Goal: Task Accomplishment & Management: Use online tool/utility

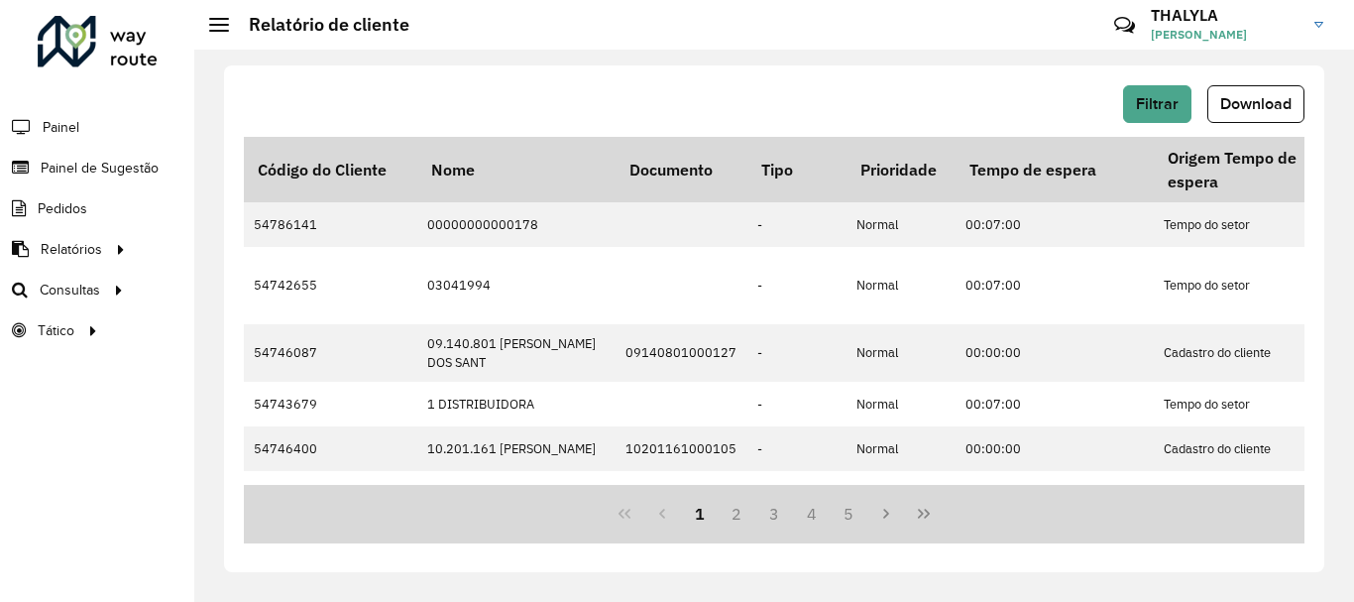
click at [660, 95] on div "Filtrar Download" at bounding box center [774, 104] width 1060 height 38
click at [221, 328] on link "Setores" at bounding box center [330, 330] width 243 height 40
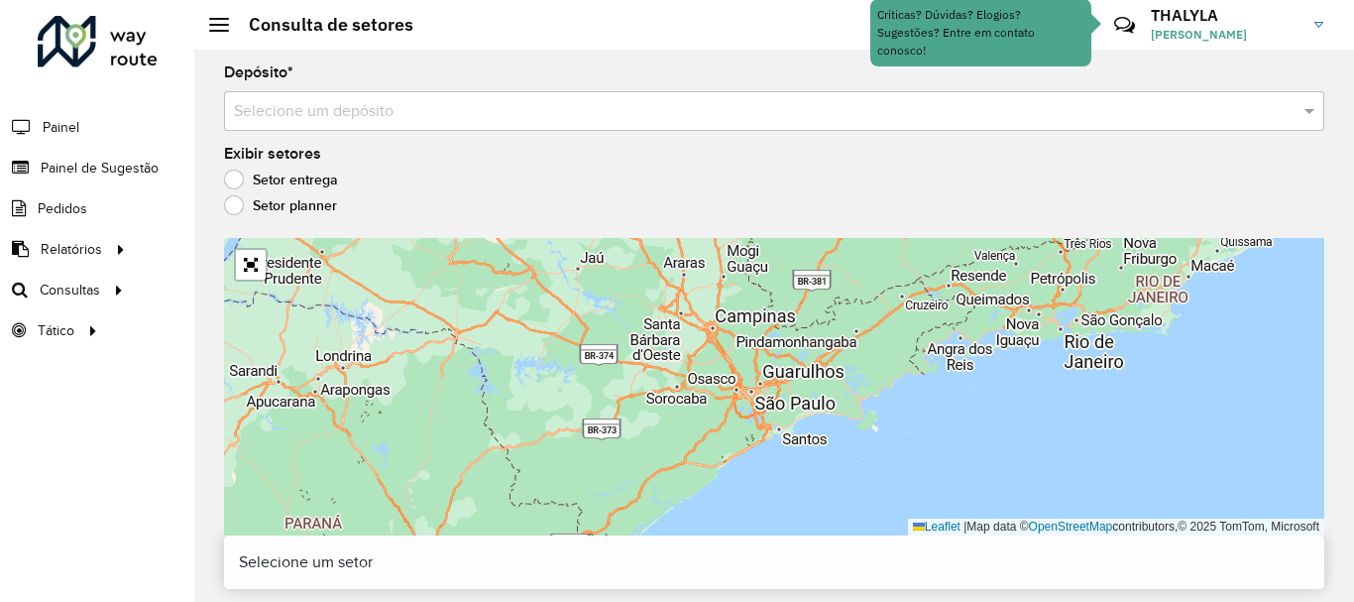
click at [339, 85] on div "Depósito * Selecione um depósito" at bounding box center [774, 97] width 1100 height 65
click at [346, 98] on div "Selecione um depósito" at bounding box center [774, 111] width 1100 height 40
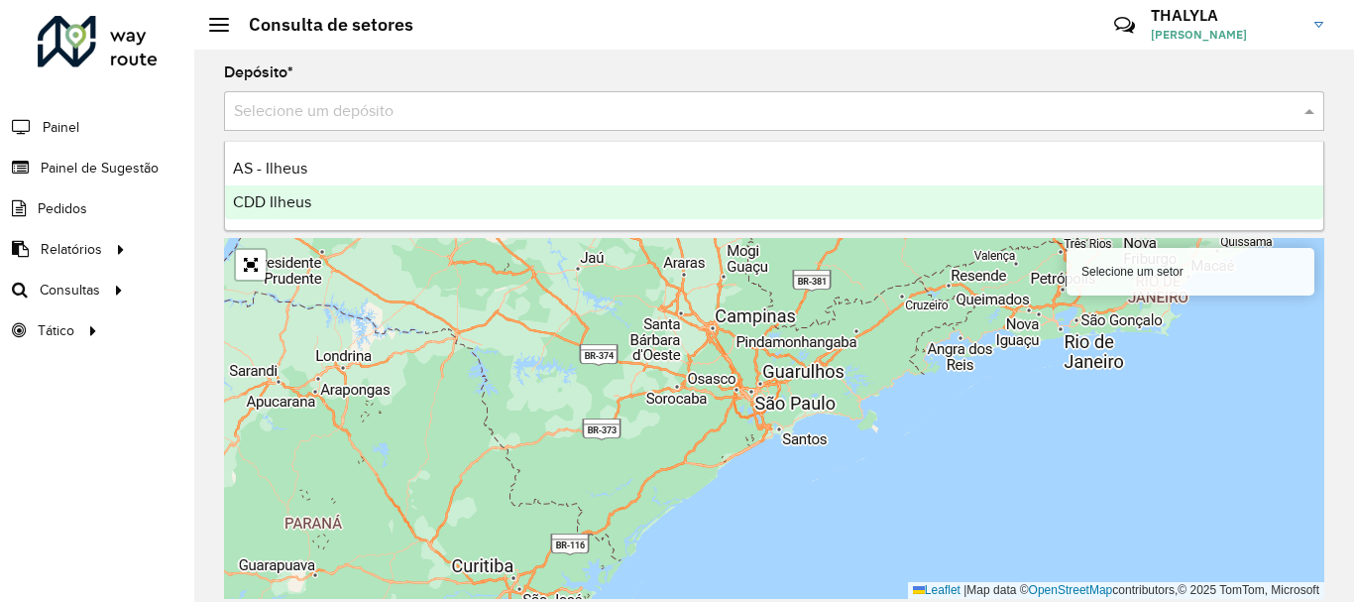
click at [319, 212] on div "CDD Ilheus" at bounding box center [774, 202] width 1098 height 34
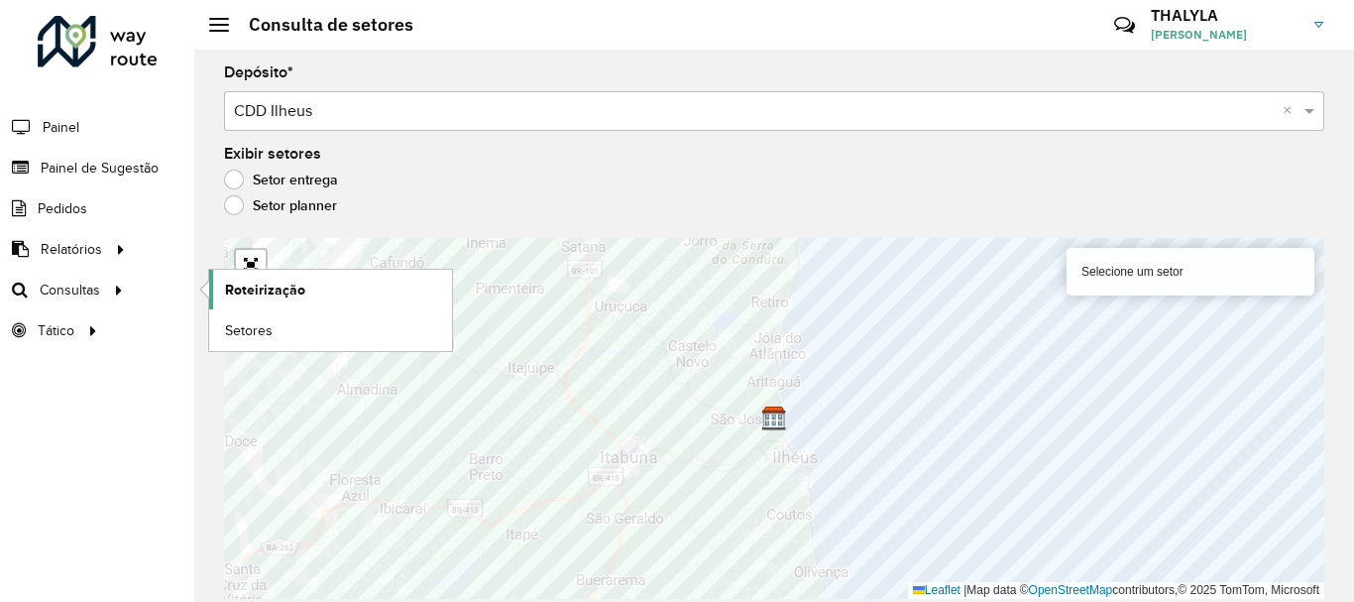
click at [229, 291] on span "Roteirização" at bounding box center [265, 289] width 80 height 21
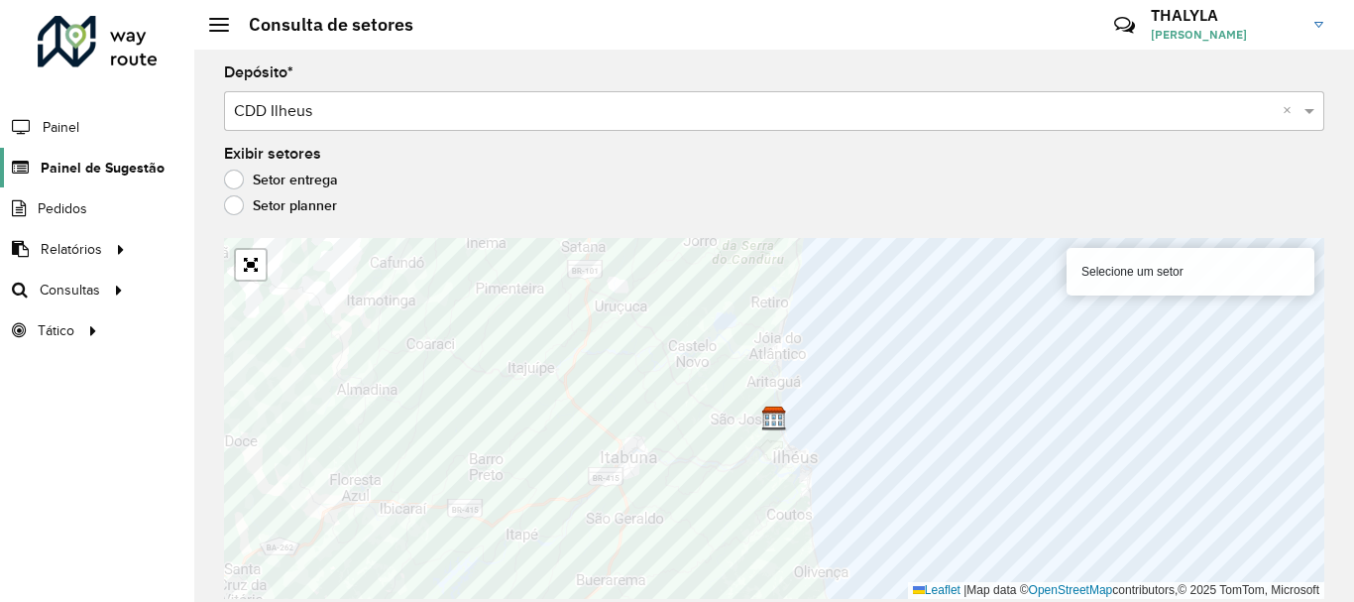
click at [103, 171] on span "Painel de Sugestão" at bounding box center [103, 168] width 124 height 21
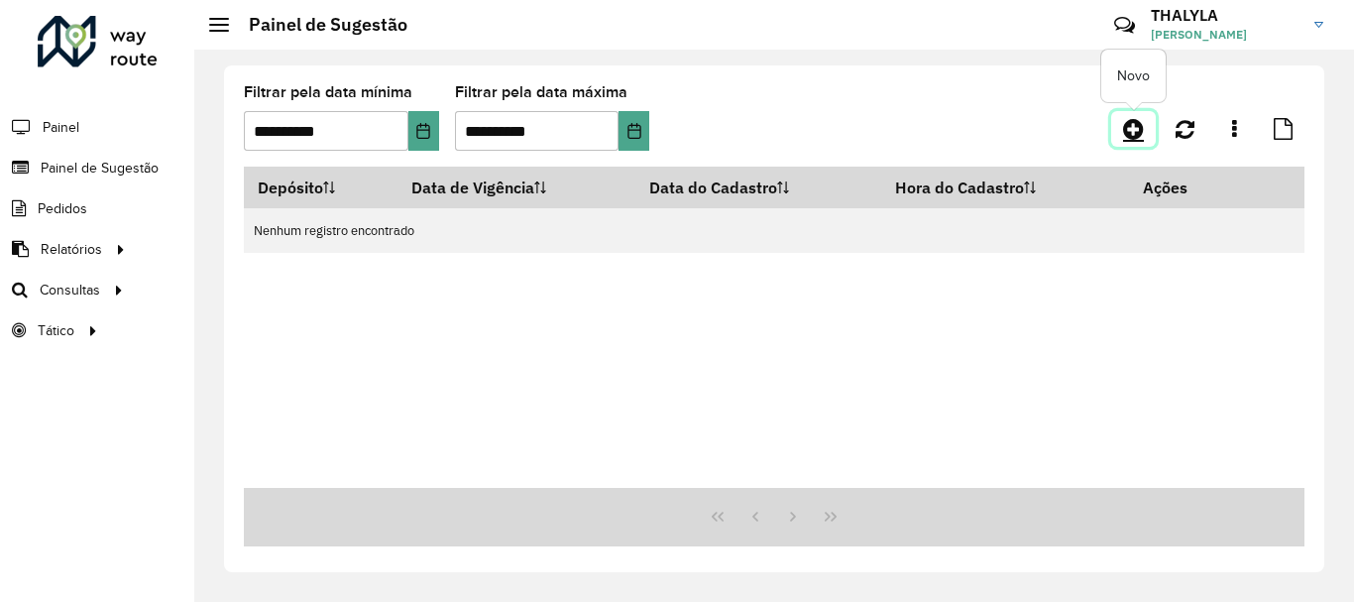
click at [1131, 126] on icon at bounding box center [1133, 129] width 21 height 24
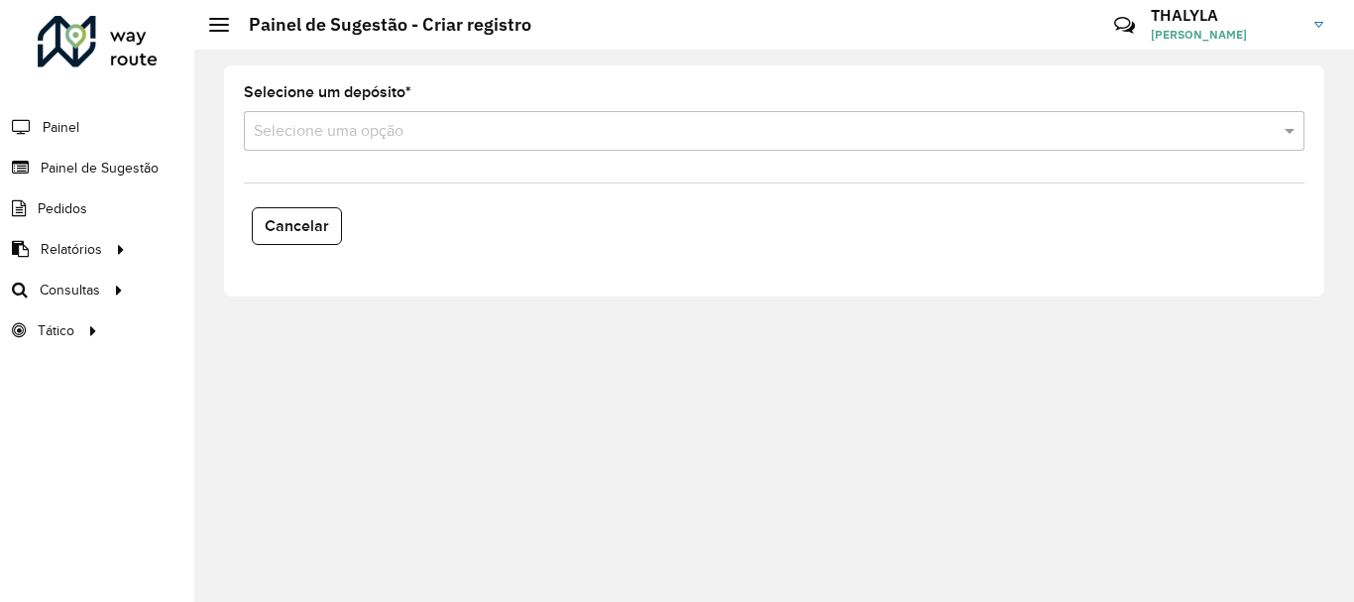
click at [360, 130] on input "text" at bounding box center [754, 132] width 1001 height 24
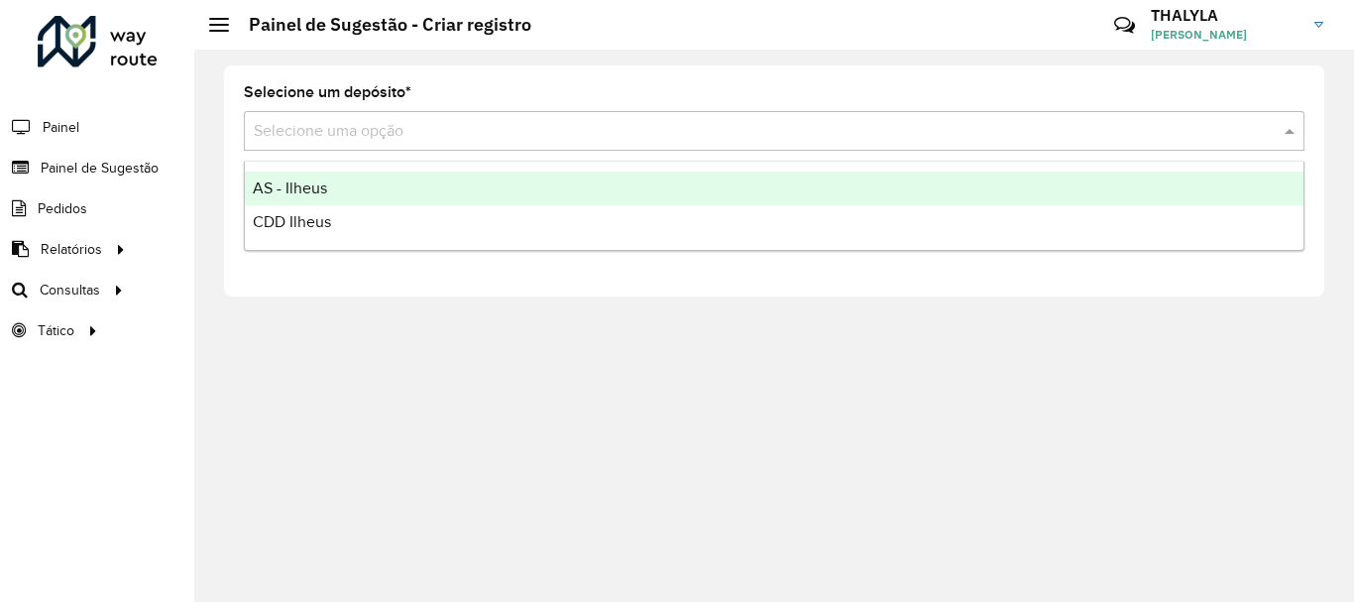
click at [288, 183] on span "AS - Ilheus" at bounding box center [290, 187] width 74 height 17
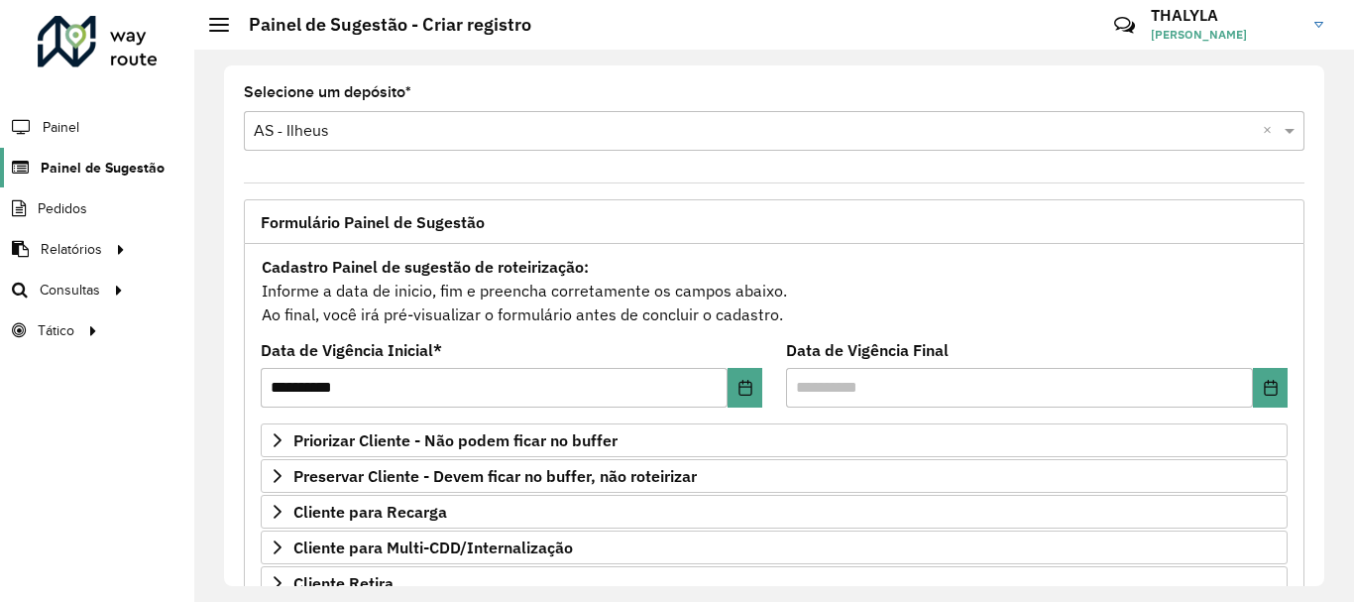
click at [80, 169] on span "Painel de Sugestão" at bounding box center [103, 168] width 124 height 21
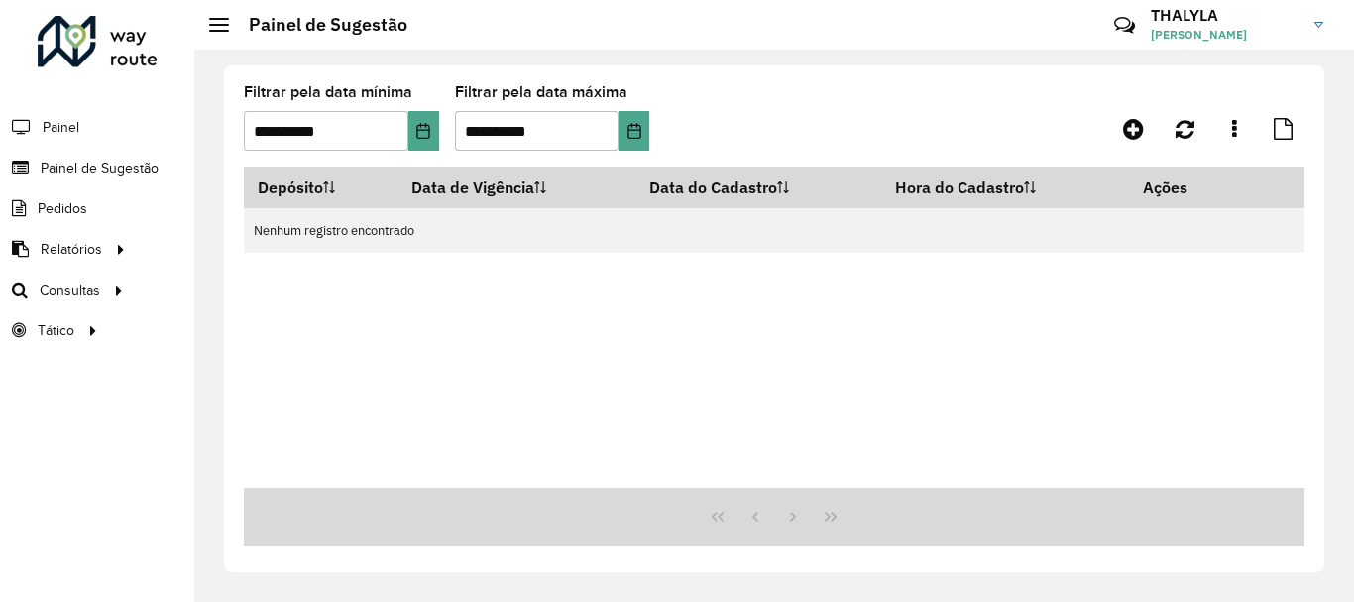
click at [450, 351] on div "Depósito Data de Vigência Data do Cadastro Hora do Cadastro Ações Nenhum regist…" at bounding box center [774, 326] width 1060 height 321
click at [78, 167] on span "Painel de Sugestão" at bounding box center [103, 168] width 124 height 21
click at [1132, 127] on icon at bounding box center [1133, 129] width 21 height 24
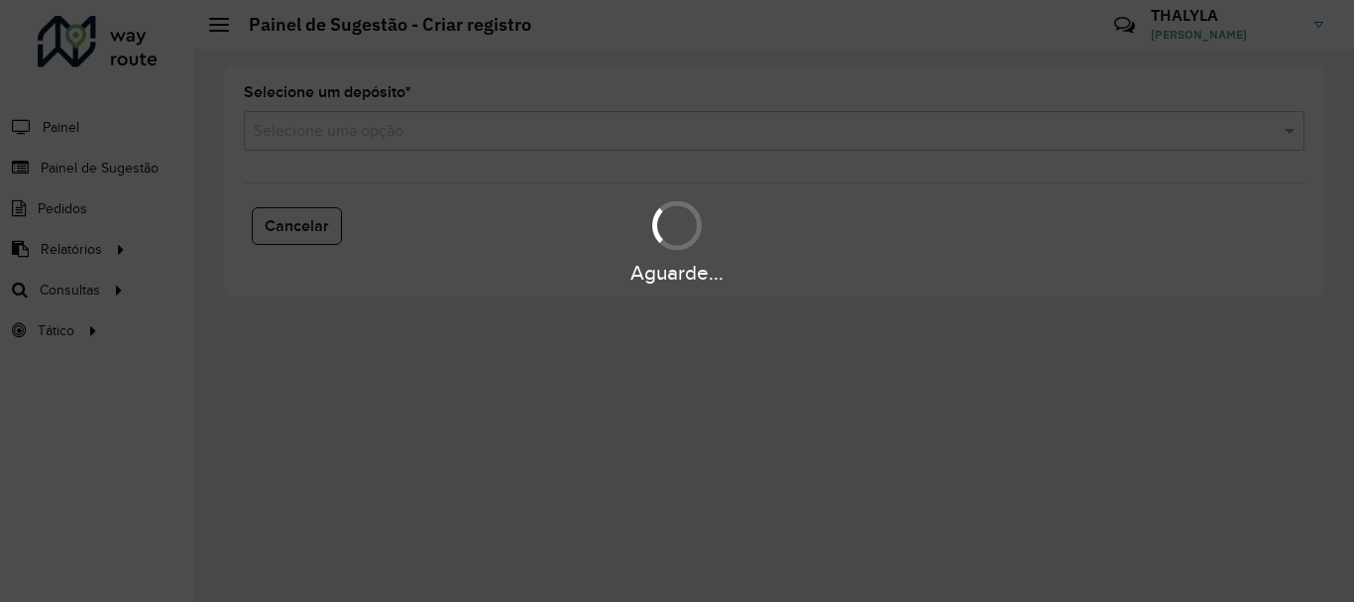
click at [439, 135] on input "text" at bounding box center [754, 132] width 1001 height 24
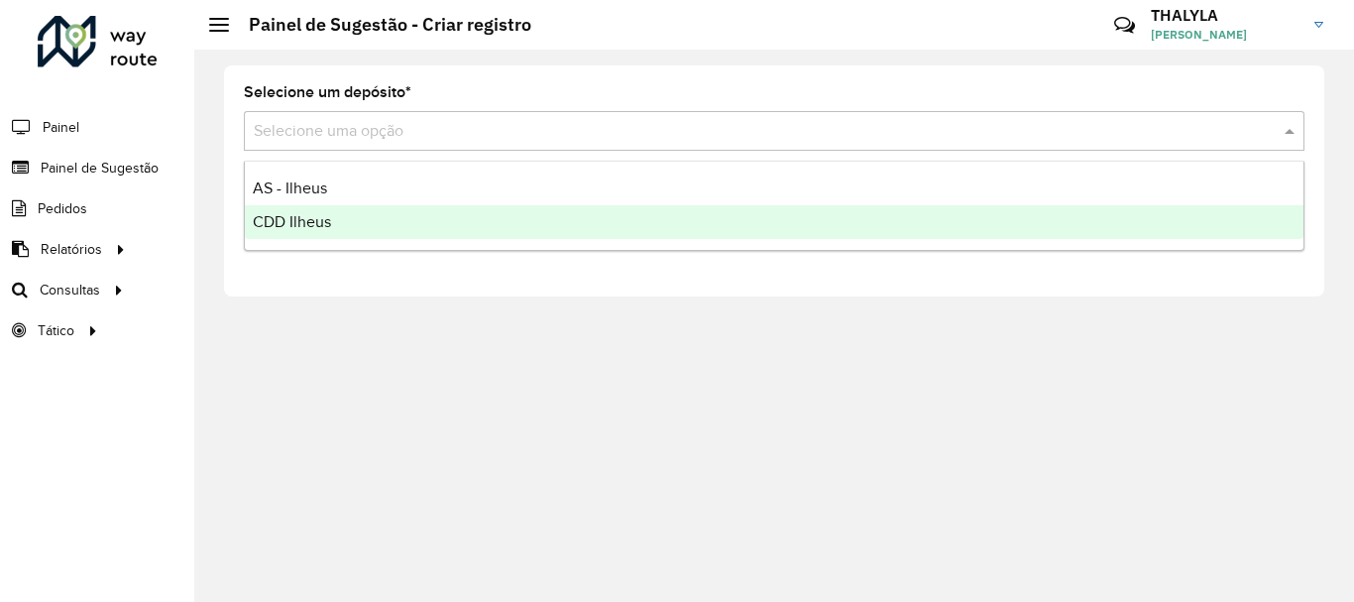
click at [318, 223] on span "CDD Ilheus" at bounding box center [292, 221] width 78 height 17
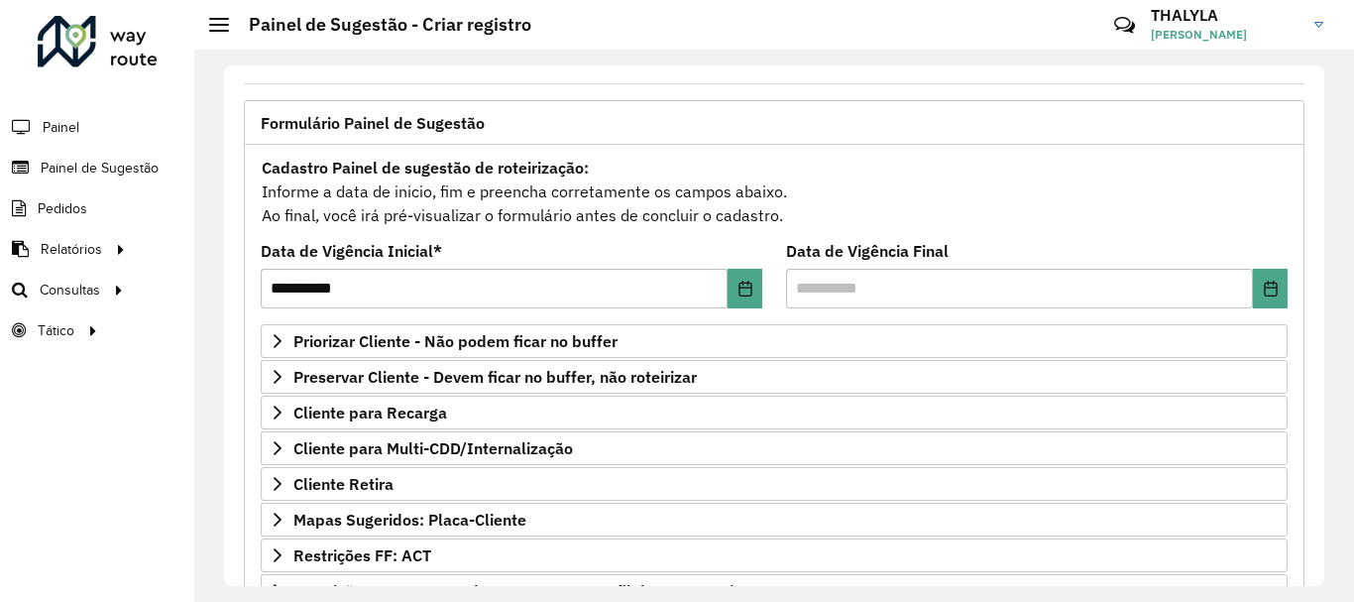
scroll to position [386, 0]
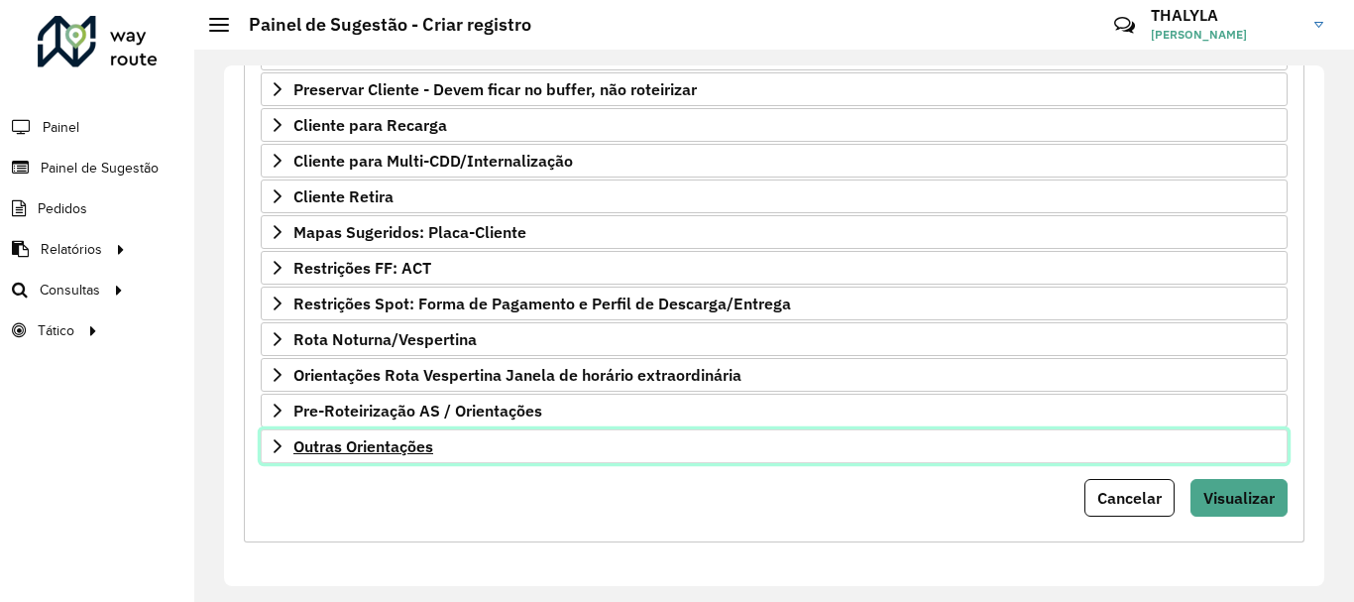
click at [397, 454] on span "Outras Orientações" at bounding box center [363, 446] width 140 height 16
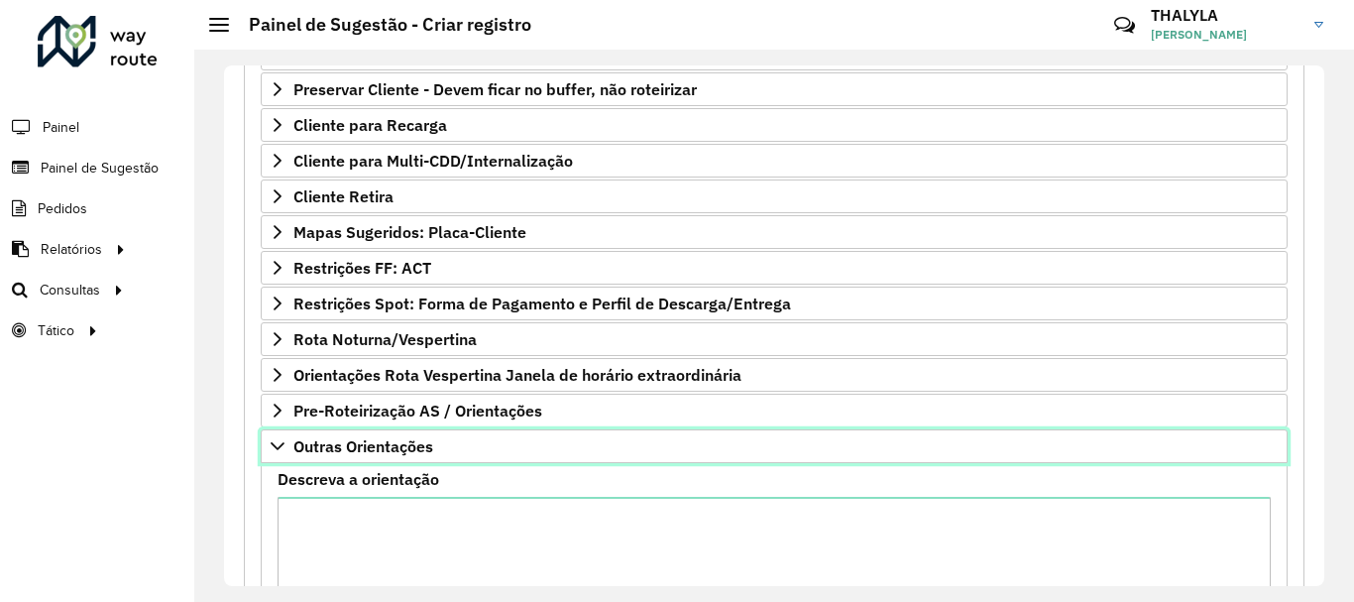
scroll to position [585, 0]
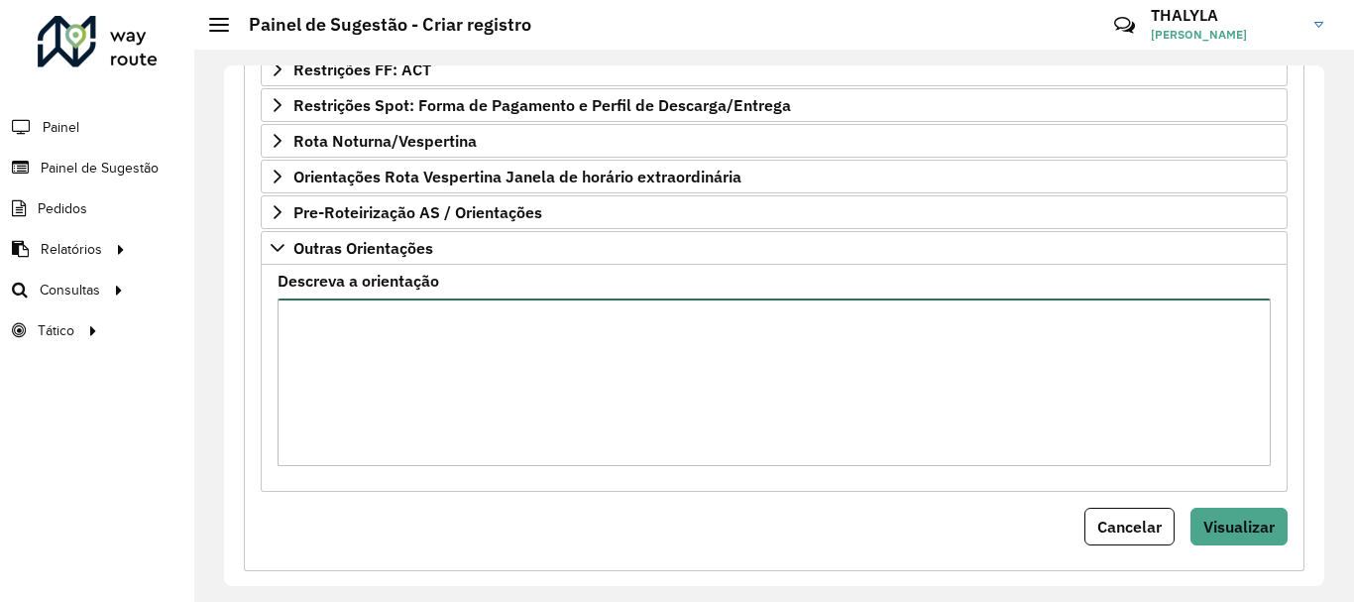
click at [563, 355] on textarea "Descreva a orientação" at bounding box center [773, 381] width 993 height 167
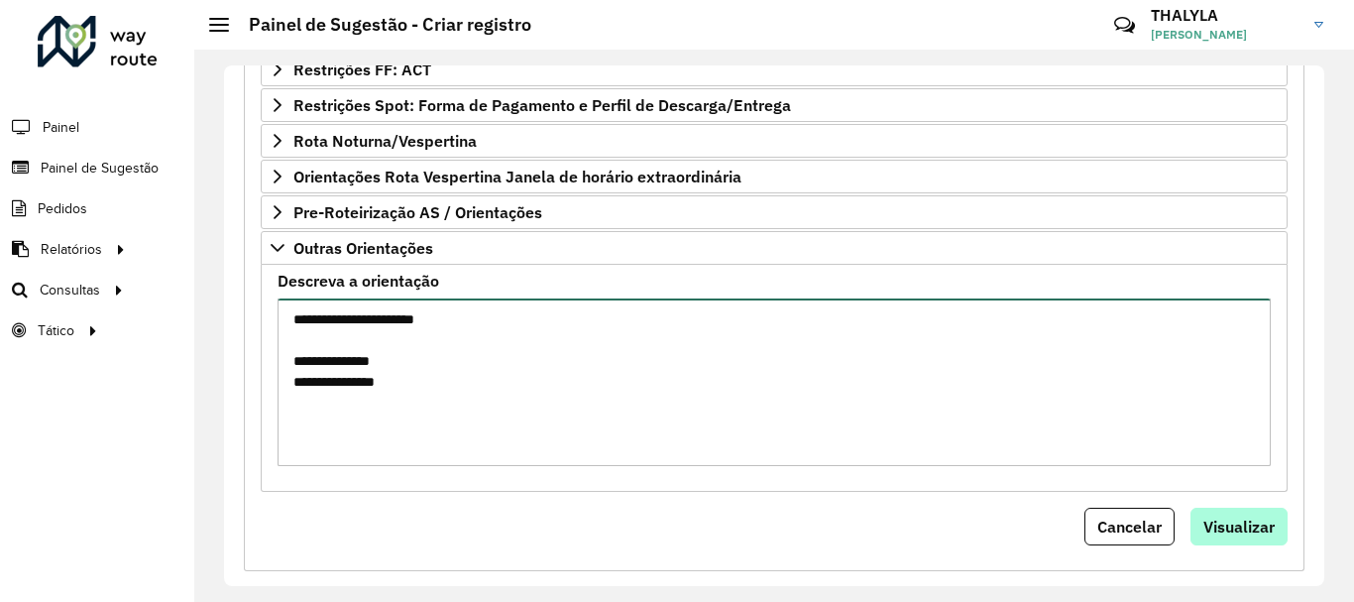
type textarea "**********"
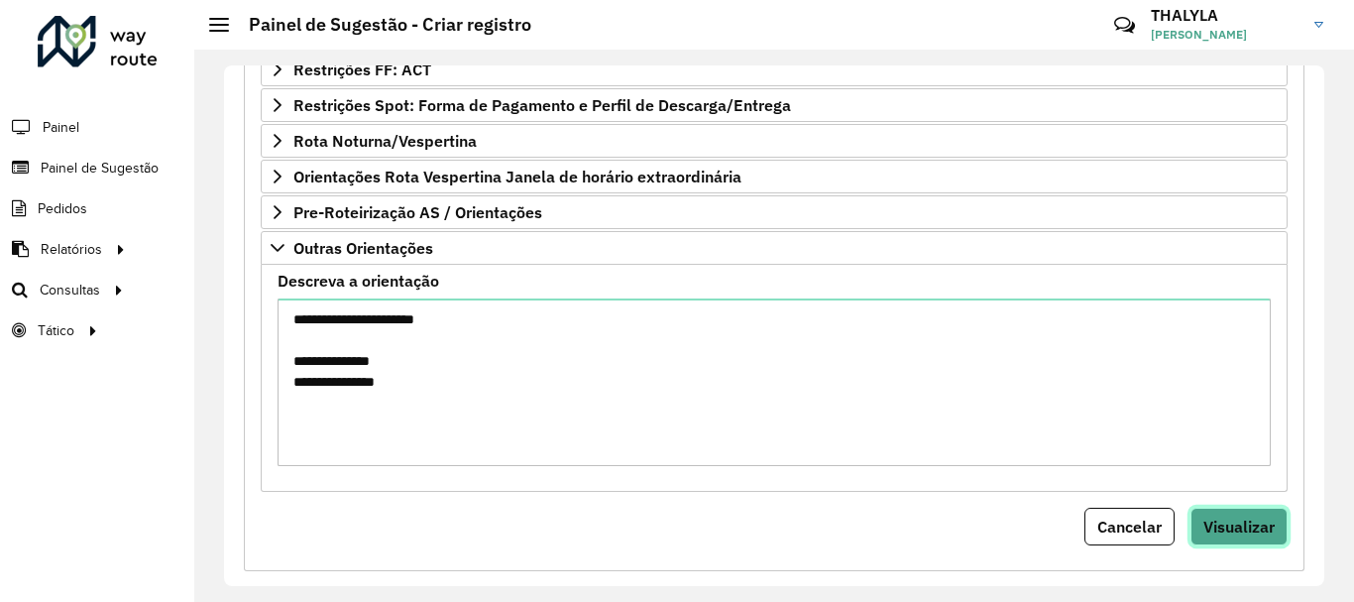
click at [1223, 516] on span "Visualizar" at bounding box center [1238, 526] width 71 height 20
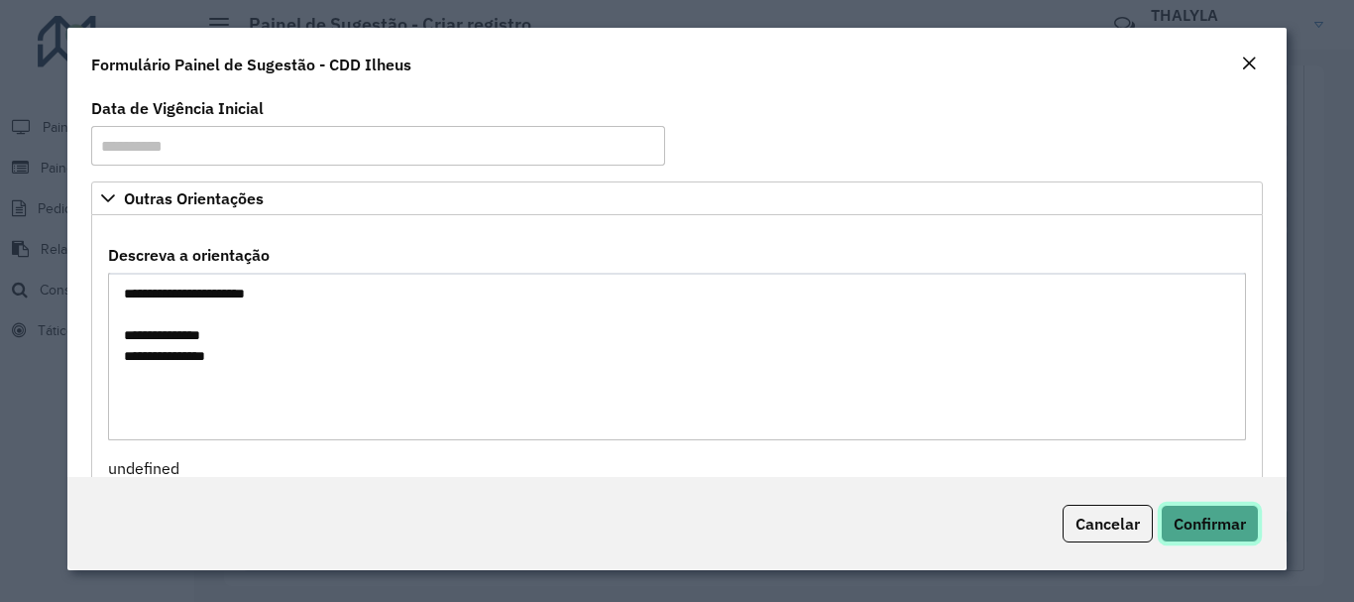
click at [1217, 534] on button "Confirmar" at bounding box center [1209, 523] width 98 height 38
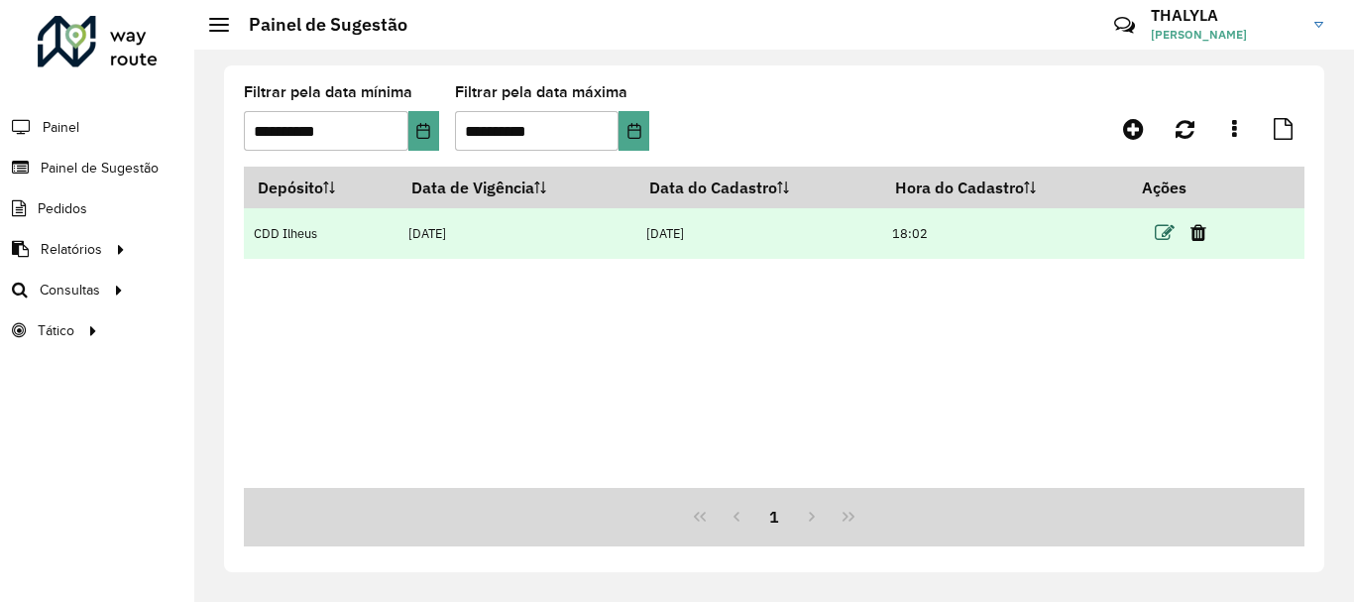
click at [1162, 229] on icon at bounding box center [1165, 233] width 20 height 20
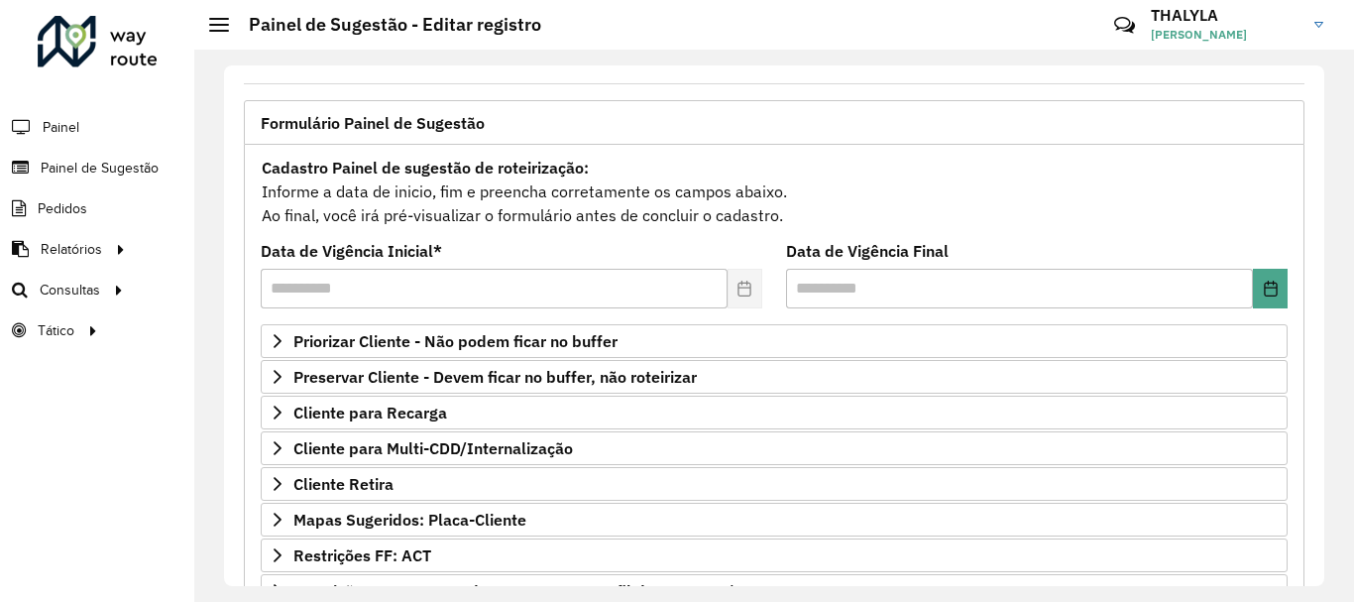
scroll to position [386, 0]
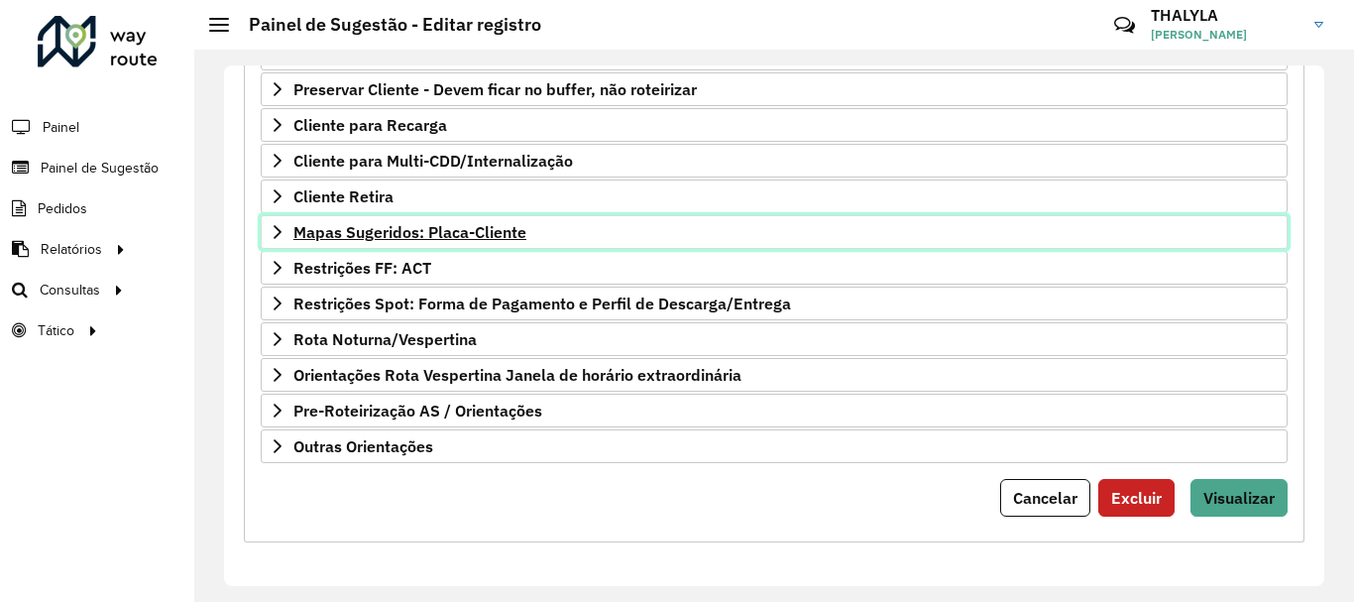
click at [412, 221] on link "Mapas Sugeridos: Placa-Cliente" at bounding box center [774, 232] width 1027 height 34
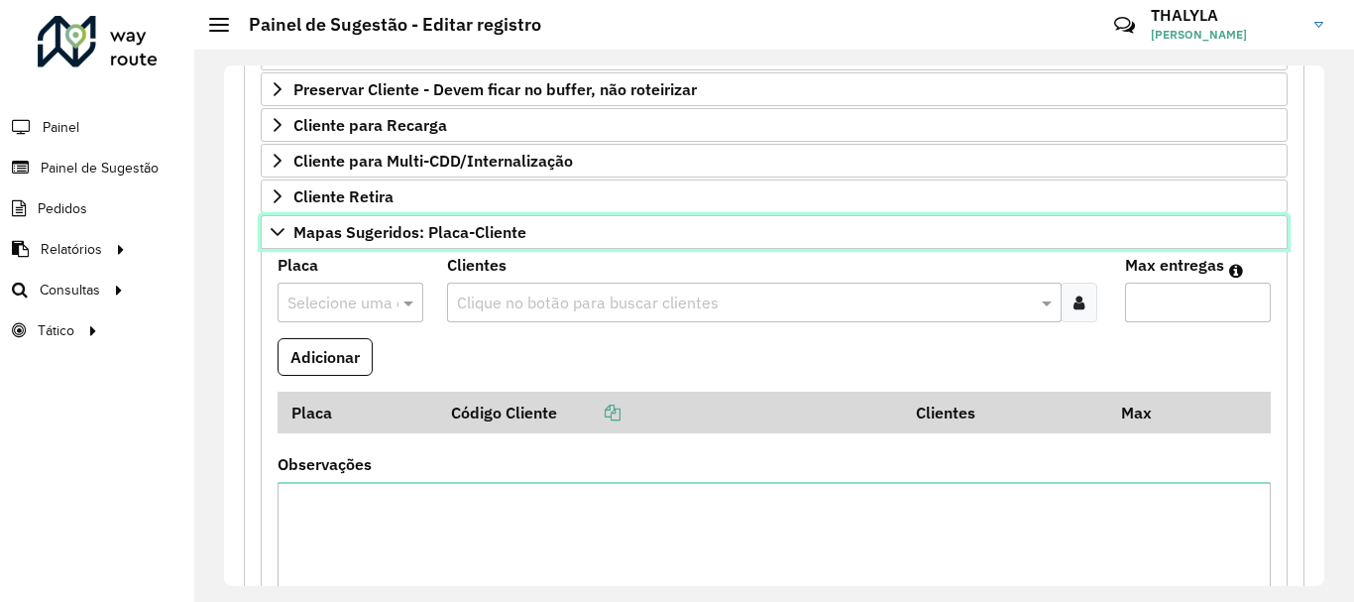
scroll to position [486, 0]
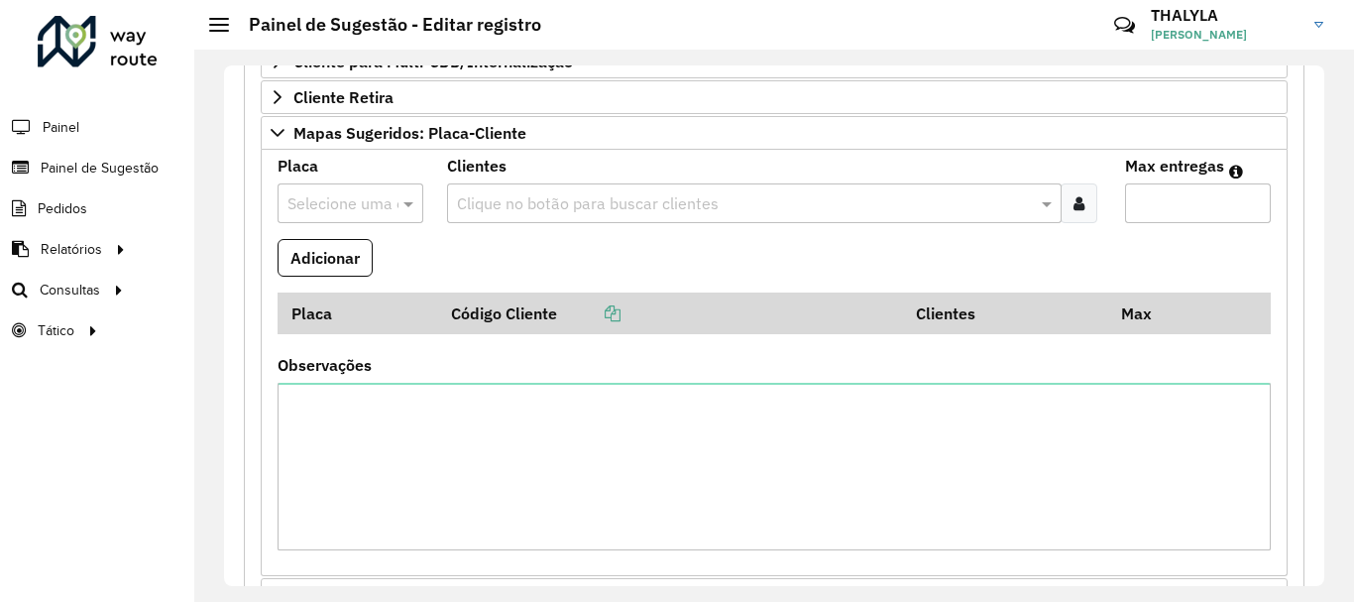
click at [541, 194] on input "text" at bounding box center [744, 204] width 585 height 24
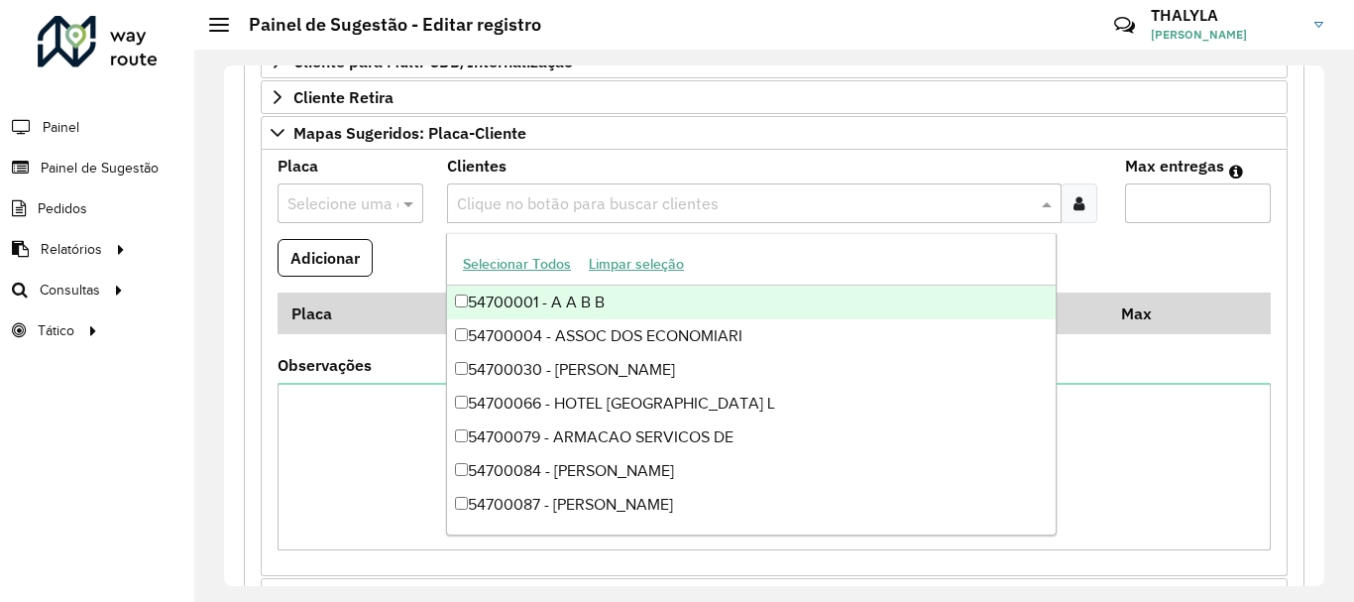
paste input "*****"
type input "*****"
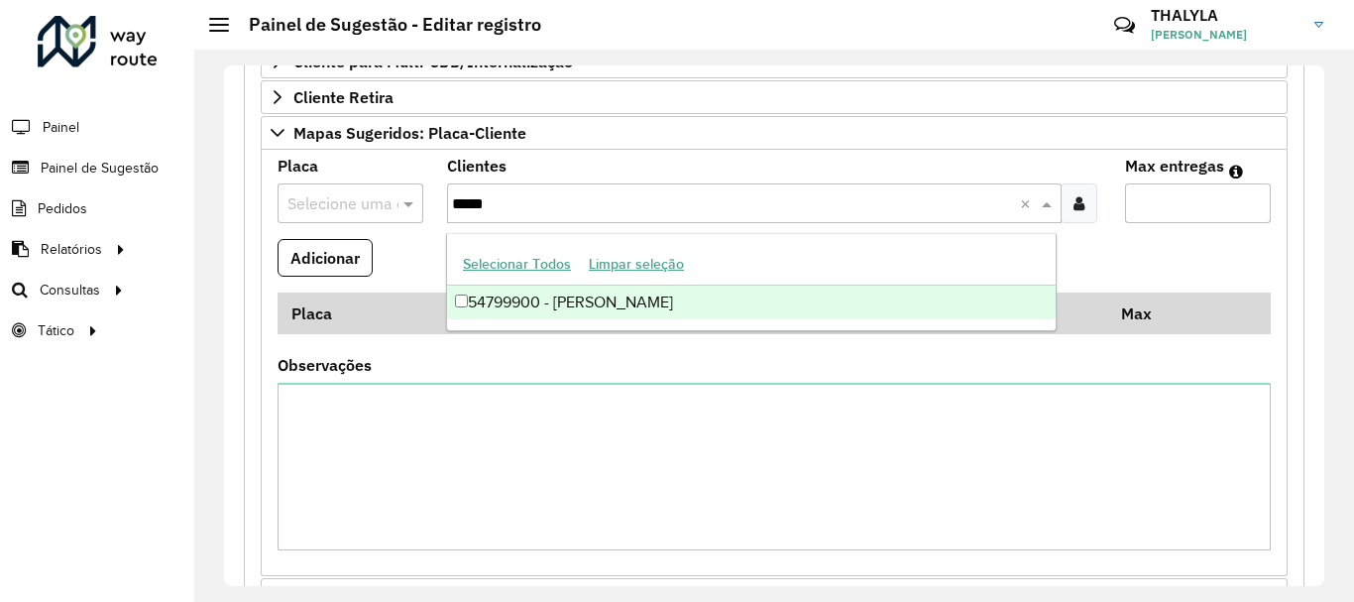
click at [590, 306] on div "54799900 - CARLOS ALBERTO ALVES" at bounding box center [751, 302] width 608 height 34
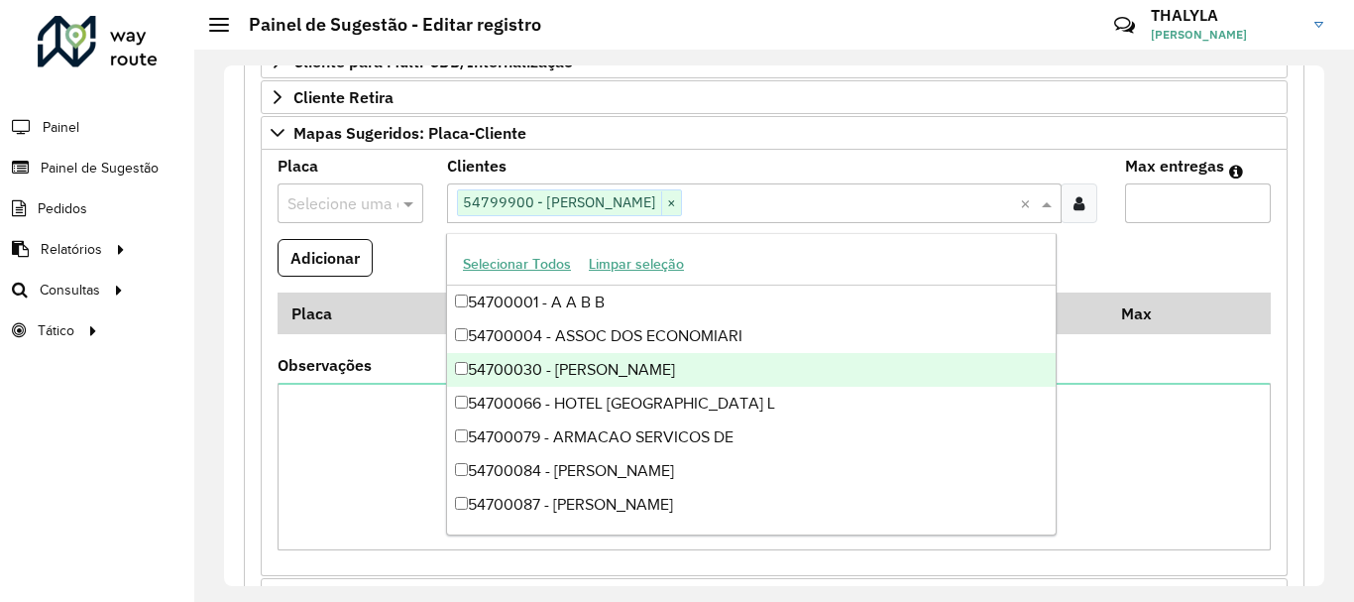
paste input "*****"
type input "*****"
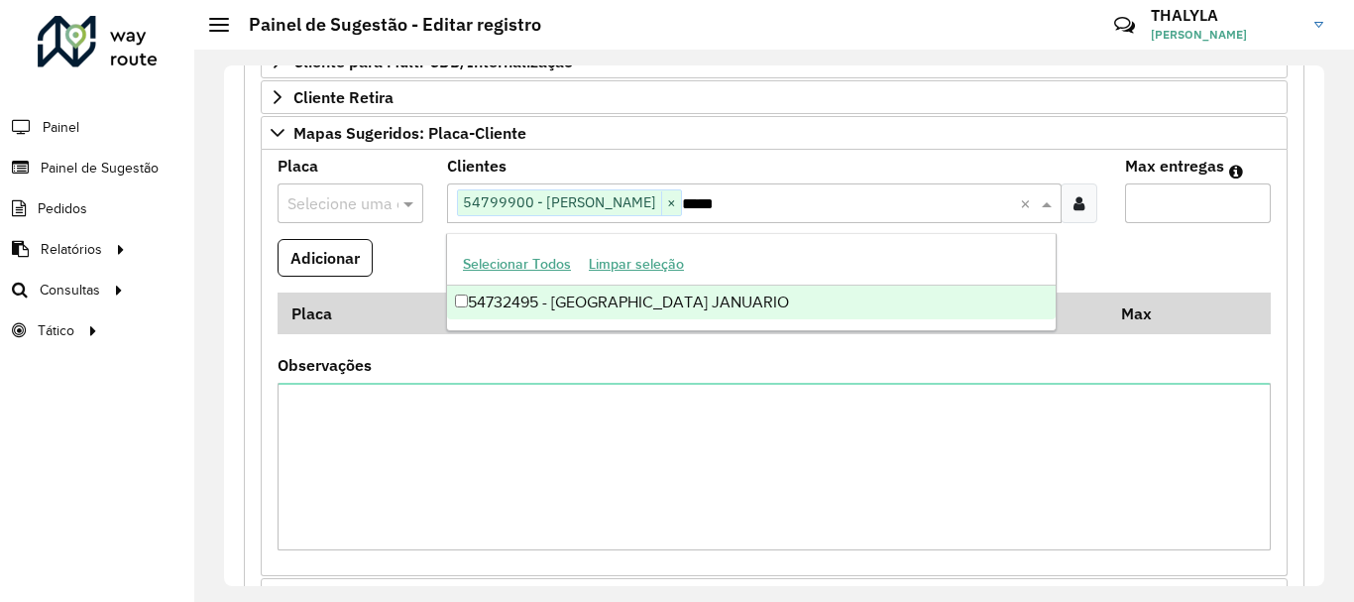
click at [621, 307] on div "54732495 - ATENILTON JANUARIO" at bounding box center [751, 302] width 608 height 34
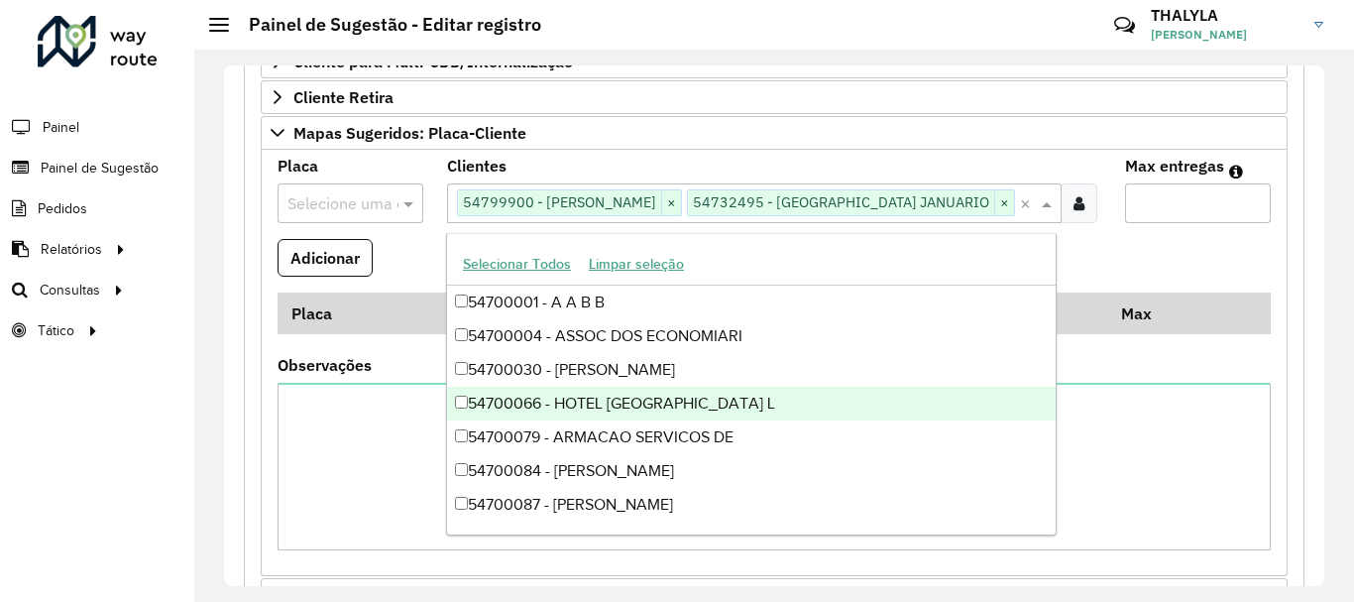
paste input "*****"
type input "*****"
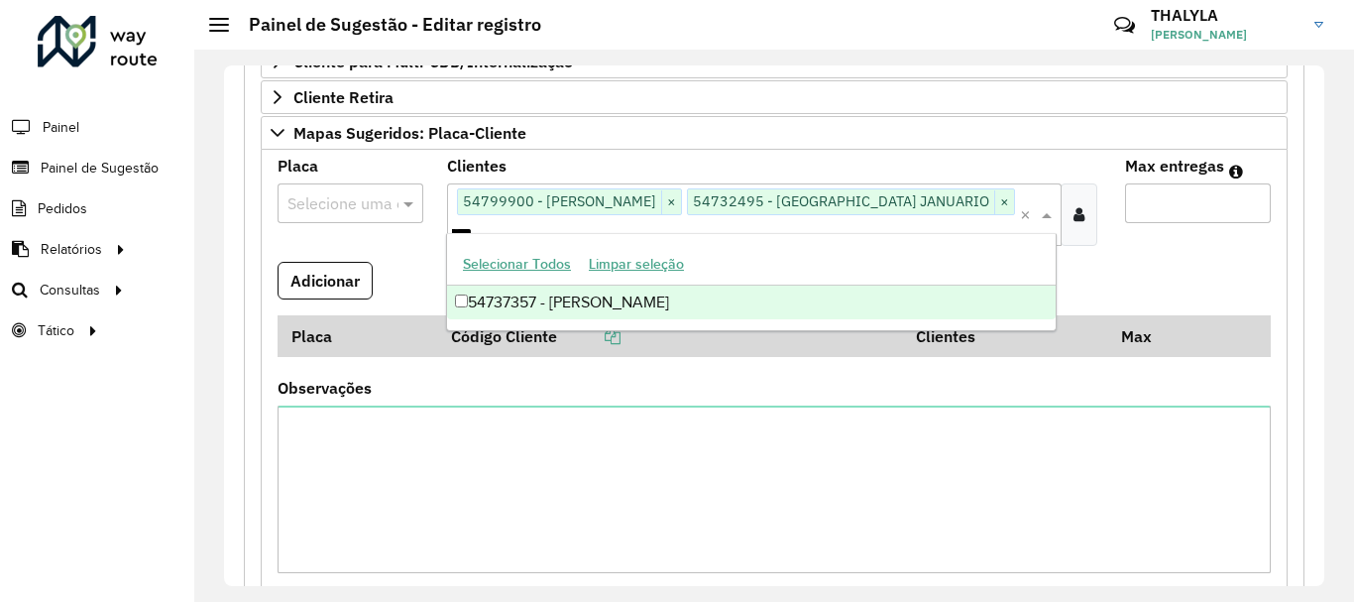
click at [632, 306] on div "54737357 - AELSON ANDRADE CRUZ" at bounding box center [751, 302] width 608 height 34
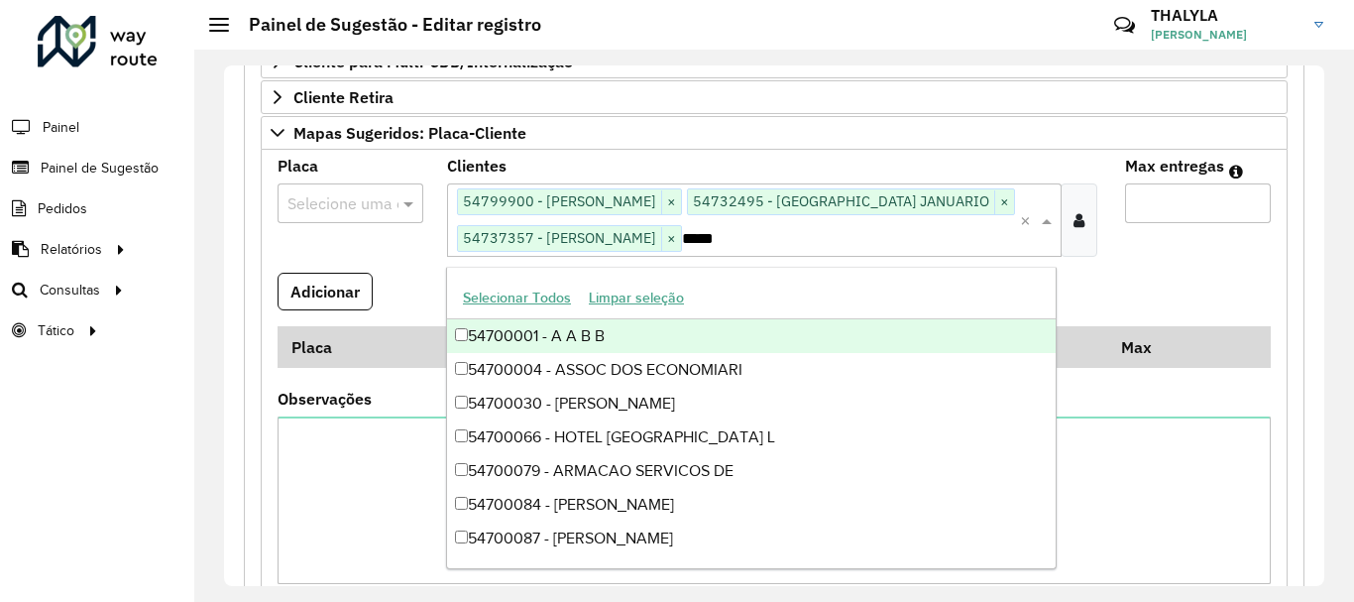
scroll to position [0, 0]
click at [1137, 203] on input "Max entregas" at bounding box center [1198, 203] width 146 height 40
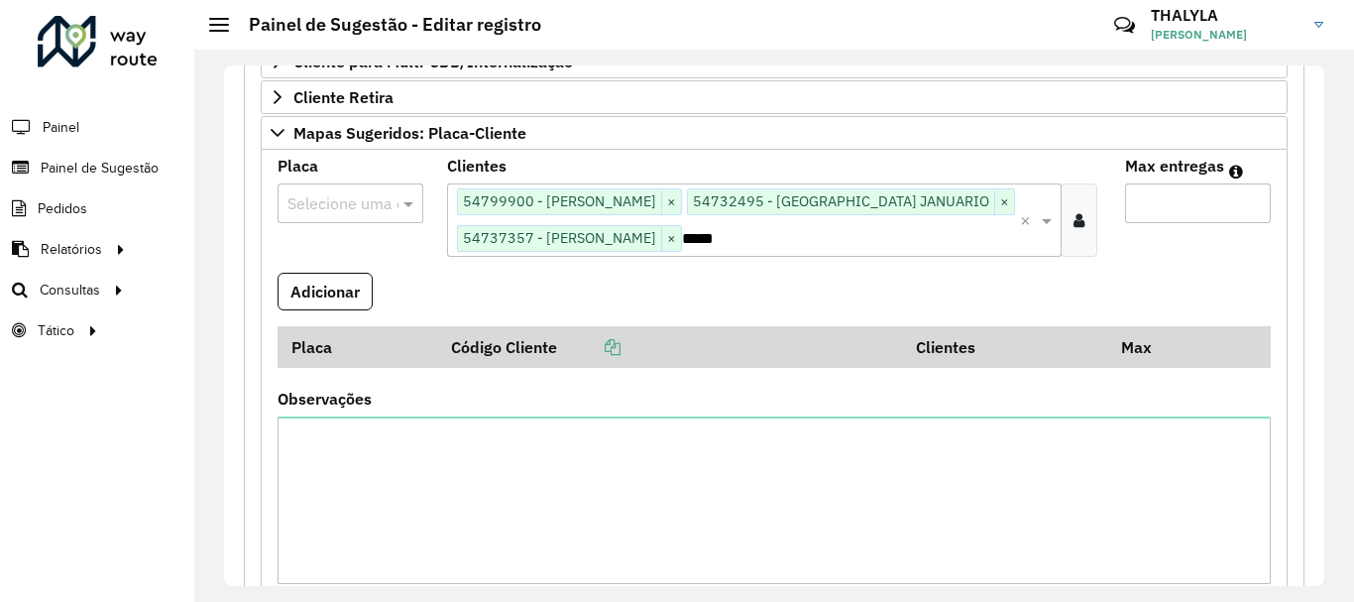
type input "*"
click at [311, 205] on input "text" at bounding box center [330, 204] width 86 height 24
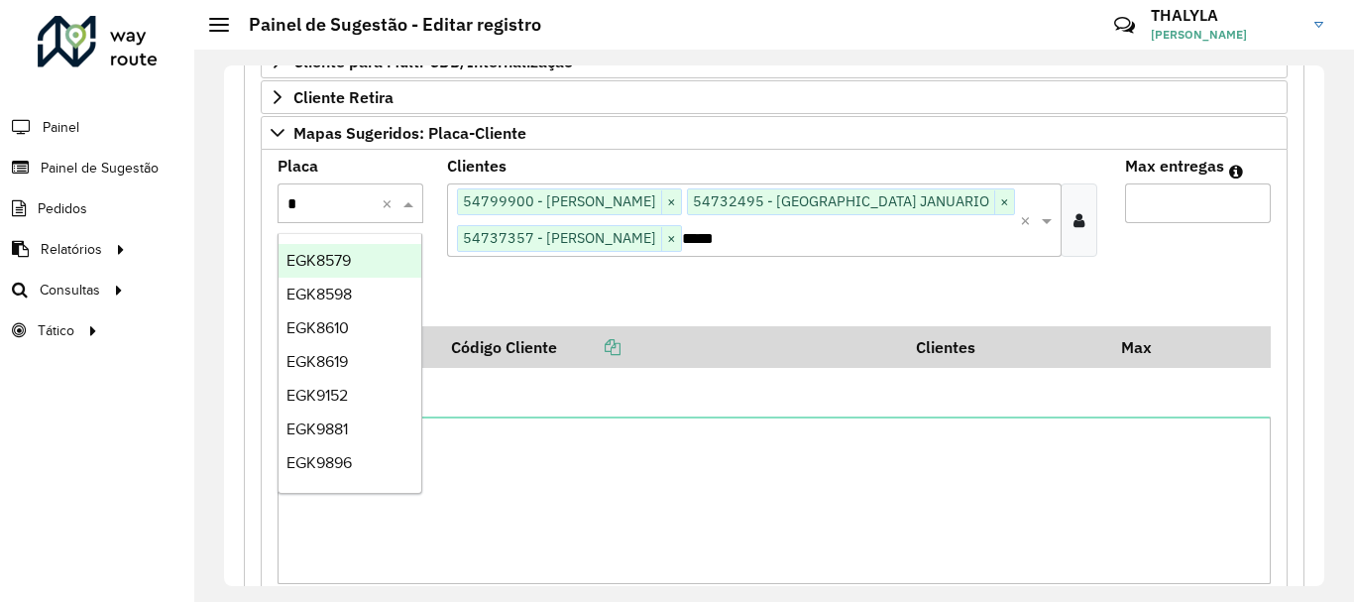
type input "**"
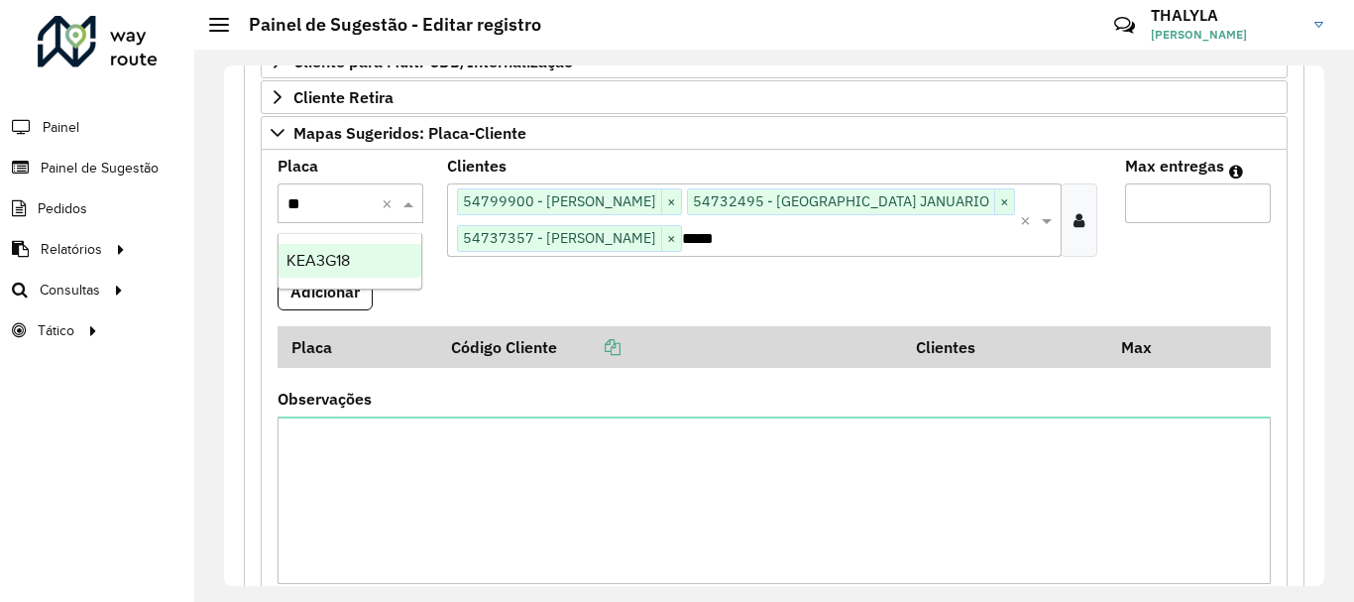
click at [336, 259] on span "KEA3G18" at bounding box center [317, 260] width 63 height 17
click at [336, 292] on button "Adicionar" at bounding box center [324, 292] width 95 height 38
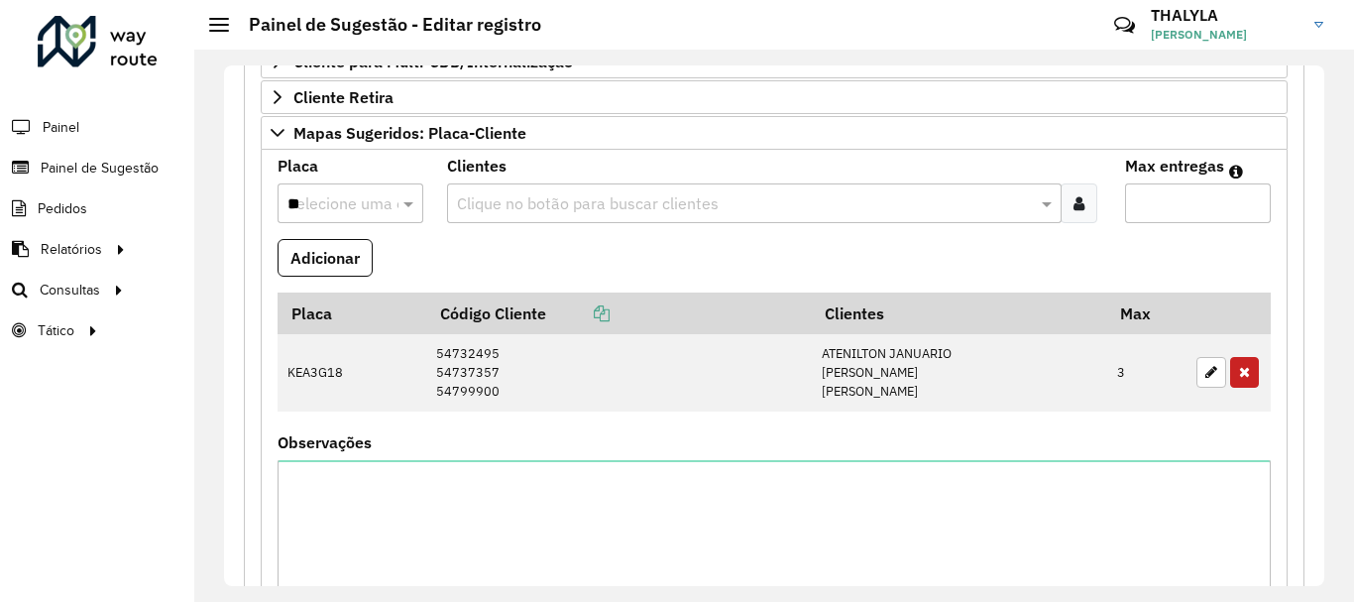
click at [678, 195] on input "text" at bounding box center [742, 204] width 581 height 24
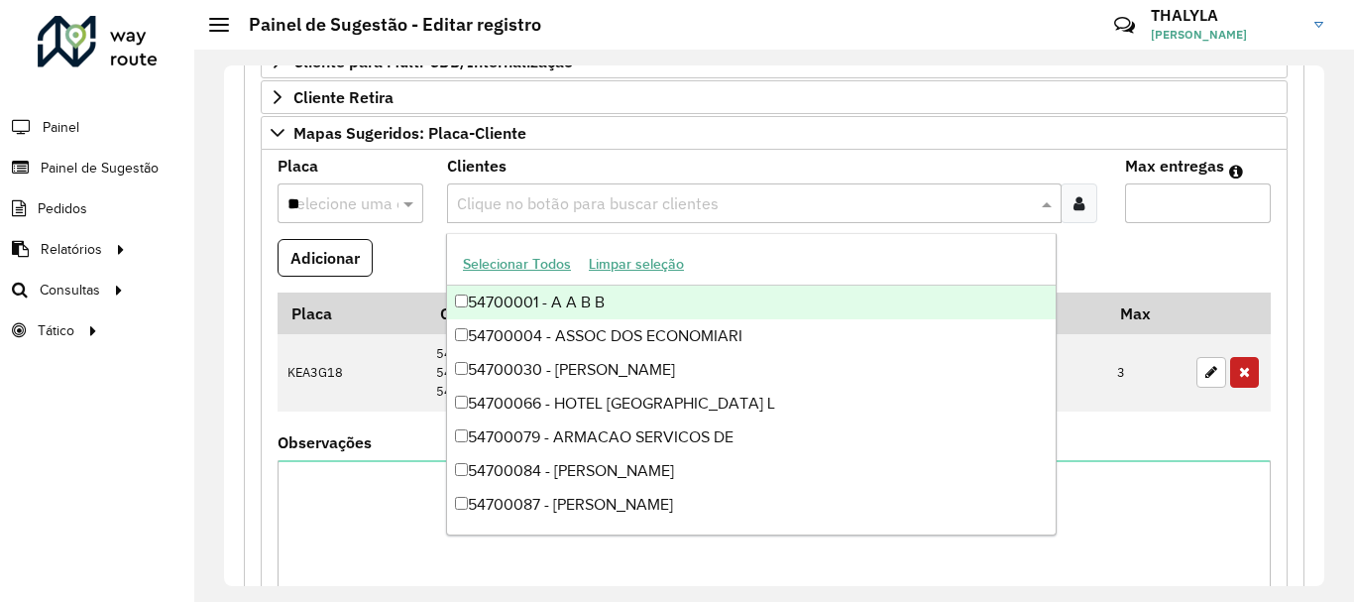
paste input "*****"
type input "*****"
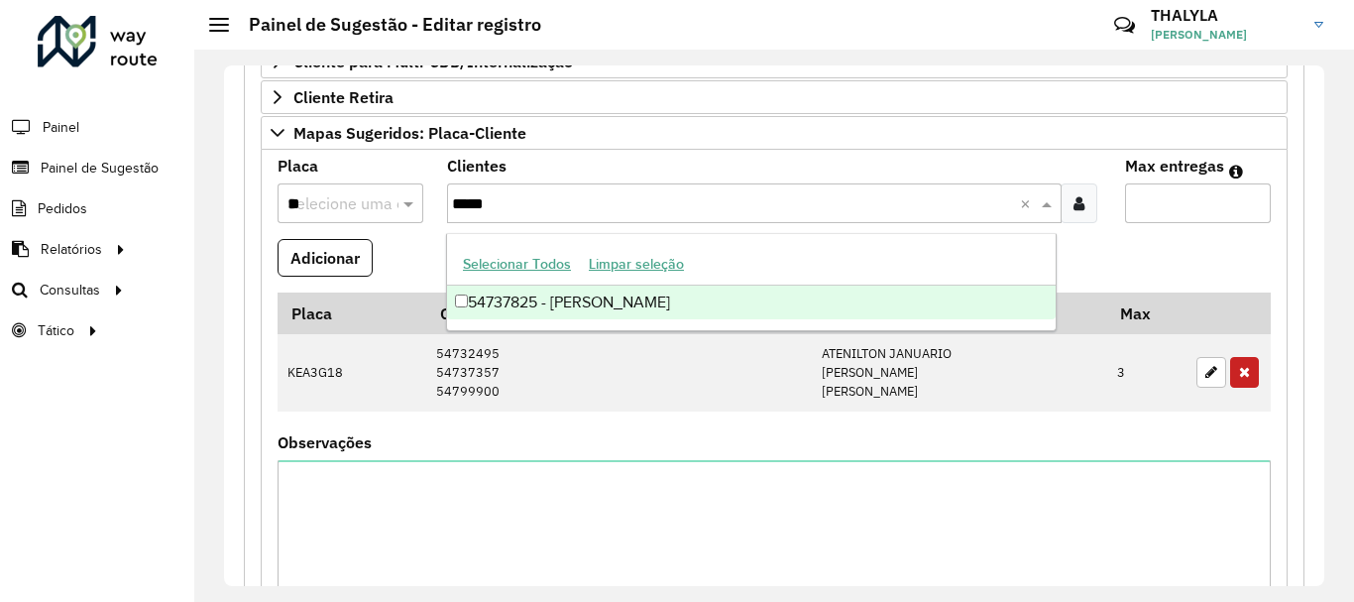
click at [668, 309] on div "54737825 - GENICE SOUZA OLIVEIR" at bounding box center [751, 302] width 608 height 34
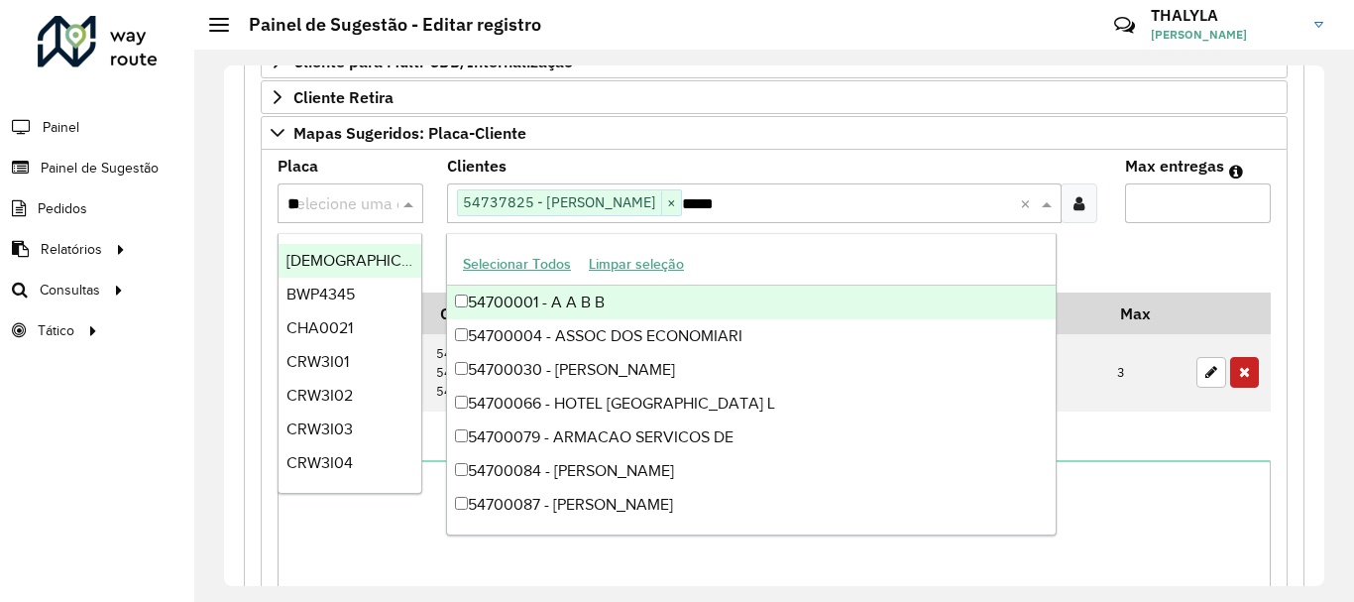
click at [342, 197] on input "**" at bounding box center [330, 204] width 86 height 24
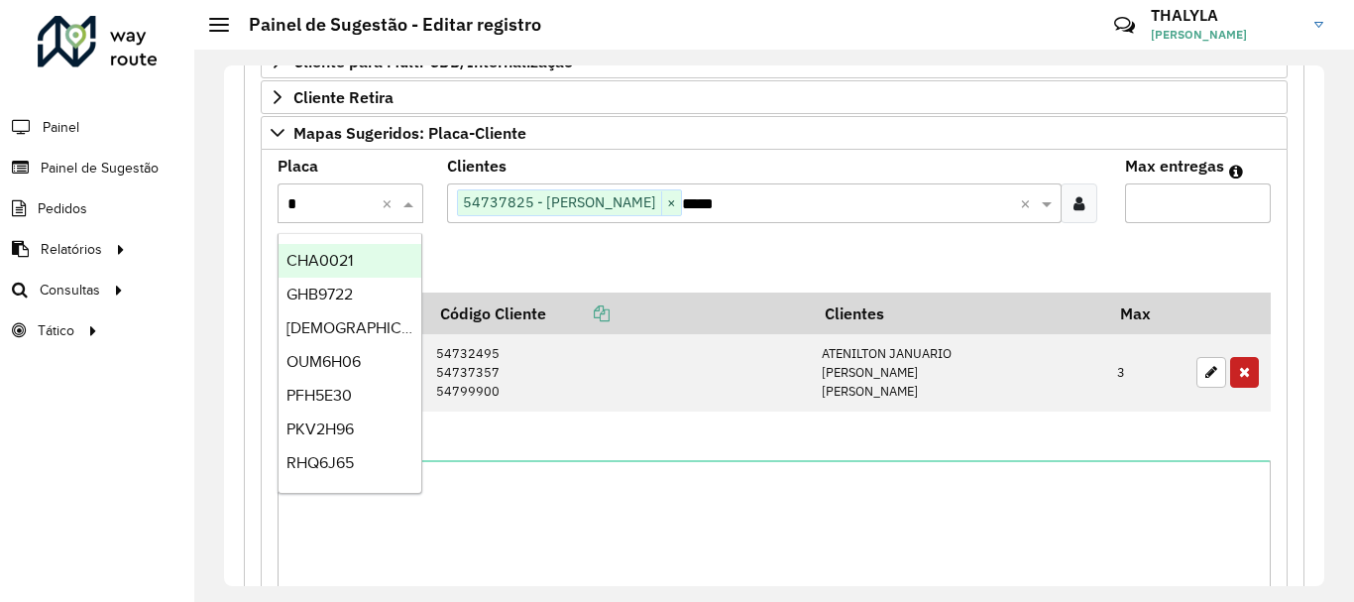
type input "**"
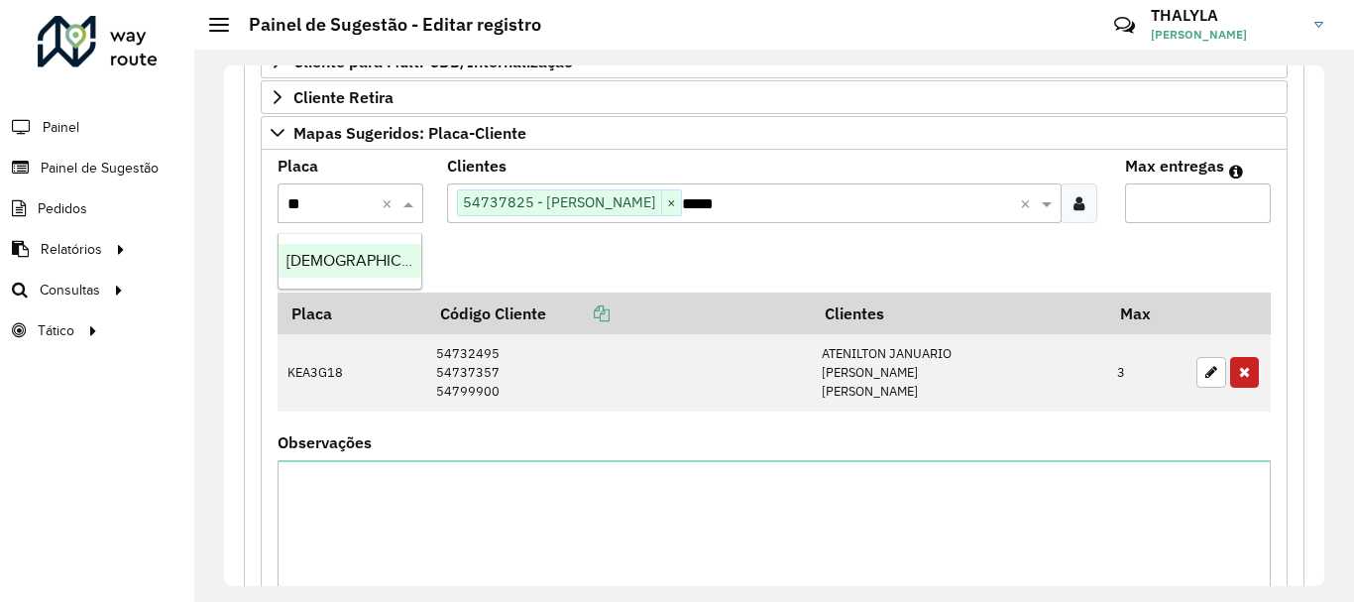
click at [339, 256] on span "HZH3759" at bounding box center [370, 260] width 169 height 17
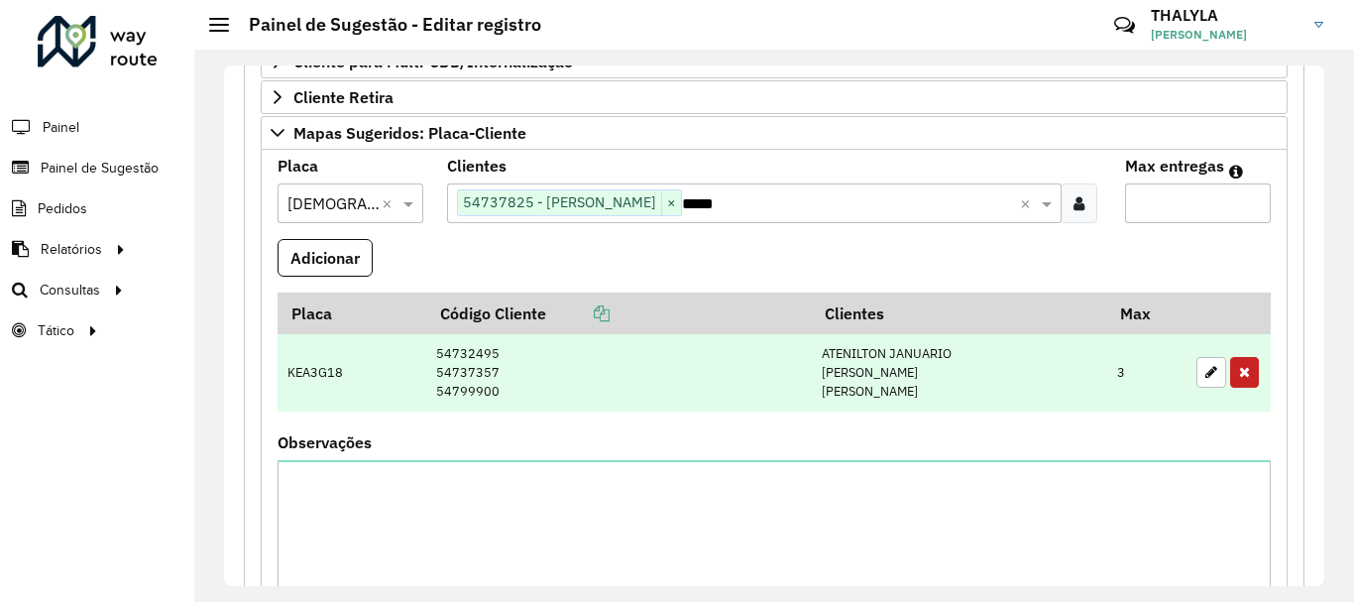
paste input "*****"
type input "*****"
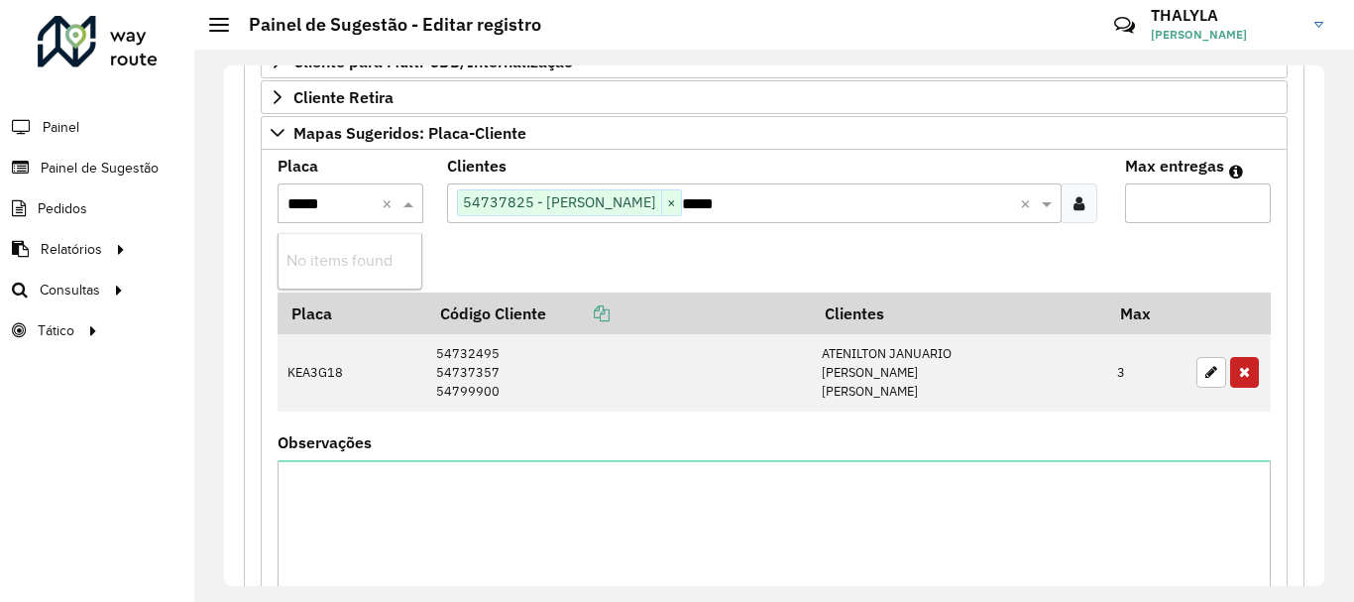
click at [379, 204] on div "*****" at bounding box center [350, 203] width 146 height 26
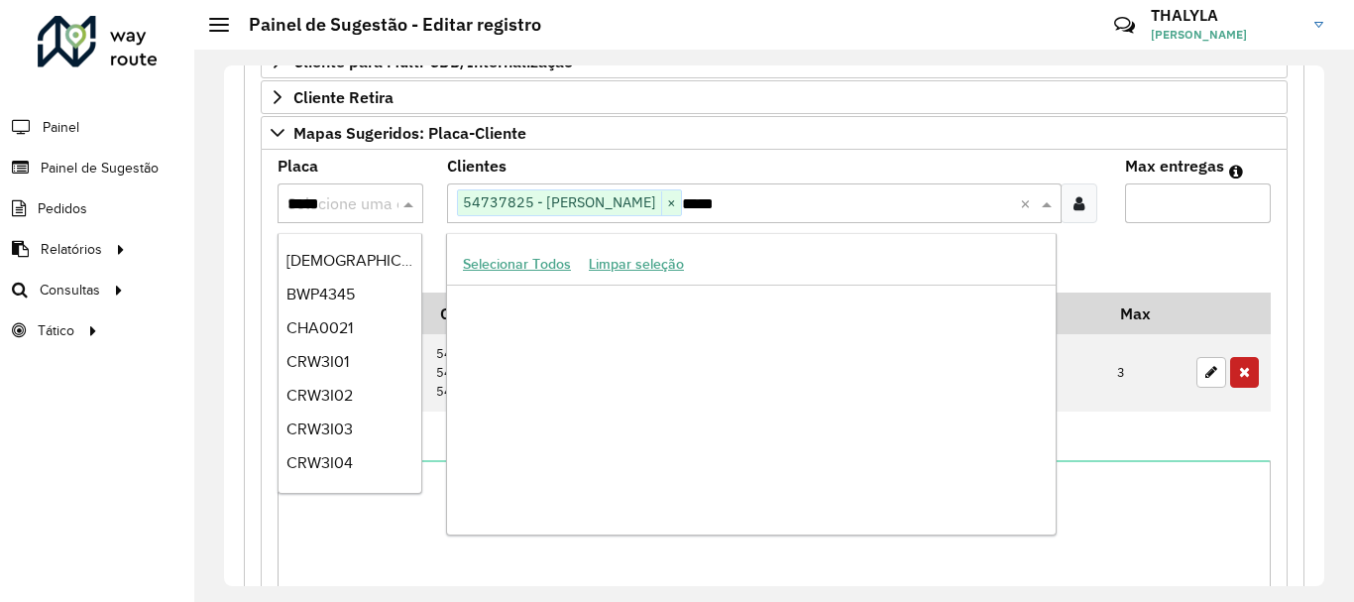
click at [776, 208] on input "*****" at bounding box center [826, 204] width 288 height 24
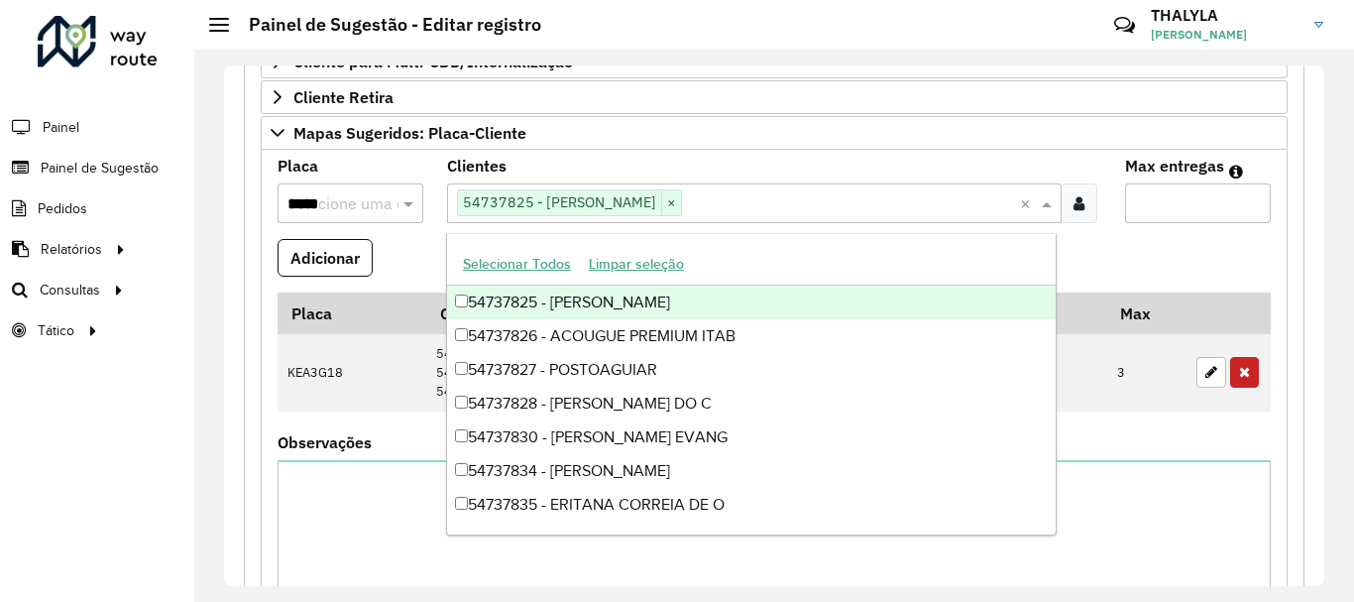
paste input "*****"
type input "*****"
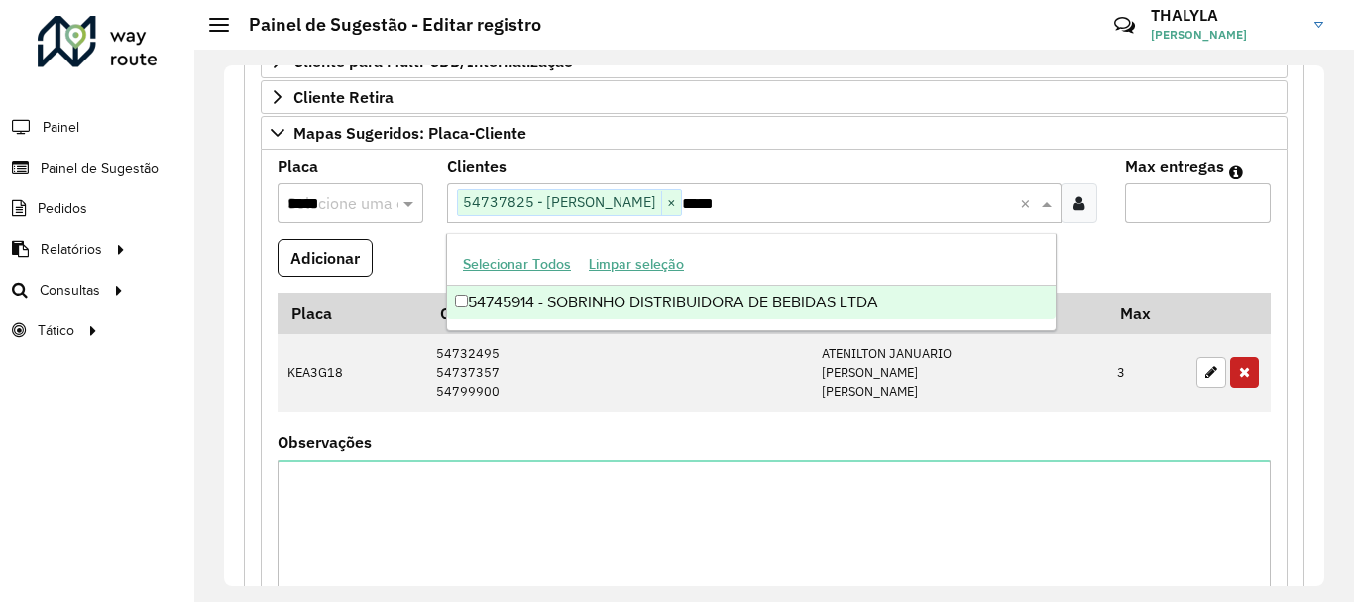
click at [743, 297] on div "54745914 - SOBRINHO DISTRIBUIDORA DE BEBIDAS LTDA" at bounding box center [751, 302] width 608 height 34
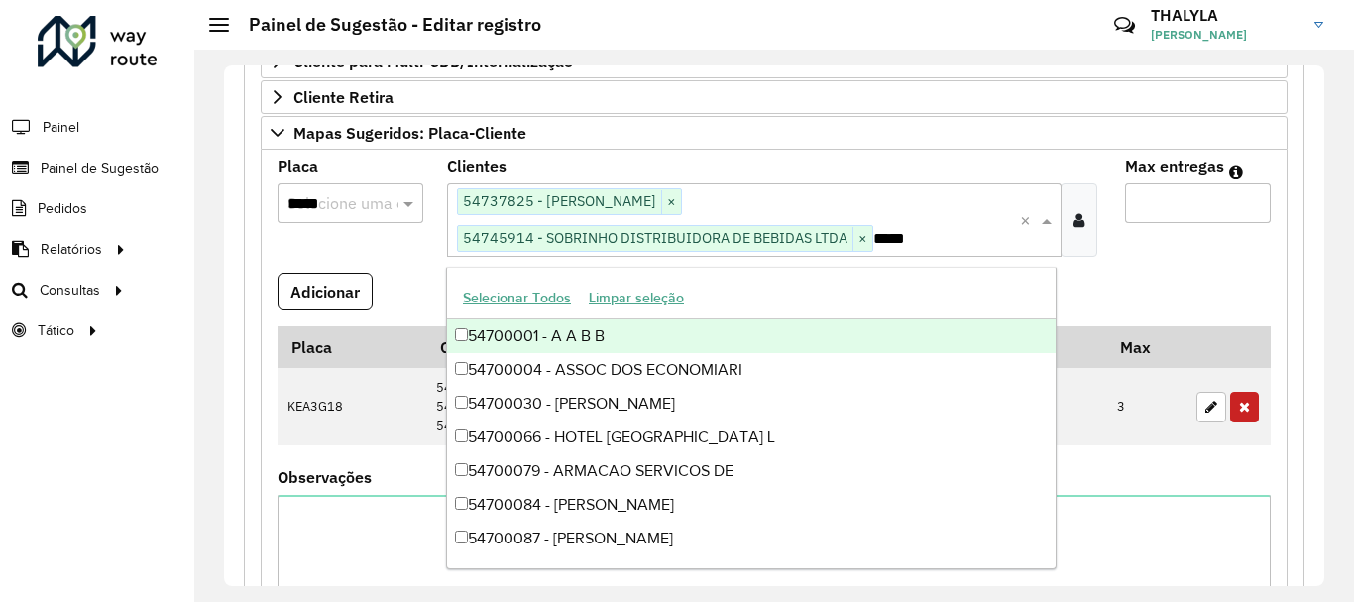
click at [320, 202] on input "*****" at bounding box center [330, 204] width 86 height 24
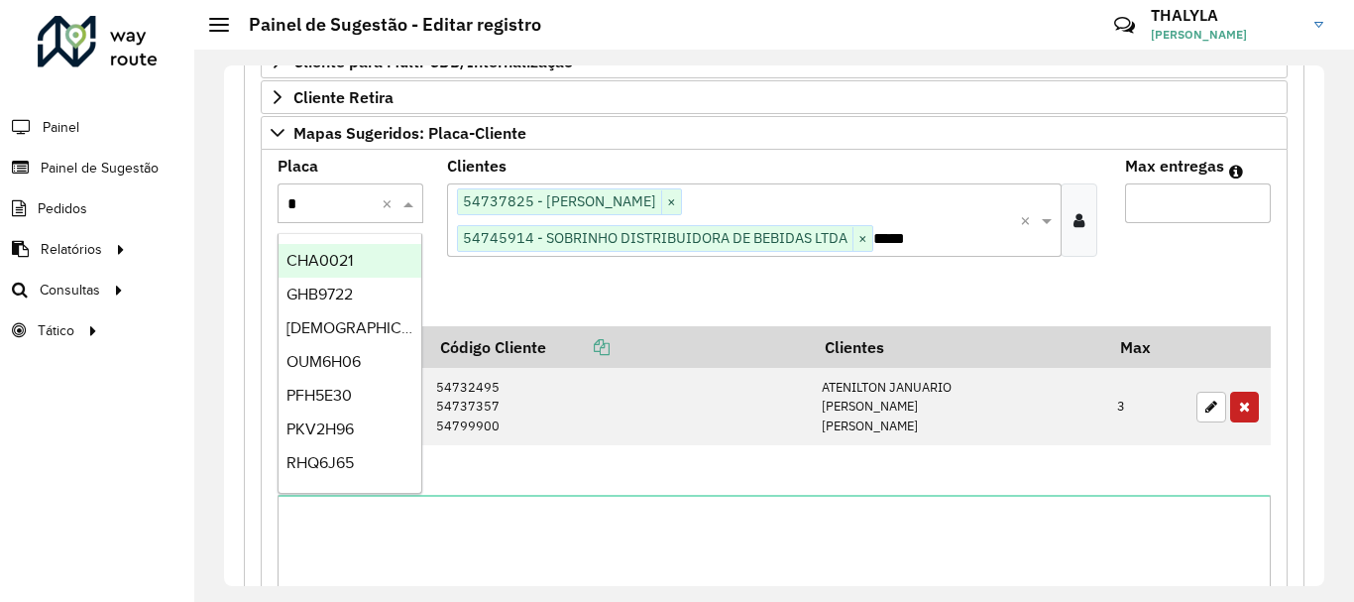
type input "**"
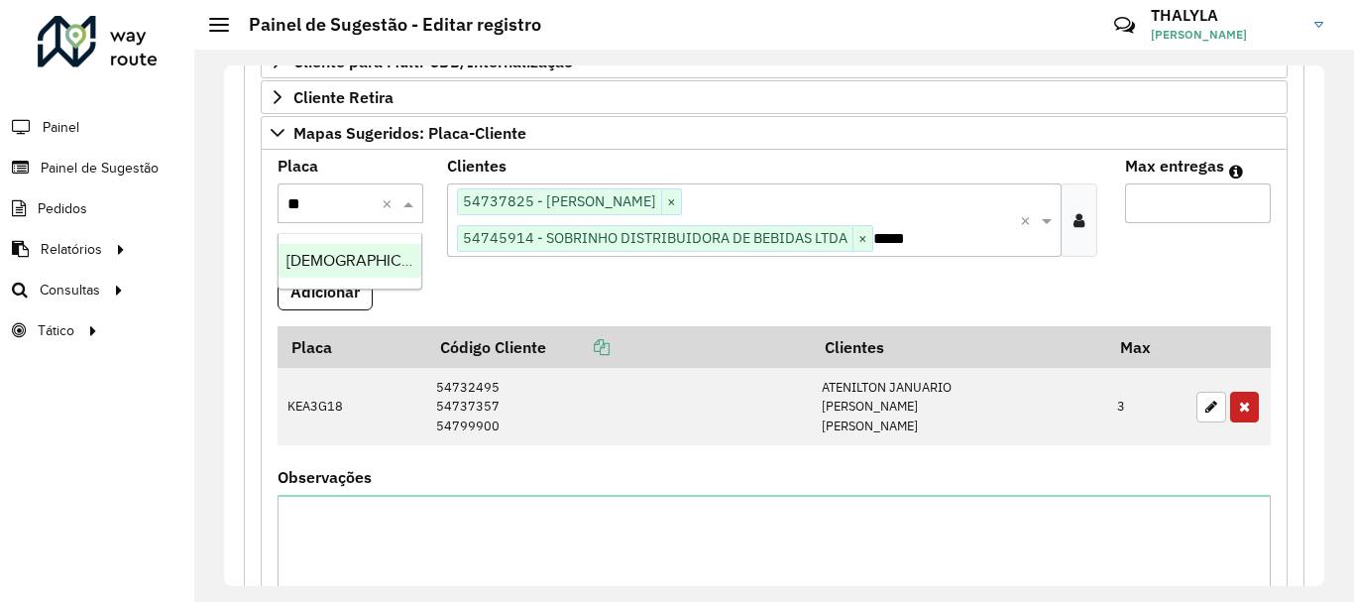
click at [329, 256] on span "HZH3759" at bounding box center [370, 260] width 169 height 17
click at [1189, 203] on input "*" at bounding box center [1198, 203] width 146 height 40
type input "*"
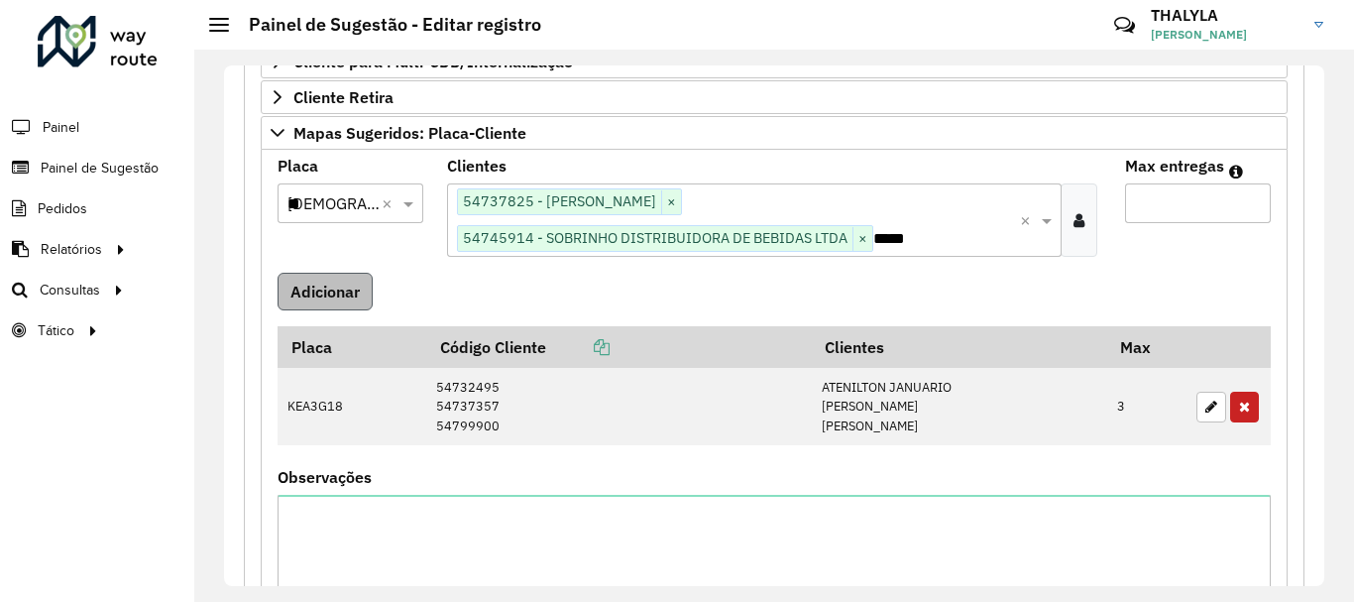
type input "*"
click at [339, 293] on button "Adicionar" at bounding box center [324, 292] width 95 height 38
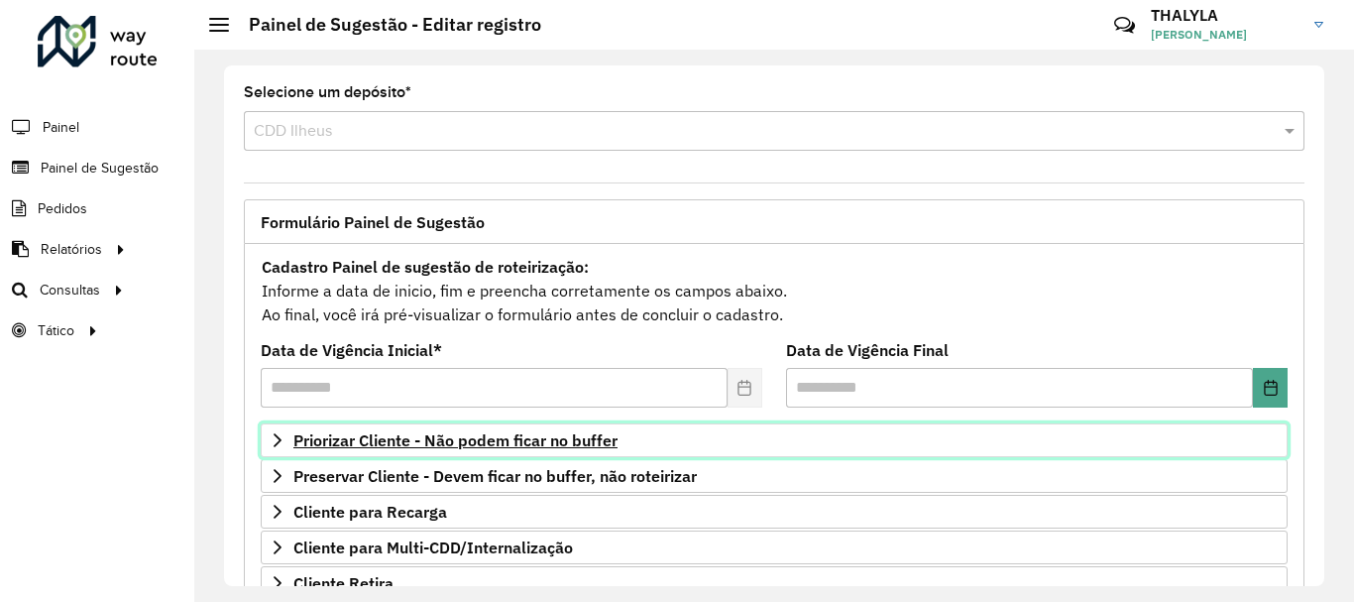
click at [532, 448] on span "Priorizar Cliente - Não podem ficar no buffer" at bounding box center [455, 440] width 324 height 16
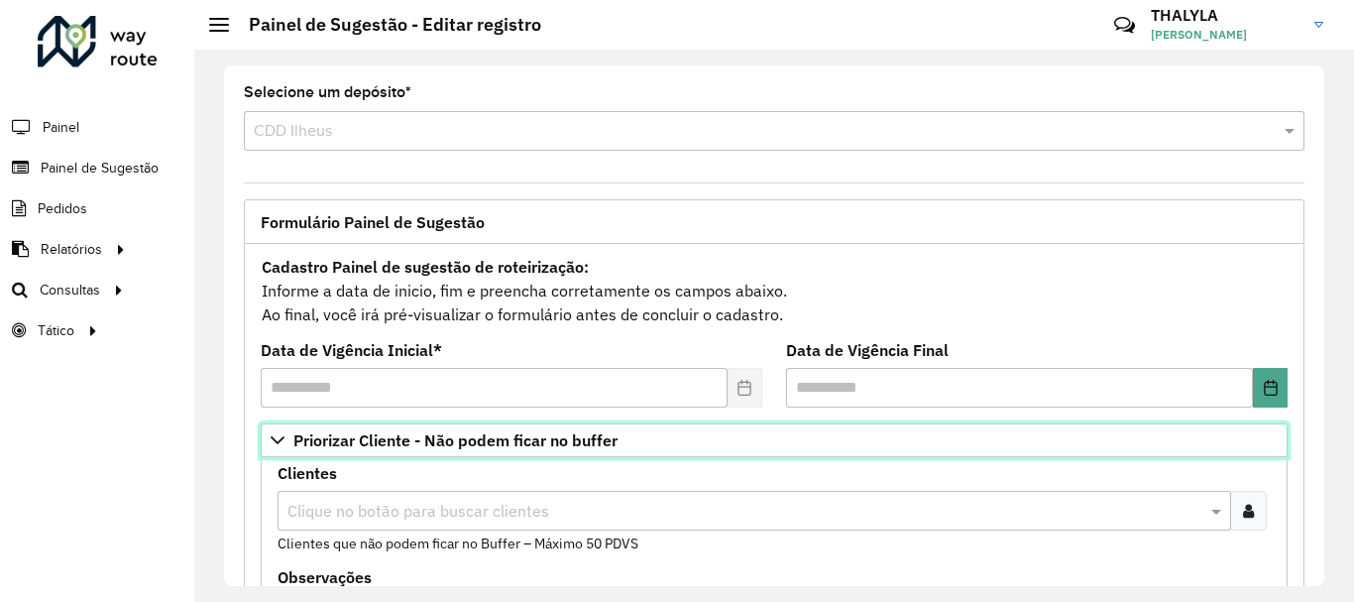
scroll to position [99, 0]
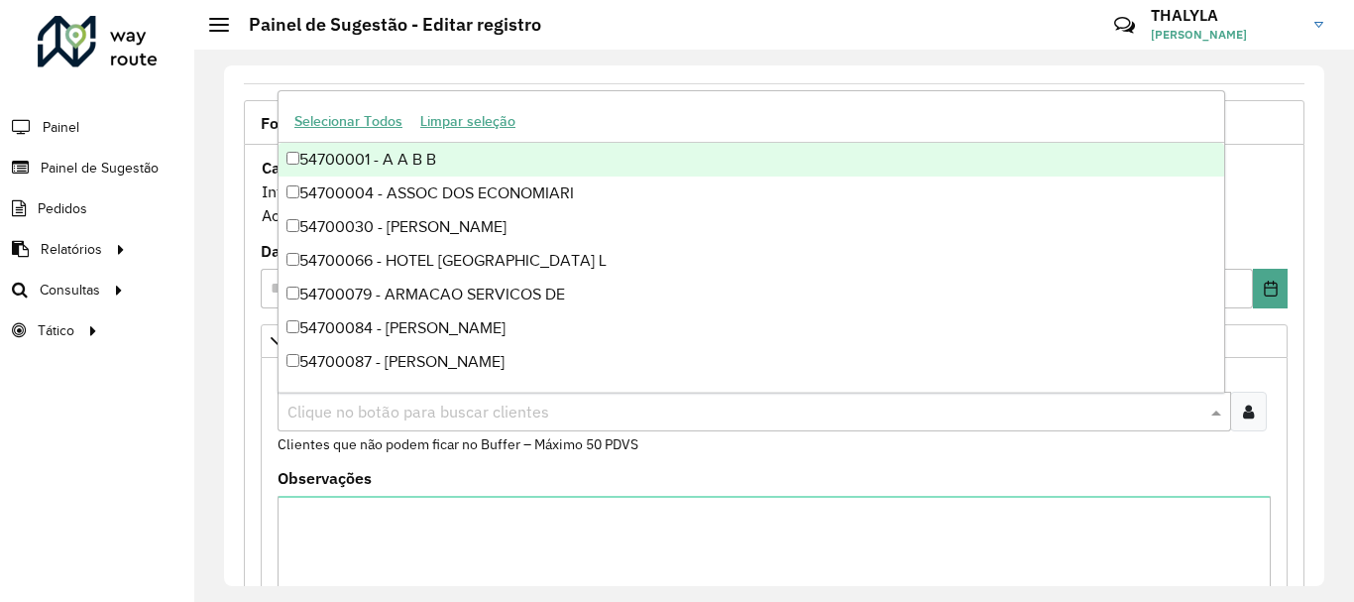
click at [515, 406] on input "text" at bounding box center [744, 412] width 924 height 24
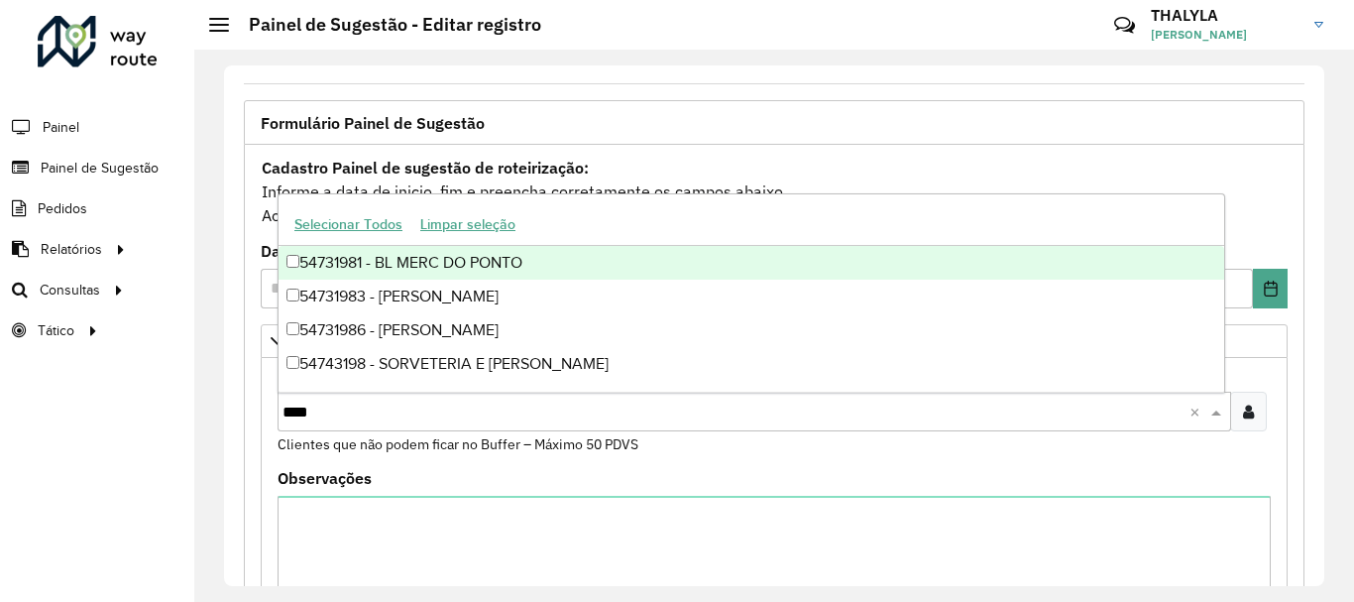
type input "*****"
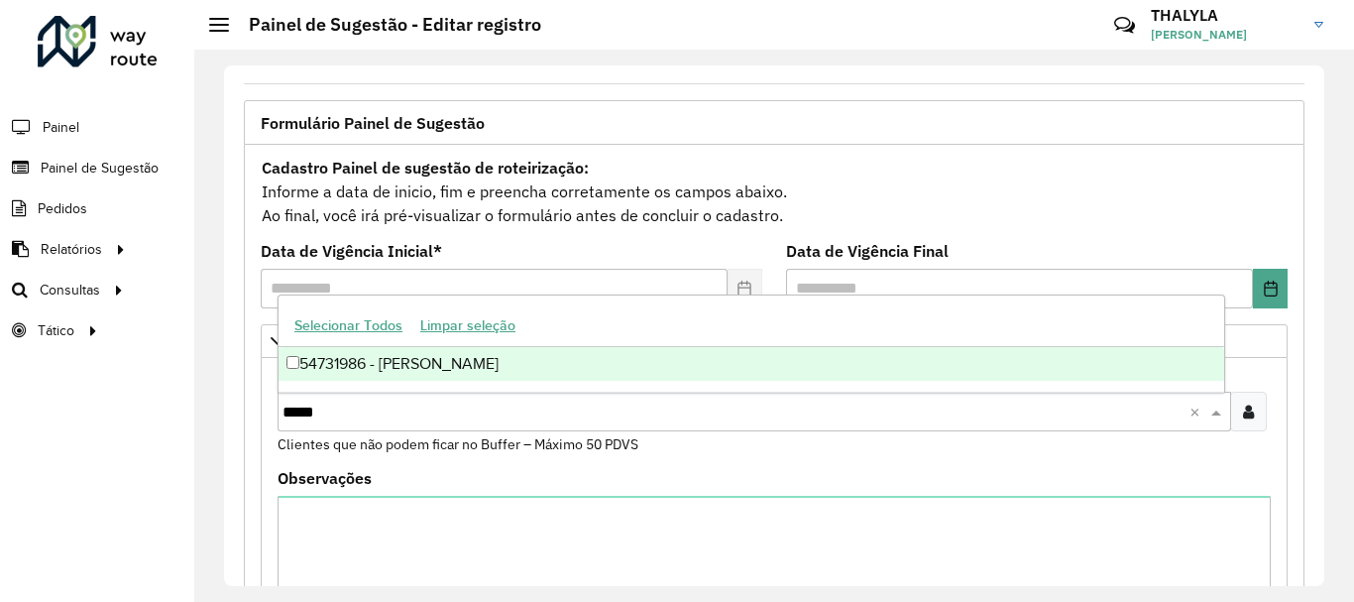
click at [472, 359] on div "54731986 - RITA DE CASSIA NOVAI" at bounding box center [750, 364] width 945 height 34
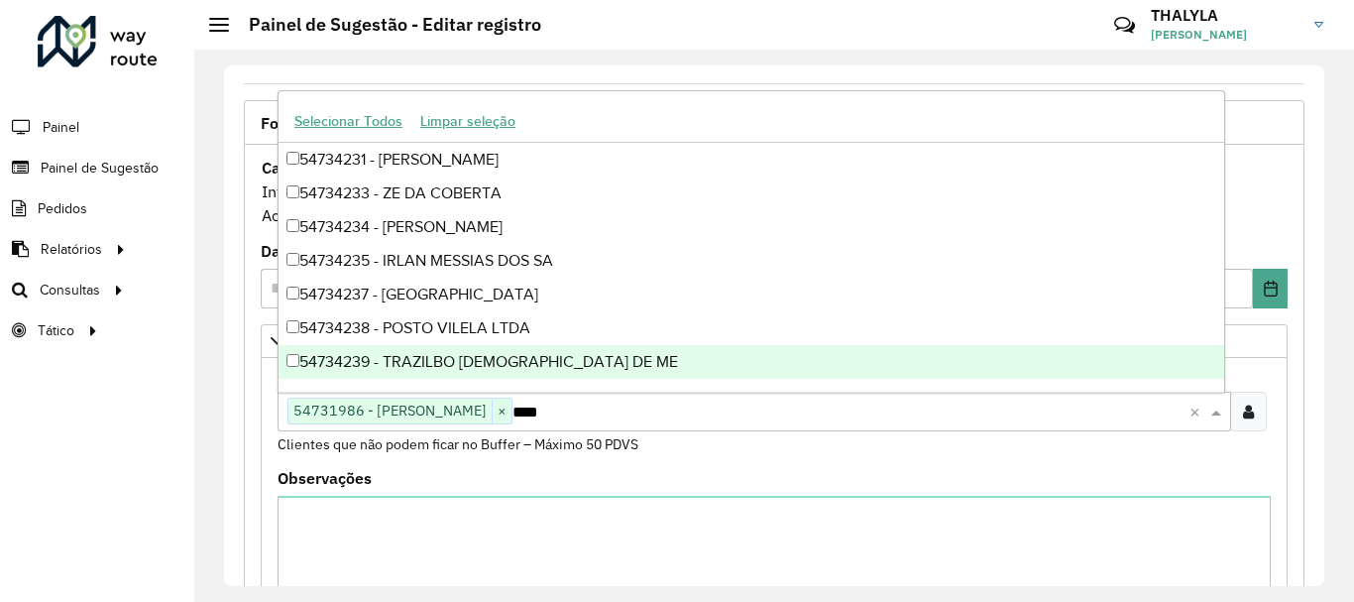
type input "*****"
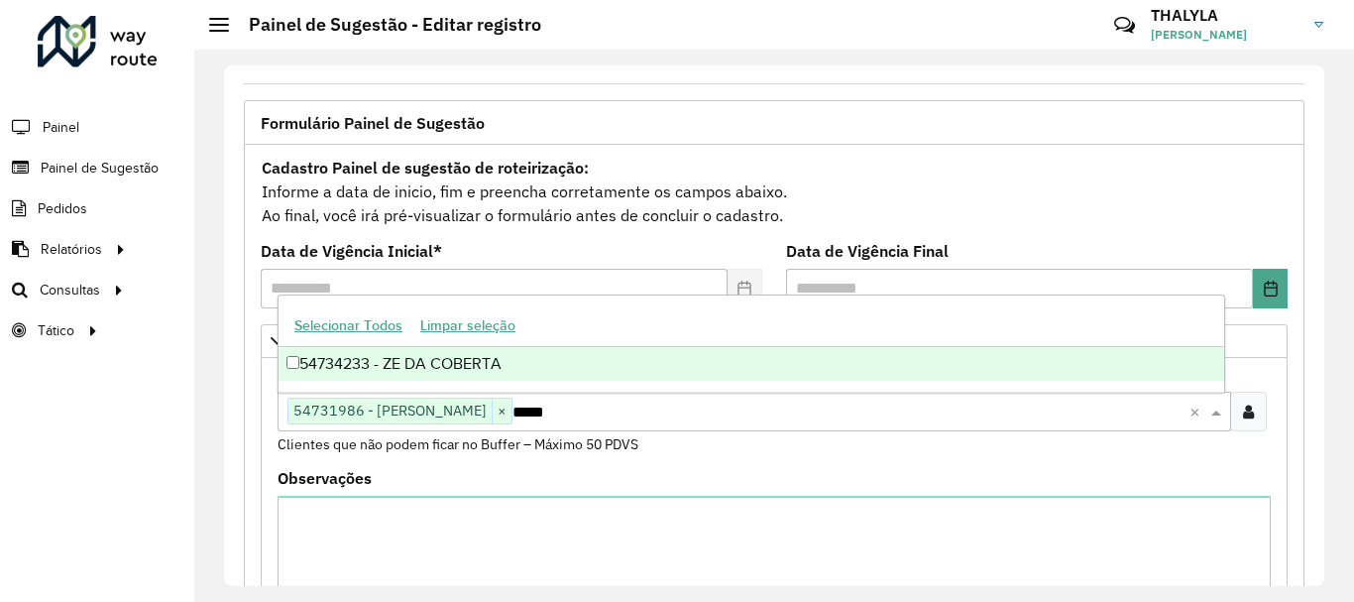
click at [505, 370] on div "54734233 - ZE DA COBERTA" at bounding box center [750, 364] width 945 height 34
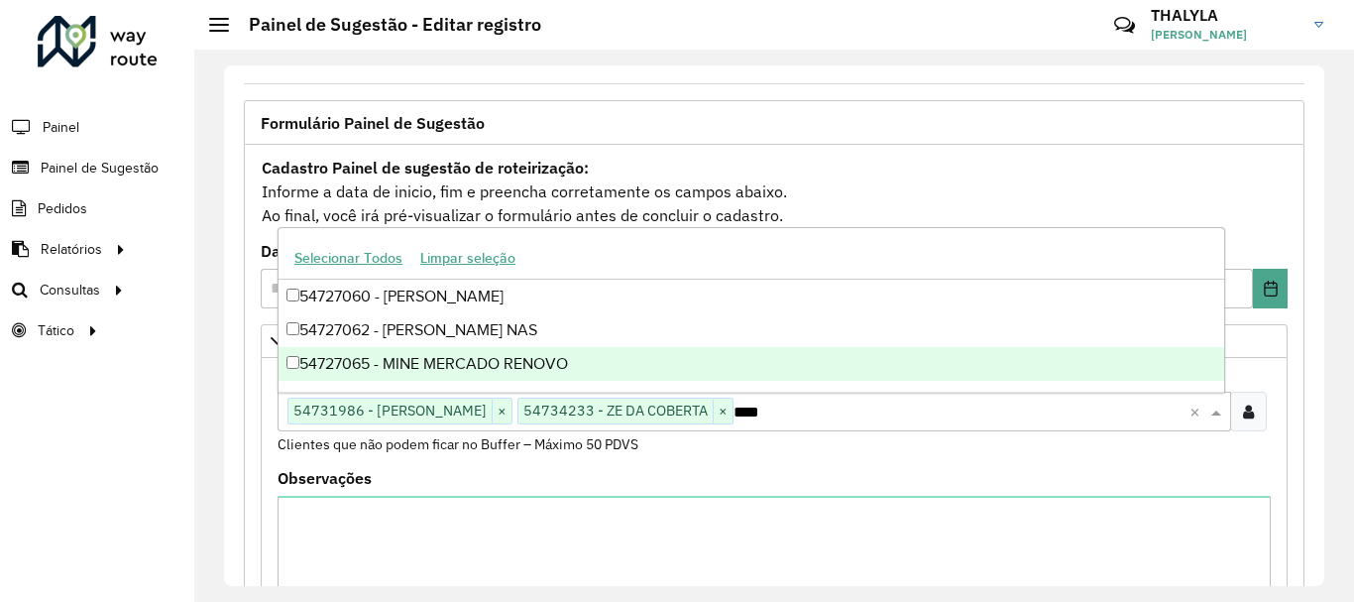
type input "*****"
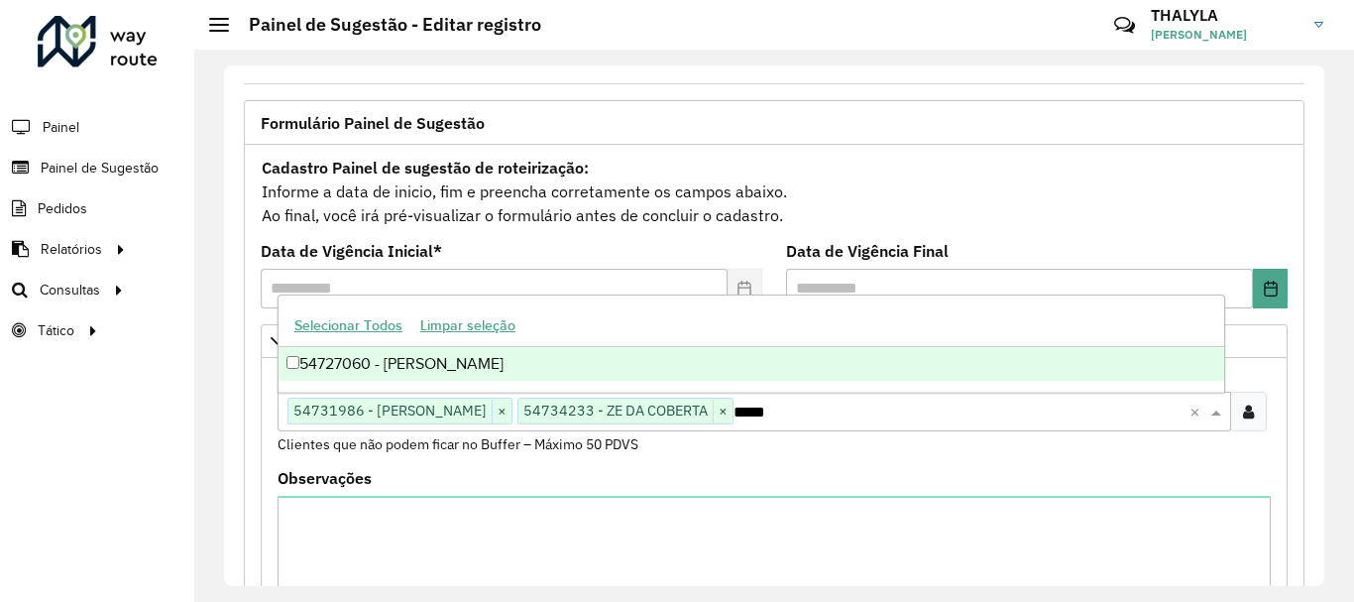
click at [505, 370] on div "54727060 - JOSE DE JESUS MOURA" at bounding box center [750, 364] width 945 height 34
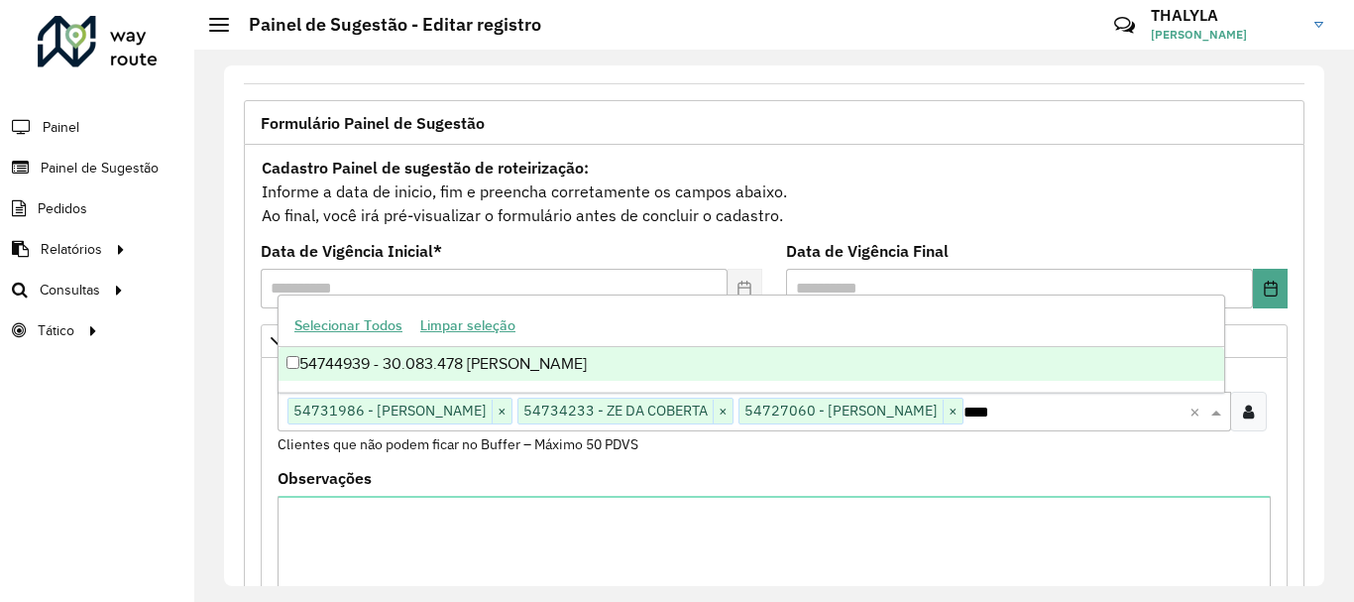
type input "*****"
click at [505, 370] on div "54744939 - 30.083.478 LARISSA S" at bounding box center [750, 364] width 945 height 34
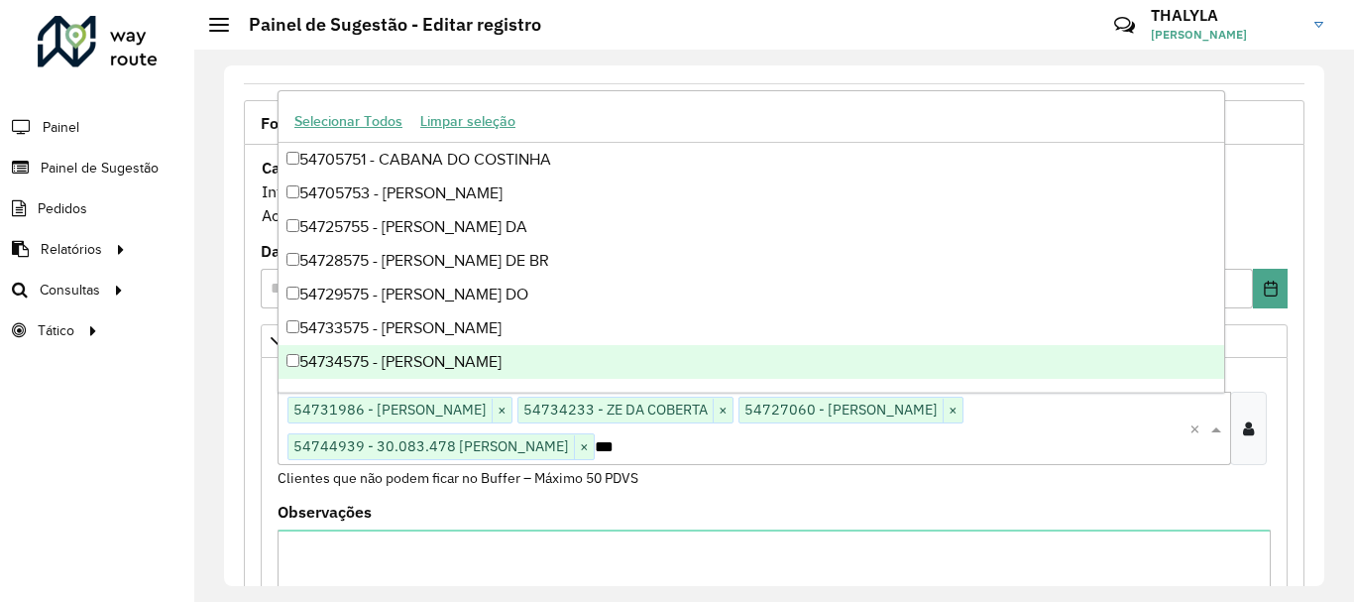
type input "****"
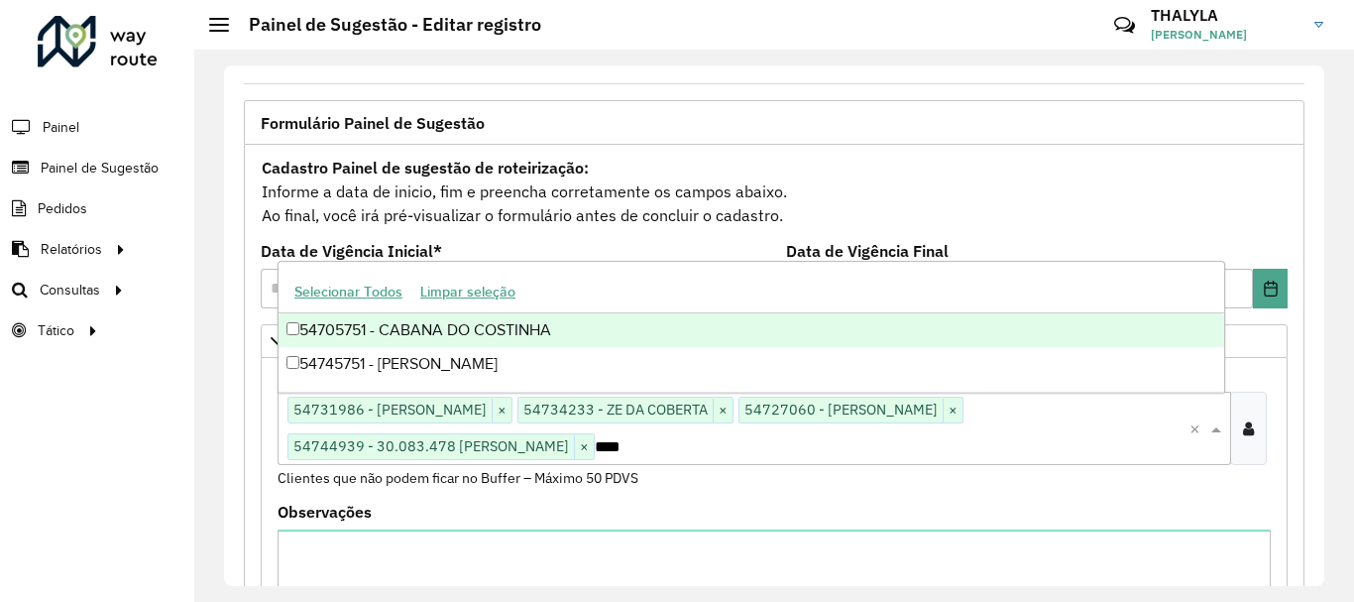
click at [455, 321] on div "54705751 - CABANA DO COSTINHA" at bounding box center [750, 330] width 945 height 34
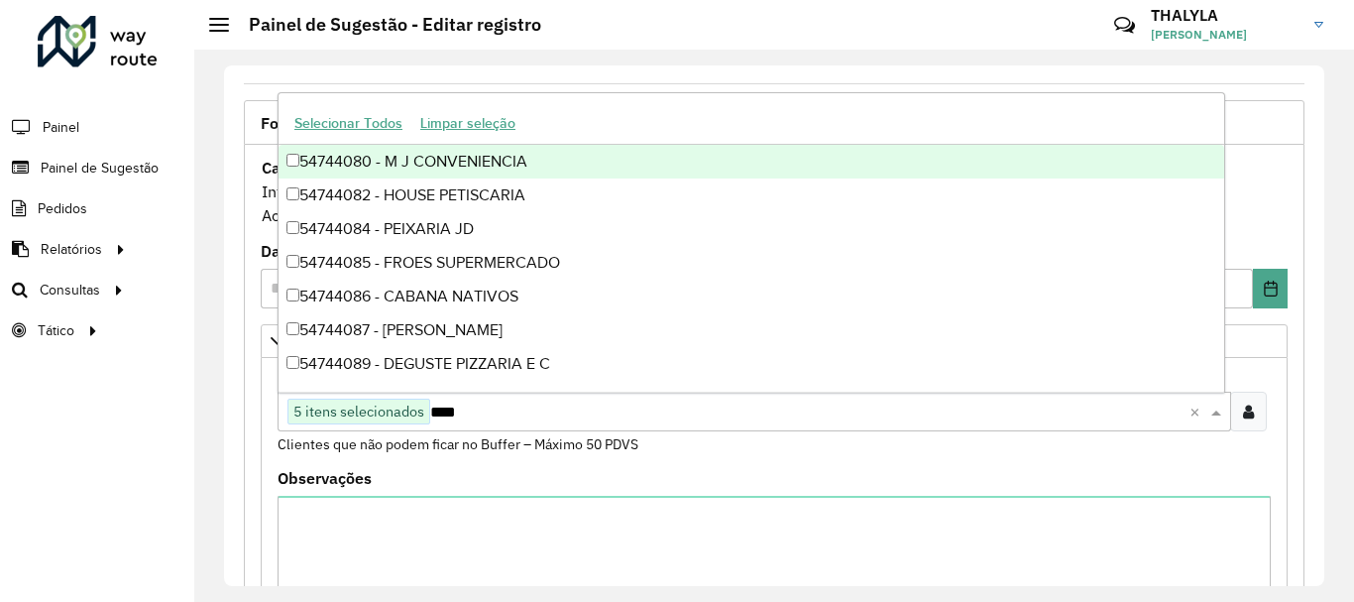
type input "*****"
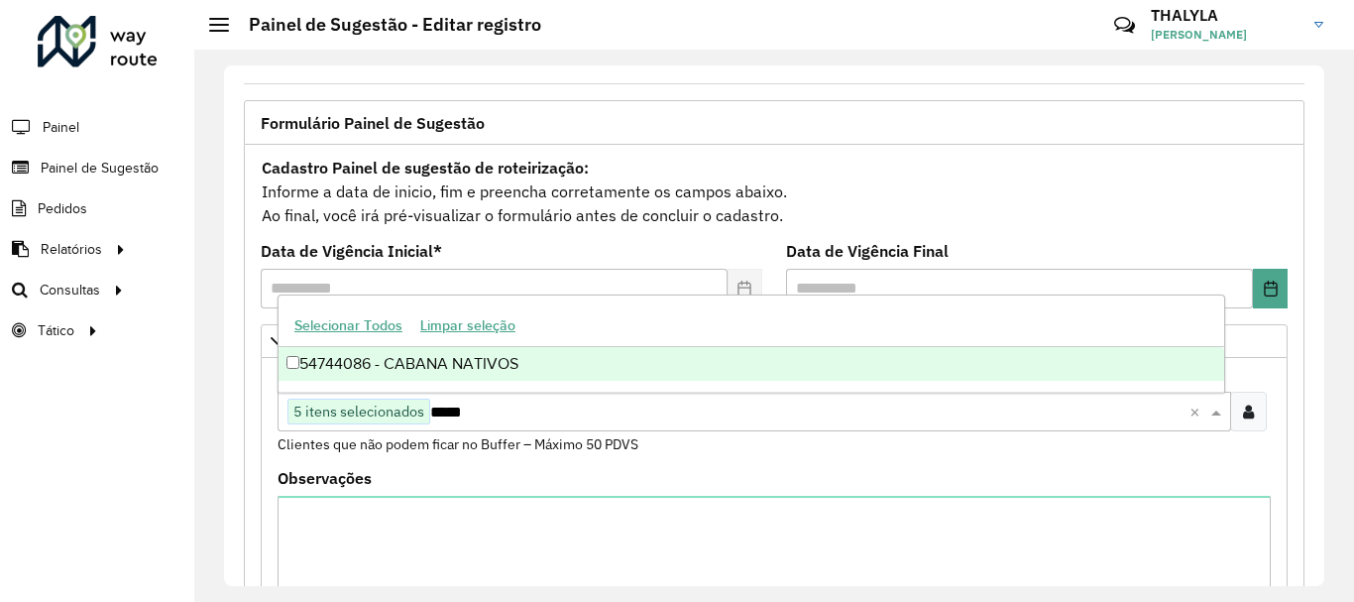
click at [458, 357] on div "54744086 - CABANA NATIVOS" at bounding box center [750, 364] width 945 height 34
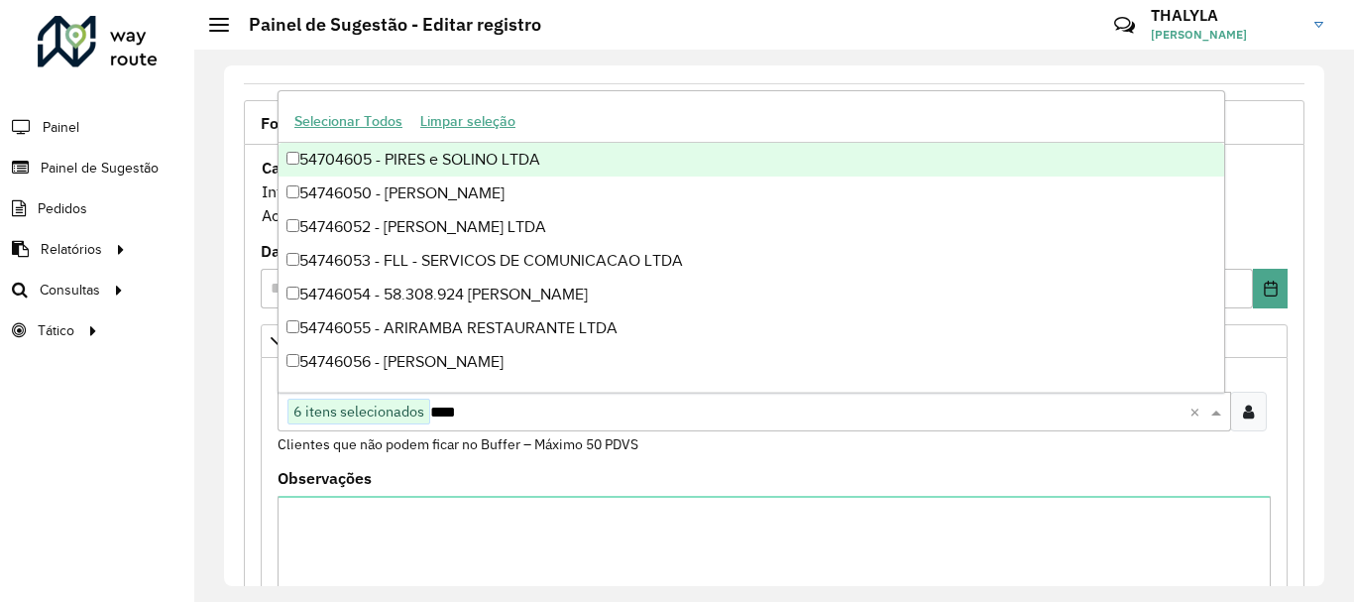
type input "*****"
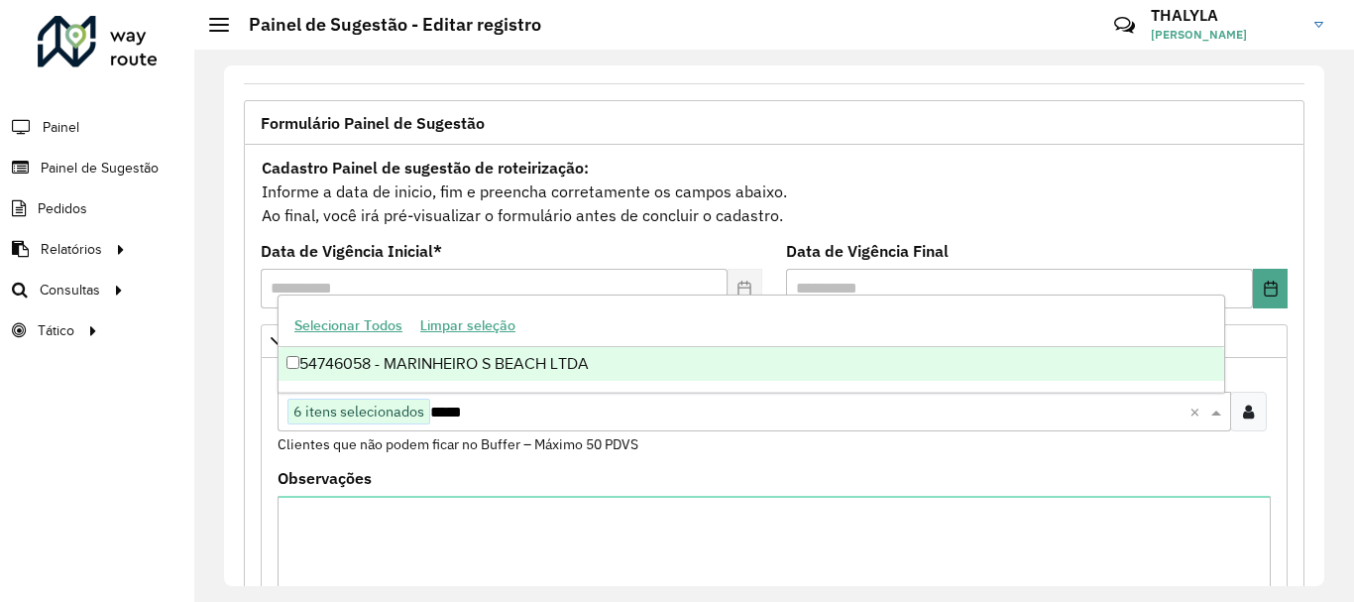
click at [544, 362] on div "54746058 - MARINHEIRO S BEACH LTDA" at bounding box center [750, 364] width 945 height 34
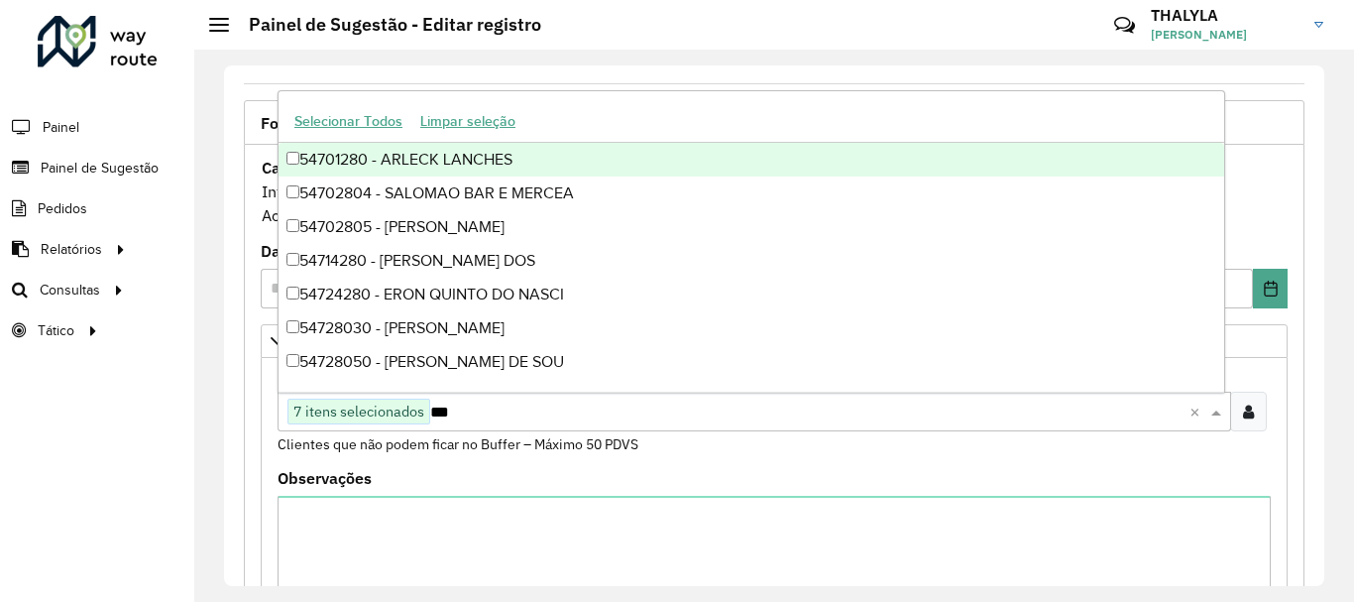
type input "****"
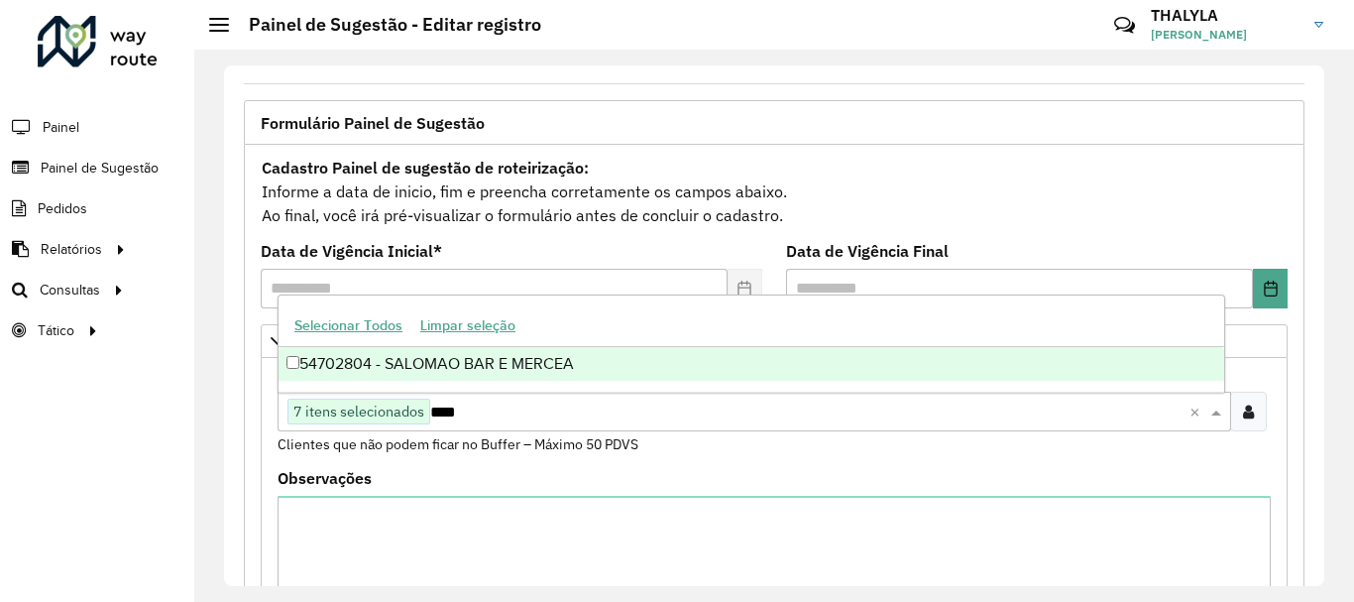
click at [497, 353] on div "54702804 - SALOMAO BAR E MERCEA" at bounding box center [750, 364] width 945 height 34
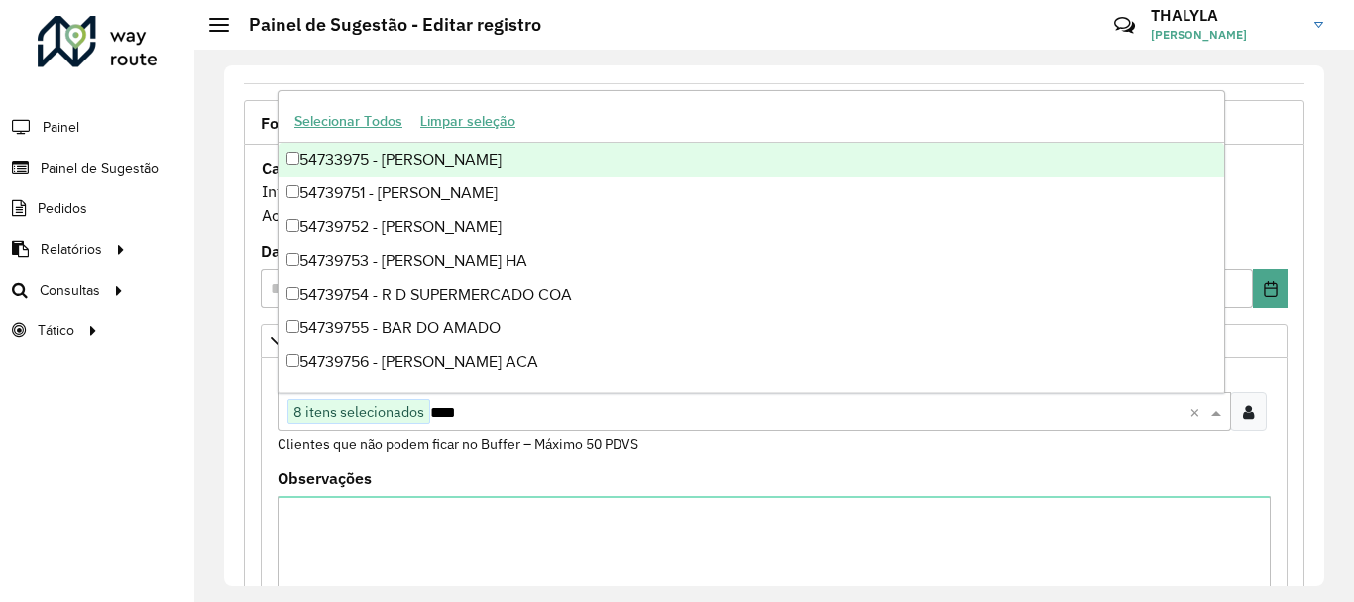
type input "*****"
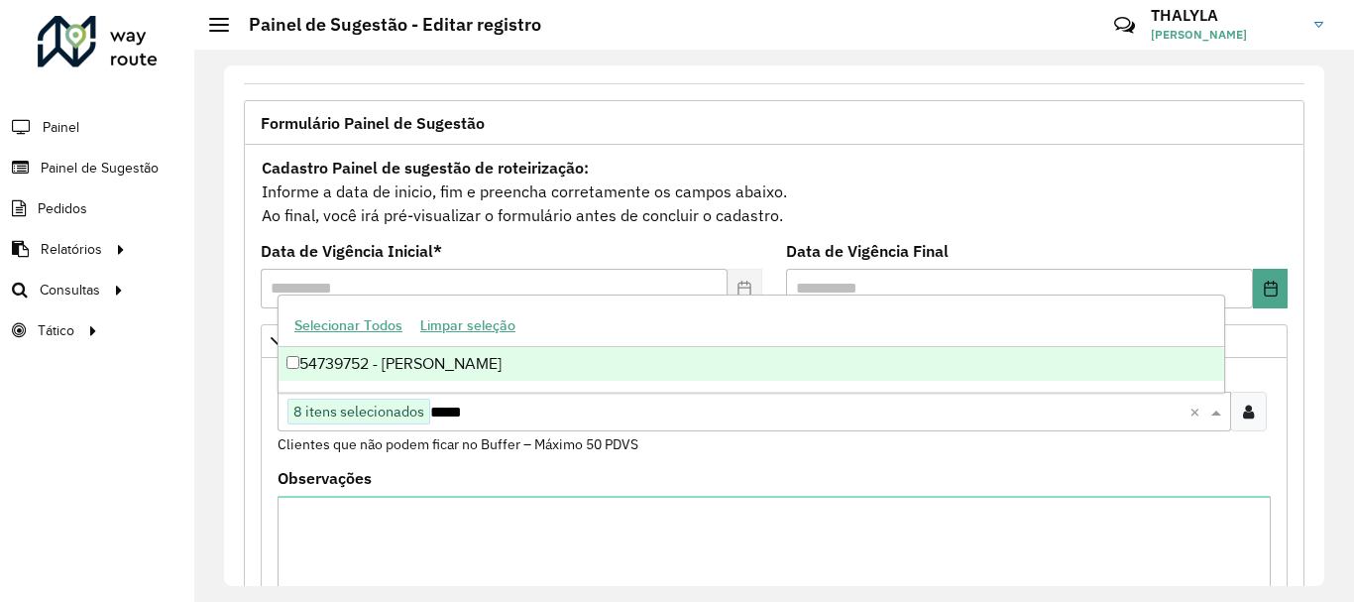
click at [531, 366] on div "54739752 - ROSANA SOUZA SANTOS" at bounding box center [750, 364] width 945 height 34
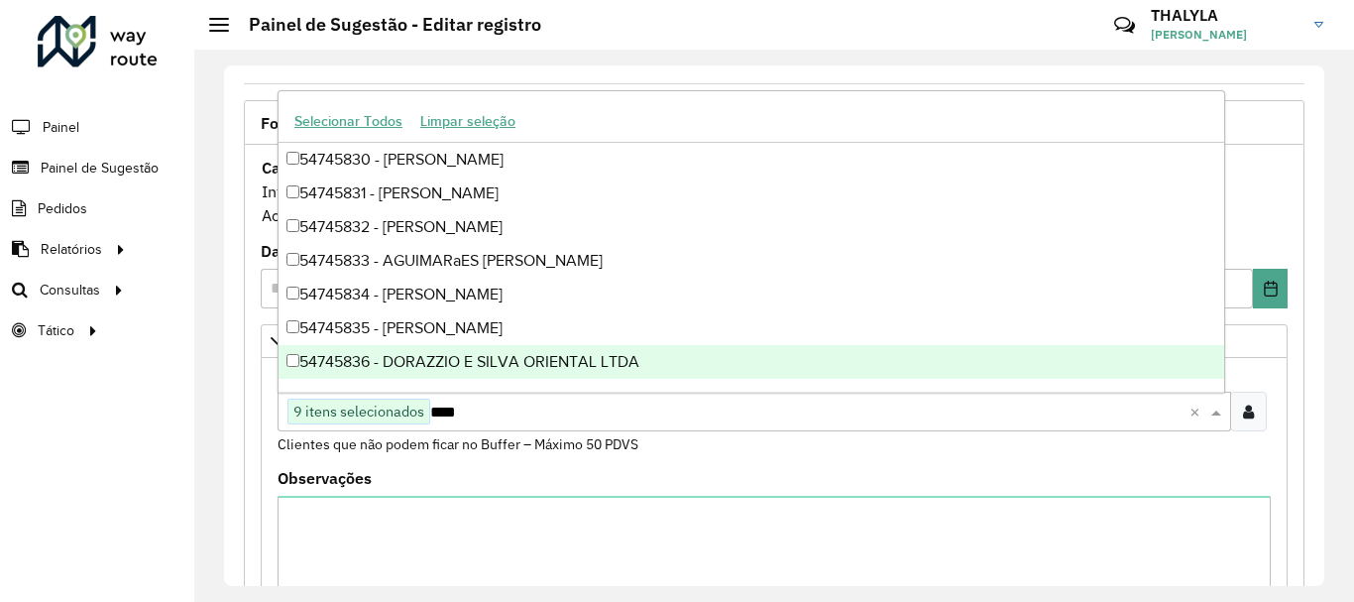
type input "*****"
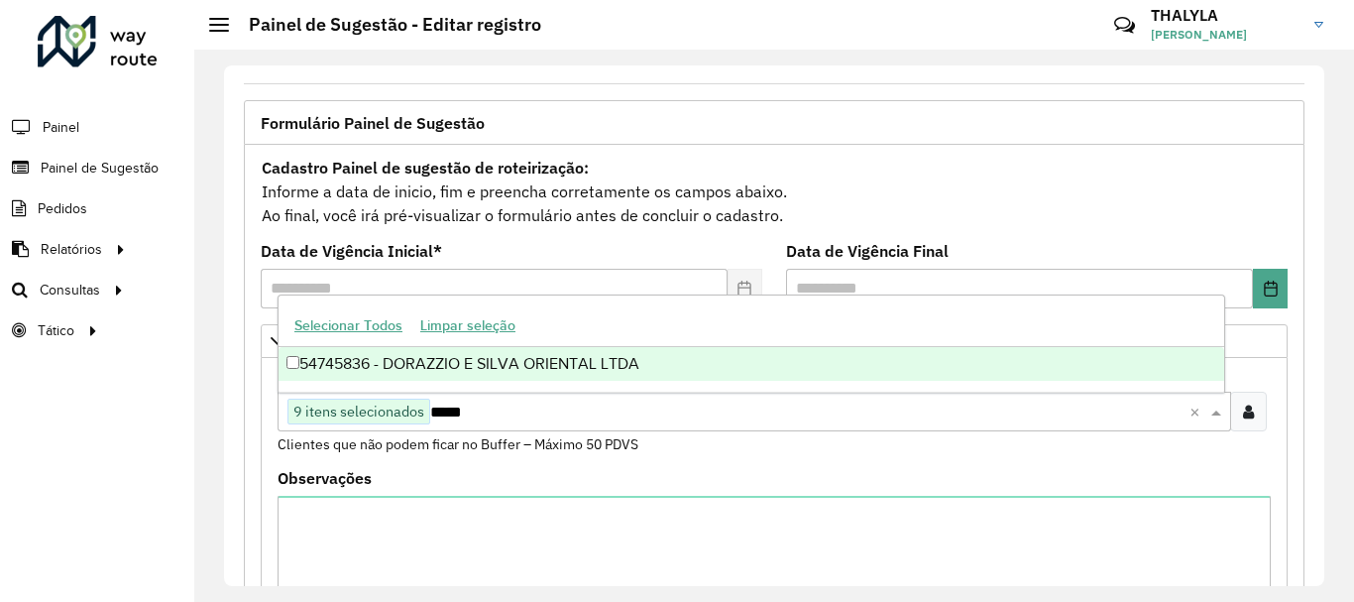
click at [531, 366] on div "54745836 - DORAZZIO E SILVA ORIENTAL LTDA" at bounding box center [750, 364] width 945 height 34
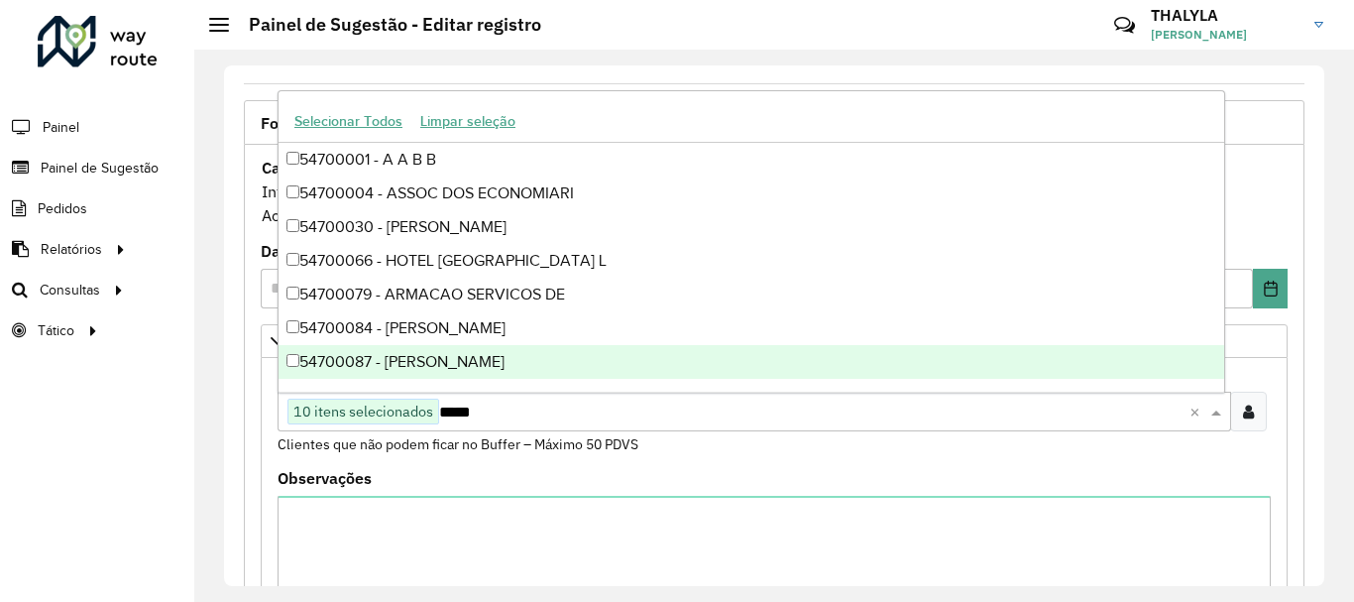
click at [728, 461] on formly-field "Clientes Clique no botão para buscar clientes 10 itens selecionados ***** × Cli…" at bounding box center [774, 419] width 1017 height 104
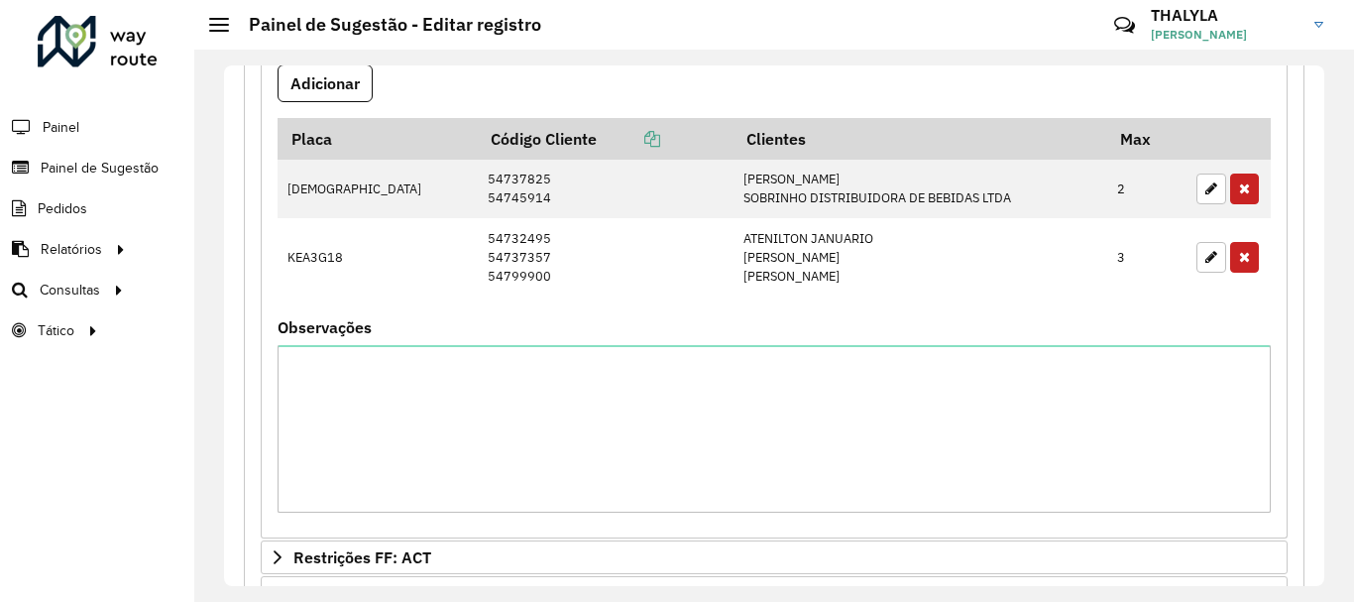
scroll to position [1280, 0]
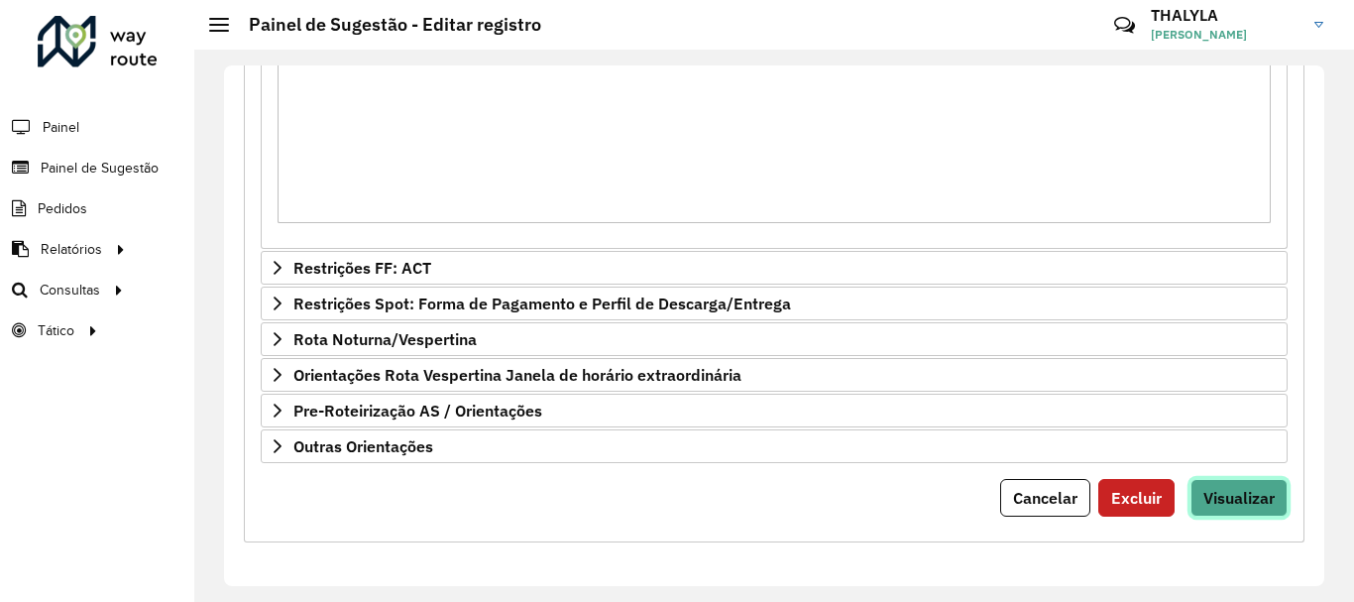
click at [1239, 489] on span "Visualizar" at bounding box center [1238, 498] width 71 height 20
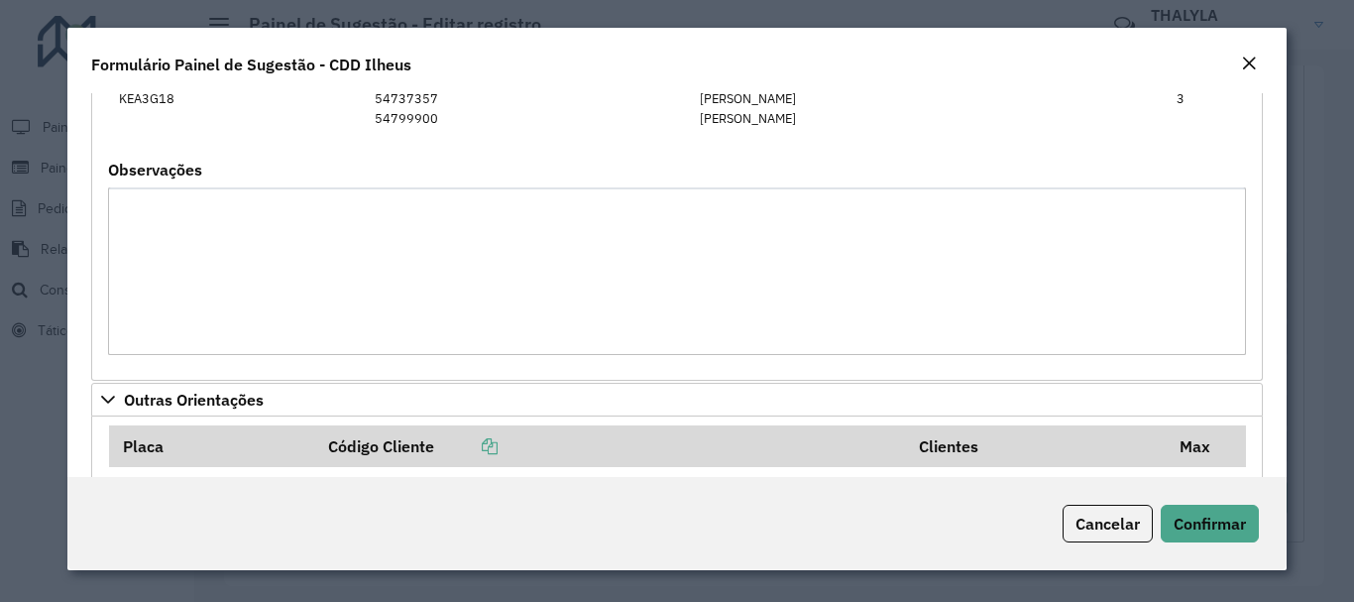
scroll to position [1249, 0]
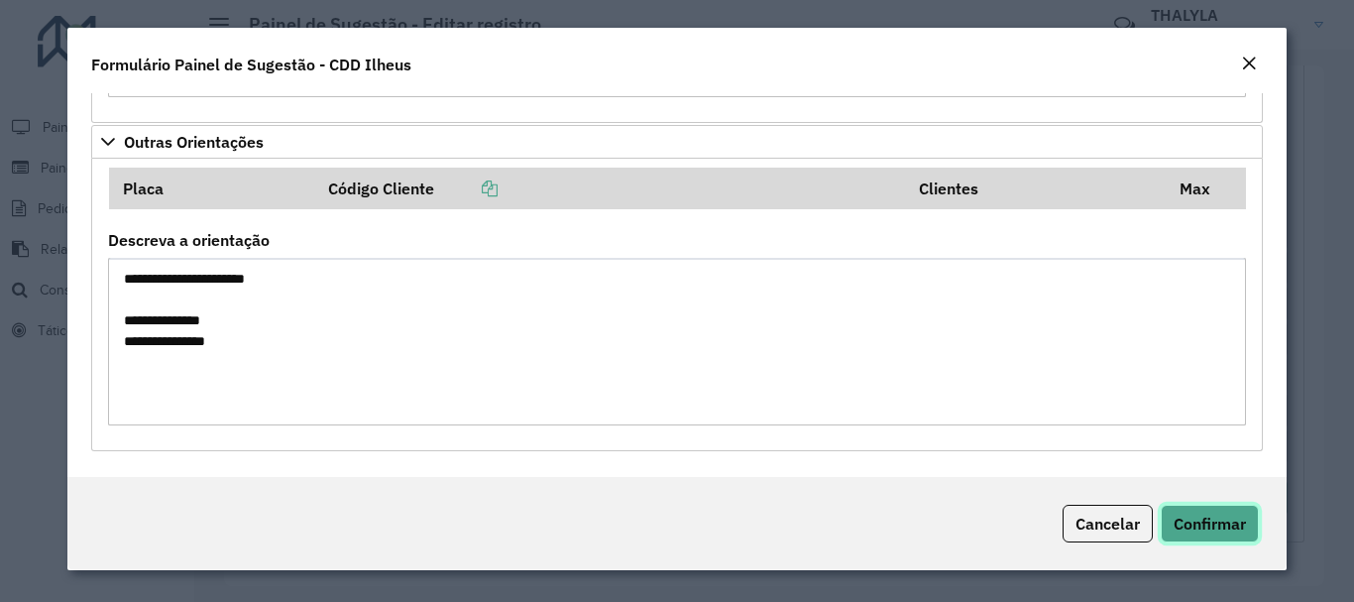
click at [1224, 519] on span "Confirmar" at bounding box center [1209, 523] width 72 height 20
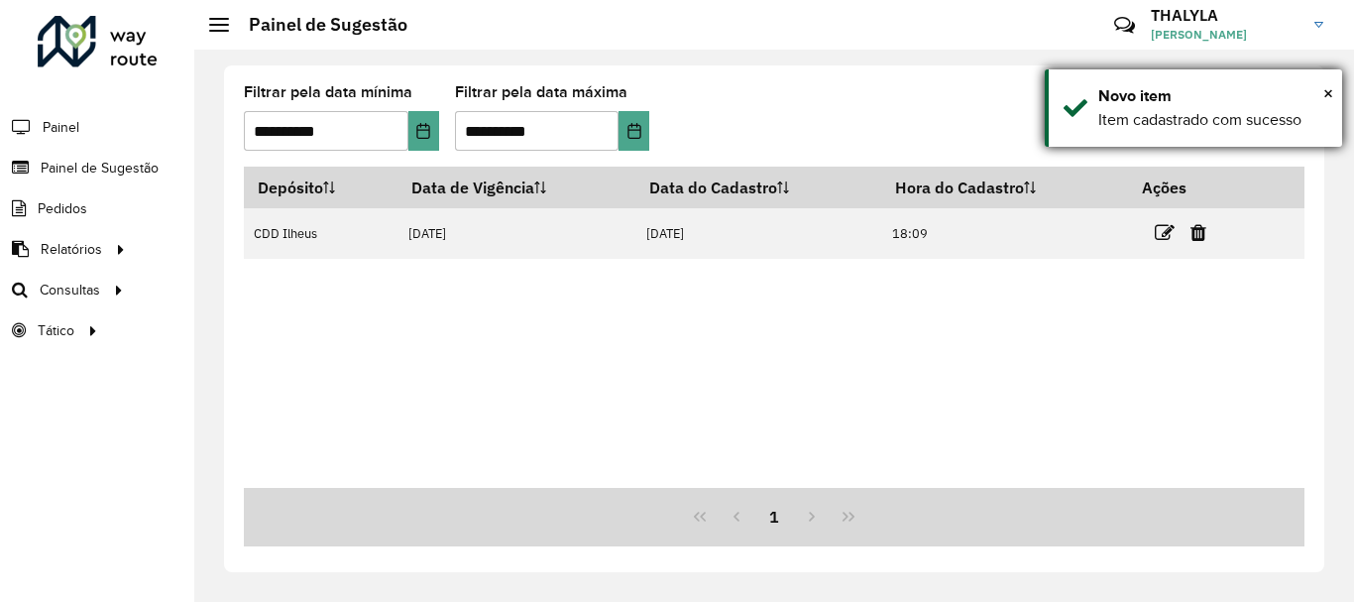
click at [1337, 92] on div "× Novo item Item cadastrado com sucesso" at bounding box center [1193, 107] width 297 height 77
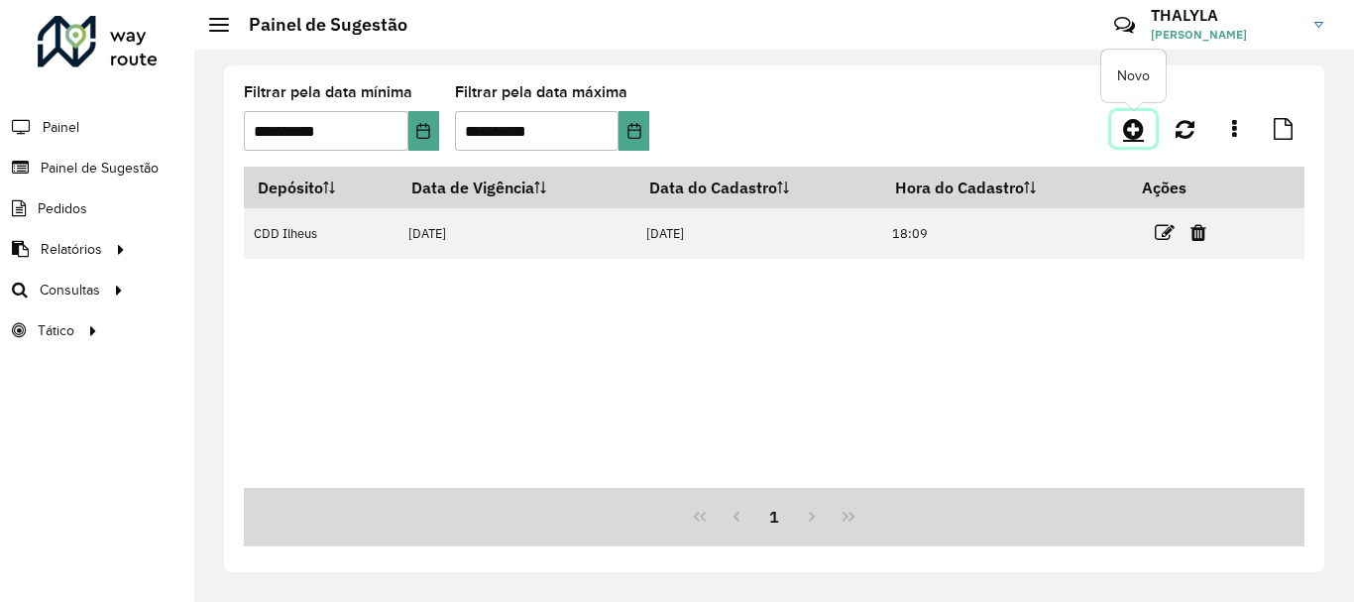
click at [1130, 131] on icon at bounding box center [1133, 129] width 21 height 24
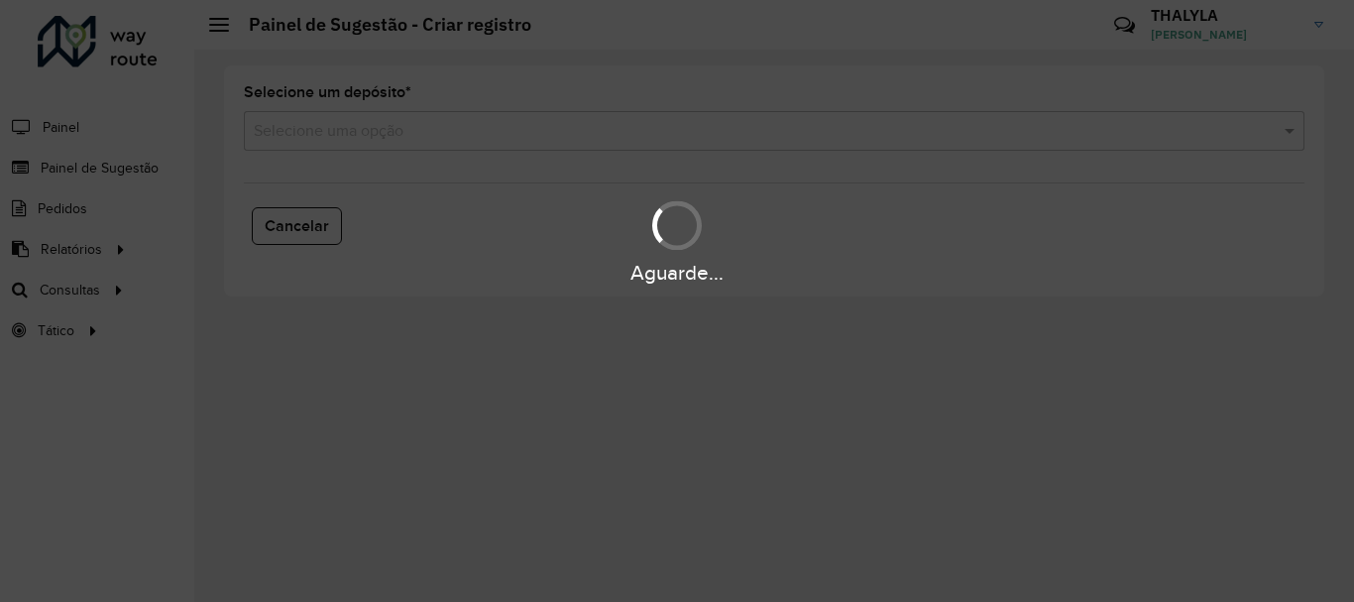
click at [356, 137] on input "text" at bounding box center [754, 132] width 1001 height 24
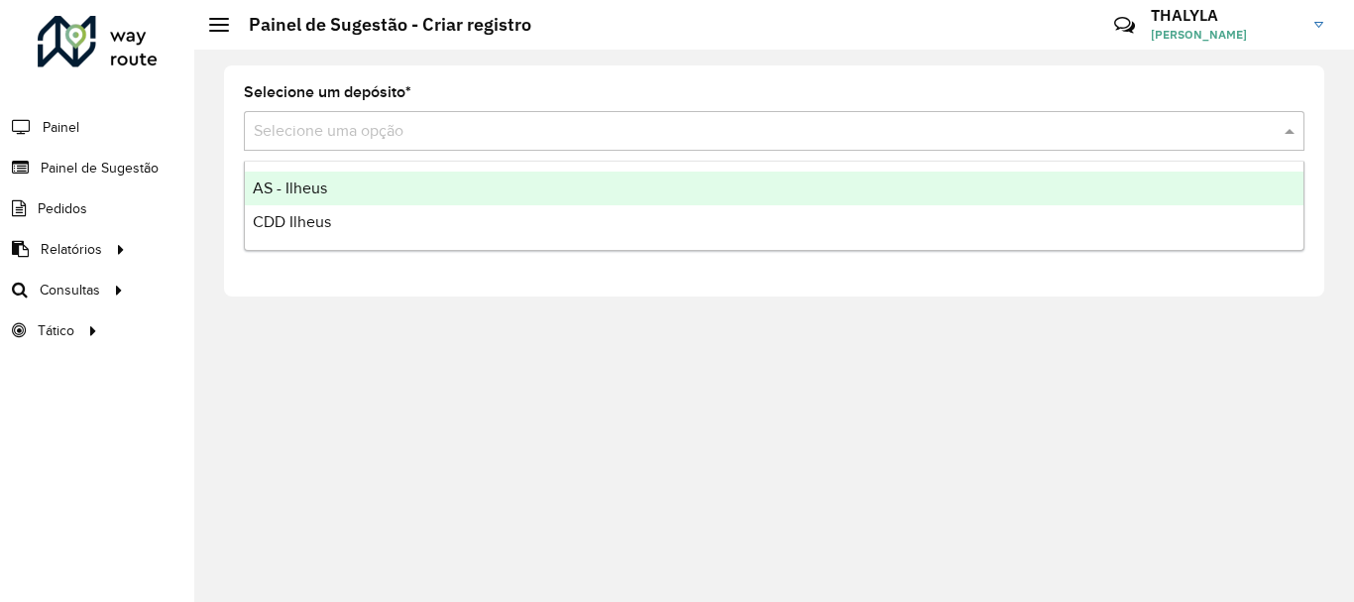
click at [346, 191] on div "AS - Ilheus" at bounding box center [774, 188] width 1058 height 34
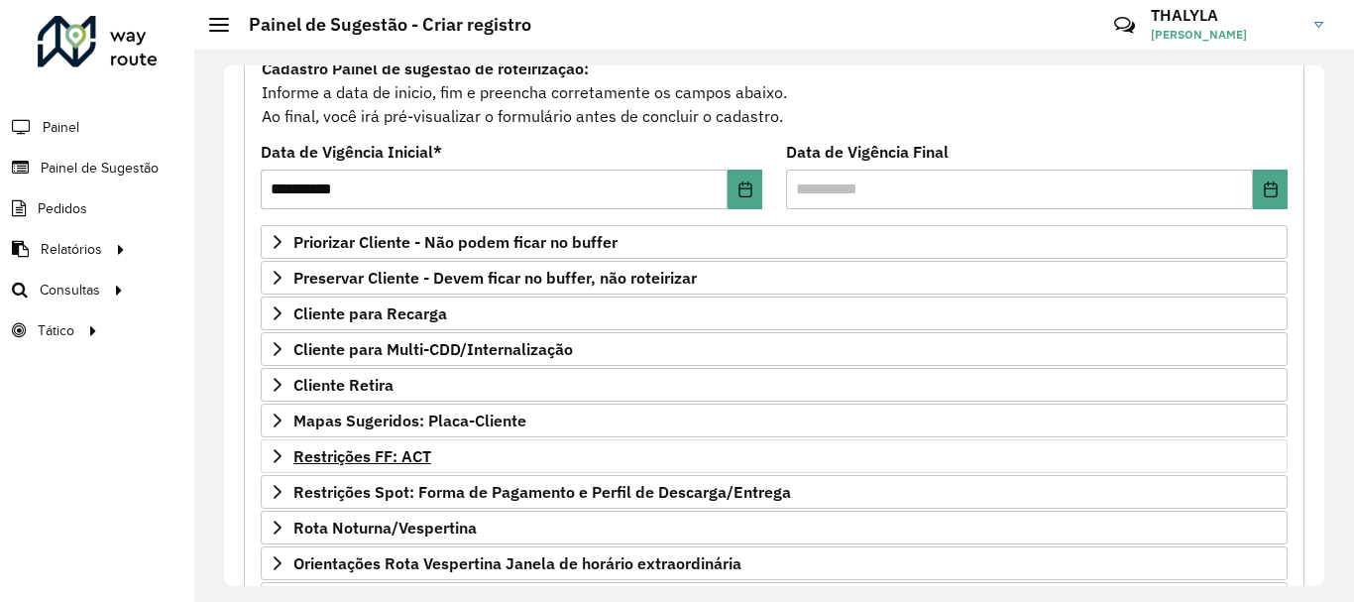
scroll to position [297, 0]
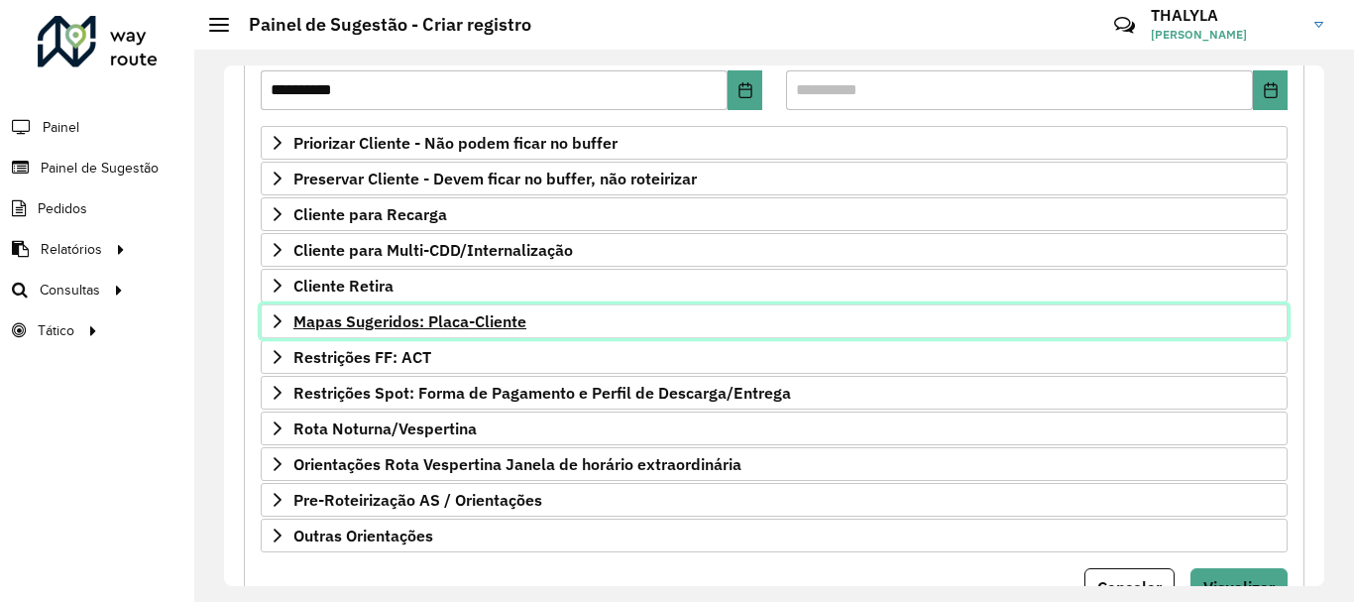
click at [479, 316] on span "Mapas Sugeridos: Placa-Cliente" at bounding box center [409, 321] width 233 height 16
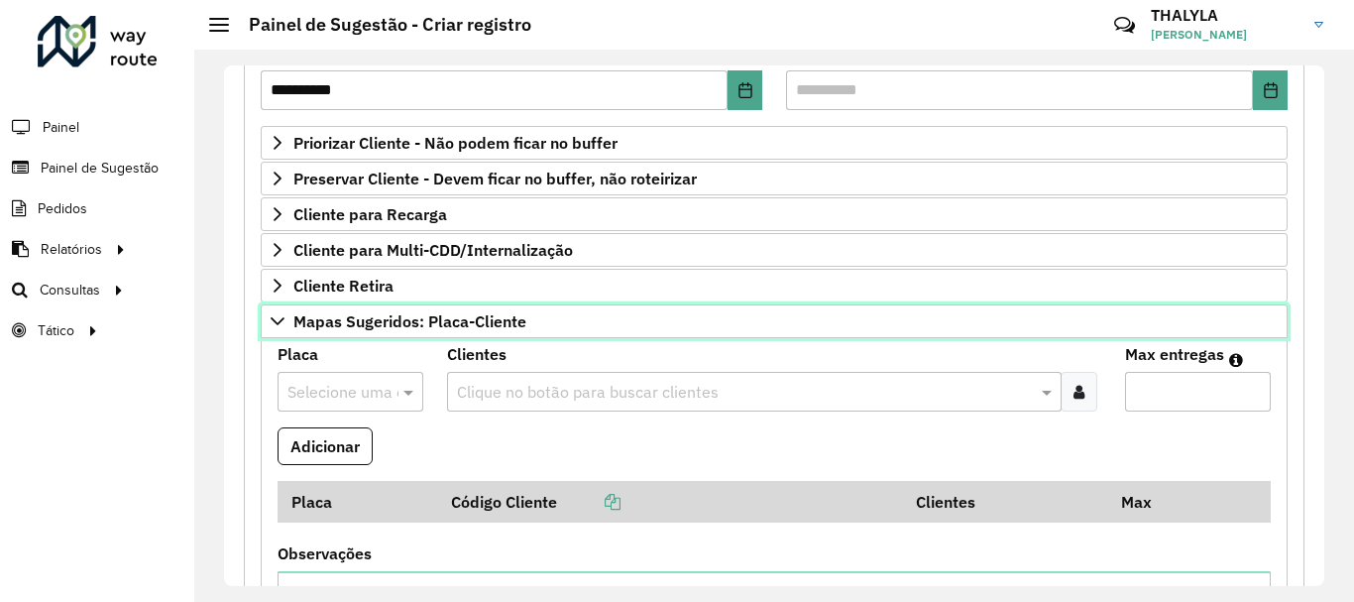
scroll to position [396, 0]
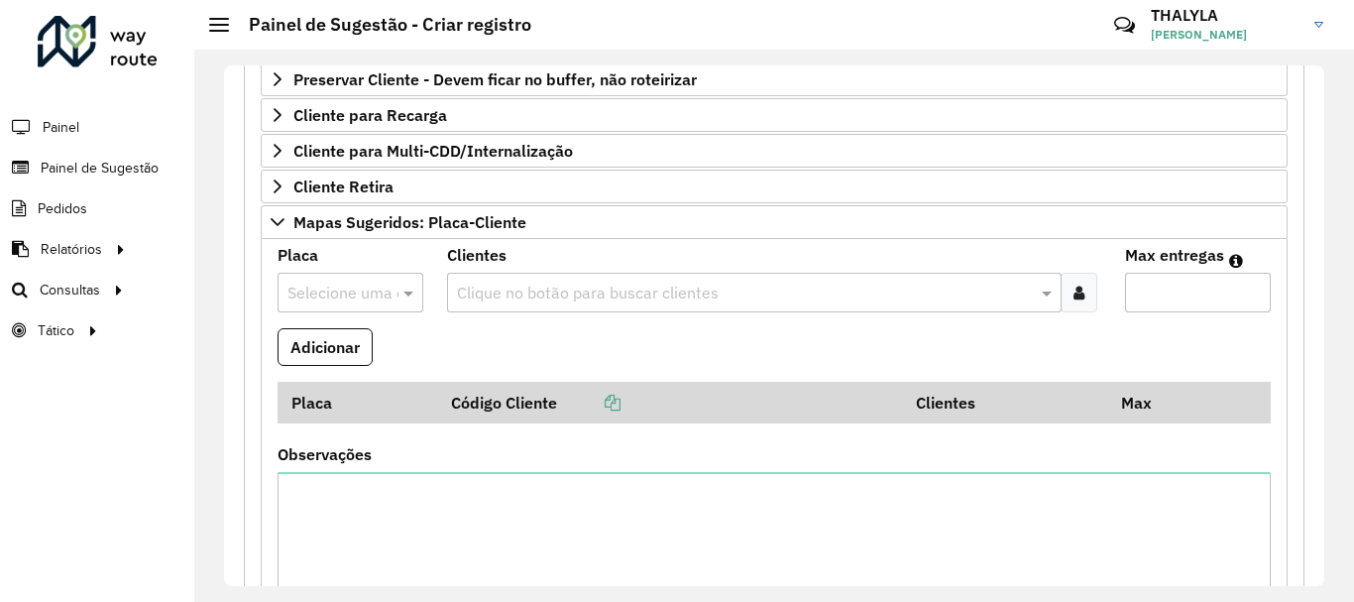
click at [599, 288] on input "text" at bounding box center [744, 293] width 585 height 24
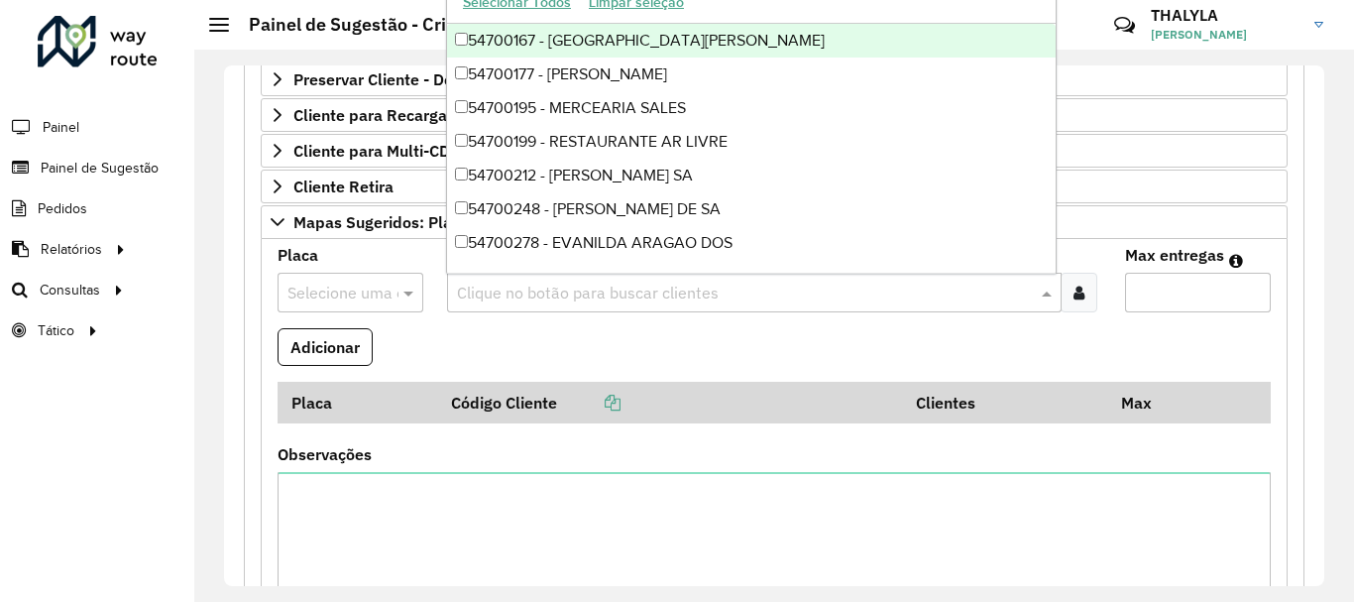
paste input "*****"
type input "*****"
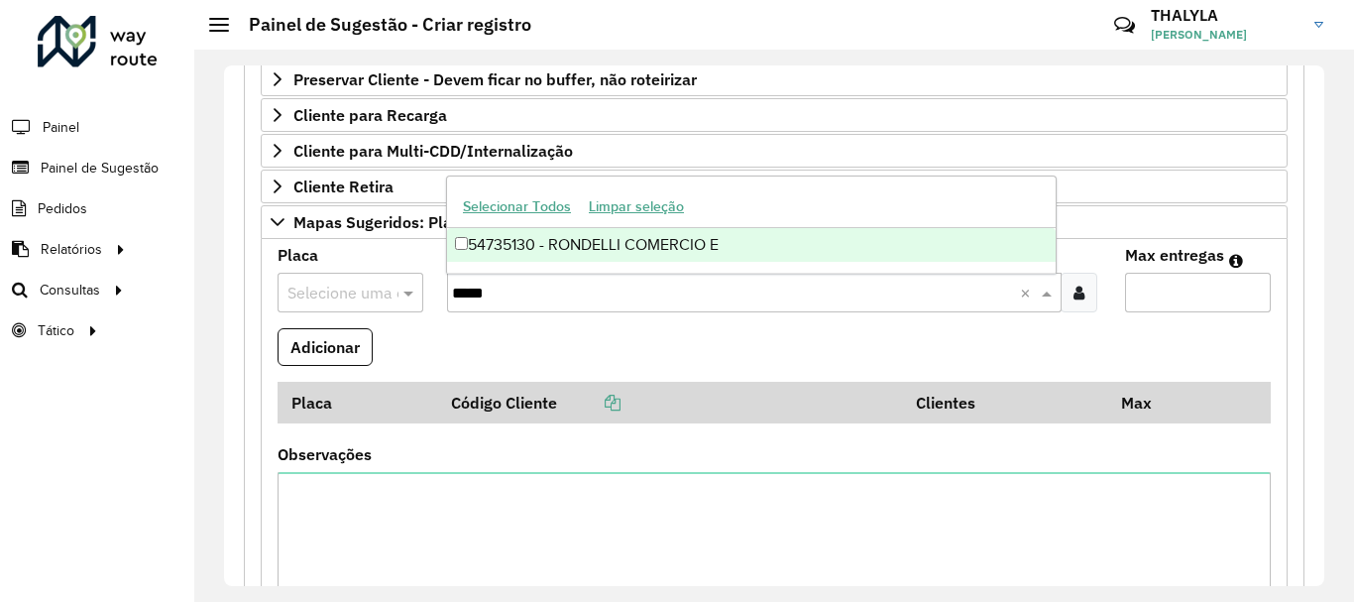
click at [649, 247] on div "54735130 - RONDELLI COMERCIO E" at bounding box center [751, 245] width 608 height 34
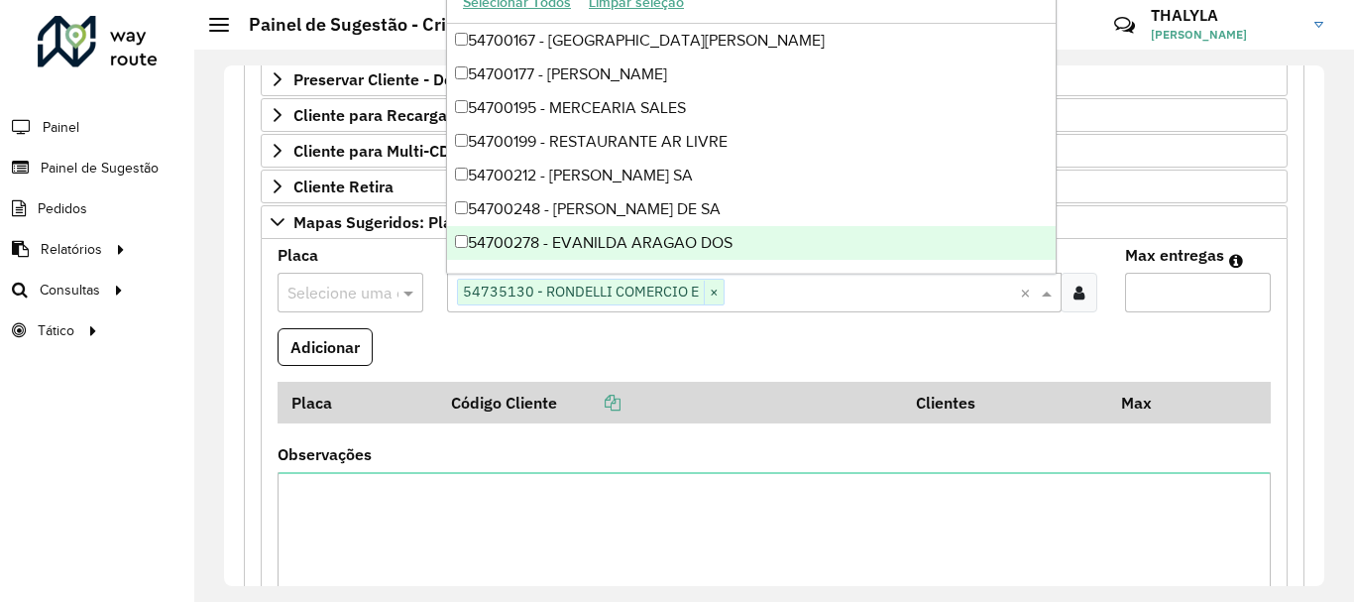
paste input "*****"
type input "*****"
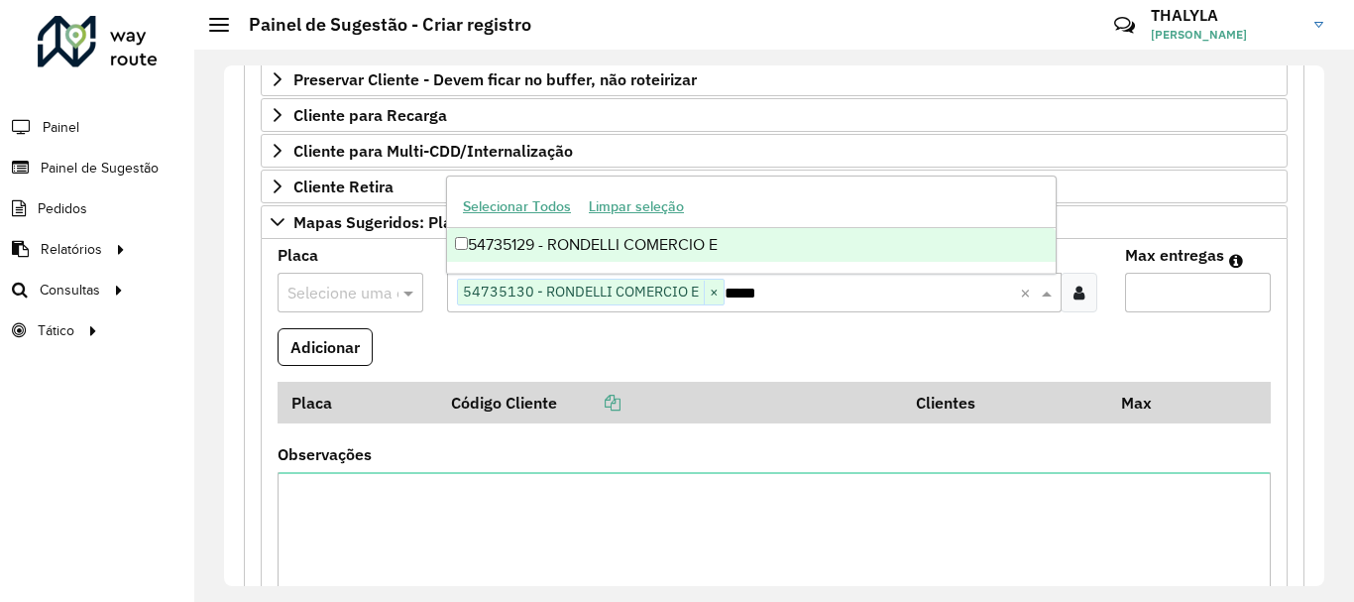
click at [631, 248] on div "54735129 - RONDELLI COMERCIO E" at bounding box center [751, 245] width 608 height 34
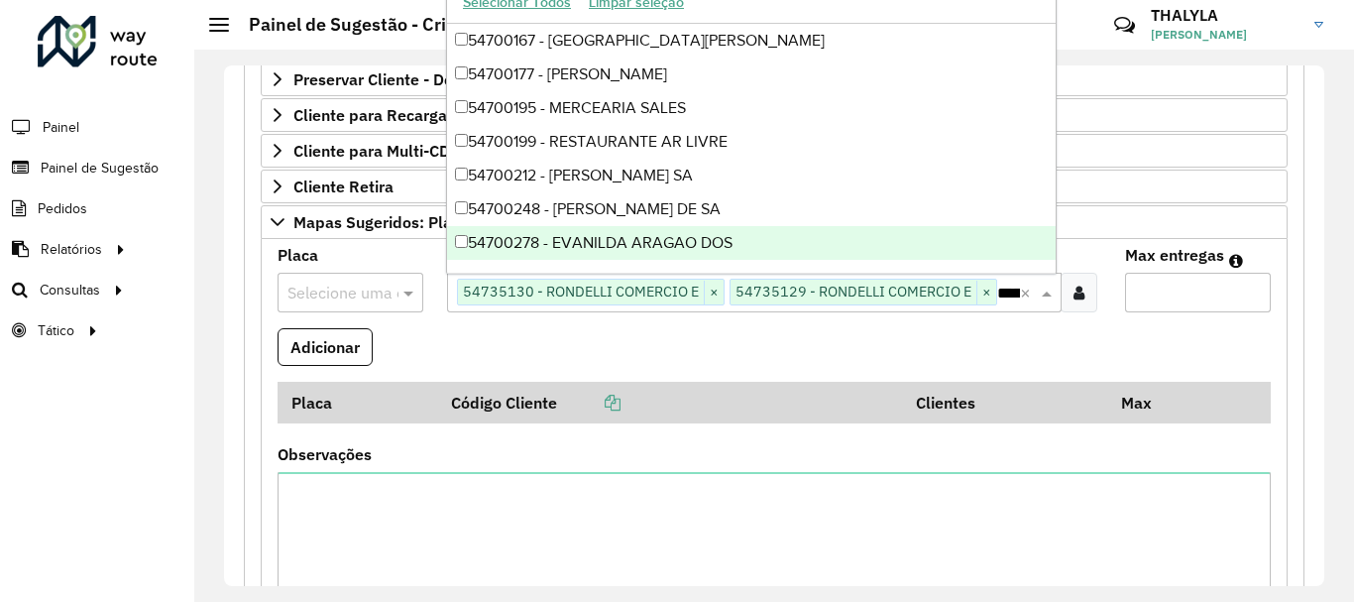
click at [1190, 302] on input "Max entregas" at bounding box center [1198, 293] width 146 height 40
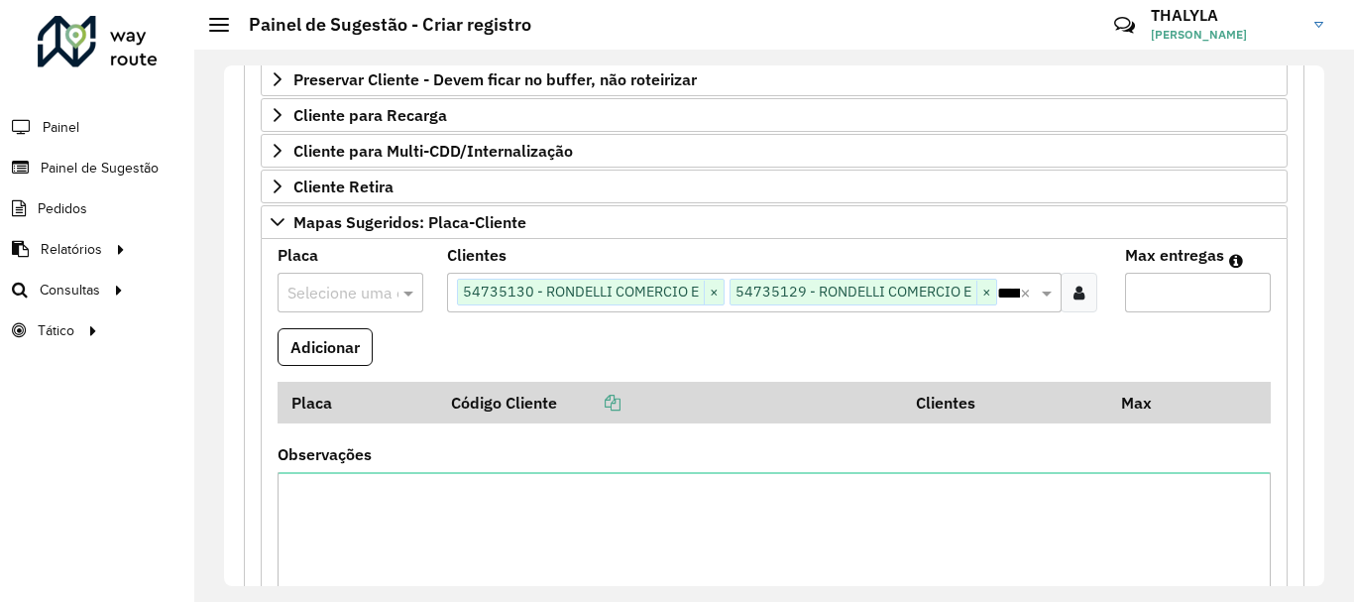
type input "*"
click at [337, 302] on input "text" at bounding box center [330, 293] width 86 height 24
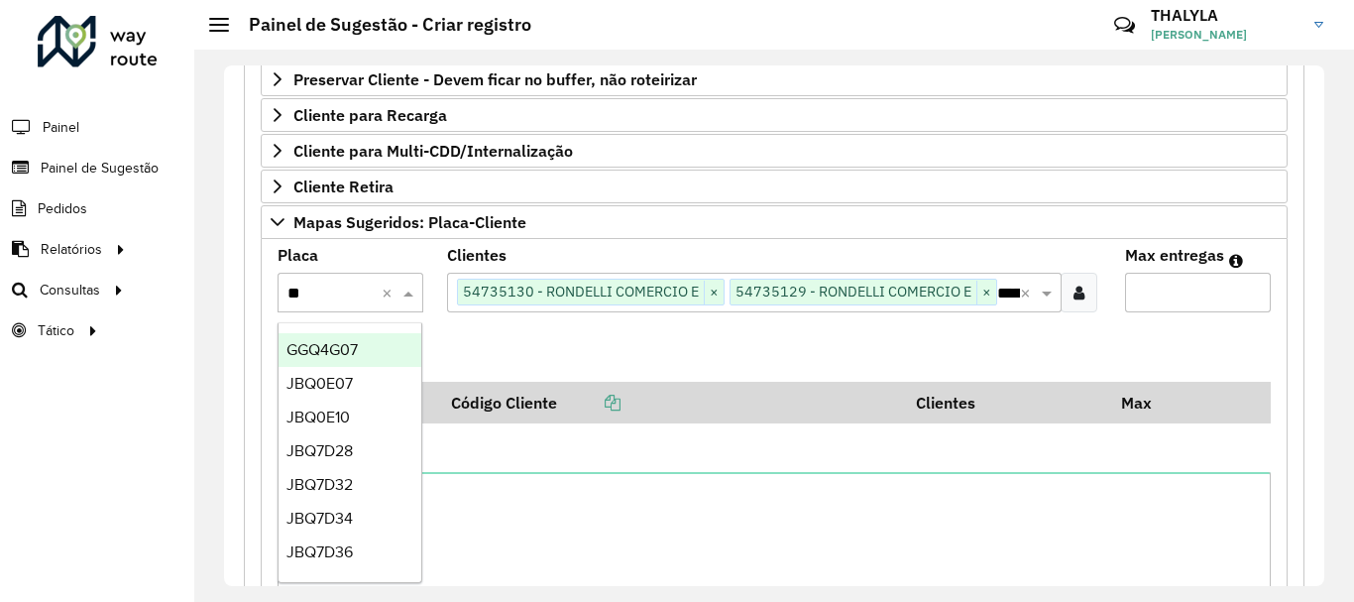
type input "***"
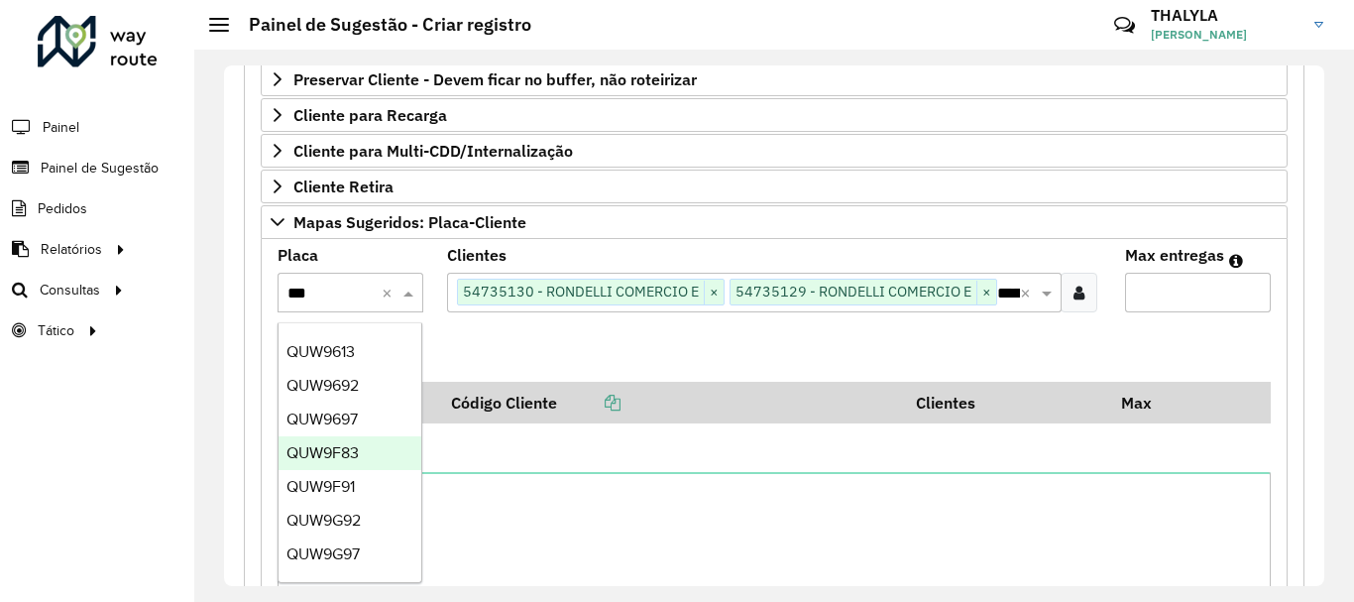
click at [359, 450] on span "QUW9F83" at bounding box center [322, 452] width 72 height 17
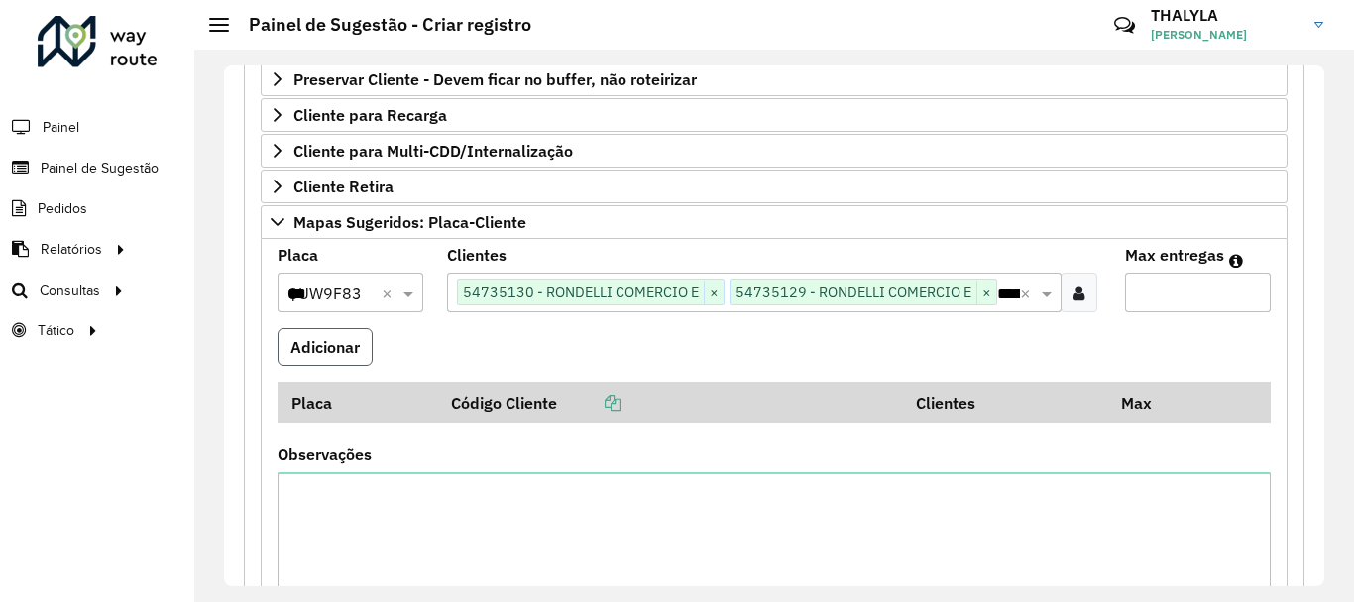
click at [340, 349] on button "Adicionar" at bounding box center [324, 347] width 95 height 38
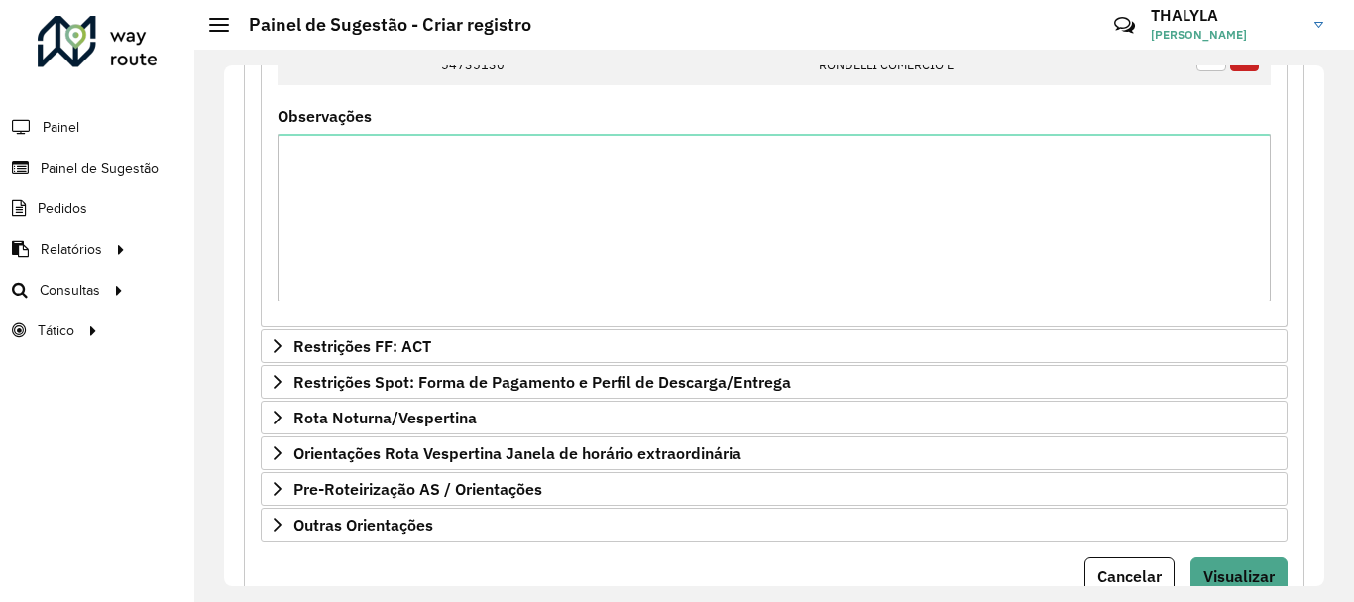
scroll to position [872, 0]
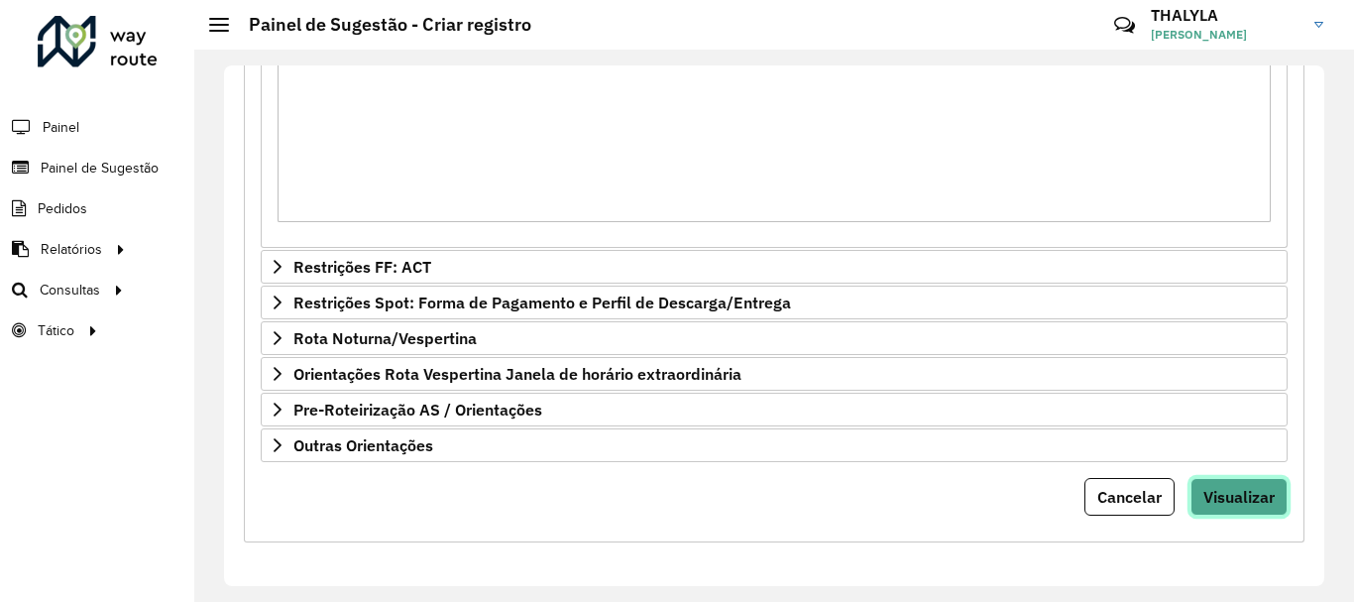
click at [1238, 503] on span "Visualizar" at bounding box center [1238, 497] width 71 height 20
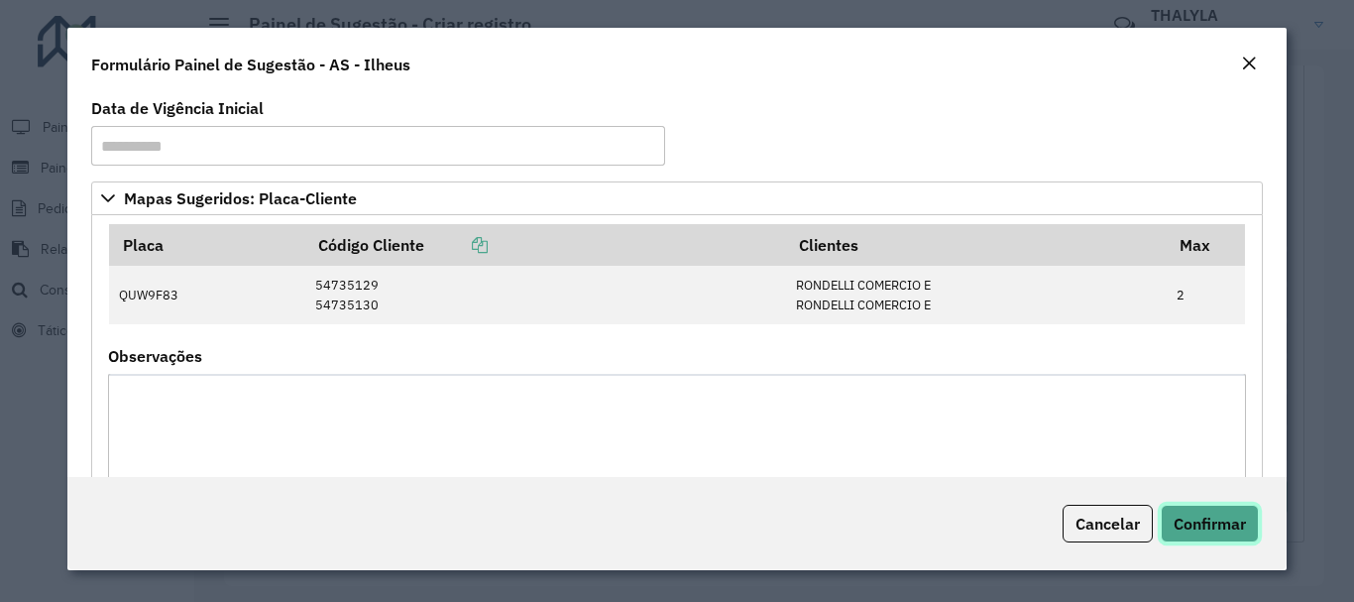
click at [1222, 519] on span "Confirmar" at bounding box center [1209, 523] width 72 height 20
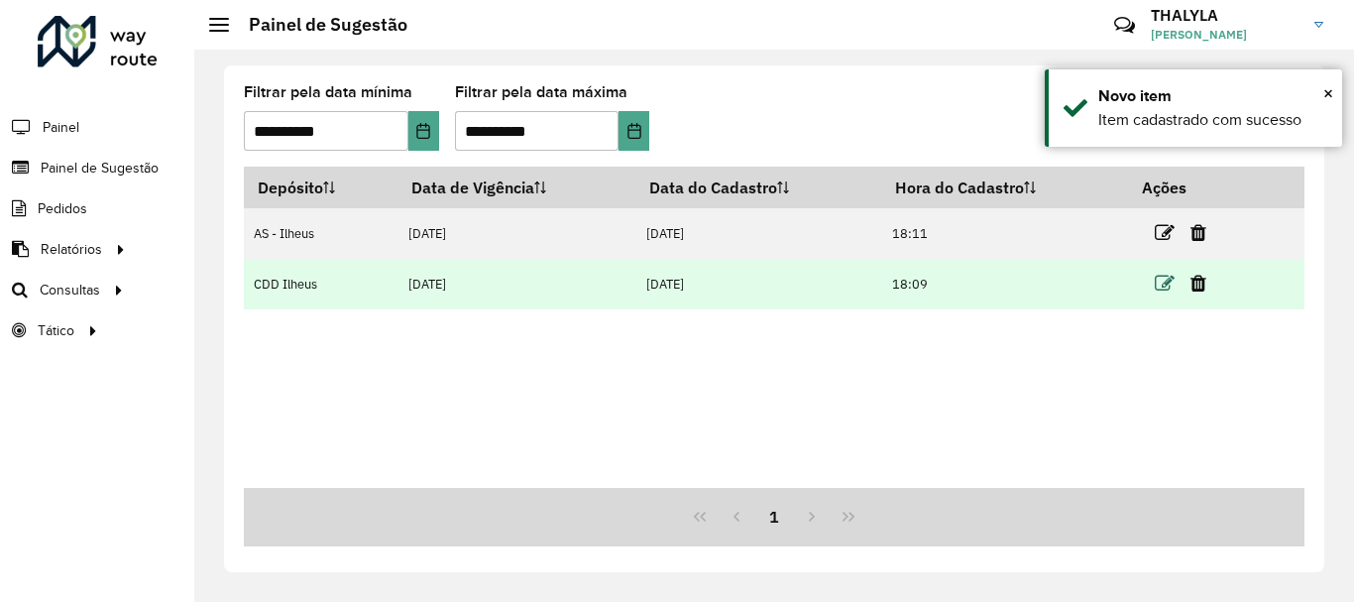
click at [1161, 283] on icon at bounding box center [1165, 284] width 20 height 20
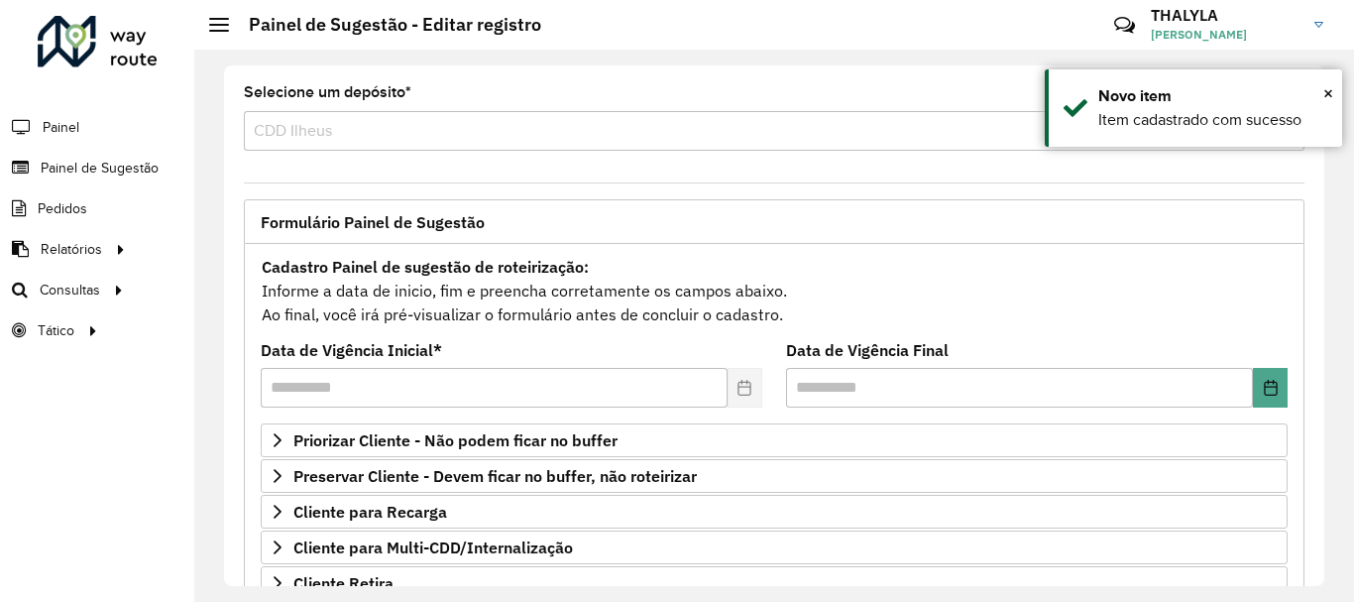
scroll to position [297, 0]
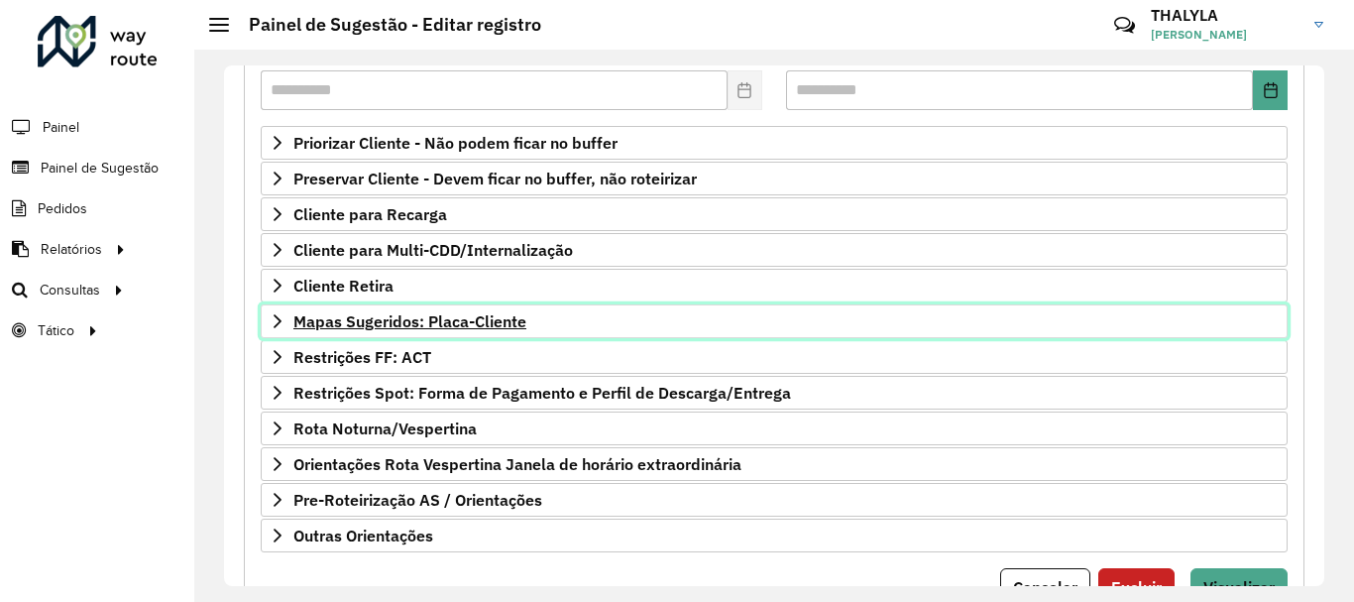
click at [571, 337] on link "Mapas Sugeridos: Placa-Cliente" at bounding box center [774, 321] width 1027 height 34
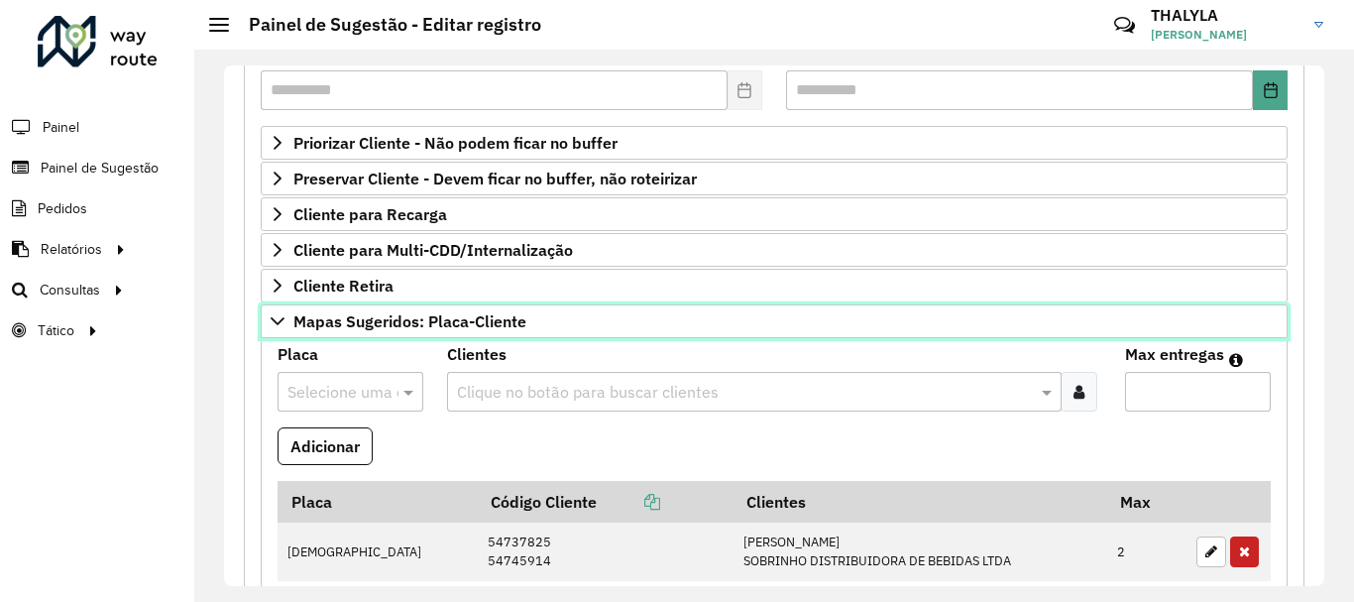
scroll to position [496, 0]
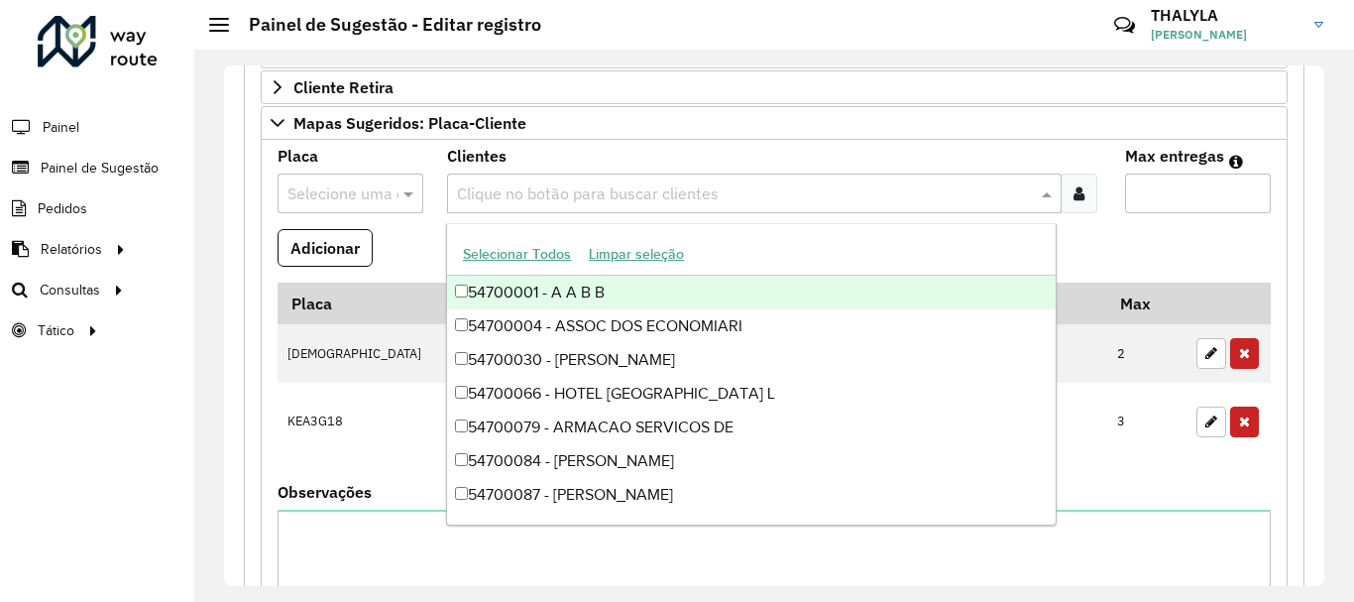
click at [567, 188] on input "text" at bounding box center [744, 194] width 585 height 24
paste input "*****"
type input "*****"
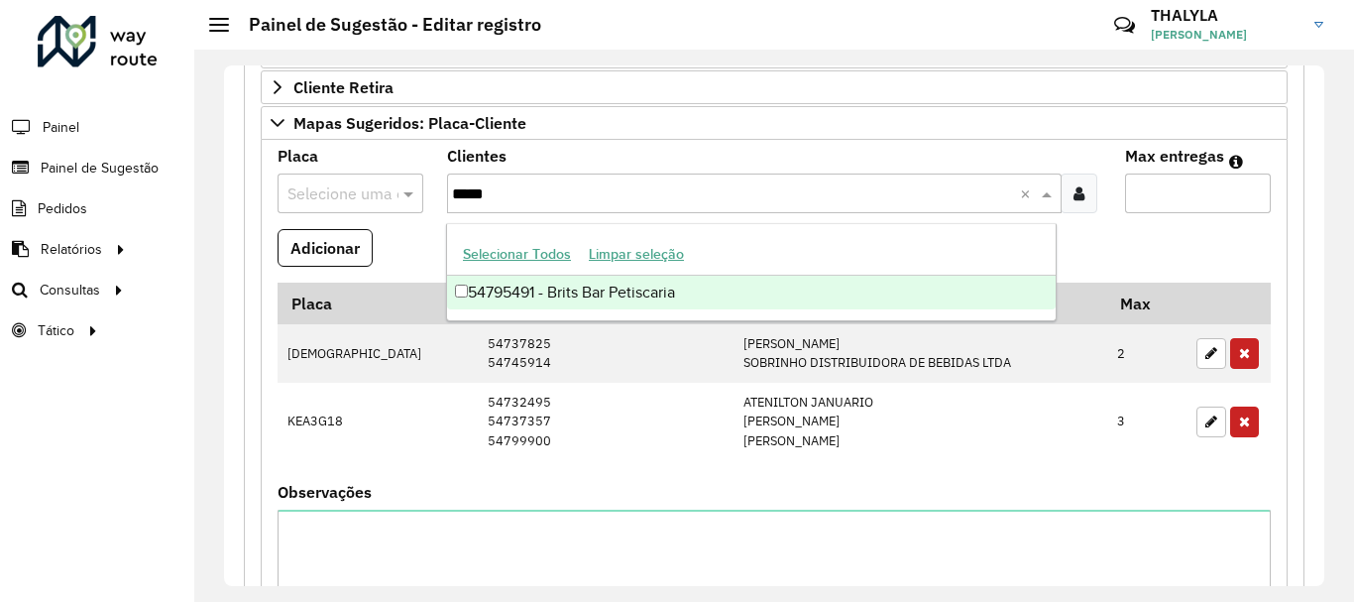
click at [609, 283] on div "54795491 - Brits Bar Petiscaria" at bounding box center [751, 293] width 608 height 34
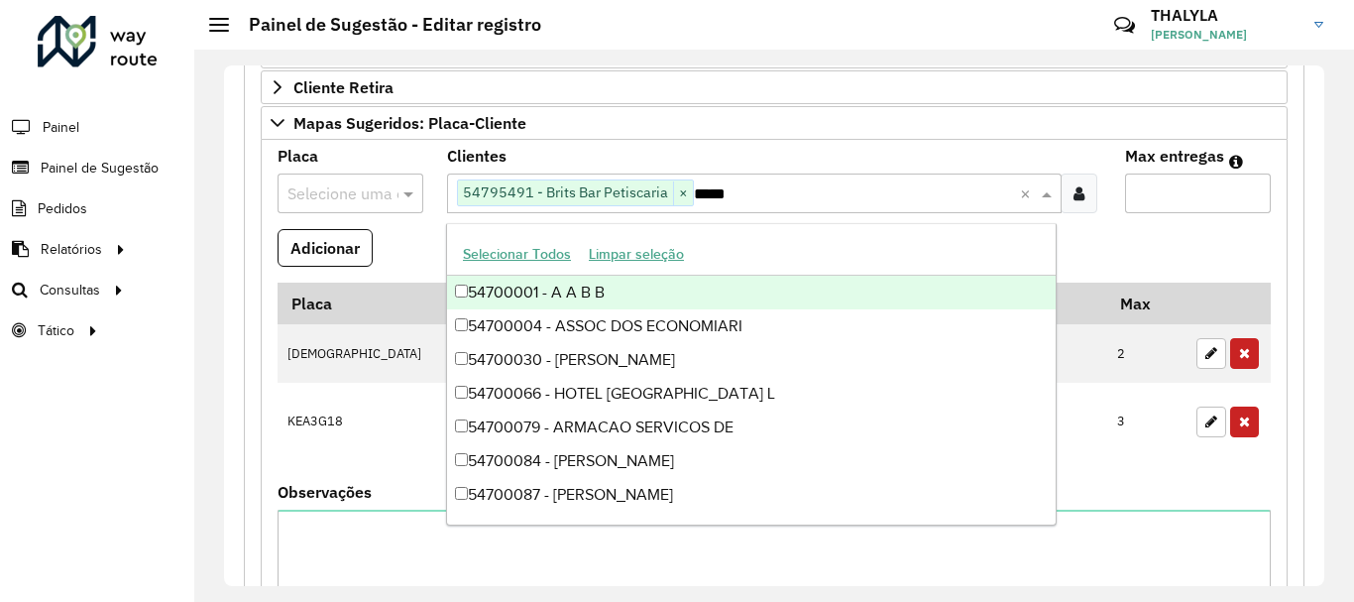
click at [321, 197] on input "text" at bounding box center [330, 194] width 86 height 24
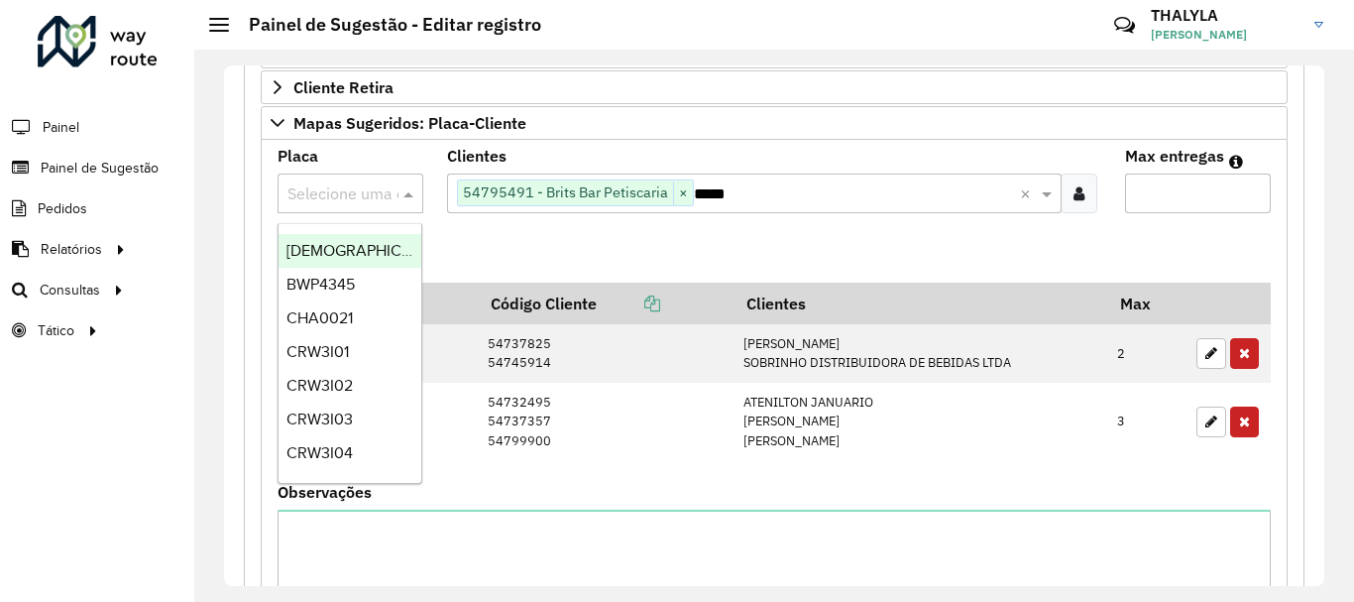
click at [557, 273] on formly-field "Adicionar" at bounding box center [774, 256] width 1017 height 54
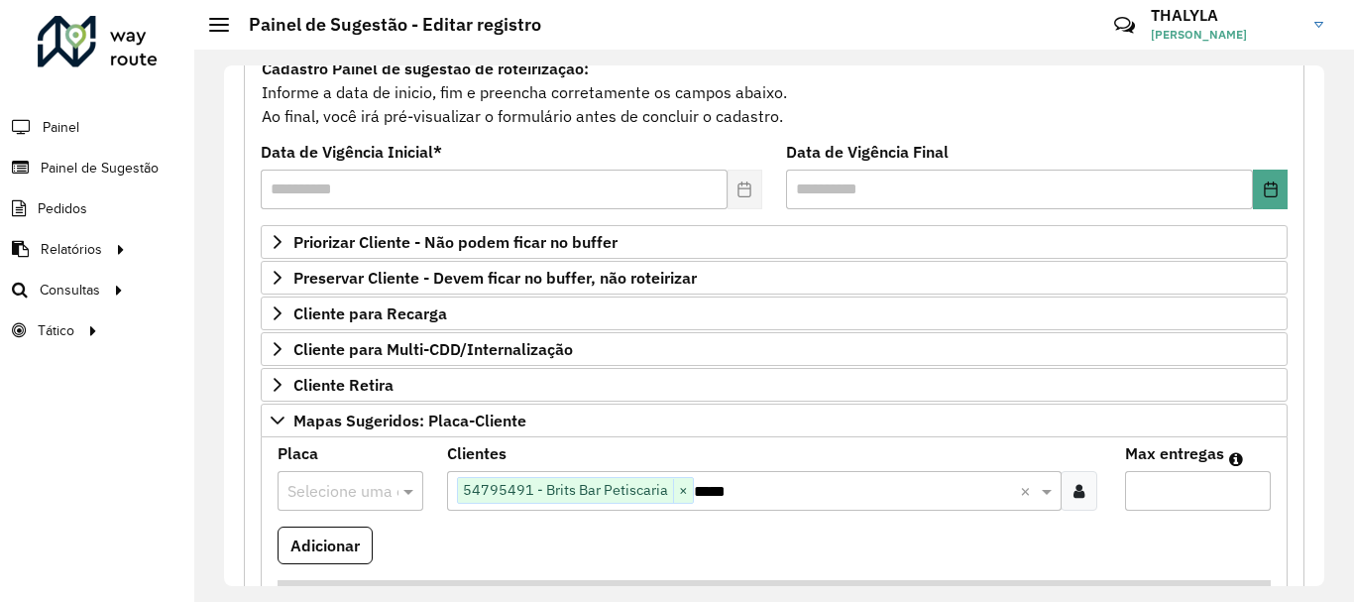
scroll to position [99, 0]
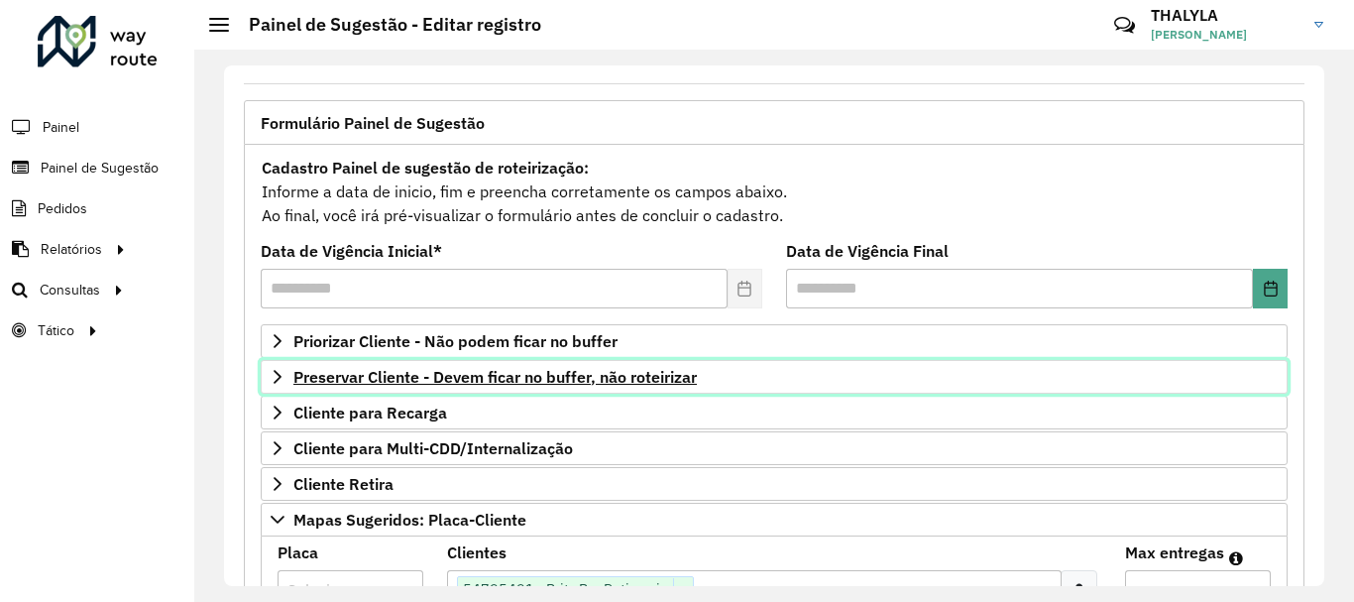
click at [538, 384] on span "Preservar Cliente - Devem ficar no buffer, não roteirizar" at bounding box center [494, 377] width 403 height 16
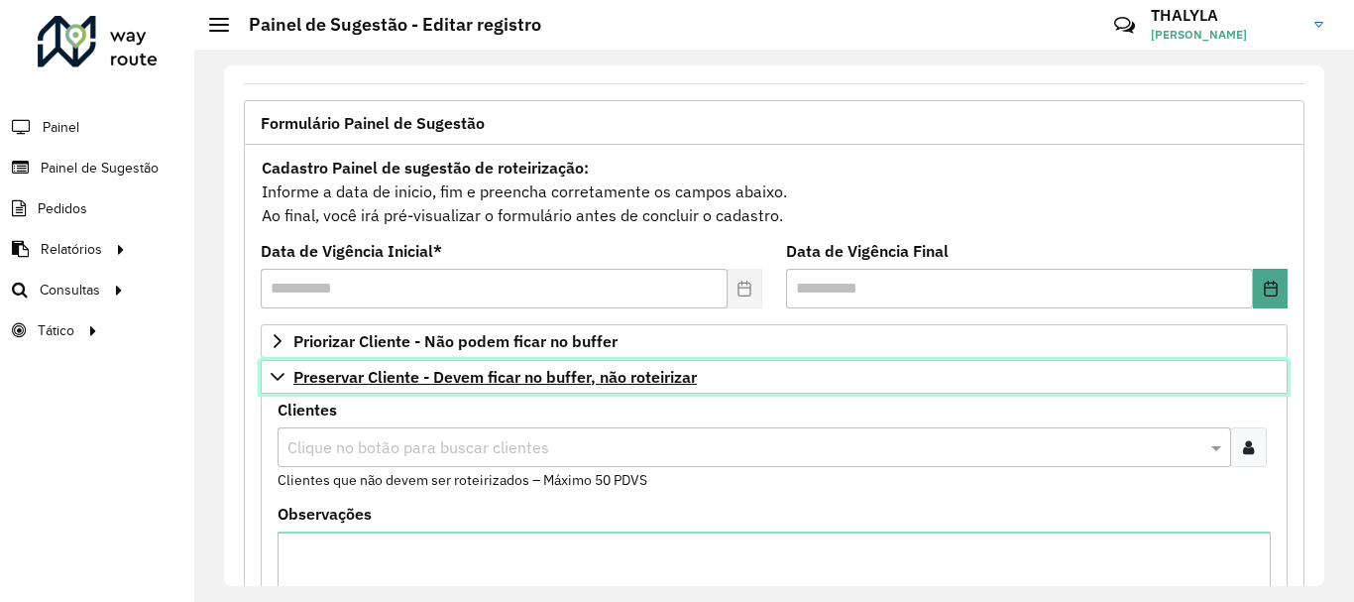
scroll to position [198, 0]
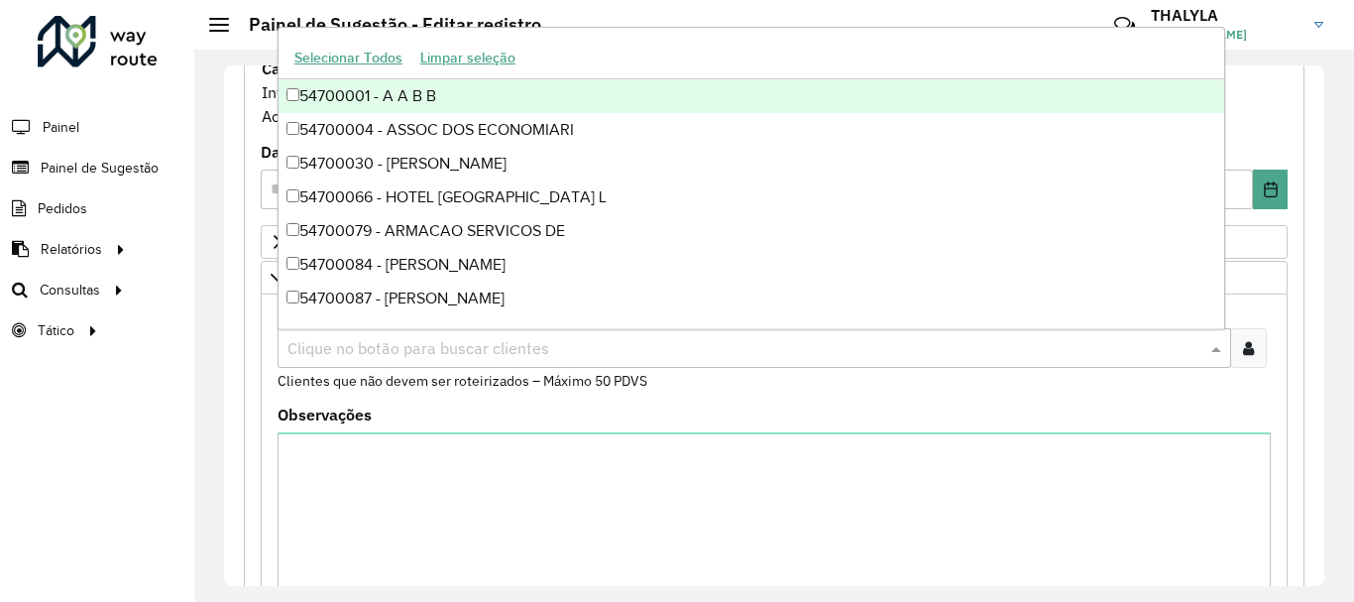
click at [417, 353] on input "text" at bounding box center [744, 349] width 924 height 24
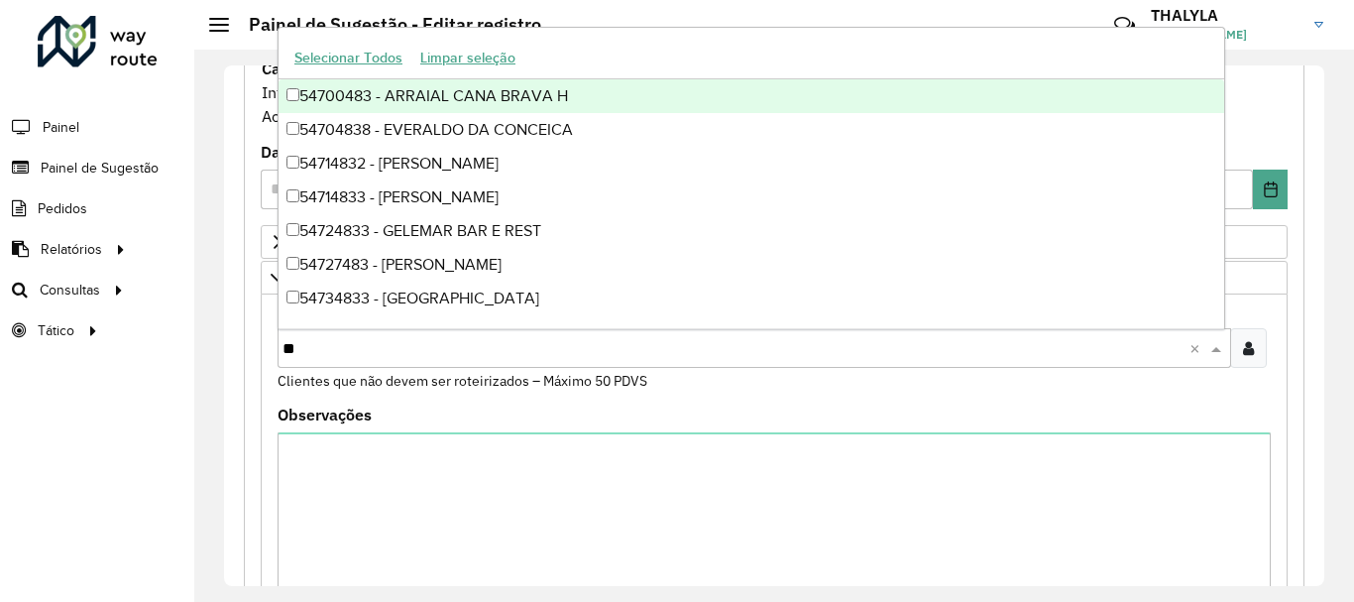
type input "***"
click at [449, 91] on div "54700483 - ARRAIAL CANA BRAVA H" at bounding box center [750, 96] width 945 height 34
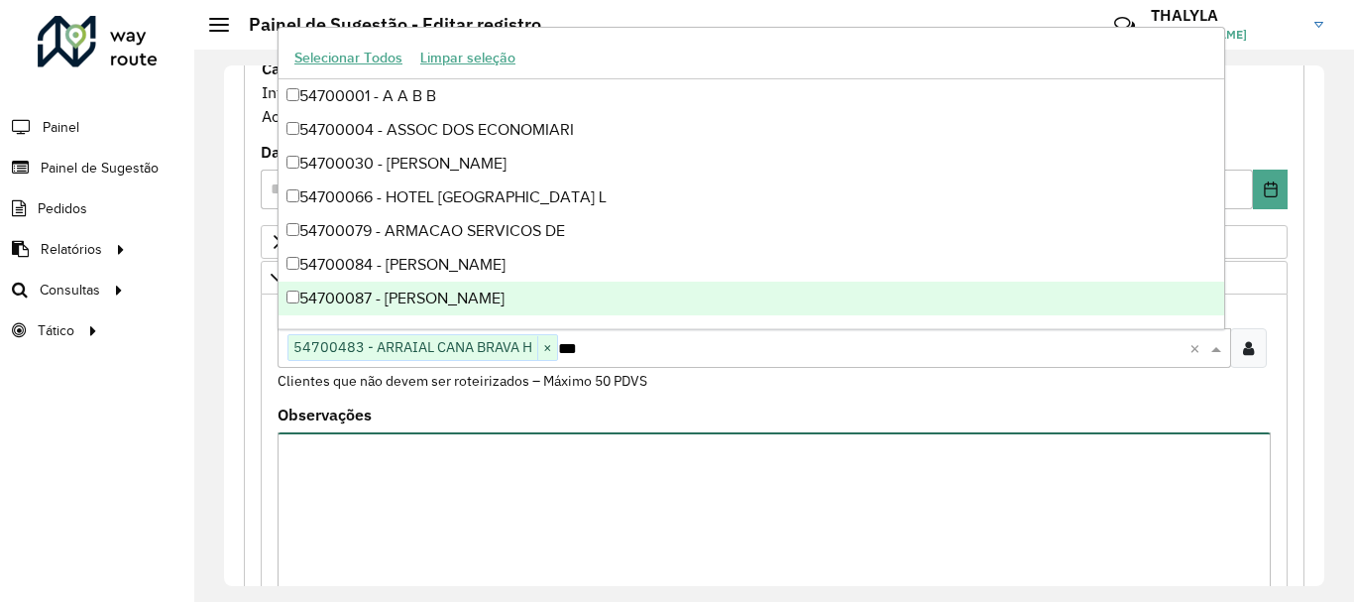
click at [441, 518] on textarea "Observações" at bounding box center [773, 515] width 993 height 167
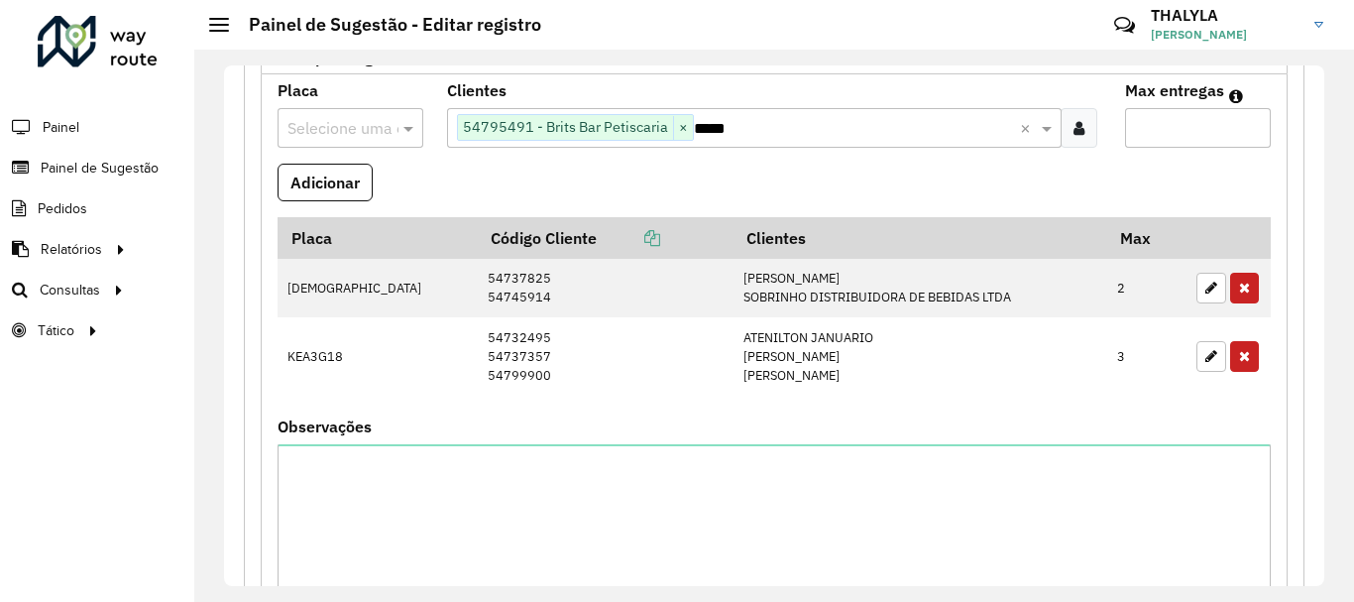
scroll to position [793, 0]
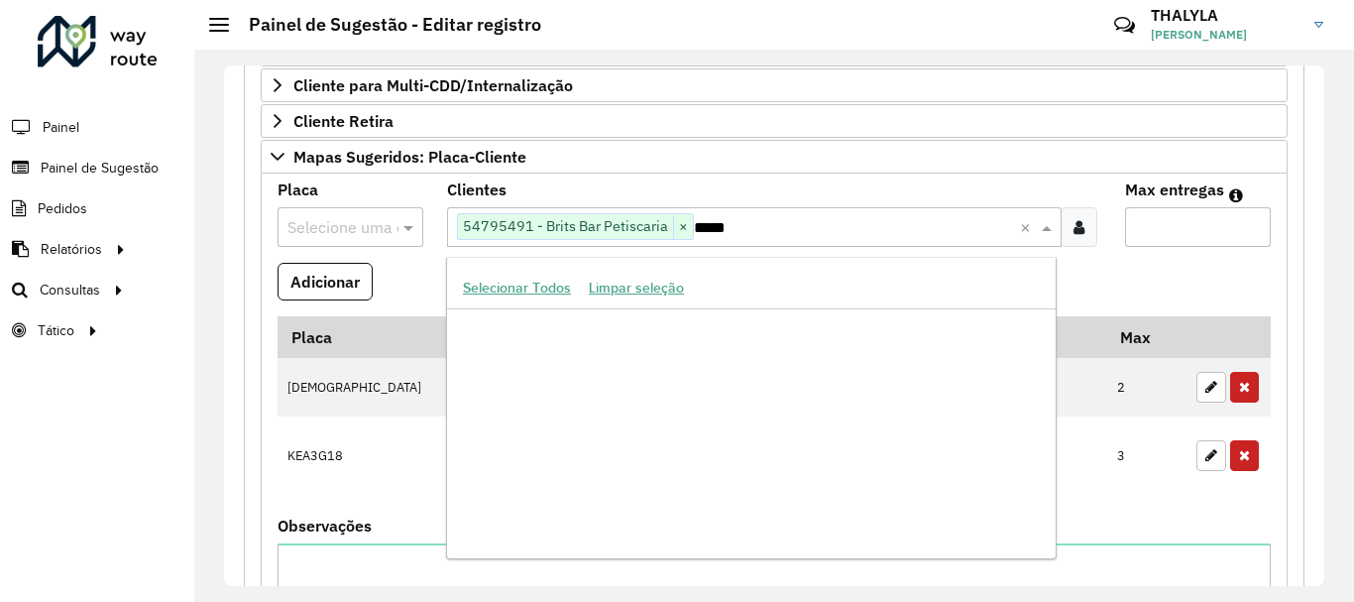
click at [785, 218] on input "*****" at bounding box center [857, 228] width 326 height 24
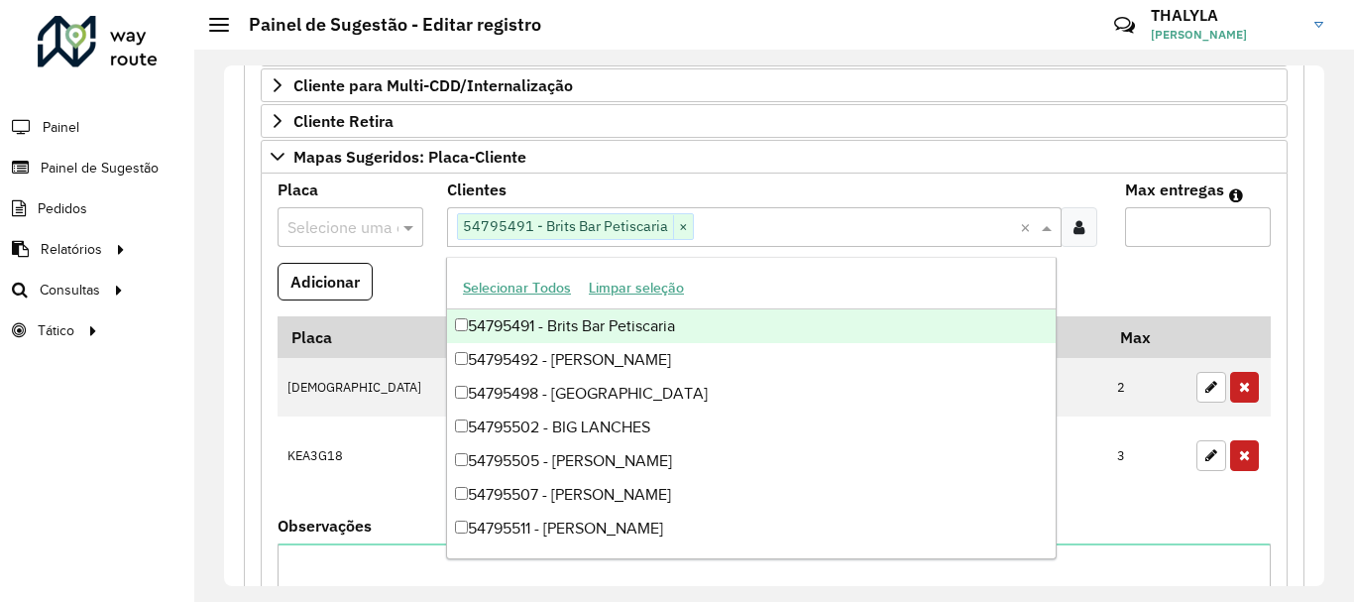
paste input "*****"
type input "*****"
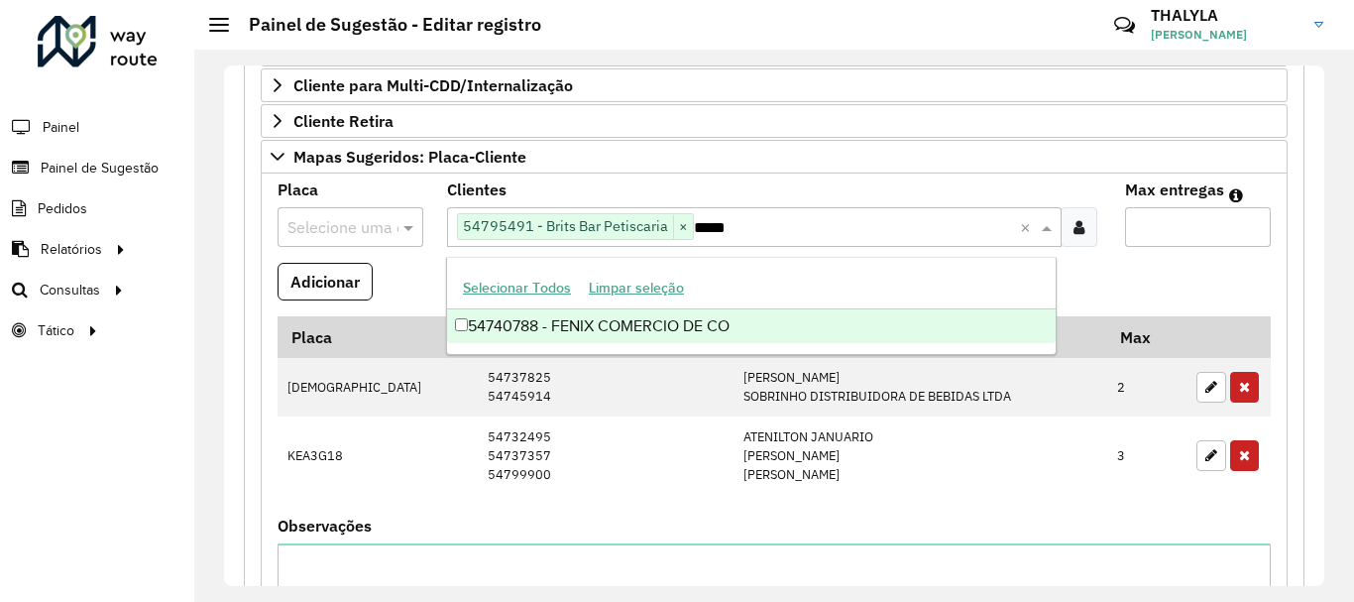
click at [632, 336] on div "54740788 - FENIX COMERCIO DE CO" at bounding box center [751, 326] width 608 height 34
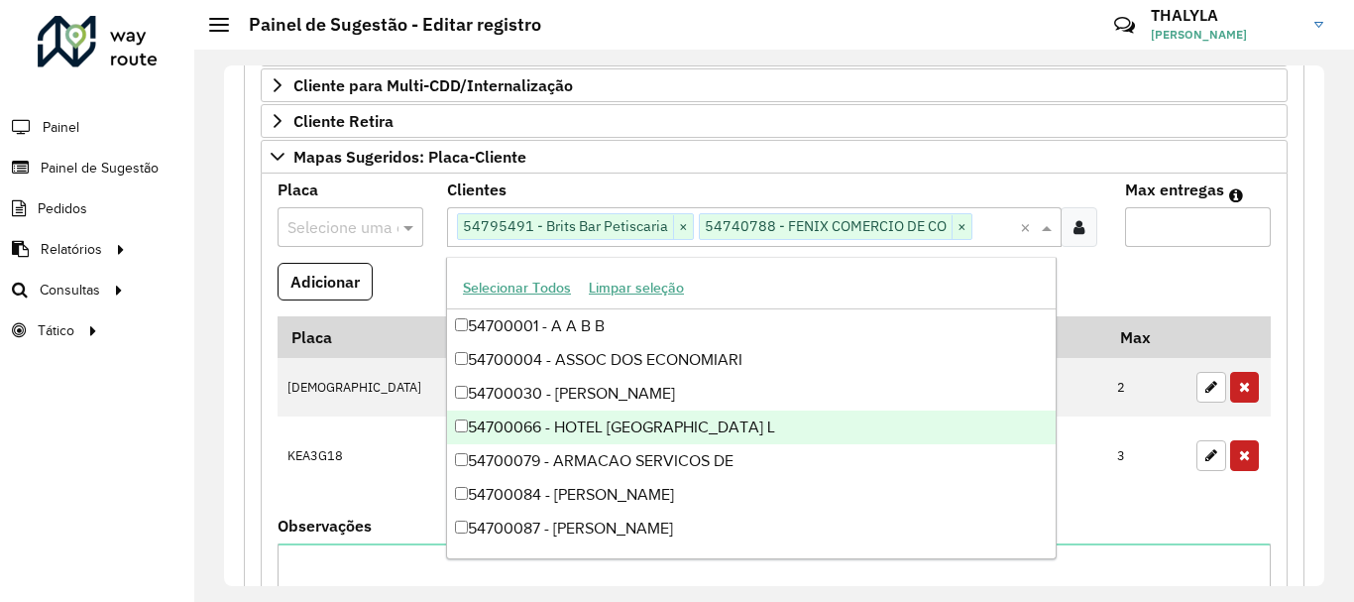
paste input "*****"
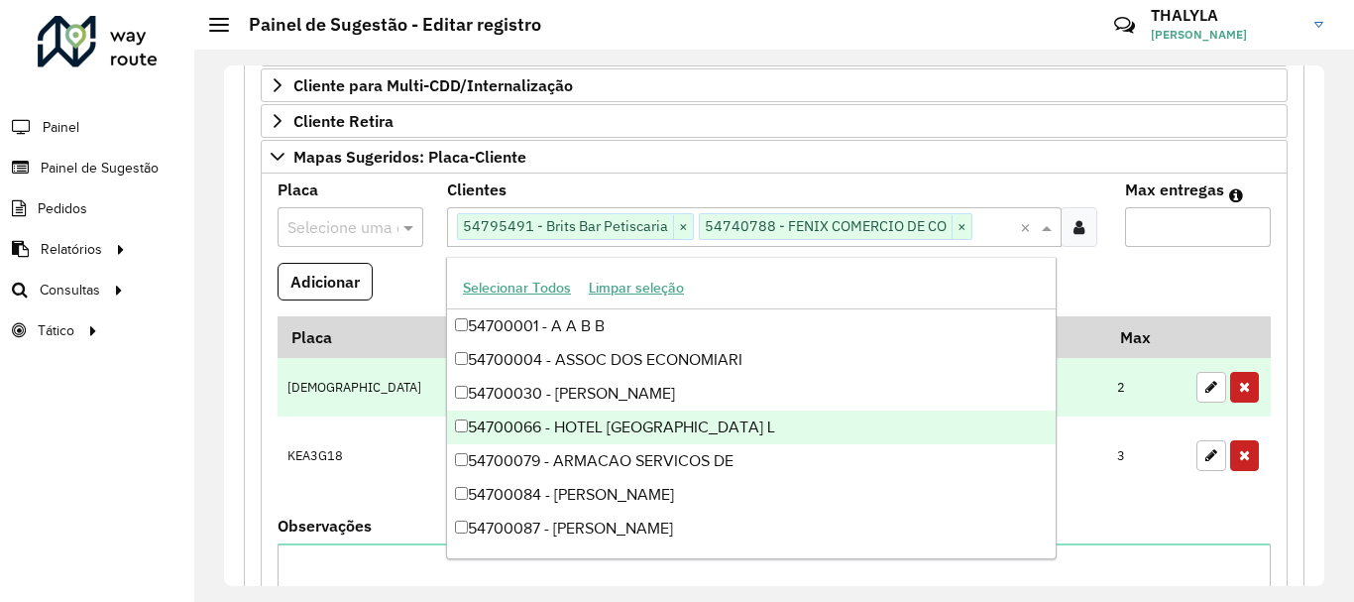
type input "*****"
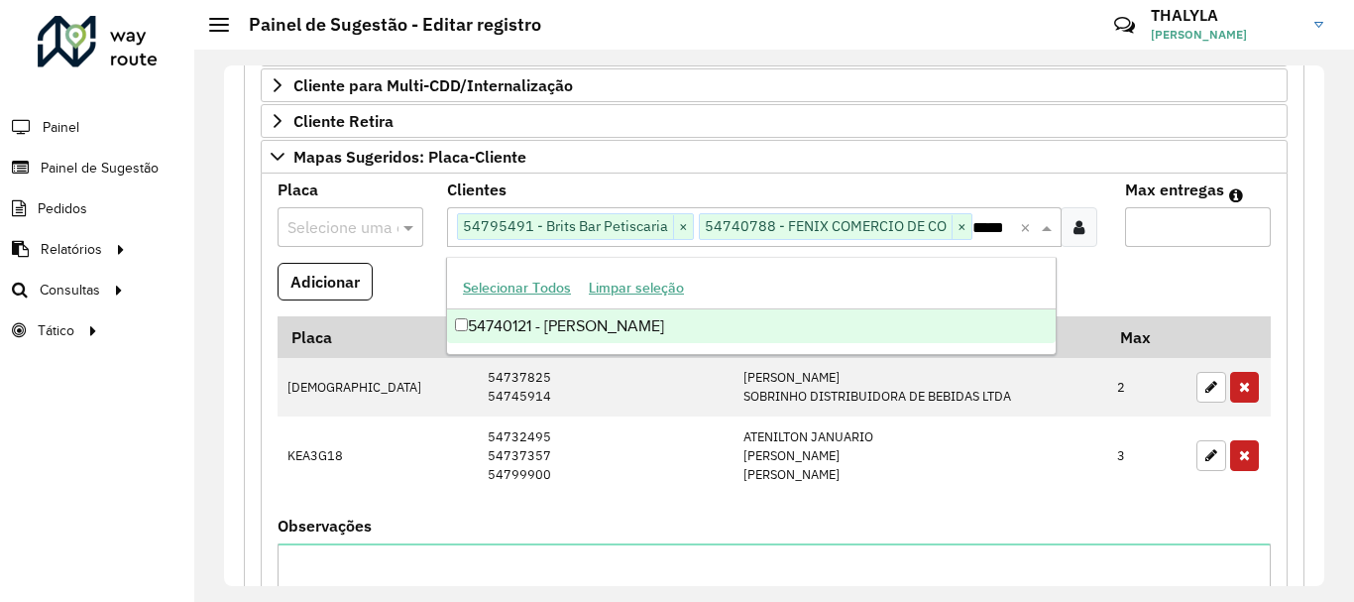
click at [665, 319] on div "54740121 - JOSÉ VALDO AMPARO GO" at bounding box center [751, 326] width 608 height 34
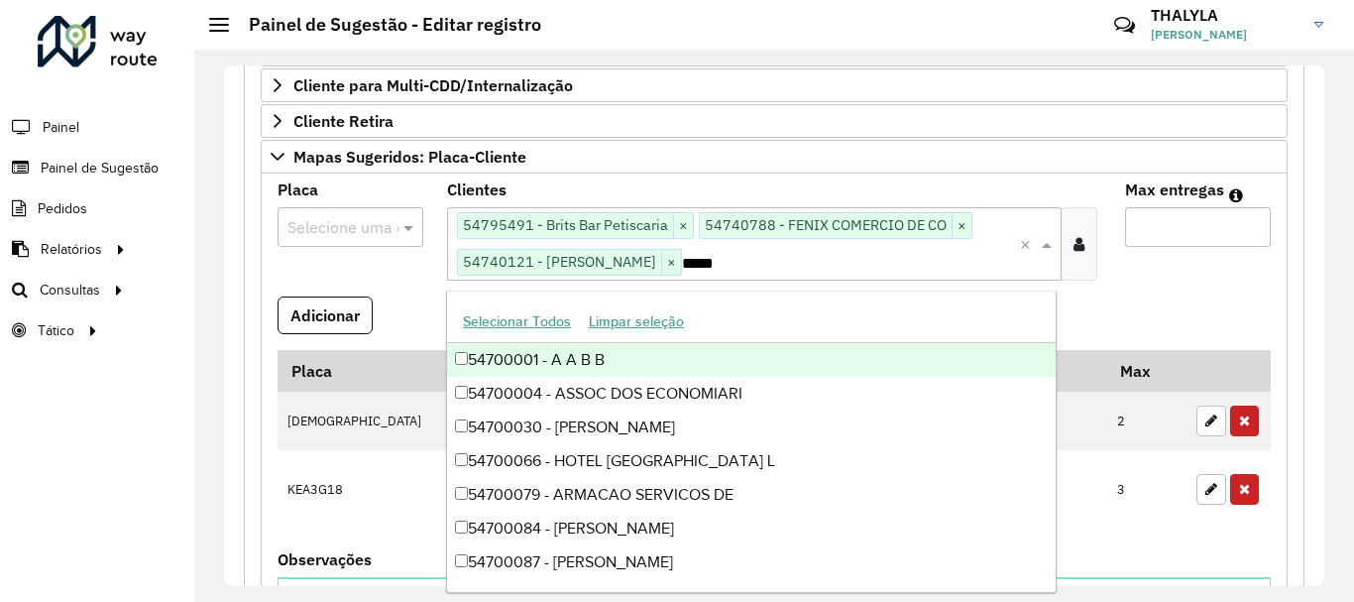
click at [1208, 231] on input "Max entregas" at bounding box center [1198, 227] width 146 height 40
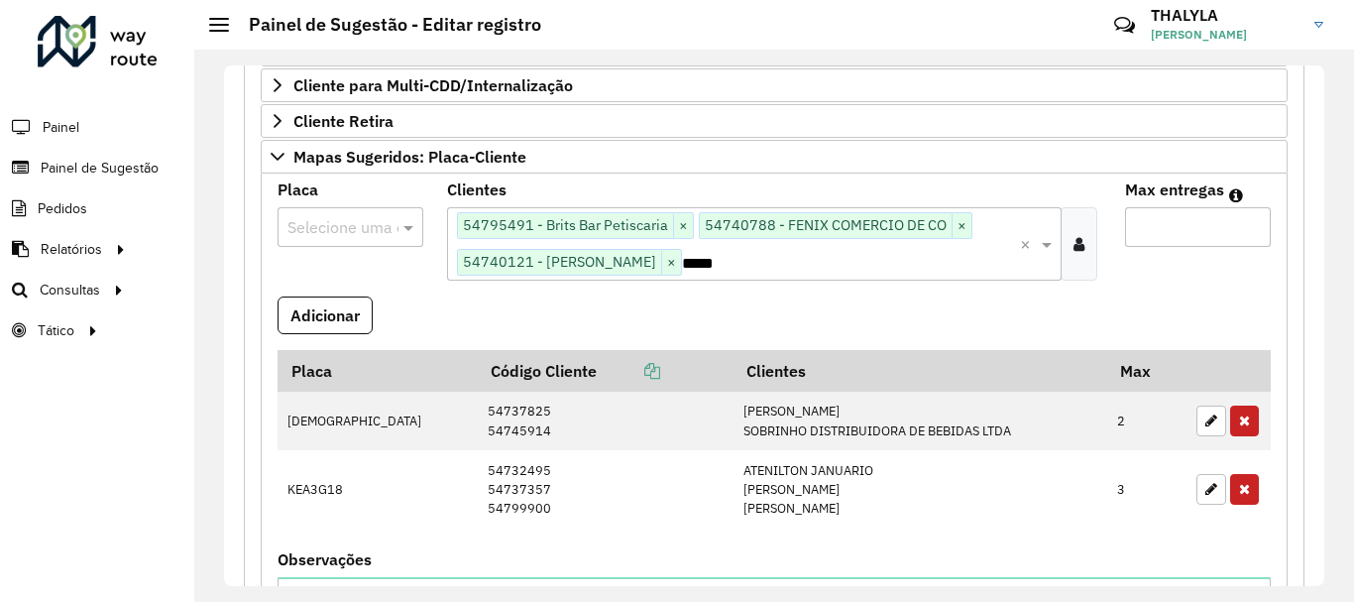
type input "*"
click at [345, 225] on input "text" at bounding box center [330, 228] width 86 height 24
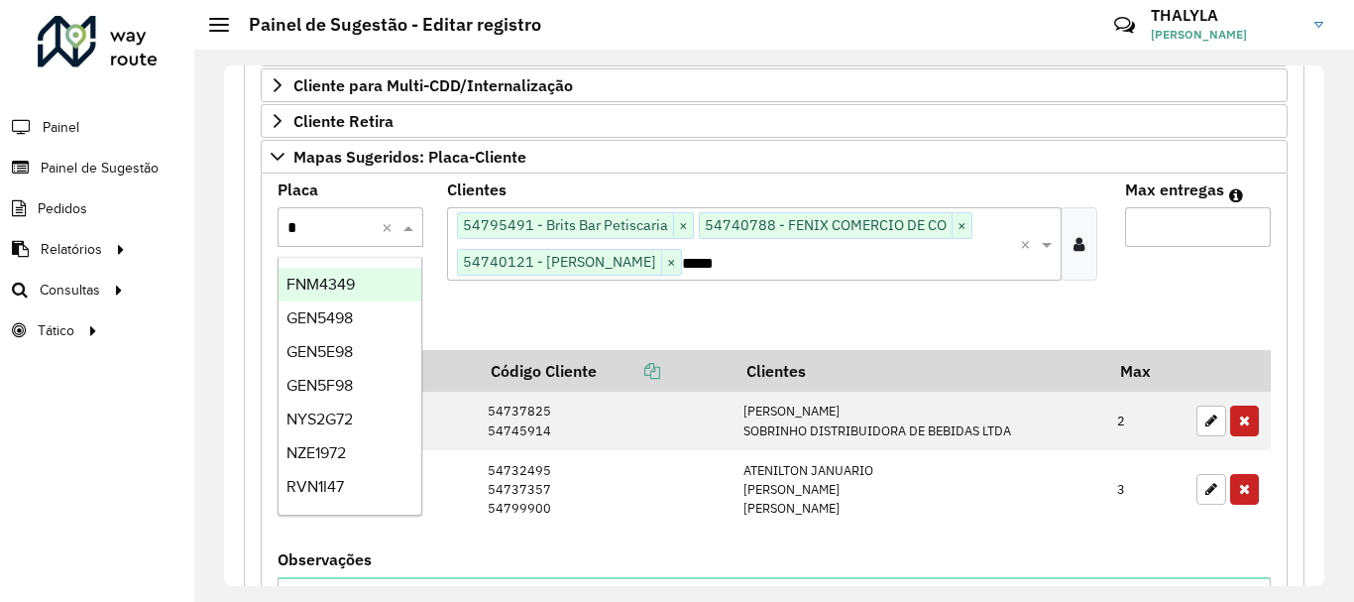
type input "**"
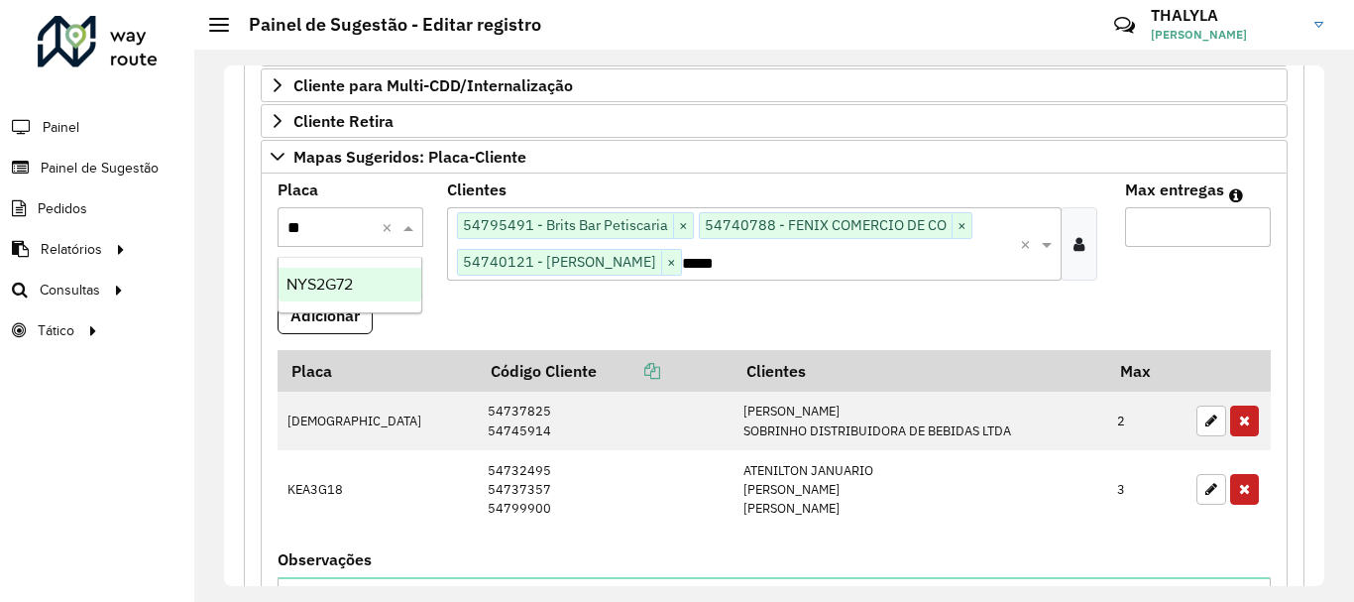
click at [353, 282] on span "NYS2G72" at bounding box center [319, 284] width 66 height 17
click at [340, 318] on button "Adicionar" at bounding box center [324, 315] width 95 height 38
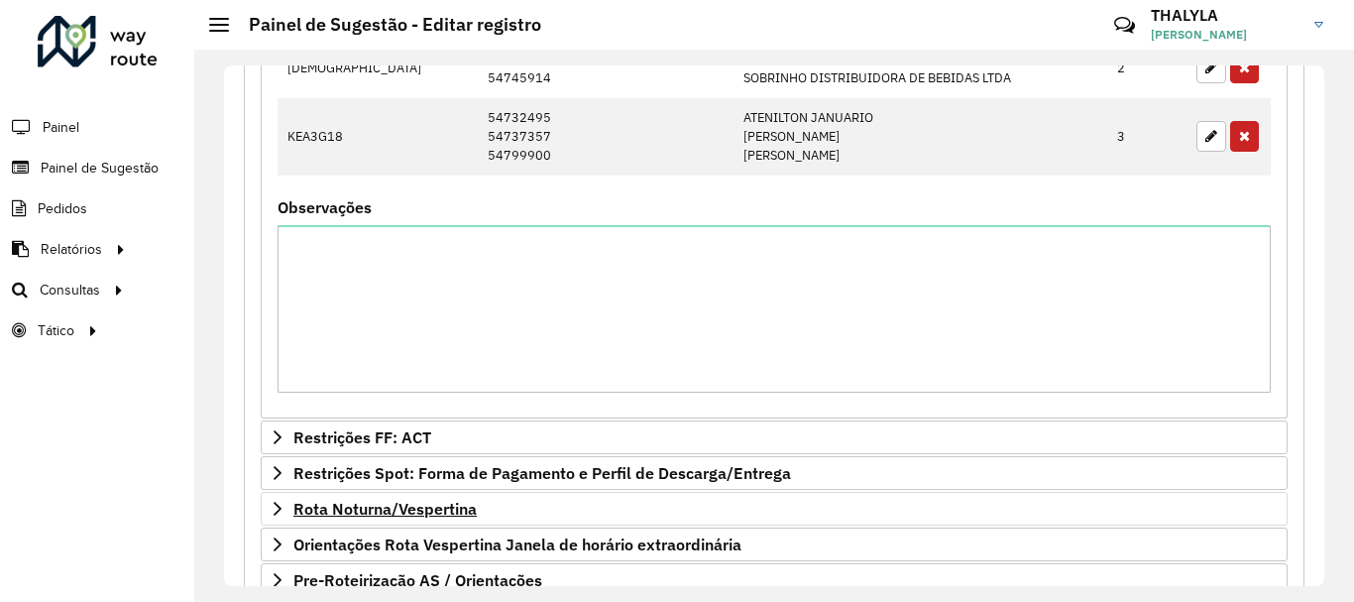
scroll to position [1359, 0]
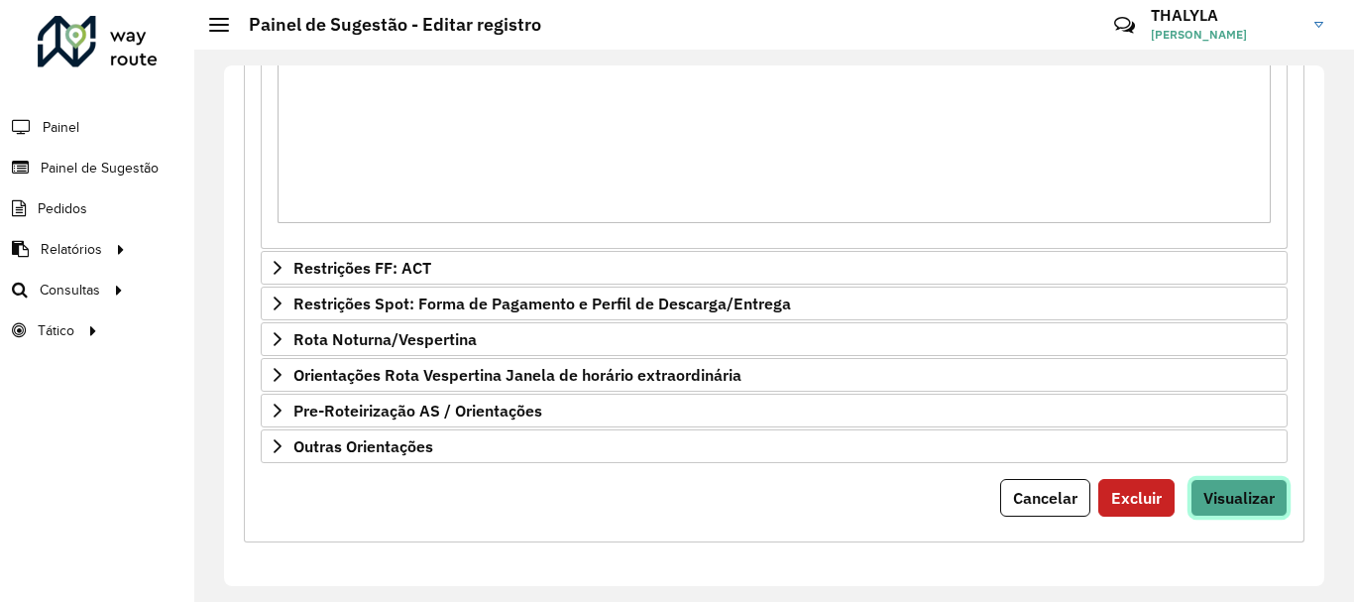
click at [1216, 490] on span "Visualizar" at bounding box center [1238, 498] width 71 height 20
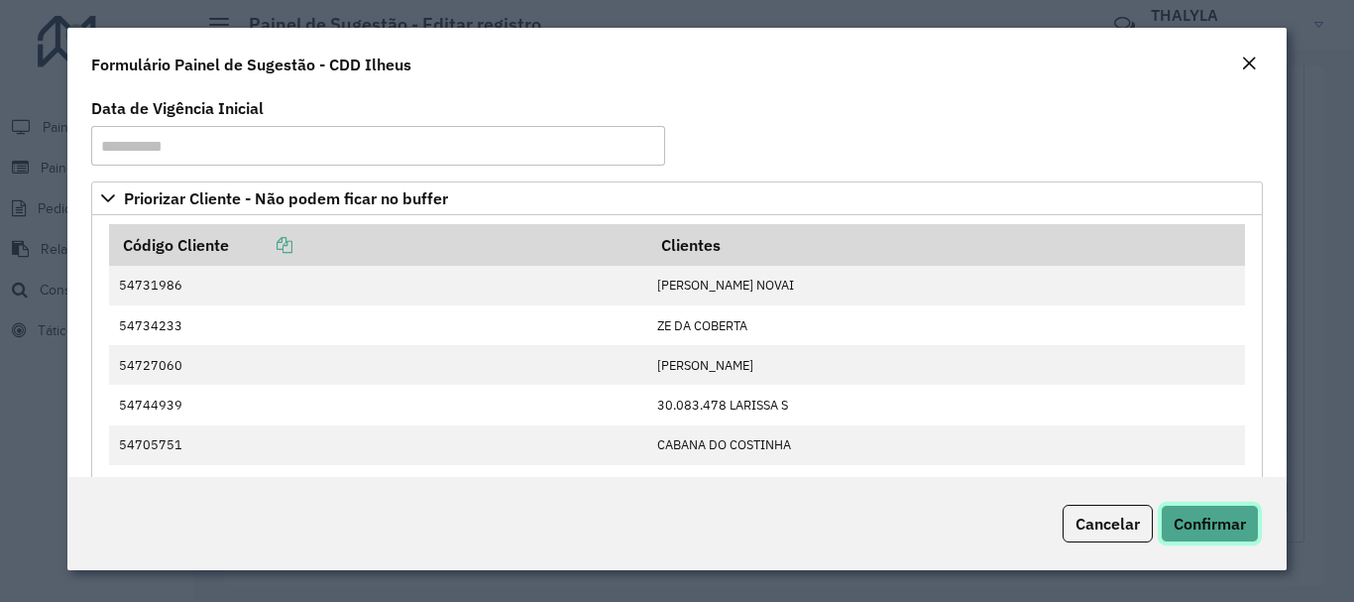
click at [1221, 519] on span "Confirmar" at bounding box center [1209, 523] width 72 height 20
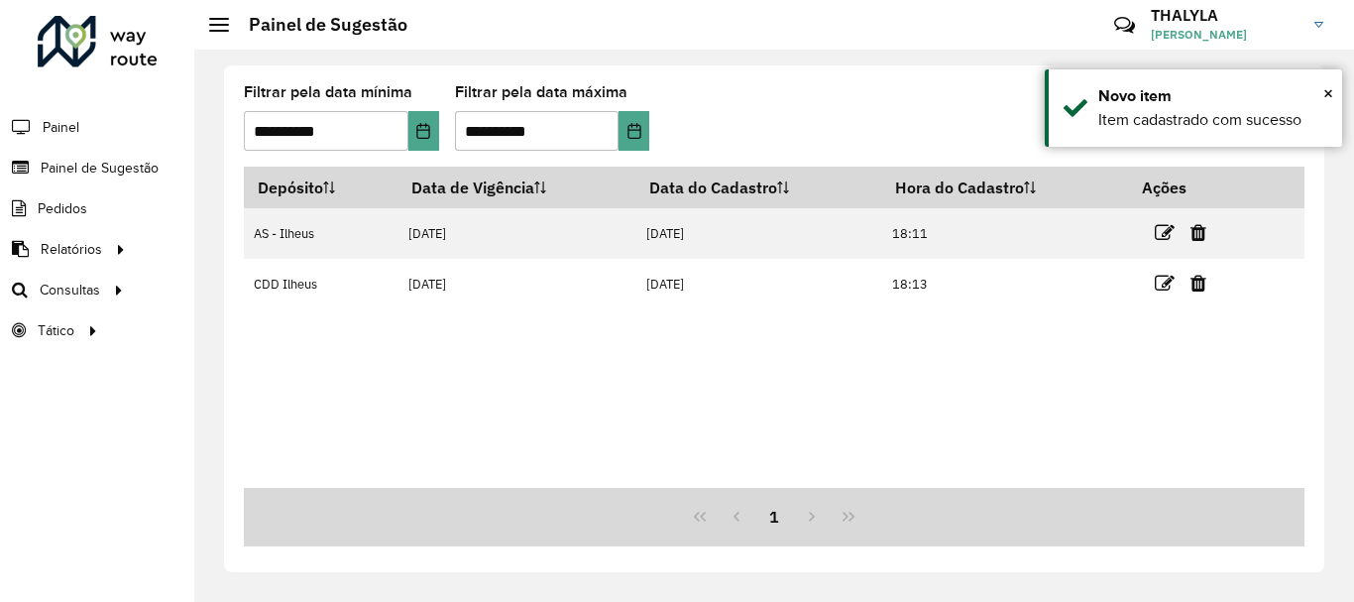
click at [984, 378] on div "Depósito Data de Vigência Data do Cadastro Hora do Cadastro Ações AS - Ilheus 0…" at bounding box center [774, 326] width 1060 height 321
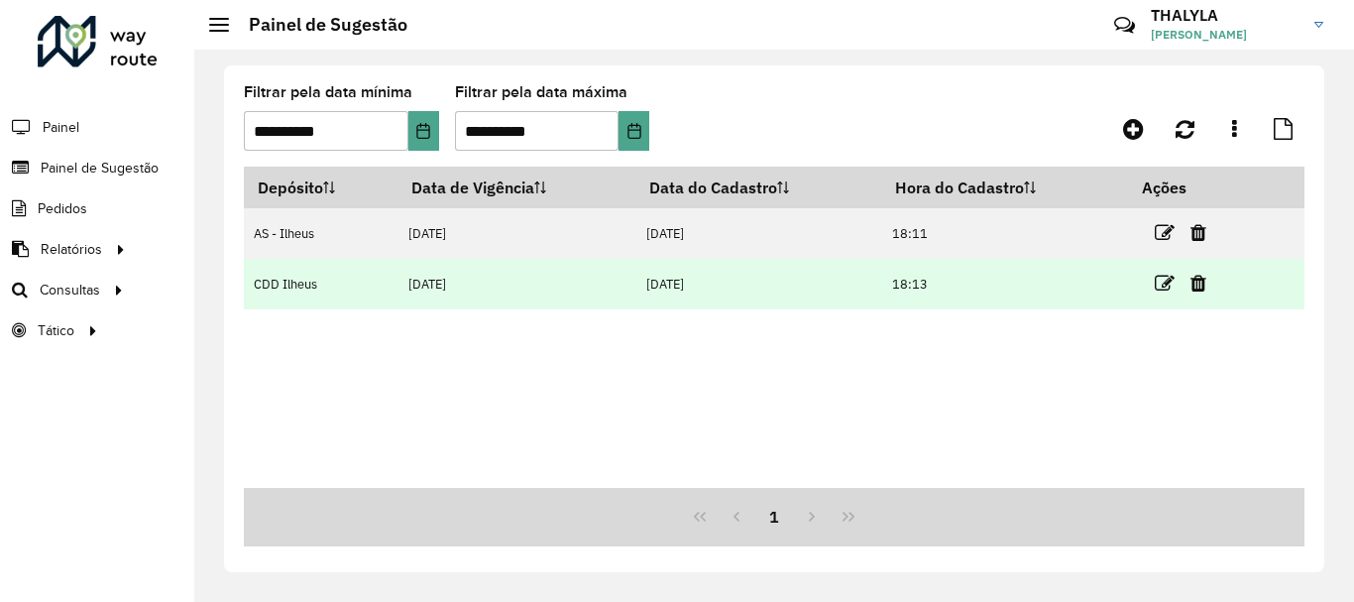
click at [1169, 269] on td at bounding box center [1188, 284] width 119 height 50
click at [1167, 289] on icon at bounding box center [1165, 284] width 20 height 20
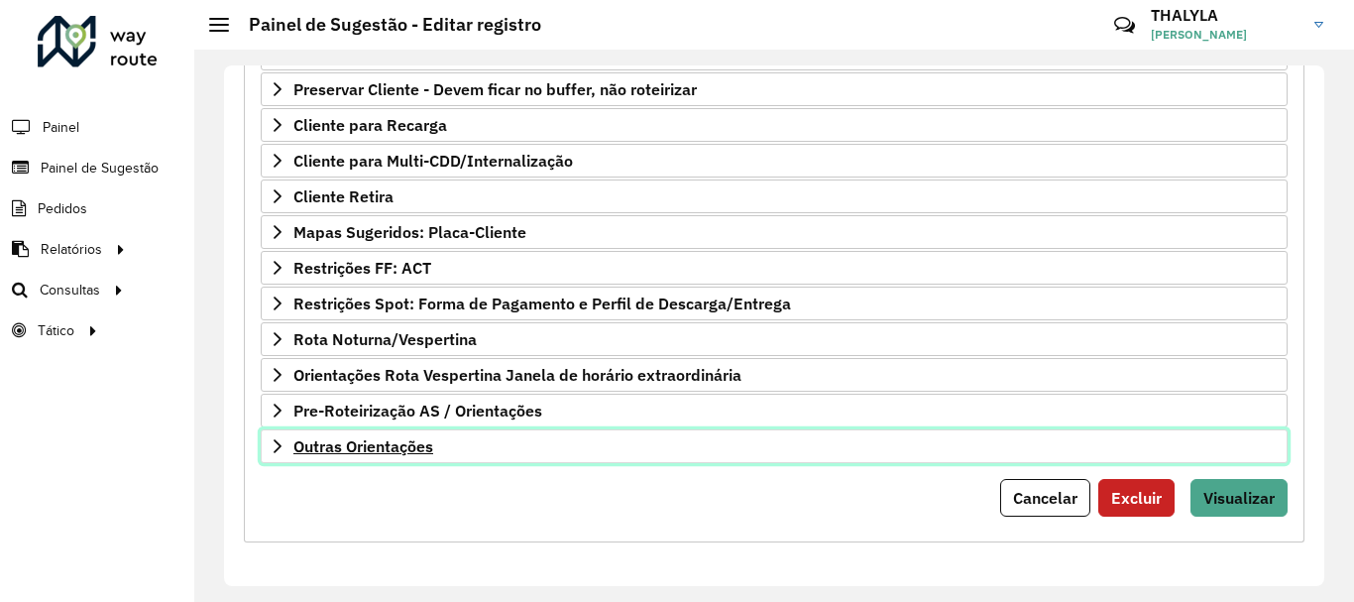
click at [497, 458] on link "Outras Orientações" at bounding box center [774, 446] width 1027 height 34
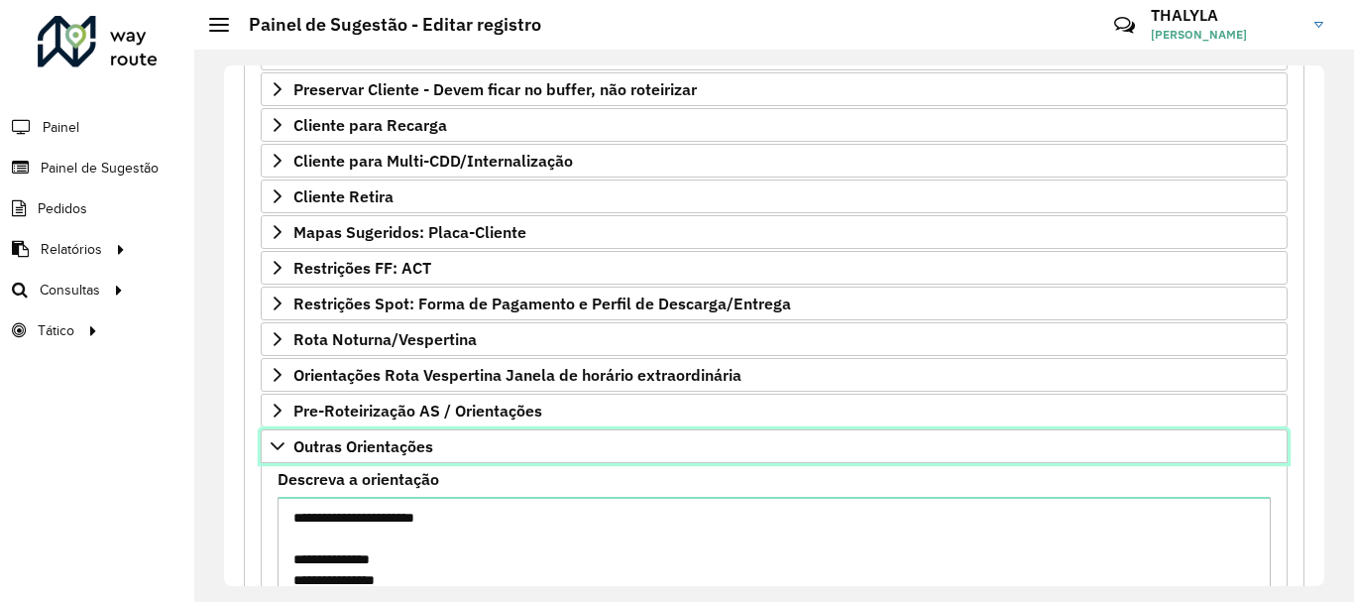
scroll to position [585, 0]
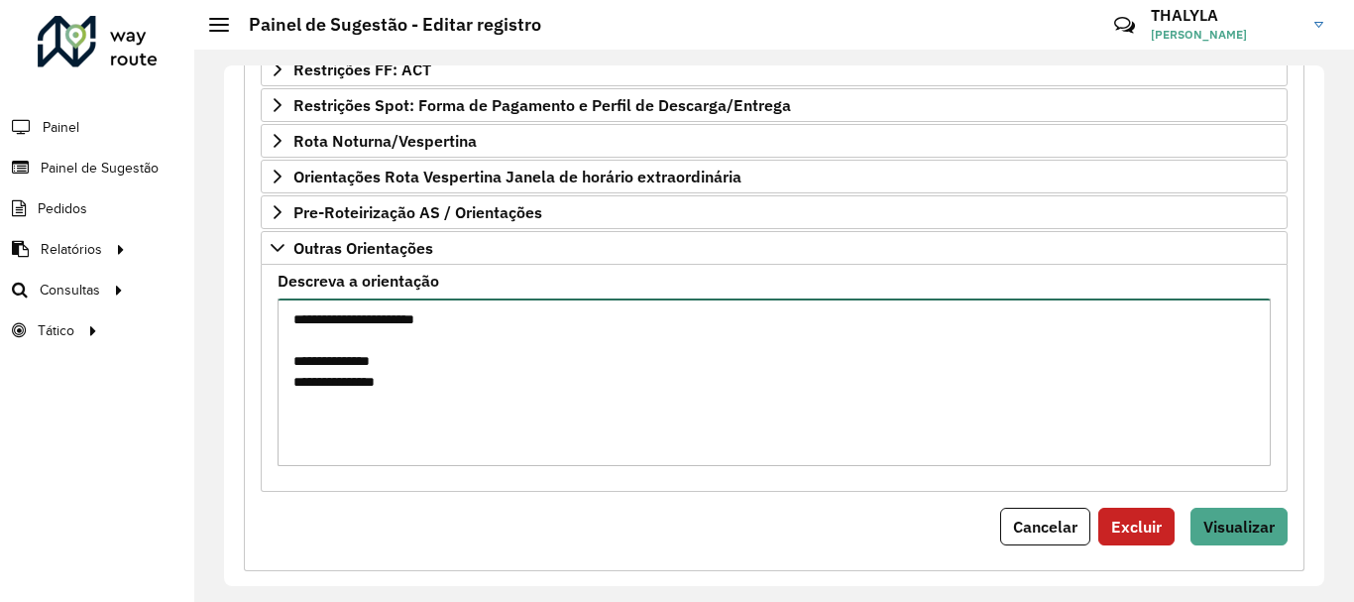
click at [654, 377] on textarea "**********" at bounding box center [773, 381] width 993 height 167
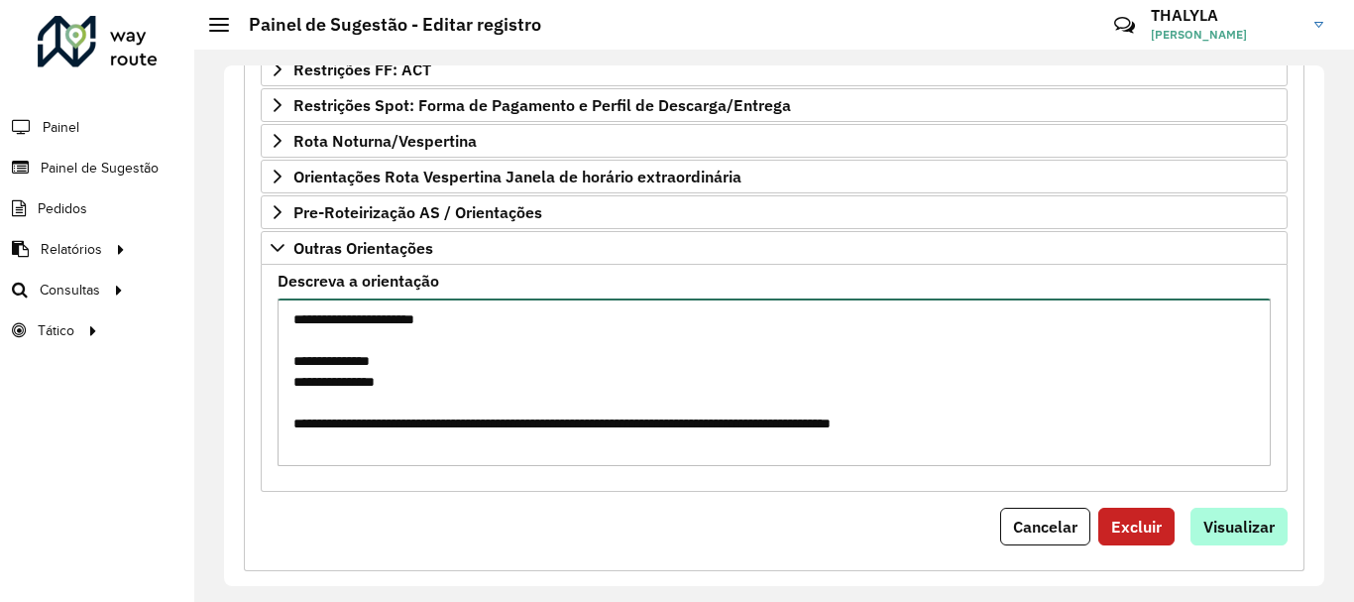
type textarea "**********"
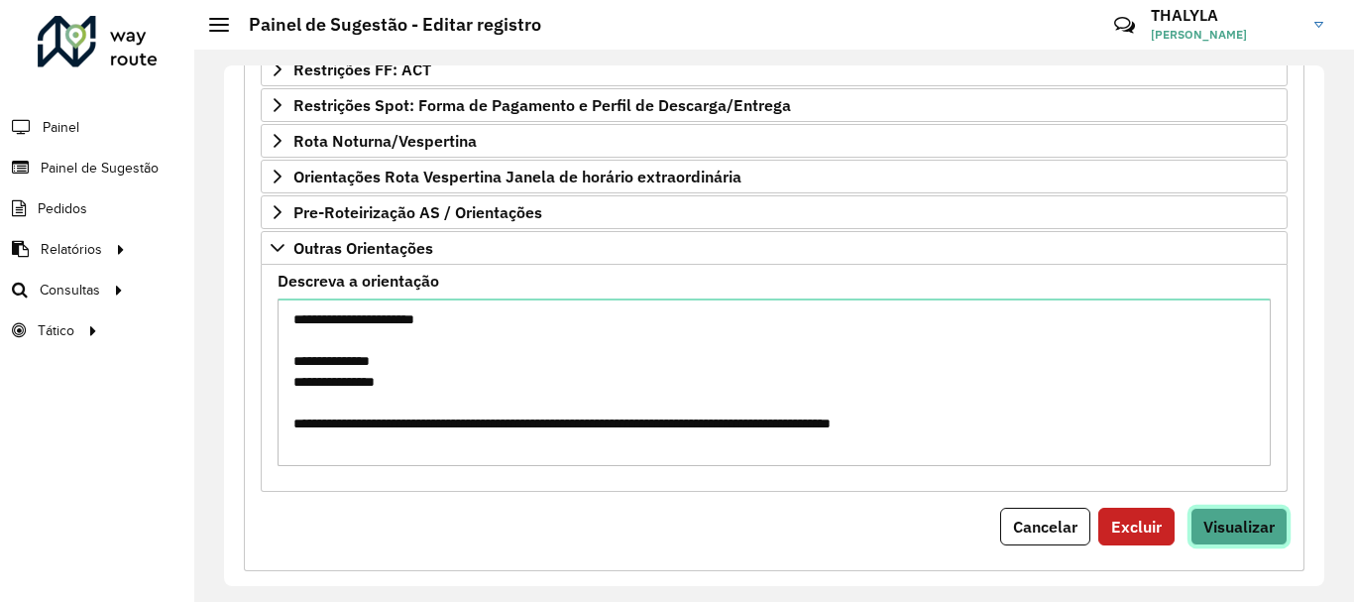
click at [1233, 532] on span "Visualizar" at bounding box center [1238, 526] width 71 height 20
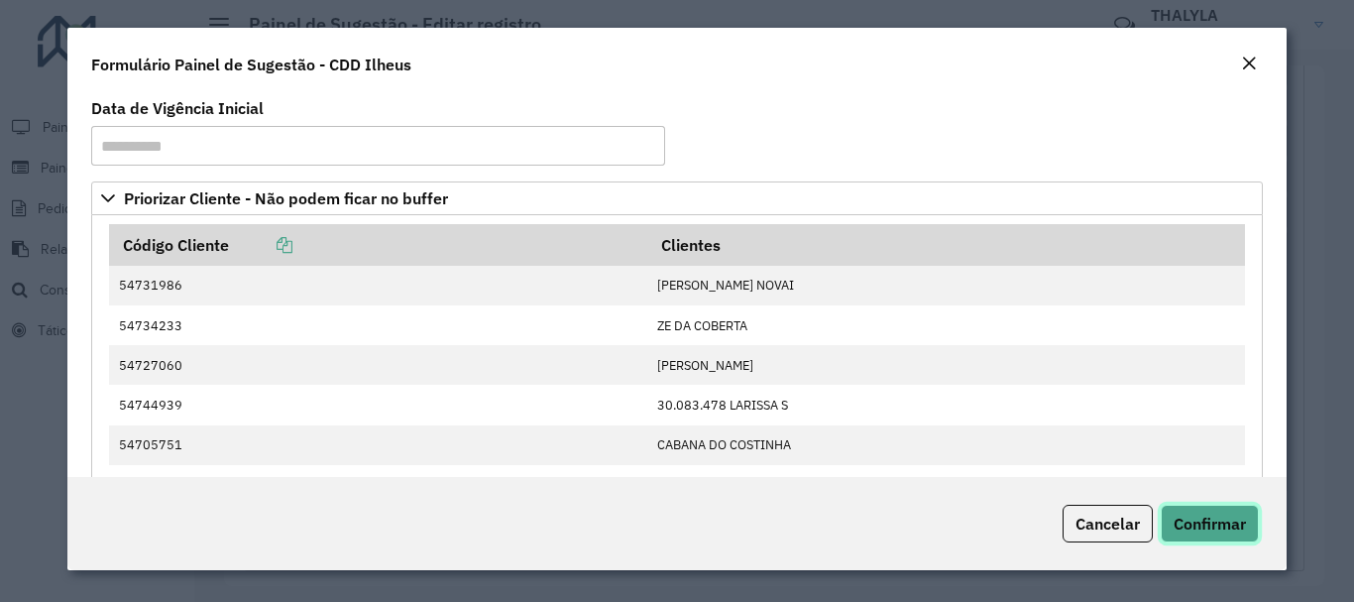
click at [1233, 532] on span "Confirmar" at bounding box center [1209, 523] width 72 height 20
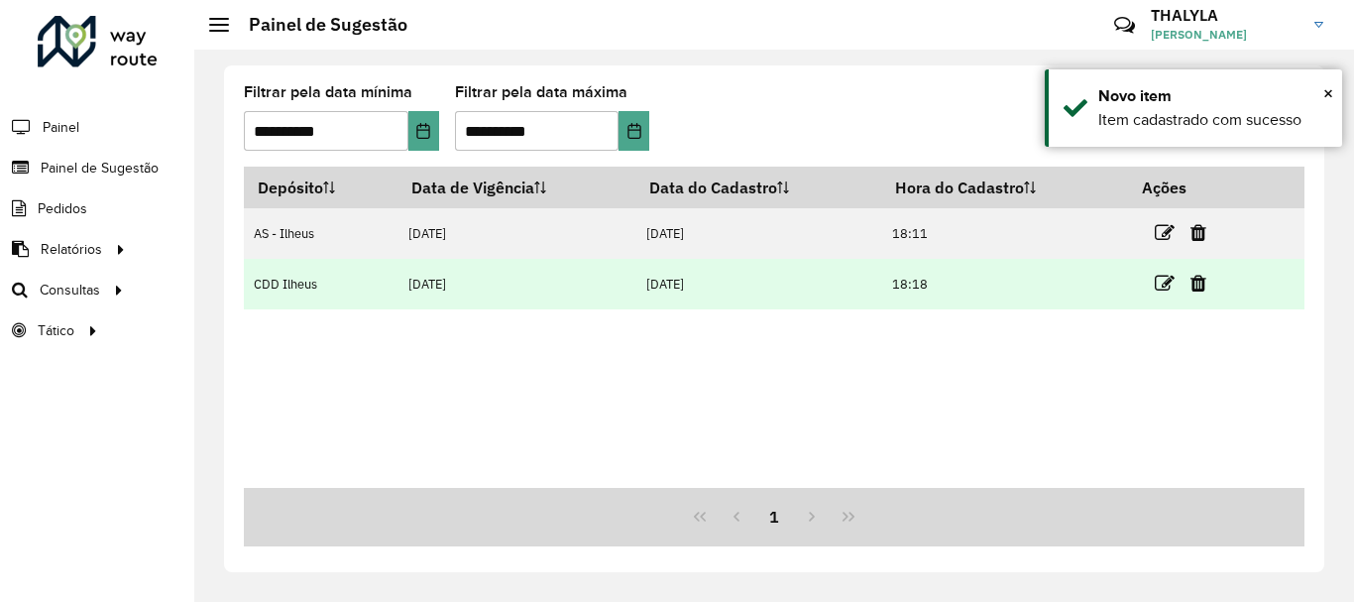
click at [1163, 271] on link at bounding box center [1165, 283] width 20 height 27
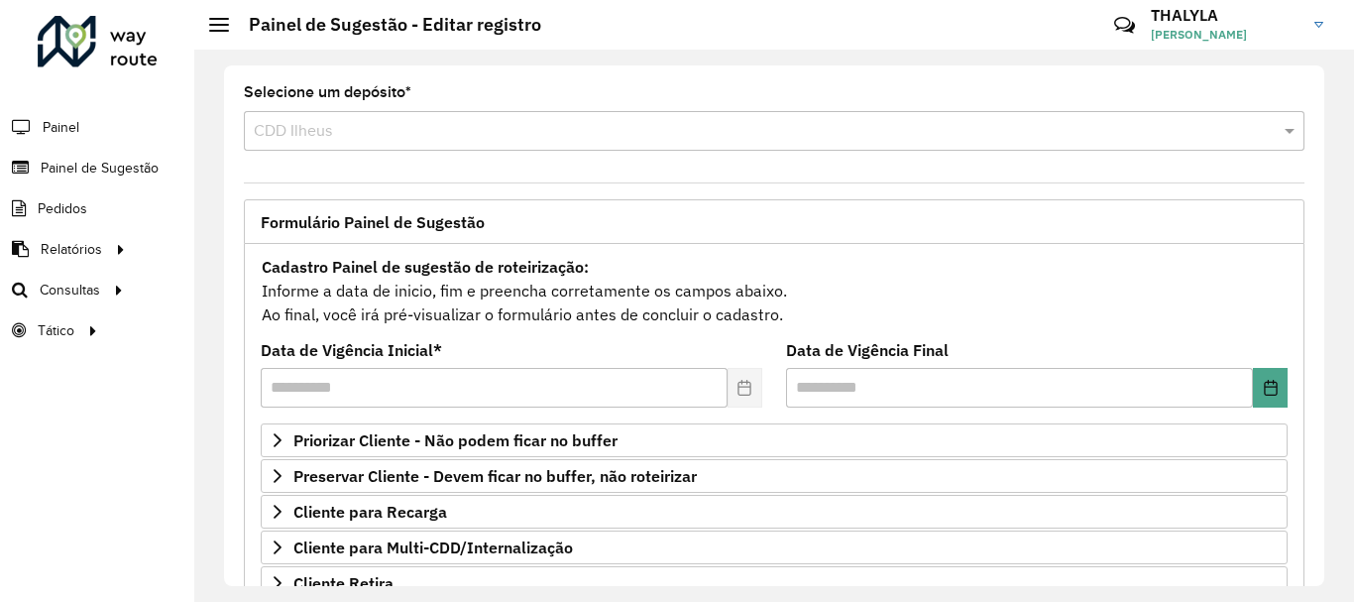
scroll to position [198, 0]
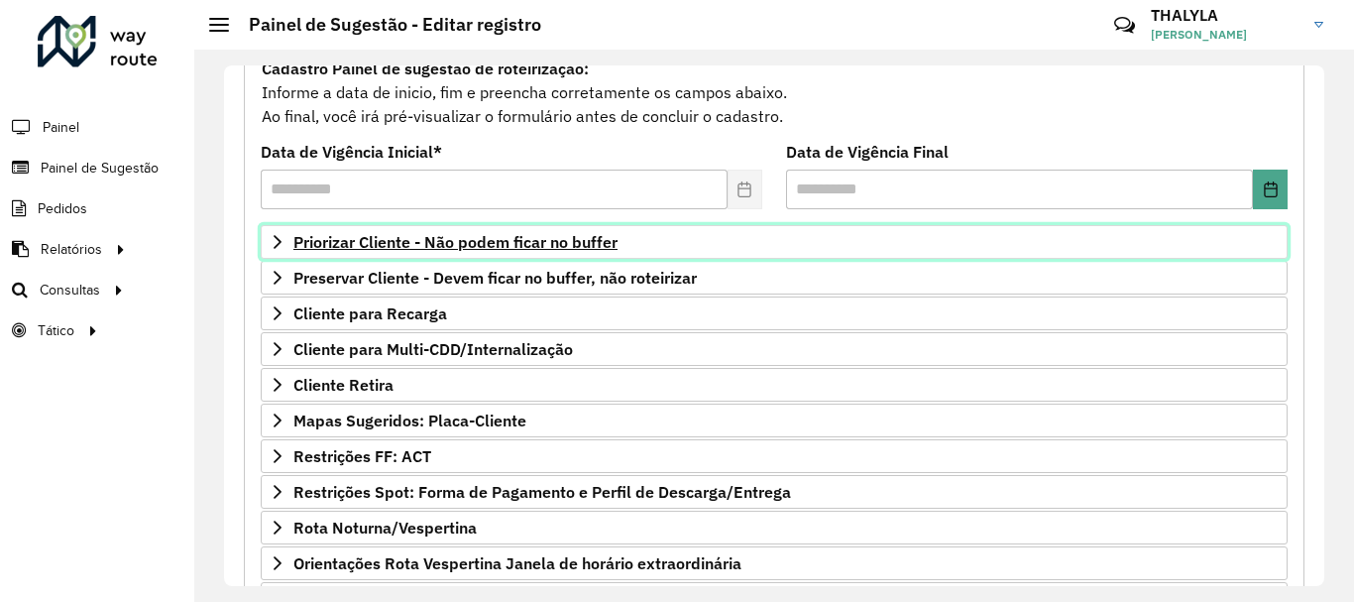
click at [503, 250] on span "Priorizar Cliente - Não podem ficar no buffer" at bounding box center [455, 242] width 324 height 16
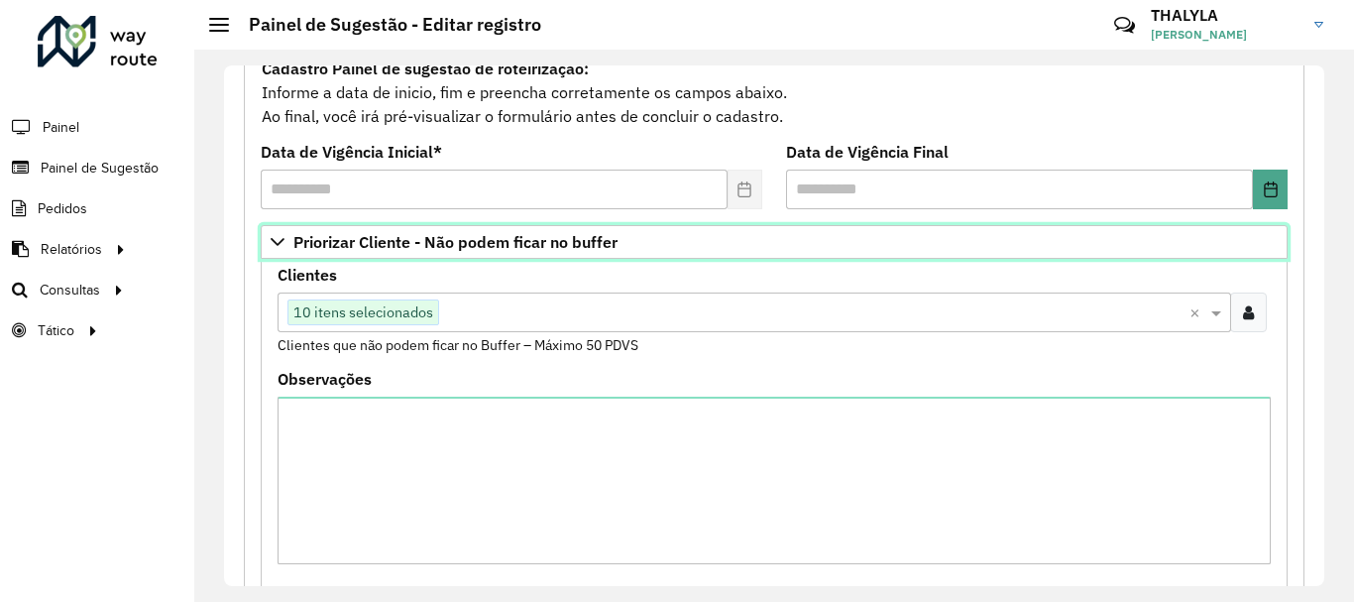
scroll to position [297, 0]
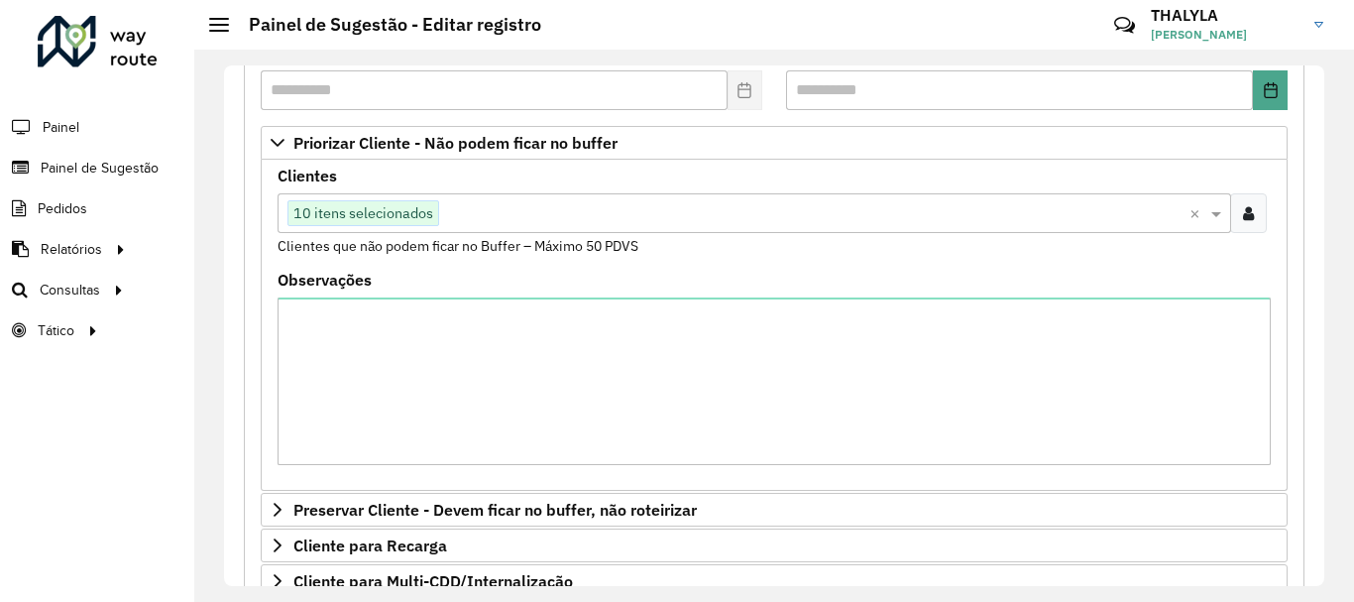
click at [509, 208] on input "text" at bounding box center [814, 214] width 750 height 24
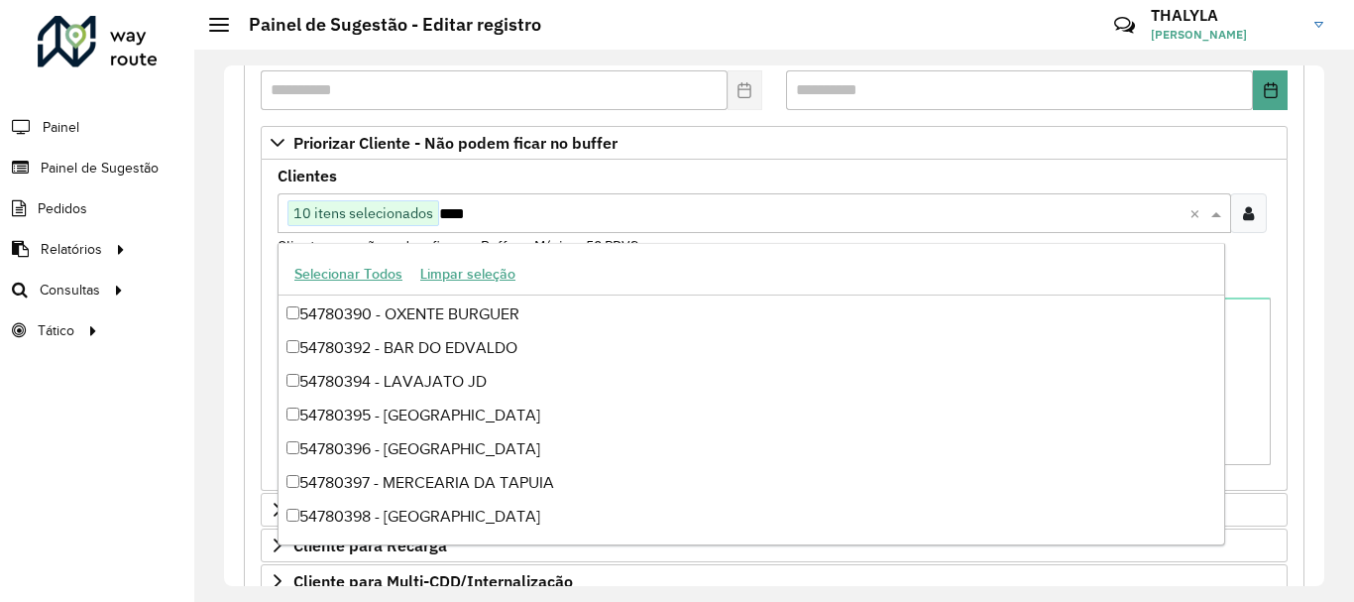
scroll to position [65, 0]
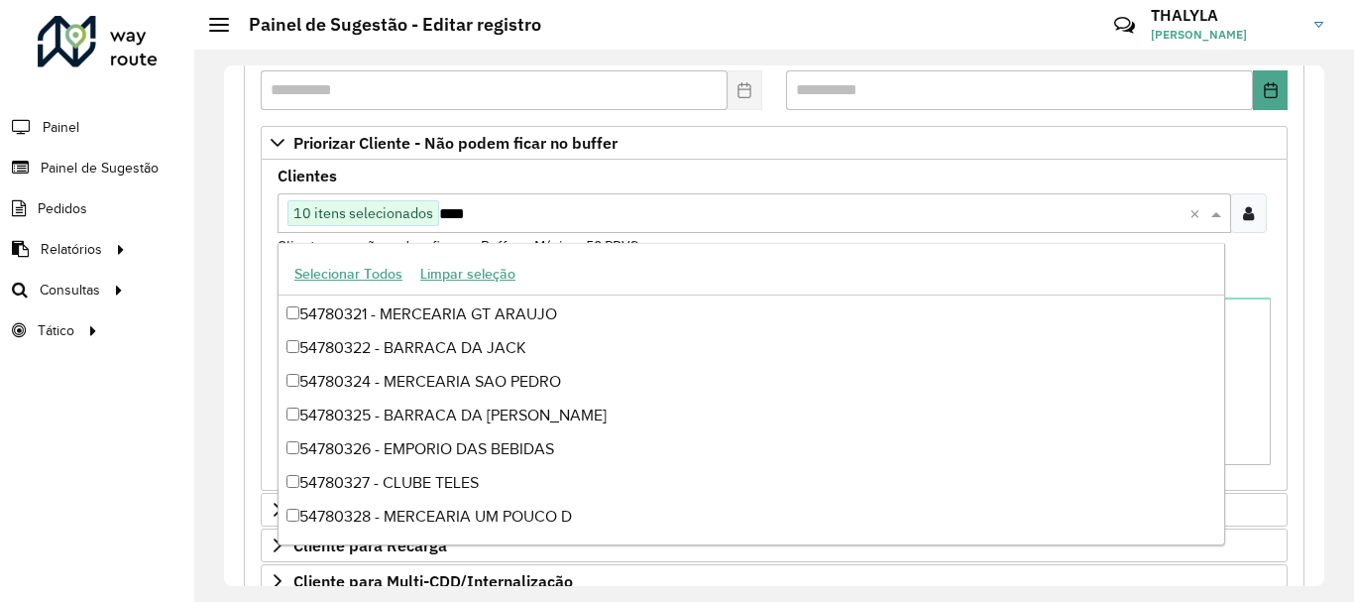
type input "*****"
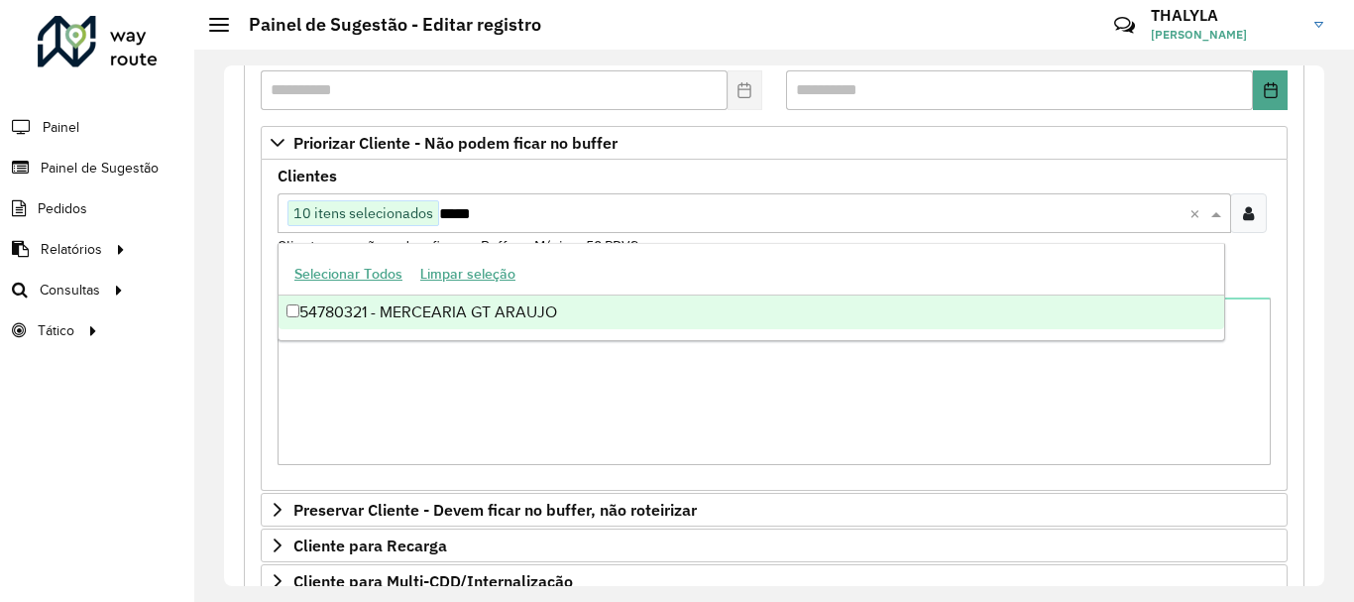
click at [583, 307] on div "54780321 - MERCEARIA GT ARAUJO" at bounding box center [750, 312] width 945 height 34
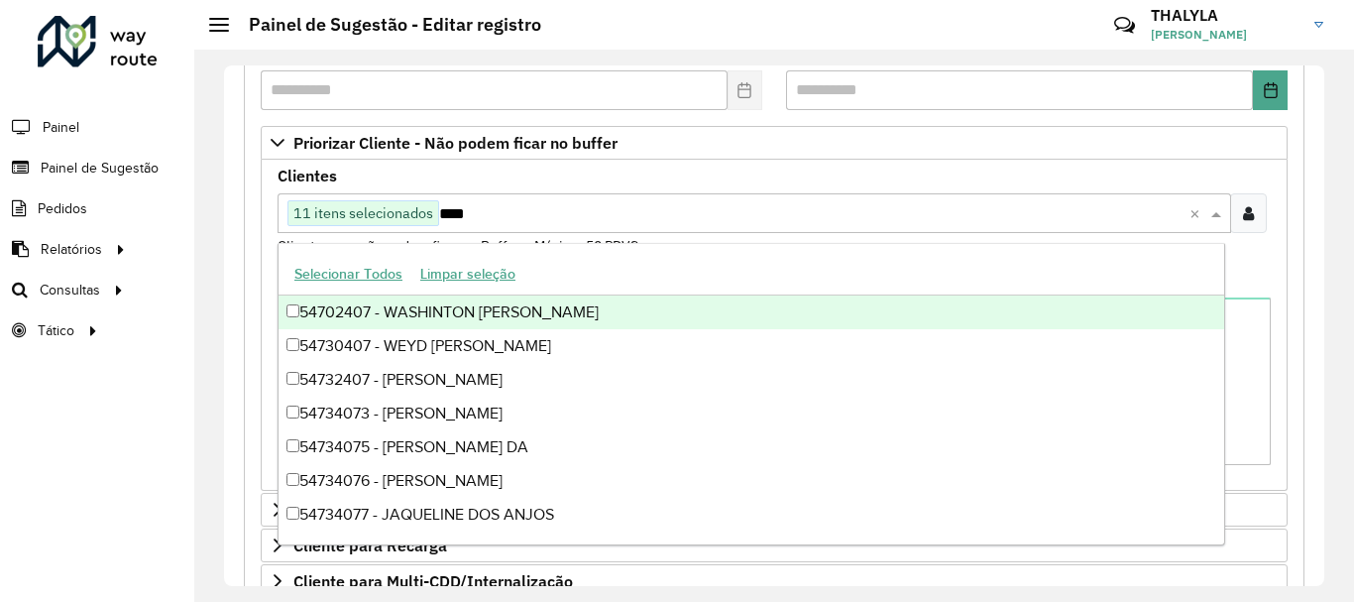
type input "*****"
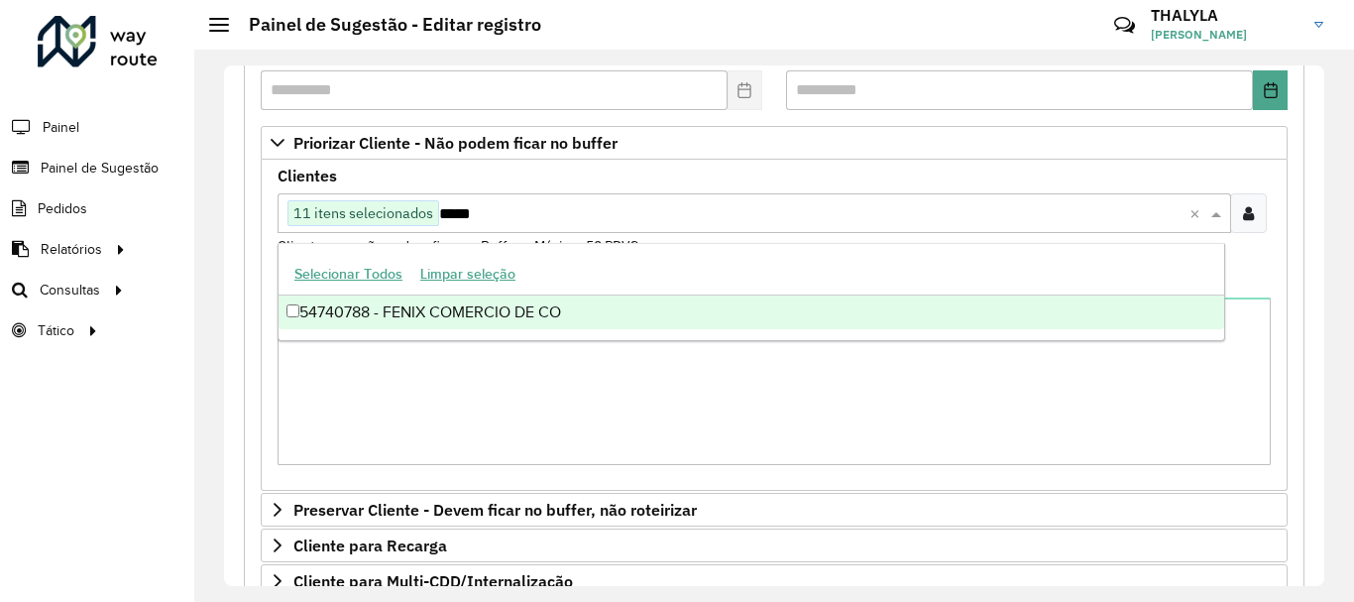
click at [583, 307] on div "54740788 - FENIX COMERCIO DE CO" at bounding box center [750, 312] width 945 height 34
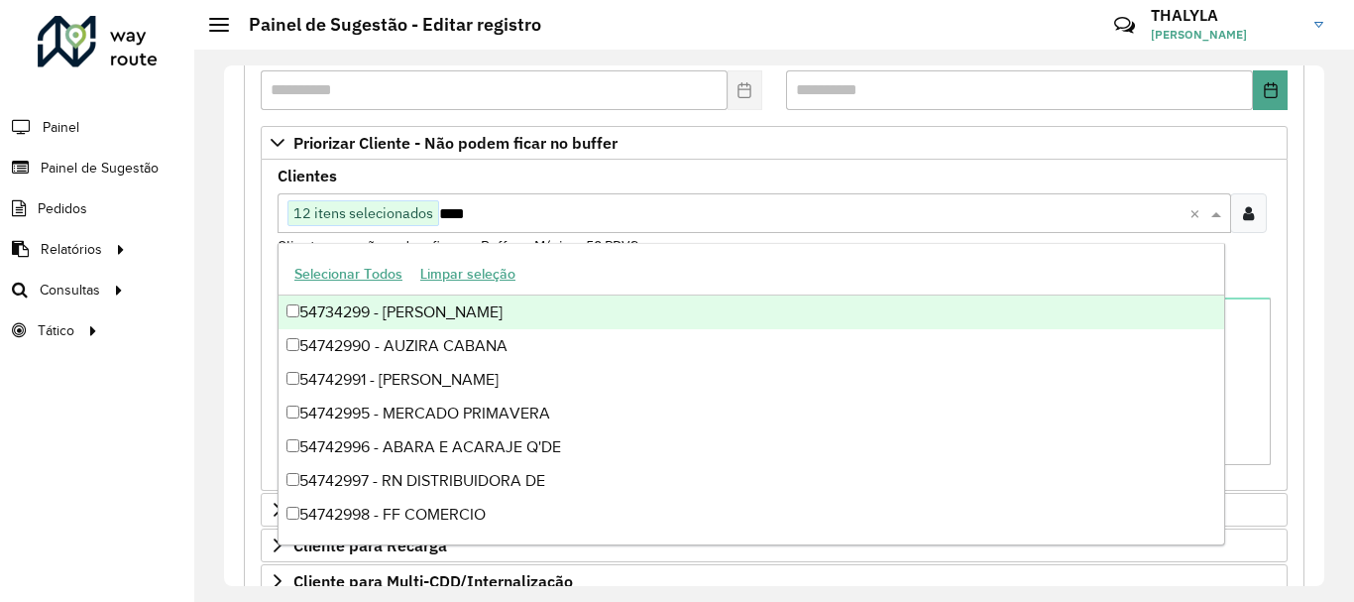
type input "*****"
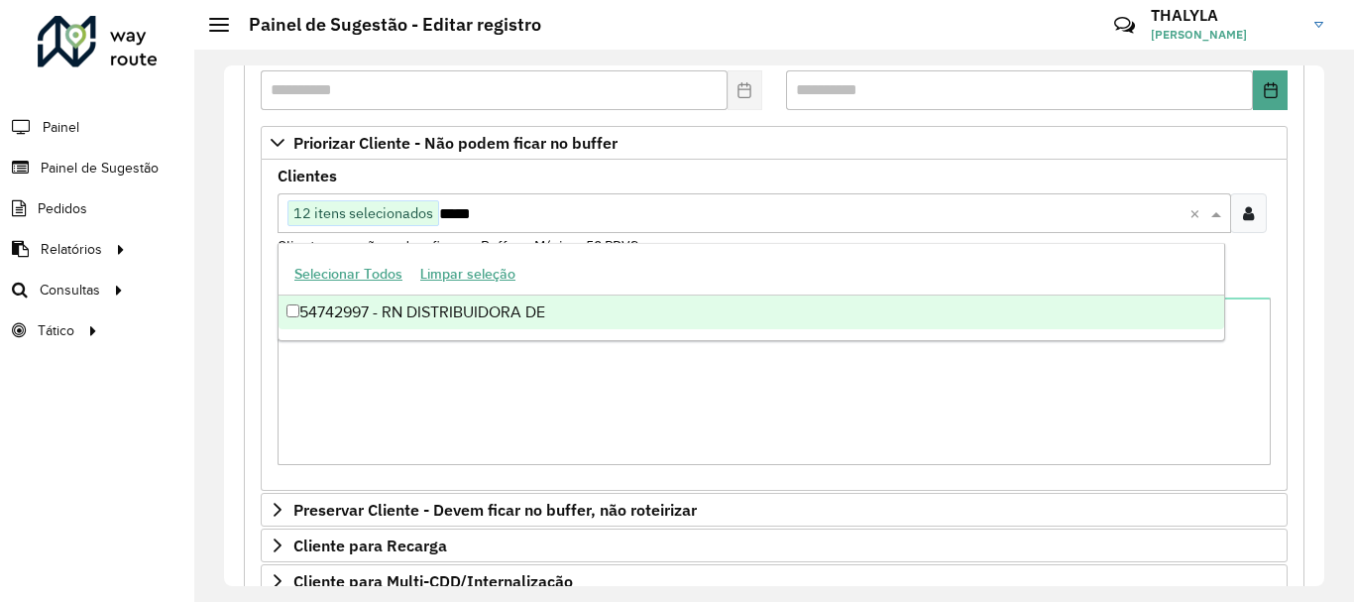
click at [583, 307] on div "54742997 - RN DISTRIBUIDORA DE" at bounding box center [750, 312] width 945 height 34
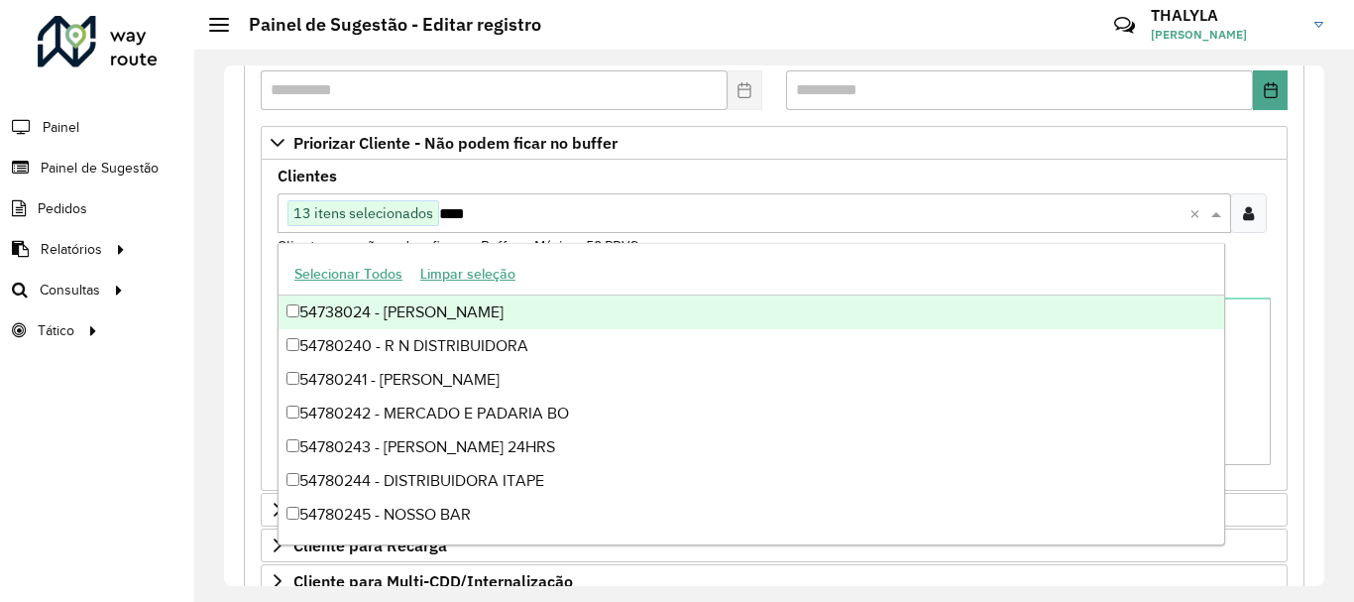
type input "*****"
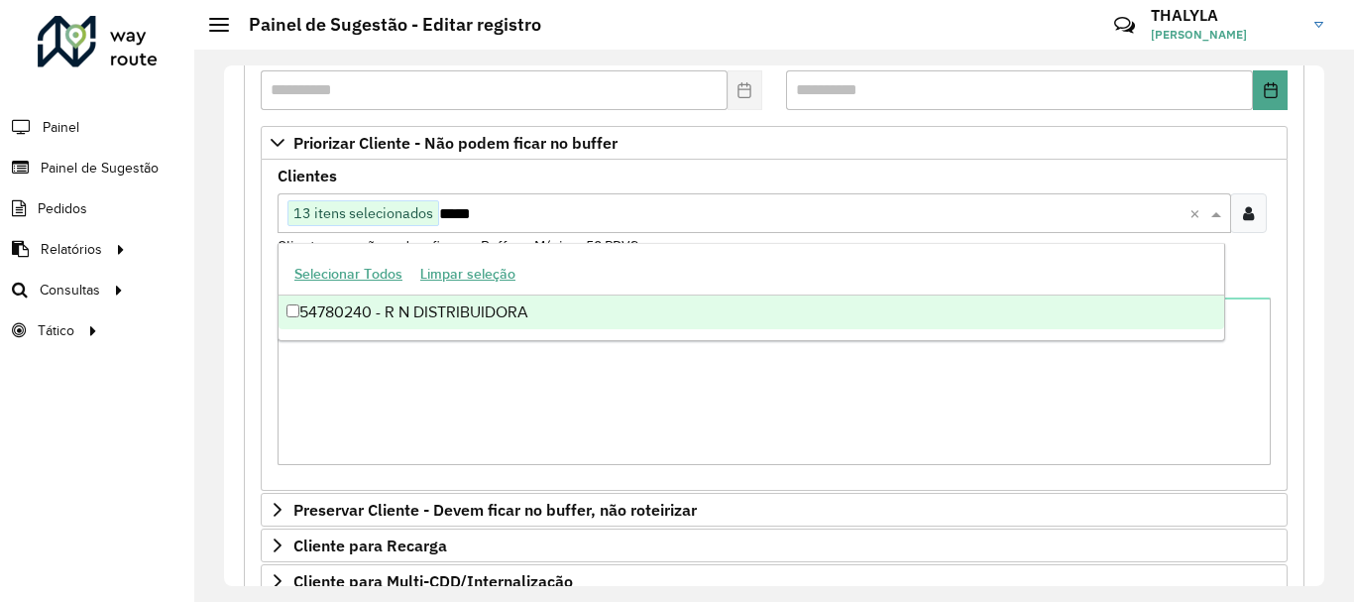
click at [583, 307] on div "54780240 - R N DISTRIBUIDORA" at bounding box center [750, 312] width 945 height 34
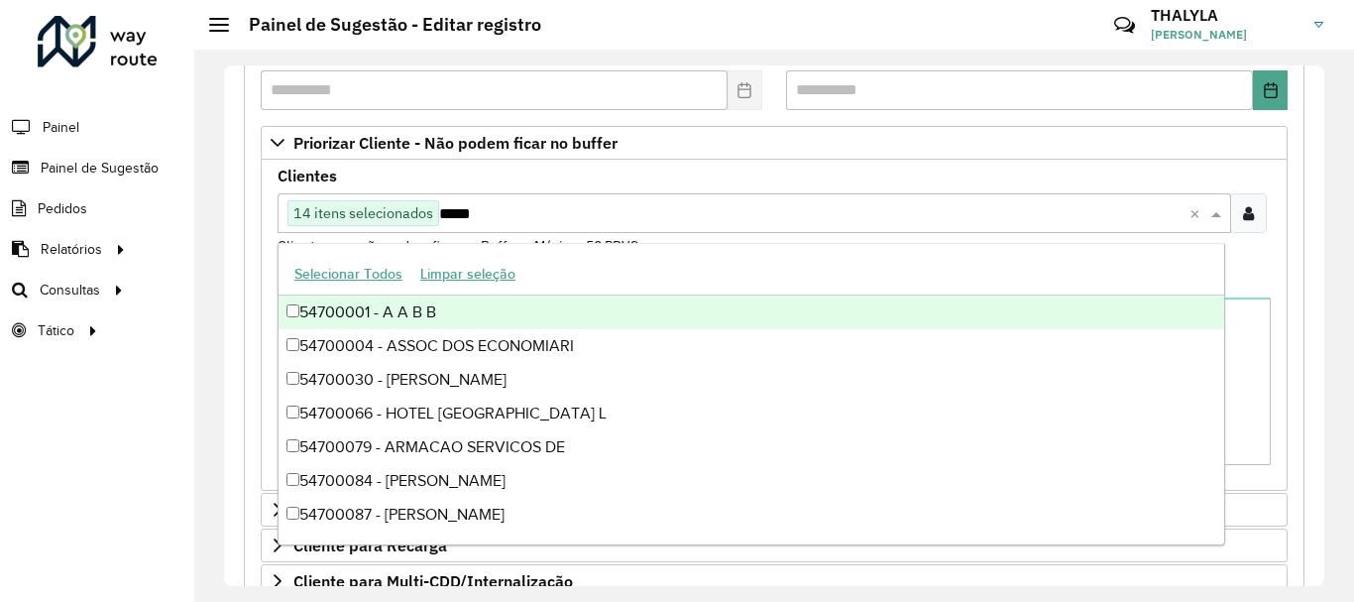
click at [746, 180] on div "Clientes Clique no botão para buscar clientes 14 itens selecionados ***** × Cli…" at bounding box center [773, 212] width 993 height 88
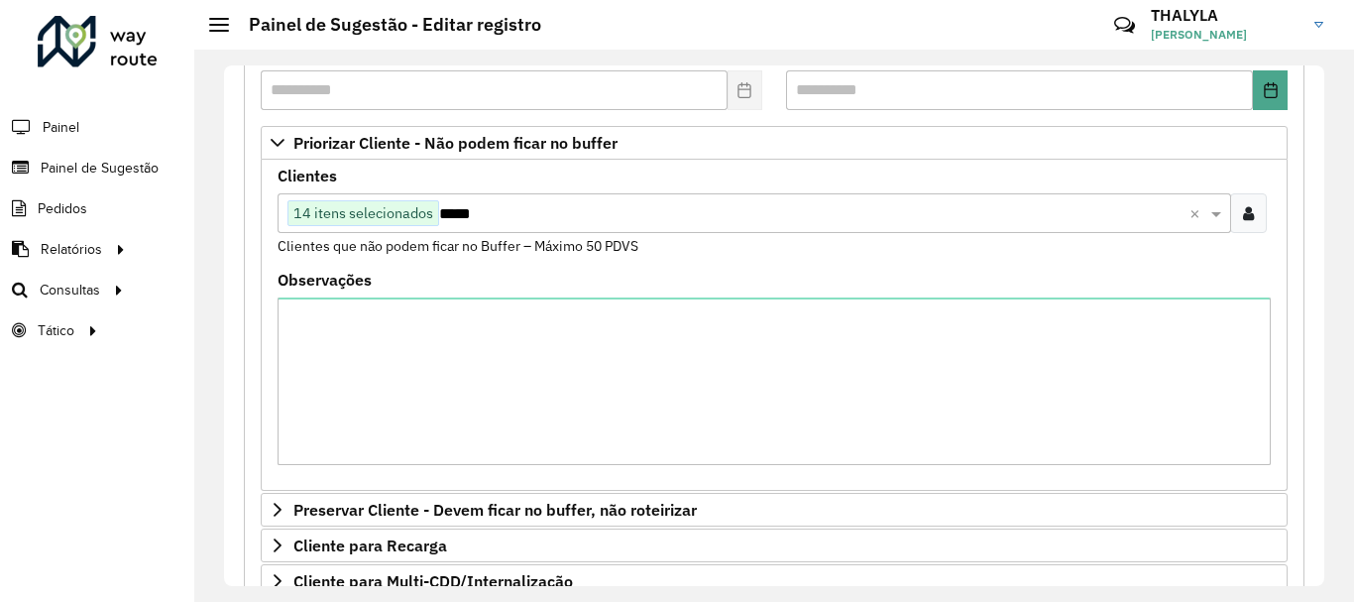
scroll to position [717, 0]
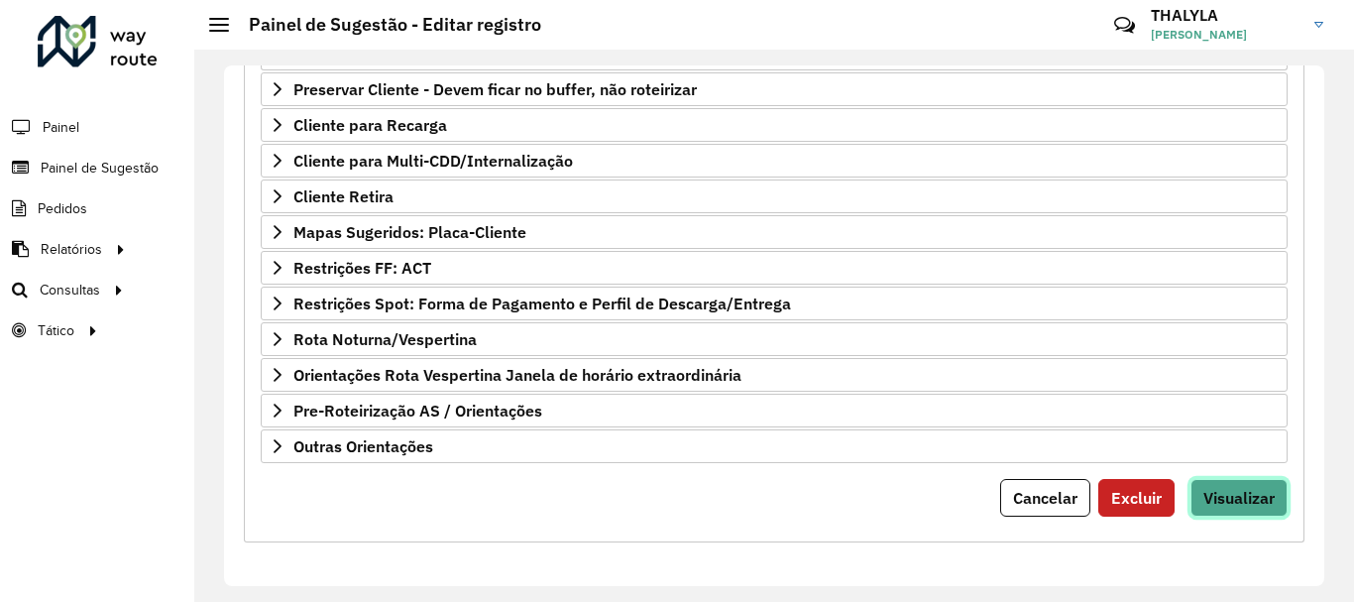
click at [1246, 496] on span "Visualizar" at bounding box center [1238, 498] width 71 height 20
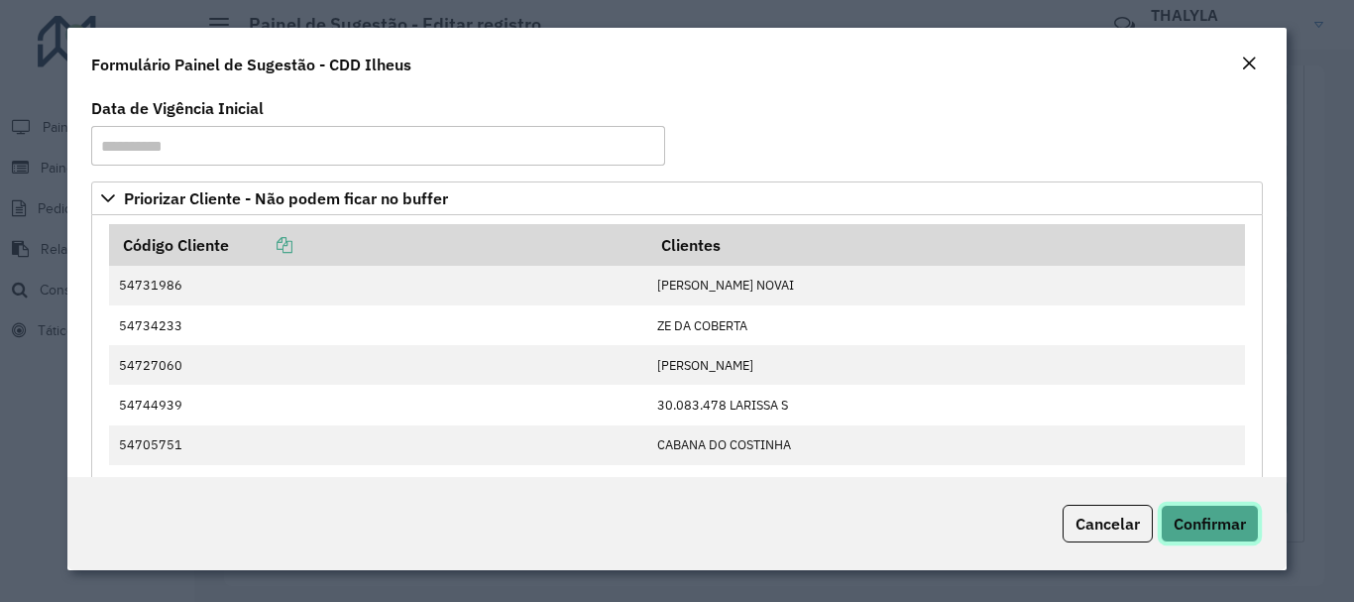
click at [1236, 517] on span "Confirmar" at bounding box center [1209, 523] width 72 height 20
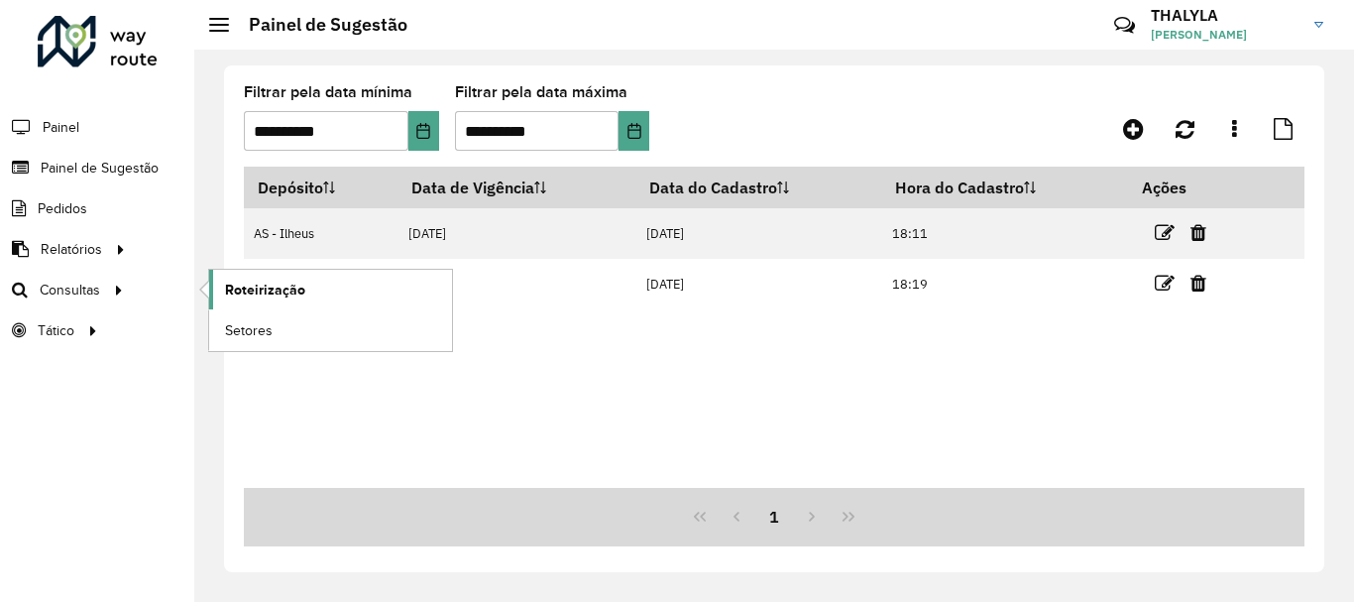
click at [276, 297] on span "Roteirização" at bounding box center [265, 289] width 80 height 21
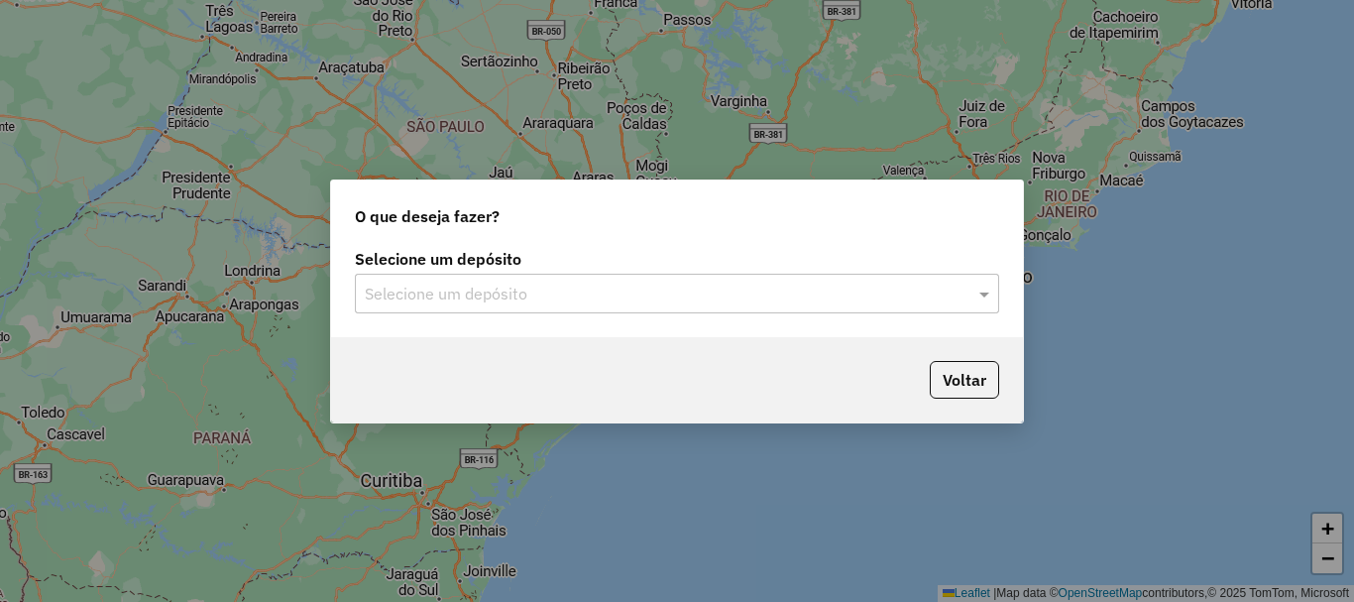
click at [521, 293] on input "text" at bounding box center [657, 294] width 585 height 24
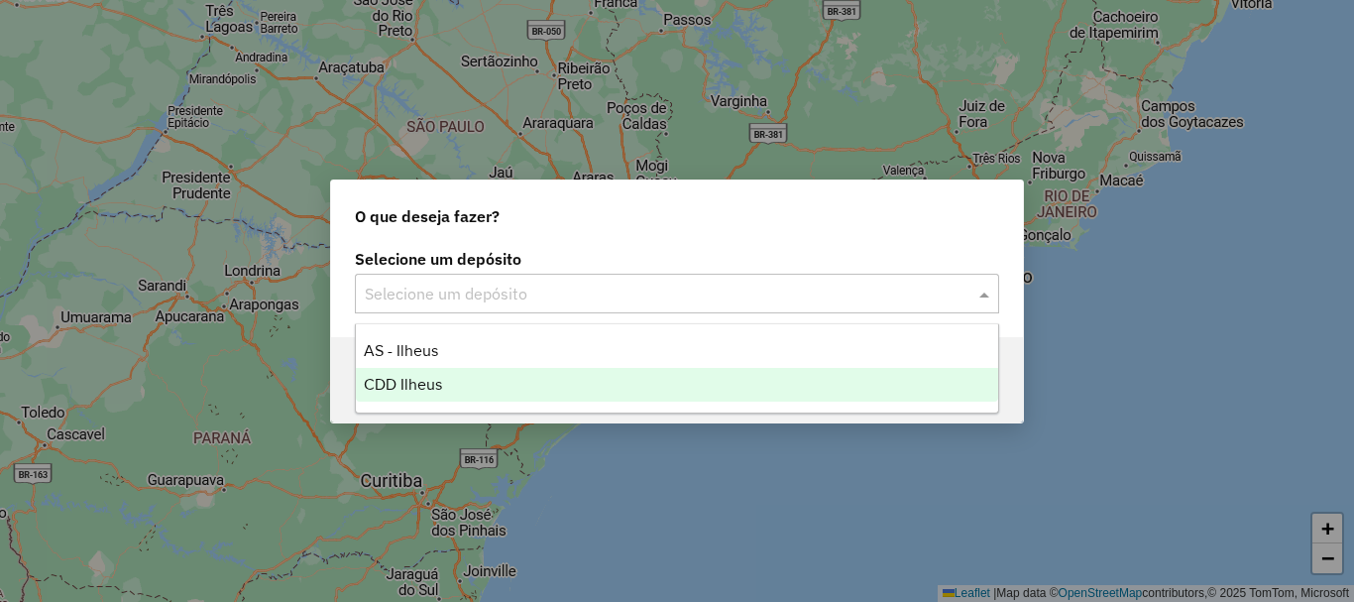
click at [419, 389] on span "CDD Ilheus" at bounding box center [403, 384] width 78 height 17
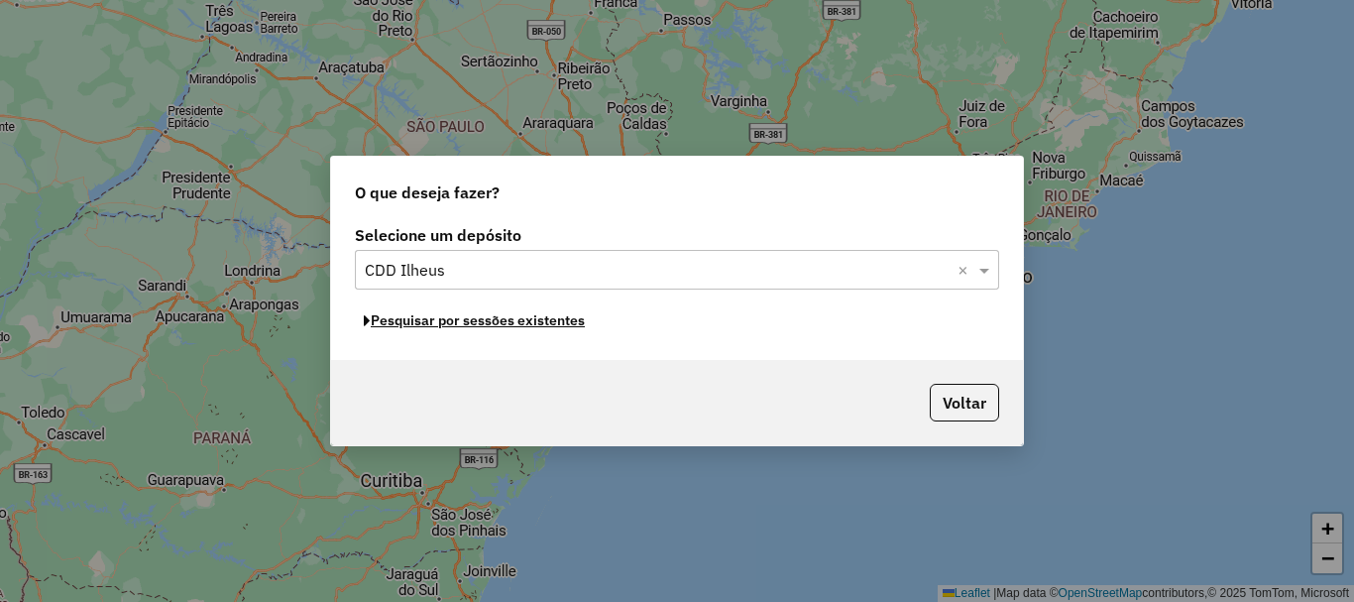
click at [440, 319] on button "Pesquisar por sessões existentes" at bounding box center [474, 320] width 239 height 31
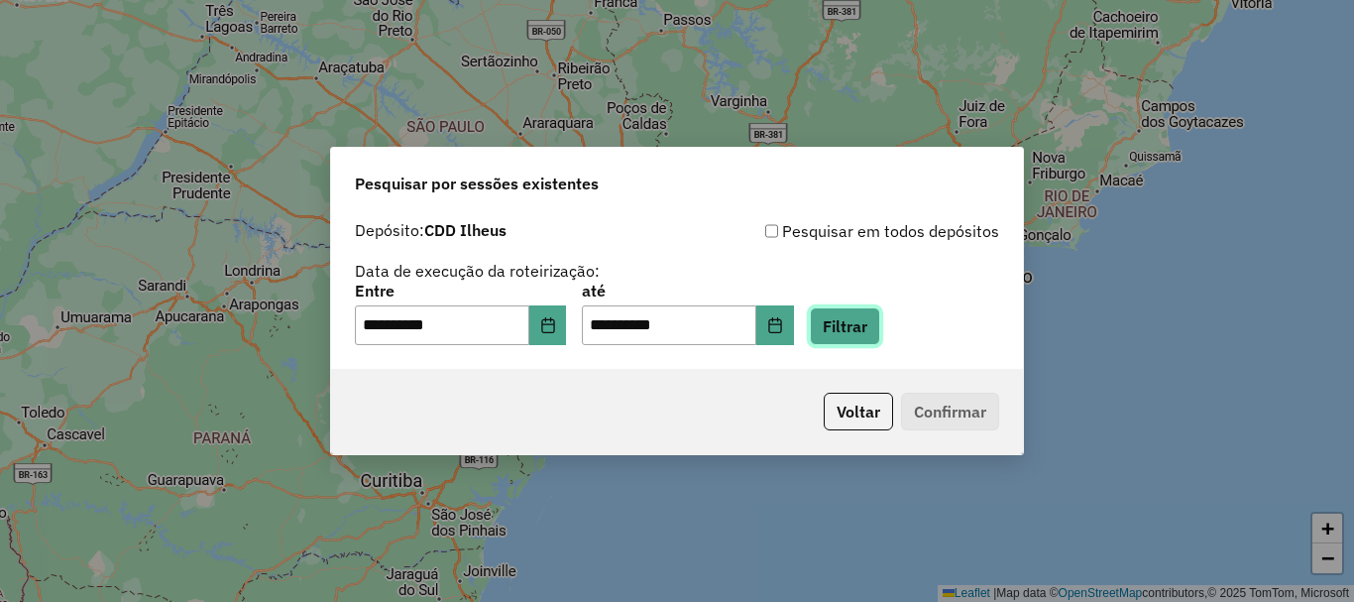
click at [880, 337] on button "Filtrar" at bounding box center [845, 326] width 70 height 38
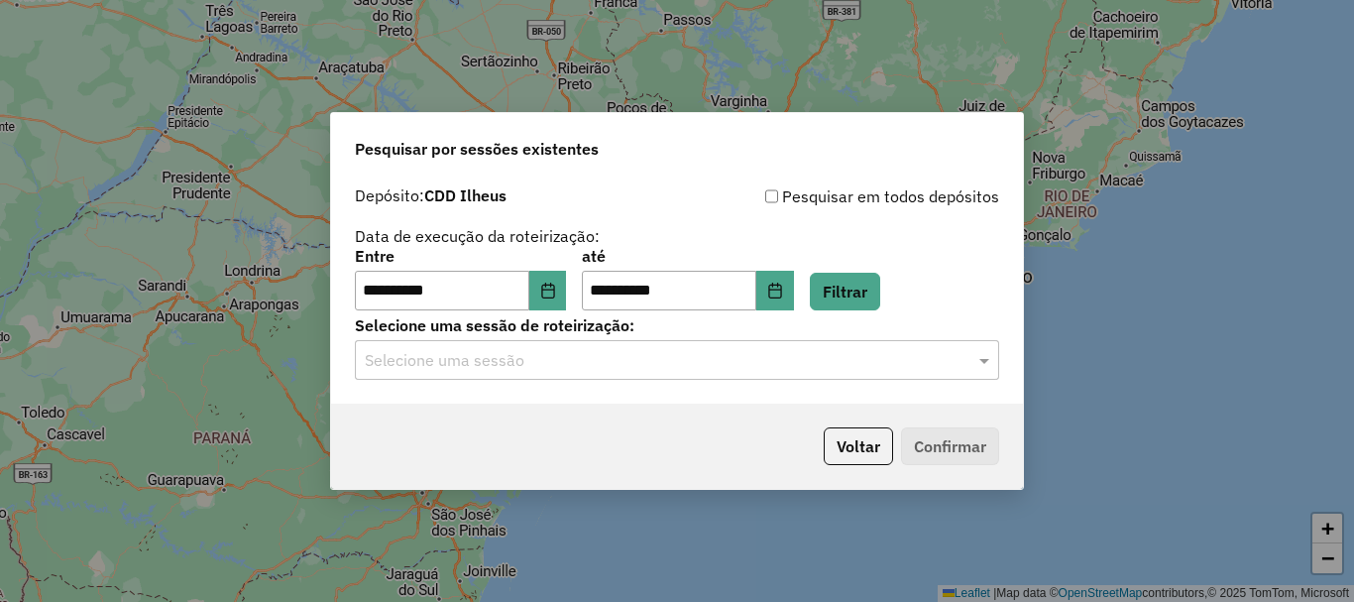
click at [519, 356] on input "text" at bounding box center [657, 361] width 585 height 24
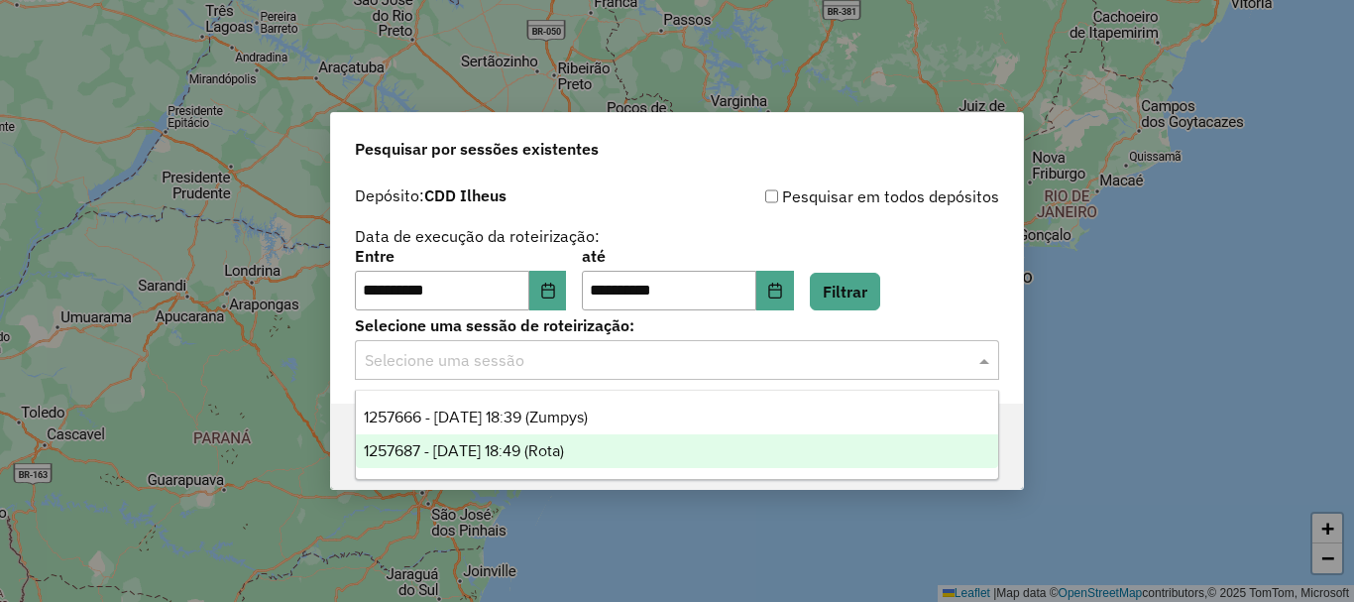
click at [501, 458] on span "1257687 - [DATE] 18:49 (Rota)" at bounding box center [464, 450] width 200 height 17
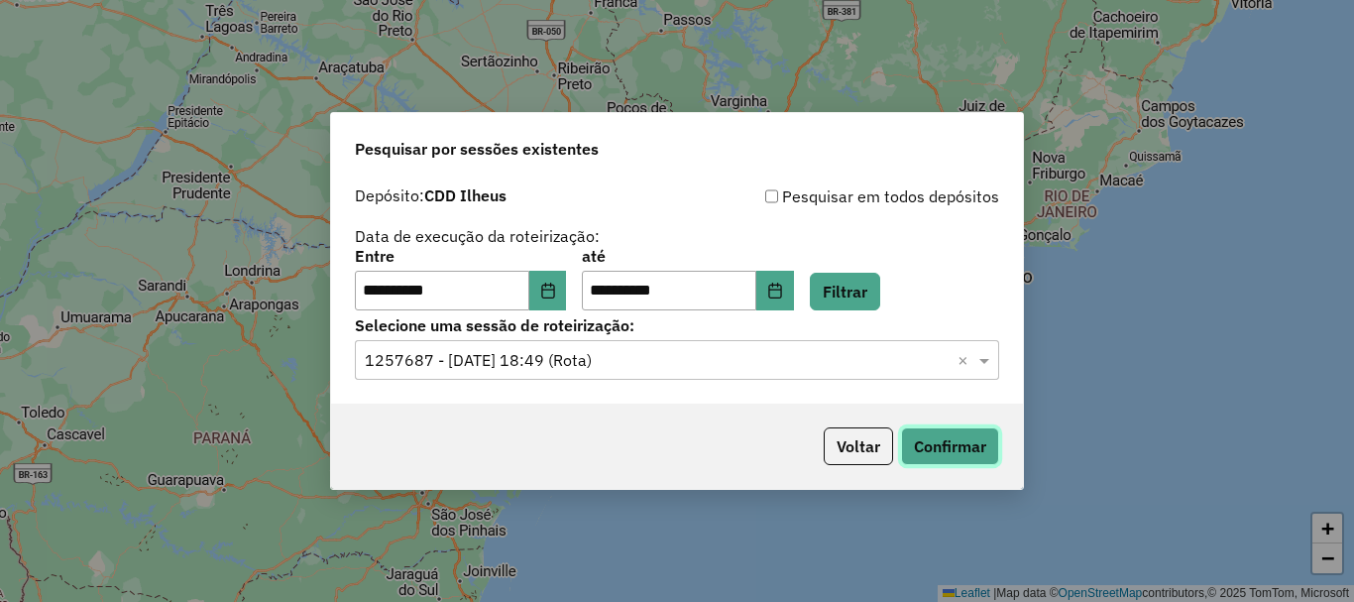
click at [927, 454] on button "Confirmar" at bounding box center [950, 446] width 98 height 38
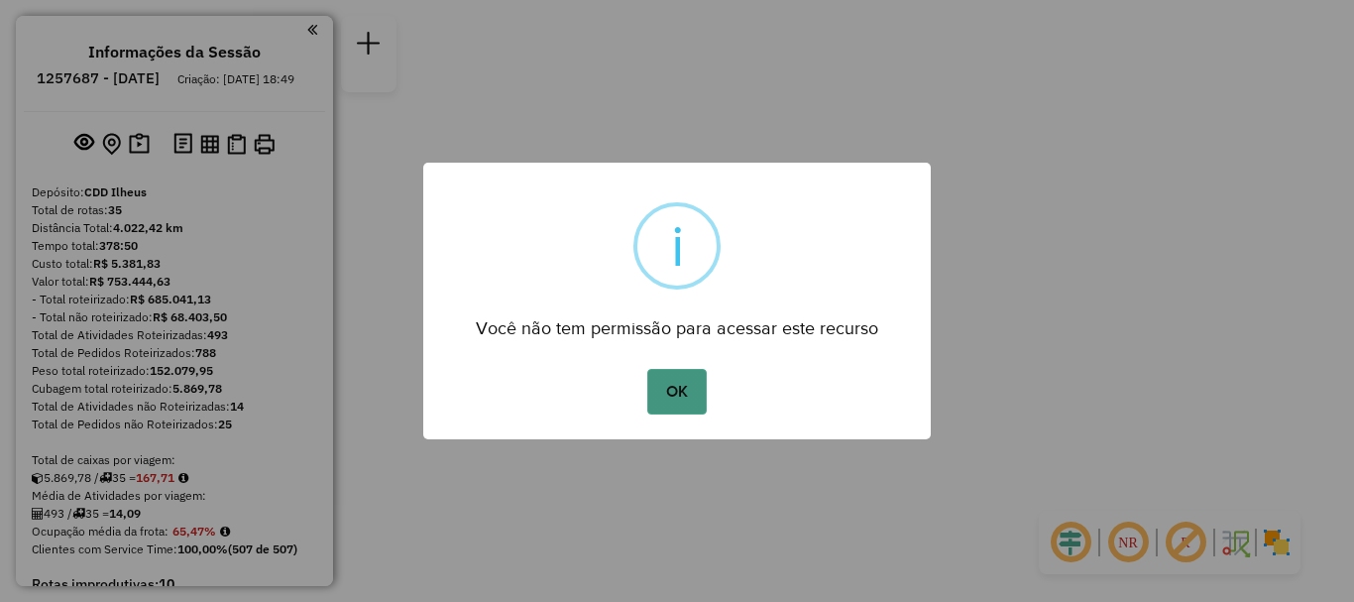
click at [680, 391] on button "OK" at bounding box center [676, 392] width 58 height 46
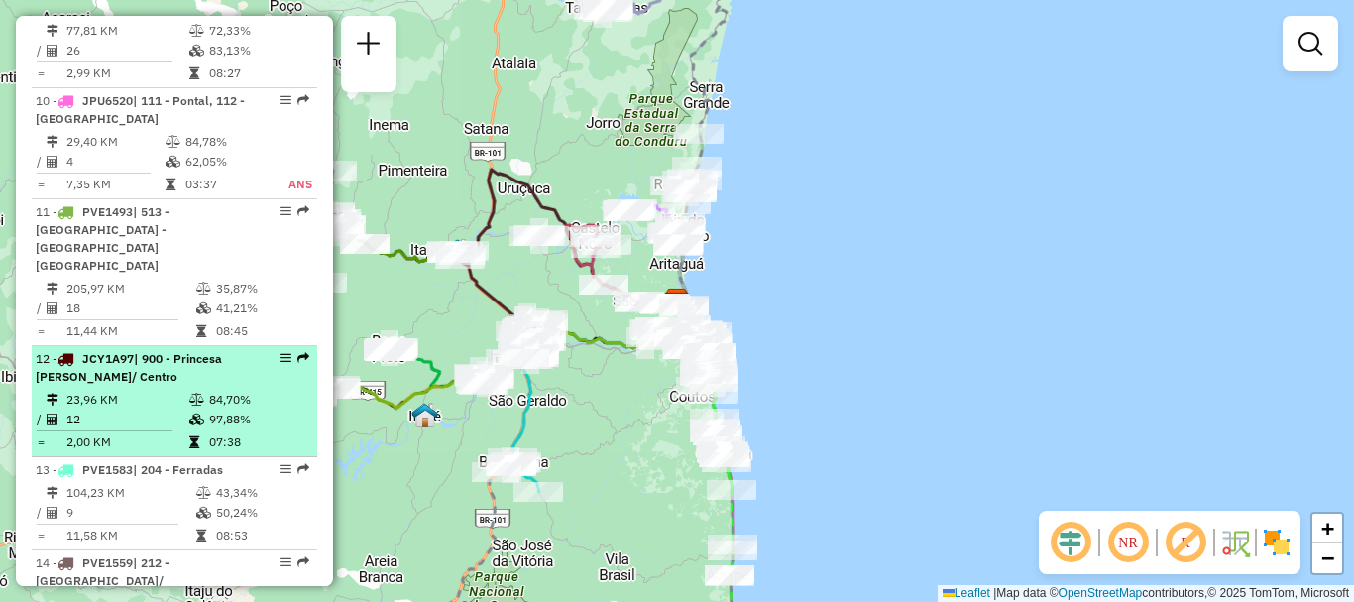
scroll to position [1883, 0]
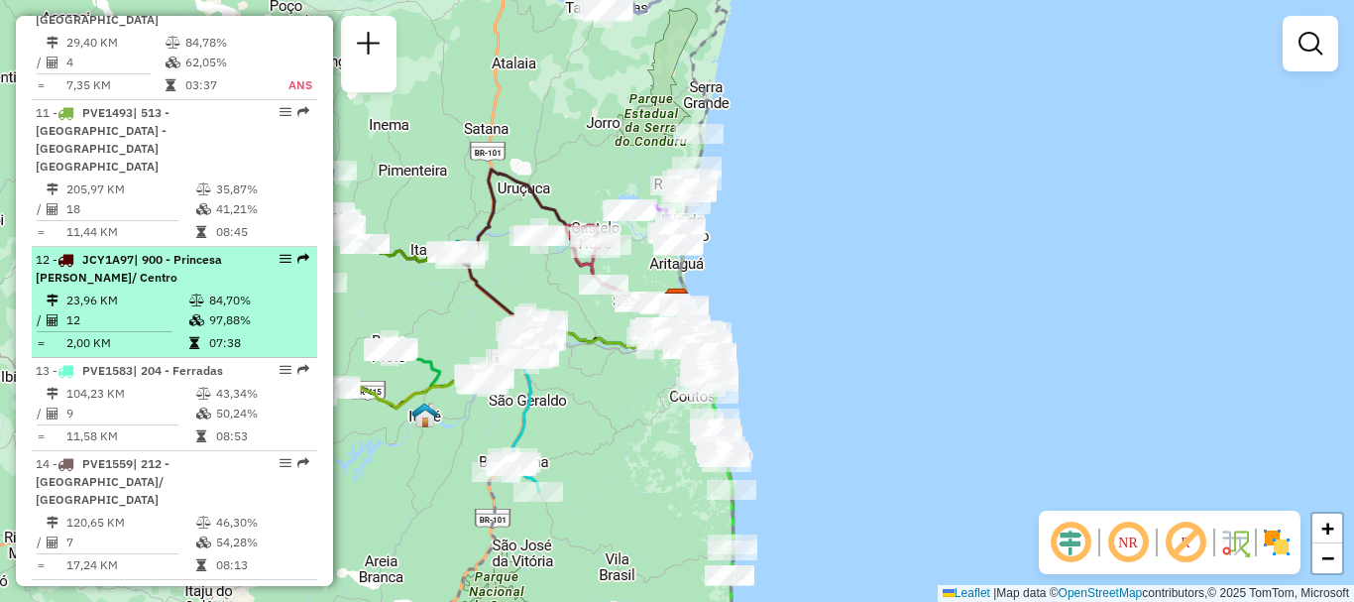
drag, startPoint x: 297, startPoint y: 131, endPoint x: 275, endPoint y: 133, distance: 22.9
select select "**********"
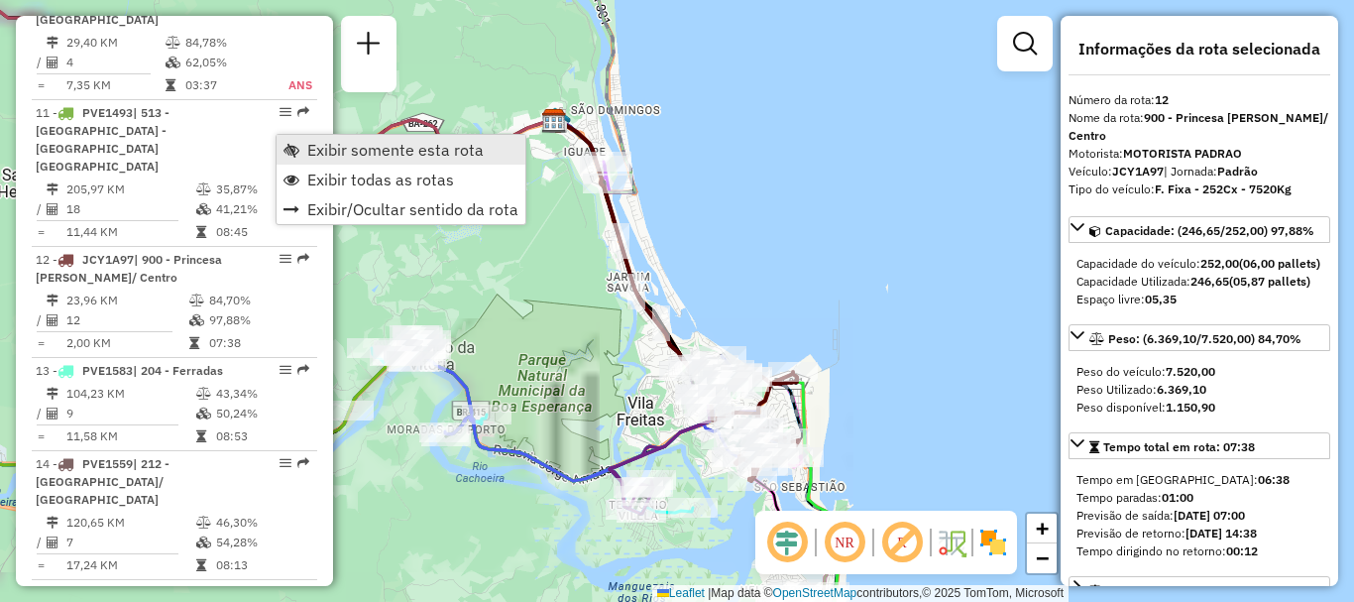
click at [374, 143] on span "Exibir somente esta rota" at bounding box center [395, 150] width 176 height 16
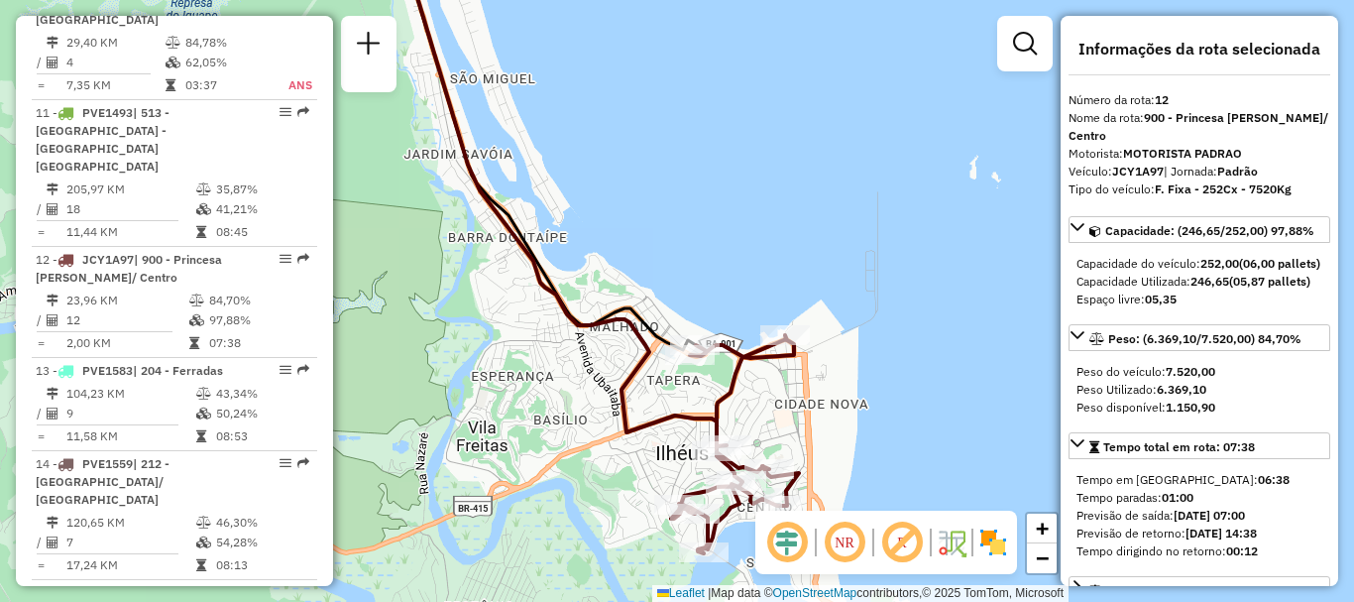
drag, startPoint x: 830, startPoint y: 367, endPoint x: 839, endPoint y: 296, distance: 70.9
click at [839, 296] on div "Janela de atendimento Grade de atendimento Capacidade Transportadoras Veículos …" at bounding box center [677, 301] width 1354 height 602
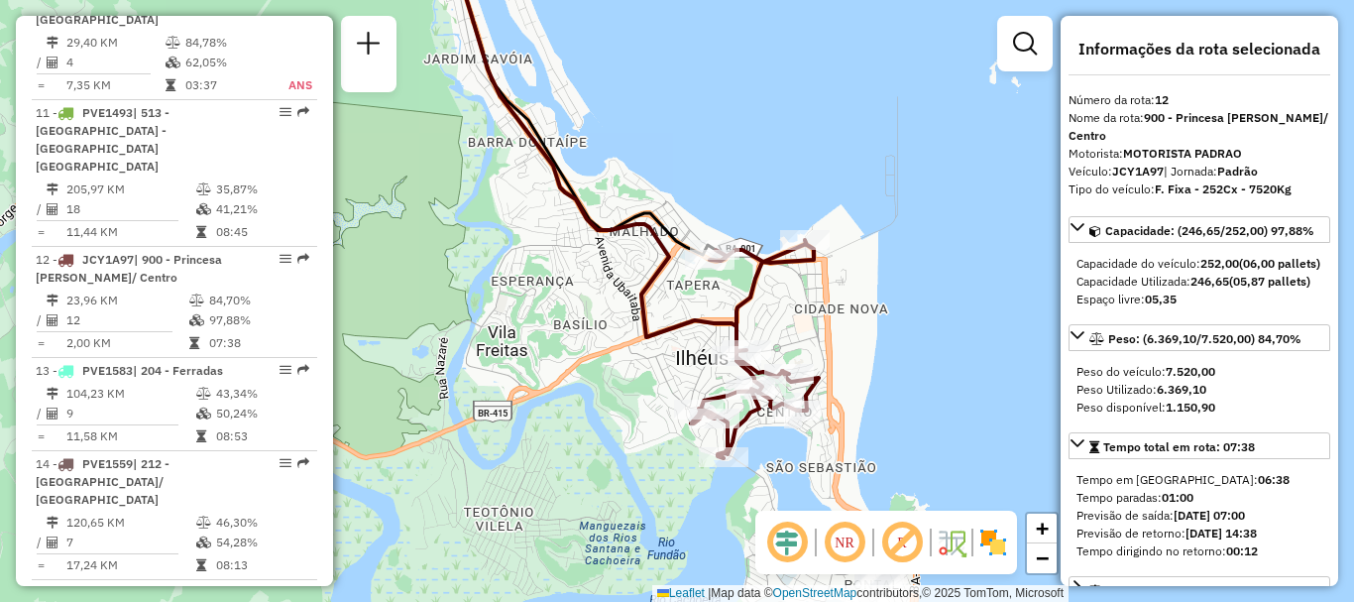
drag, startPoint x: 507, startPoint y: 368, endPoint x: 527, endPoint y: 273, distance: 97.2
click at [527, 273] on div "Janela de atendimento Grade de atendimento Capacidade Transportadoras Veículos …" at bounding box center [677, 301] width 1354 height 602
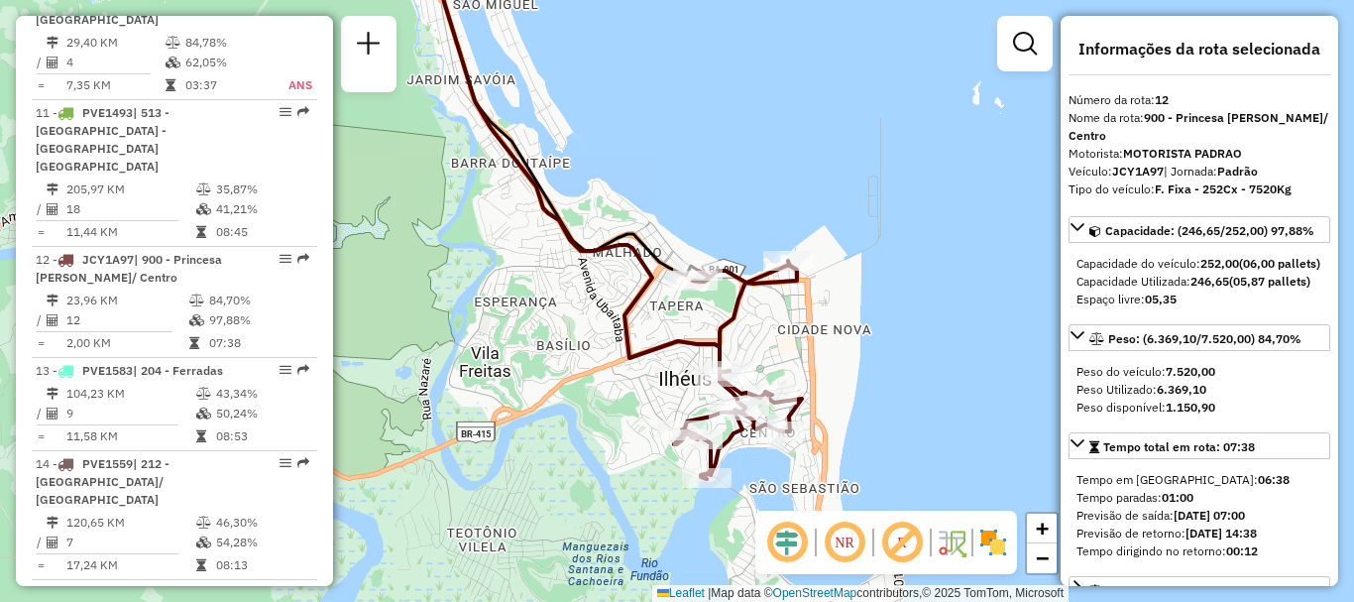
drag, startPoint x: 520, startPoint y: 282, endPoint x: 503, endPoint y: 303, distance: 26.8
click at [503, 303] on div "Janela de atendimento Grade de atendimento Capacidade Transportadoras Veículos …" at bounding box center [677, 301] width 1354 height 602
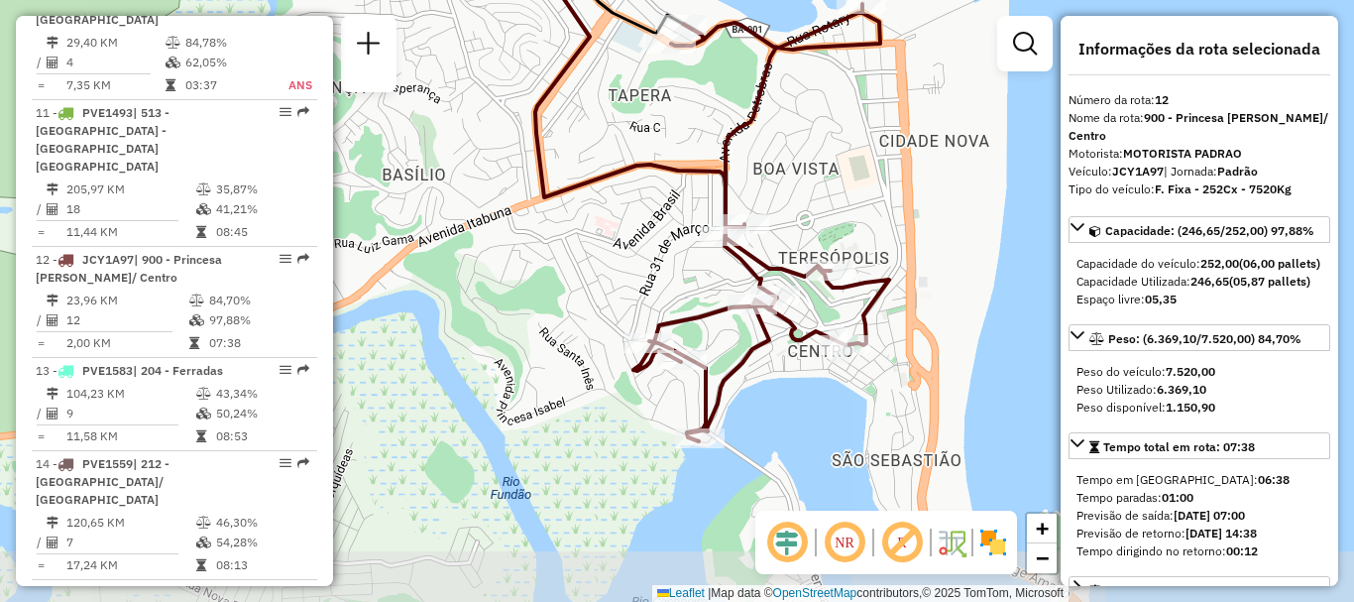
drag, startPoint x: 711, startPoint y: 399, endPoint x: 672, endPoint y: 206, distance: 197.1
click at [672, 206] on div "Janela de atendimento Grade de atendimento Capacidade Transportadoras Veículos …" at bounding box center [677, 301] width 1354 height 602
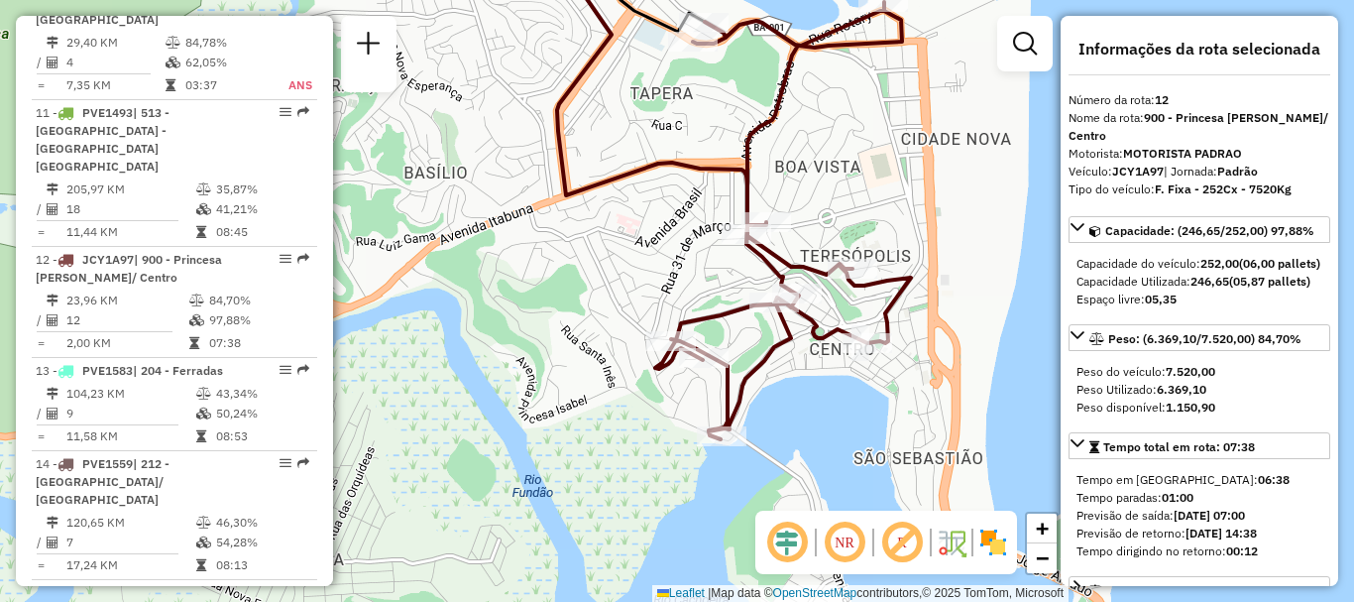
drag, startPoint x: 672, startPoint y: 203, endPoint x: 693, endPoint y: 200, distance: 21.0
click at [693, 200] on div "Janela de atendimento Grade de atendimento Capacidade Transportadoras Veículos …" at bounding box center [677, 301] width 1354 height 602
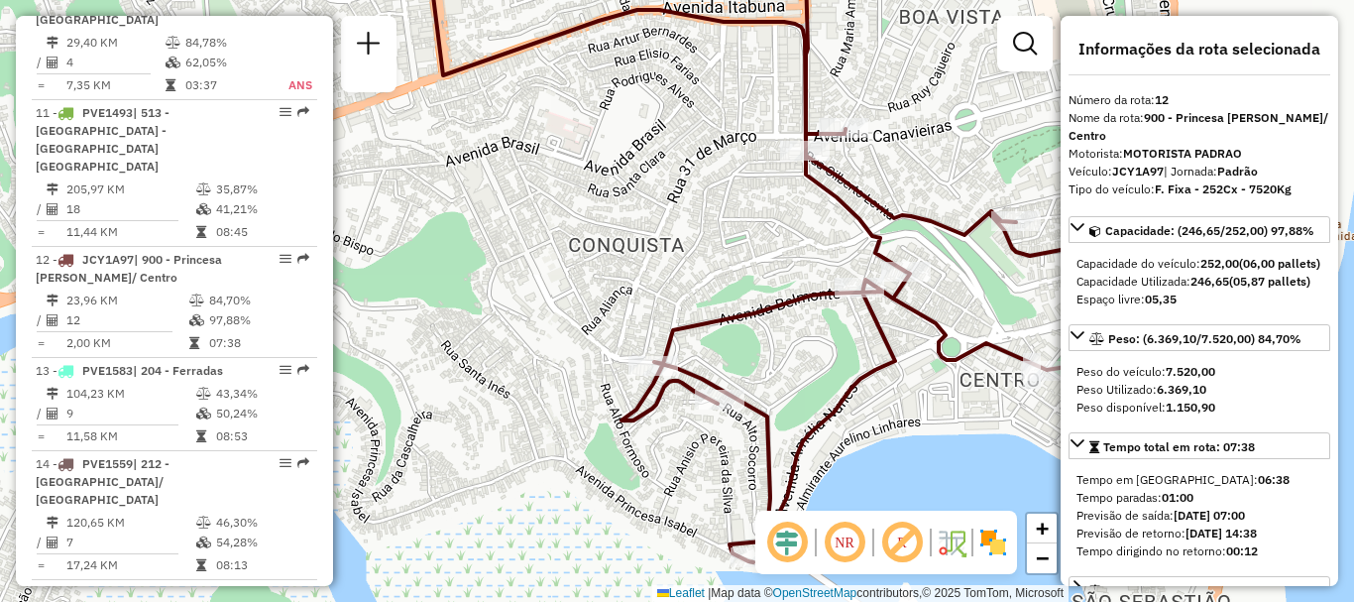
scroll to position [99, 0]
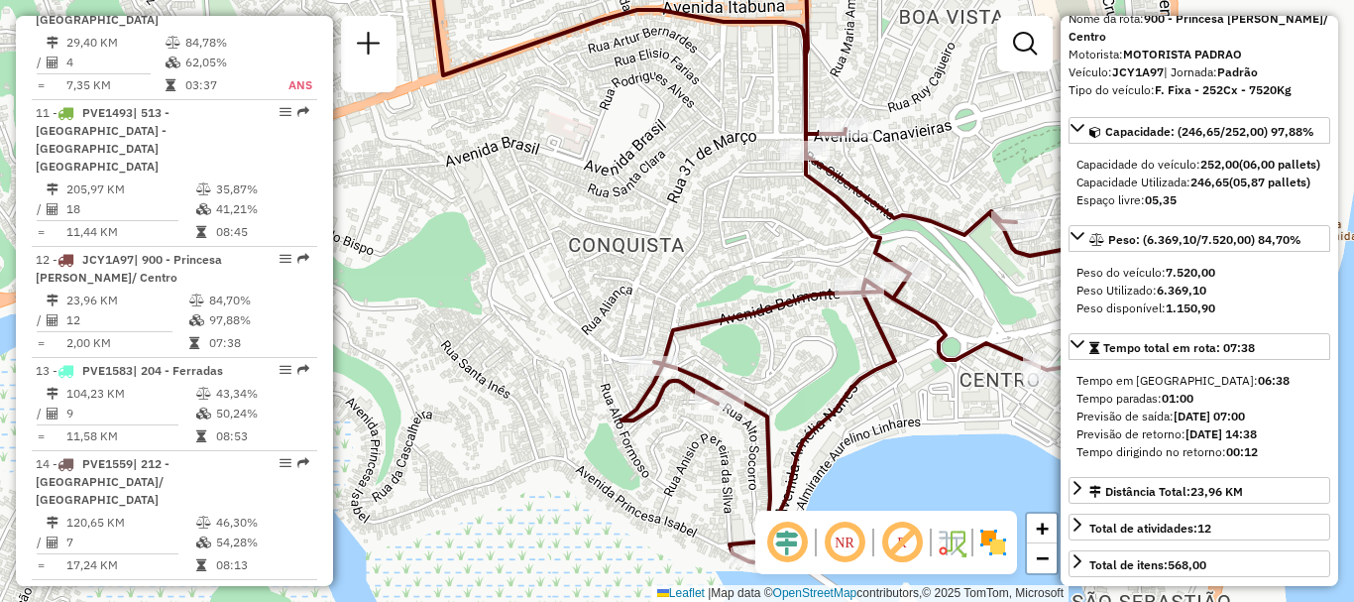
drag, startPoint x: 1268, startPoint y: 454, endPoint x: 1303, endPoint y: 453, distance: 35.7
click at [1303, 443] on div "Previsão de retorno: 02/09/2025 14:38" at bounding box center [1199, 434] width 246 height 18
drag, startPoint x: 1223, startPoint y: 476, endPoint x: 1266, endPoint y: 476, distance: 42.6
click at [1266, 461] on div "Tempo dirigindo no retorno: 00:12" at bounding box center [1199, 452] width 246 height 18
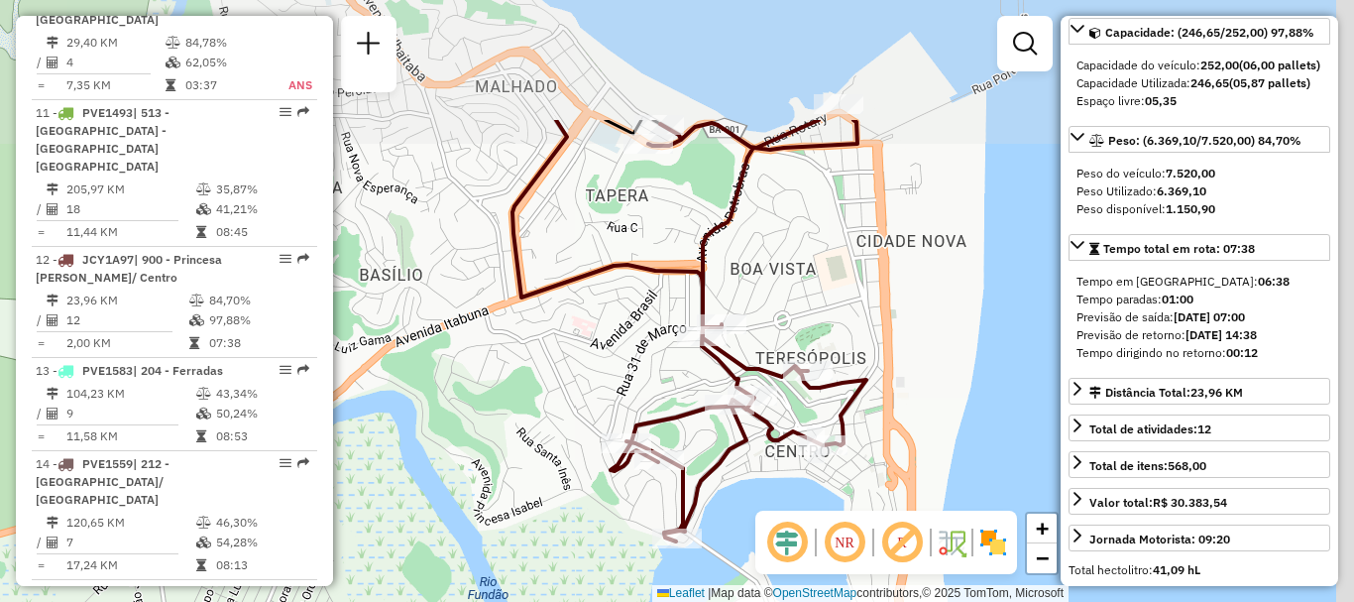
drag, startPoint x: 704, startPoint y: 180, endPoint x: 604, endPoint y: 363, distance: 208.0
click at [604, 363] on div "Janela de atendimento Grade de atendimento Capacidade Transportadoras Veículos …" at bounding box center [677, 301] width 1354 height 602
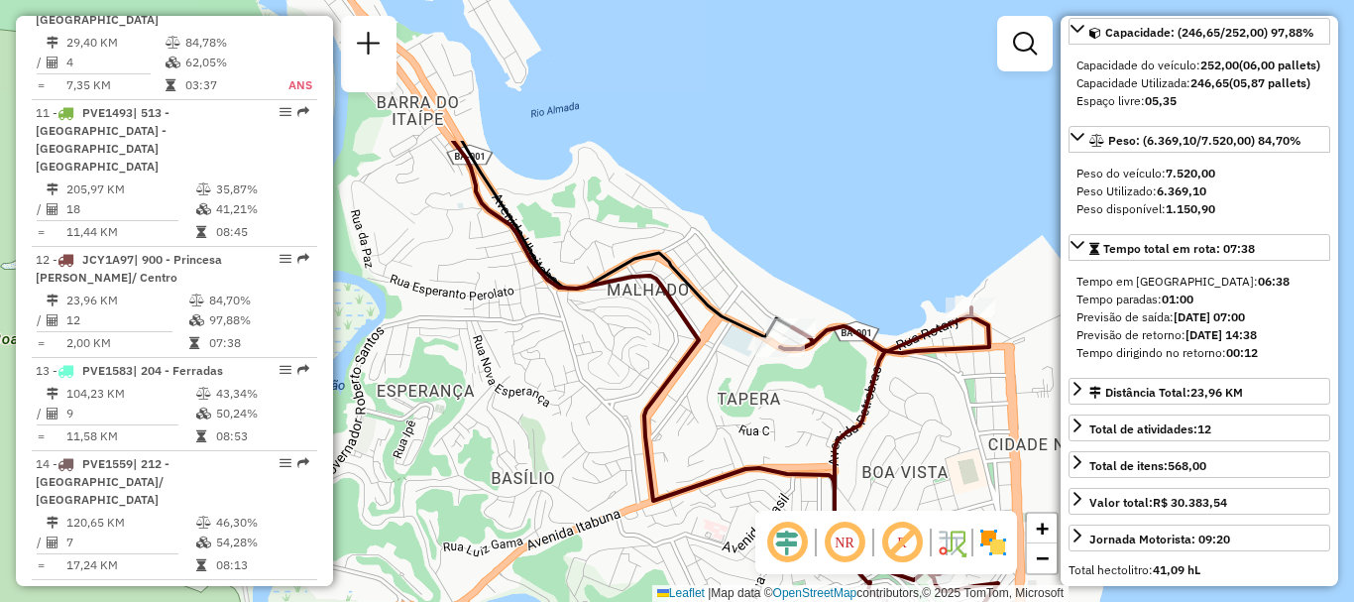
drag, startPoint x: 663, startPoint y: 193, endPoint x: 797, endPoint y: 394, distance: 241.6
click at [797, 394] on div "Janela de atendimento Grade de atendimento Capacidade Transportadoras Veículos …" at bounding box center [677, 301] width 1354 height 602
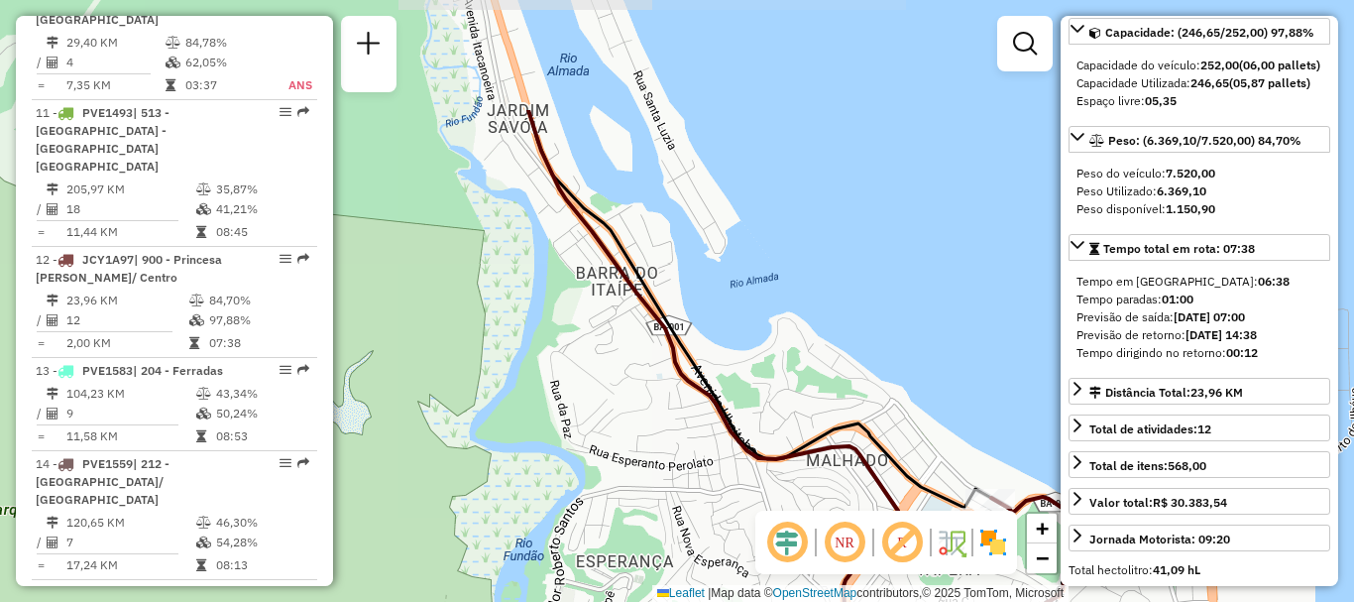
drag, startPoint x: 574, startPoint y: 218, endPoint x: 773, endPoint y: 390, distance: 263.5
click at [773, 390] on div "Janela de atendimento Grade de atendimento Capacidade Transportadoras Veículos …" at bounding box center [677, 301] width 1354 height 602
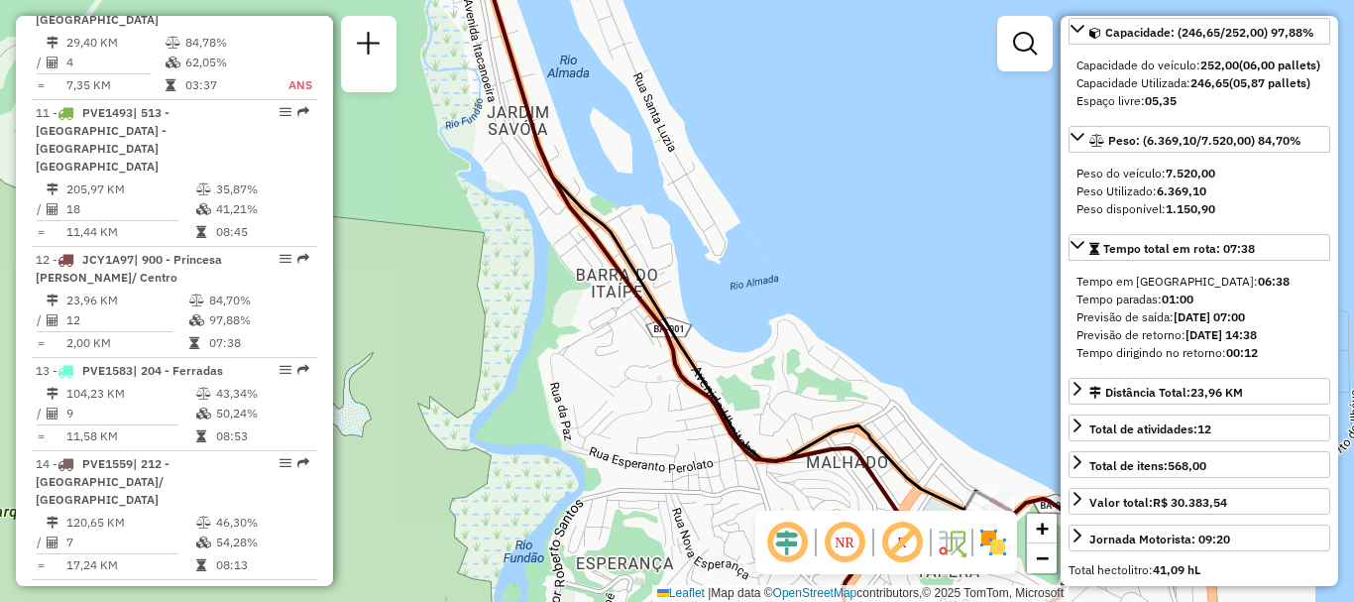
click at [1162, 362] on div "Tempo dirigindo no retorno: 00:12" at bounding box center [1199, 353] width 246 height 18
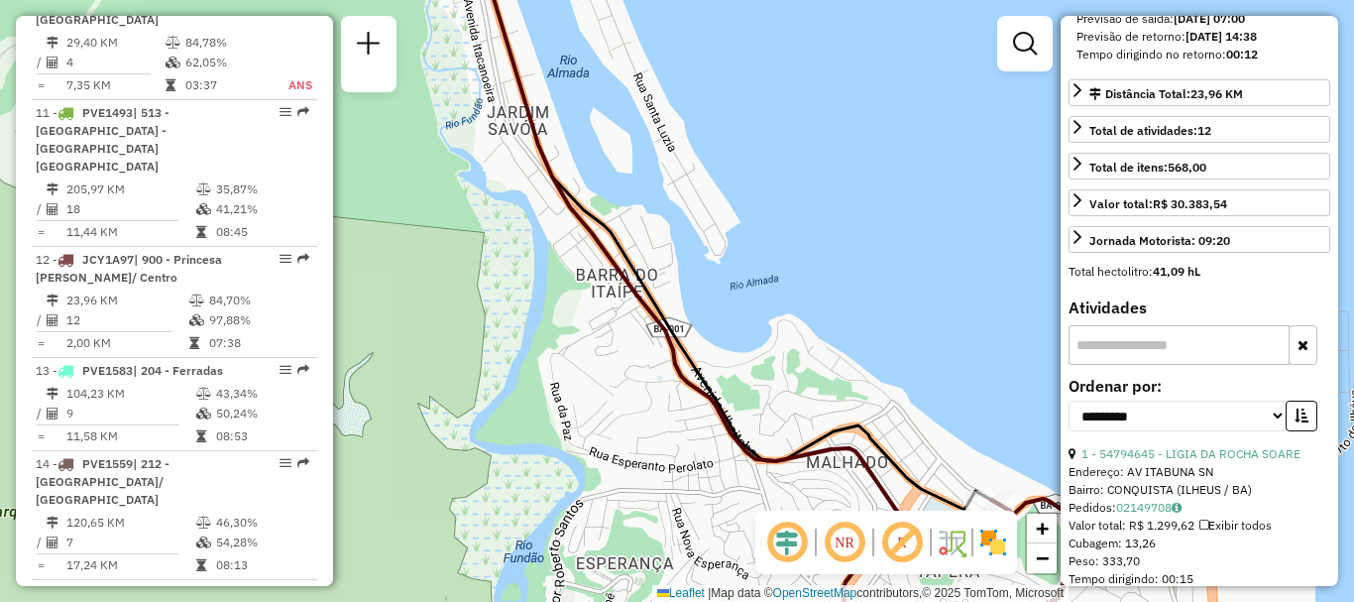
scroll to position [199, 0]
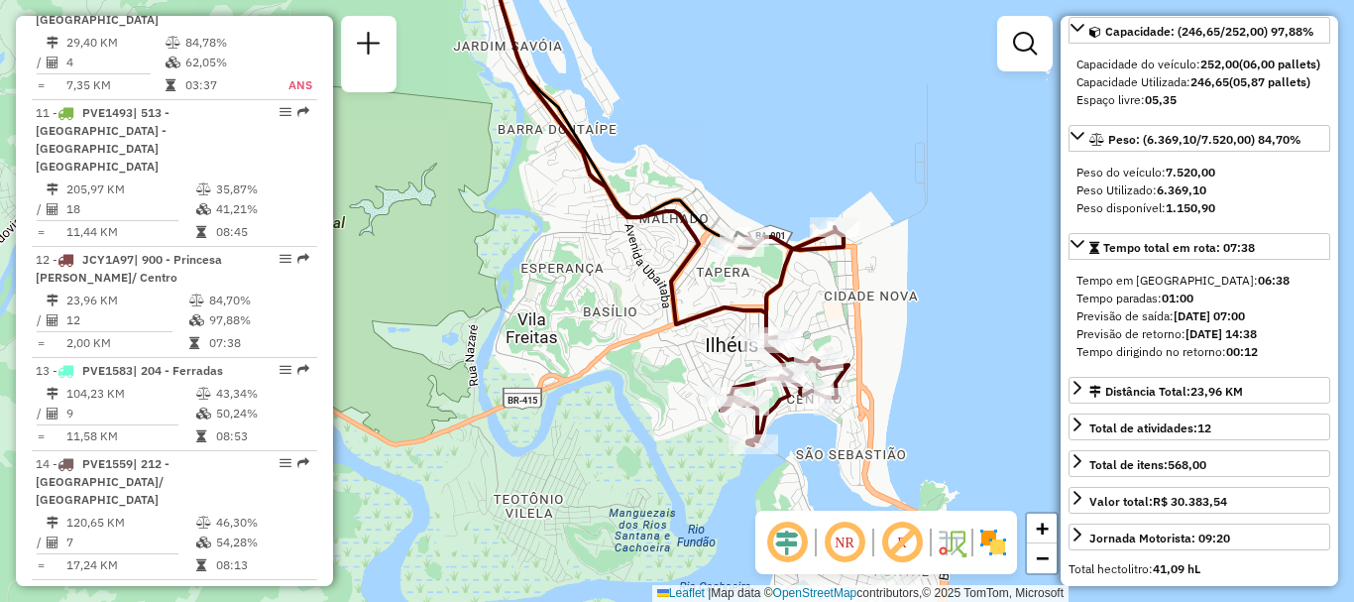
drag, startPoint x: 818, startPoint y: 317, endPoint x: 678, endPoint y: 164, distance: 207.7
click at [678, 164] on div "Janela de atendimento Grade de atendimento Capacidade Transportadoras Veículos …" at bounding box center [677, 301] width 1354 height 602
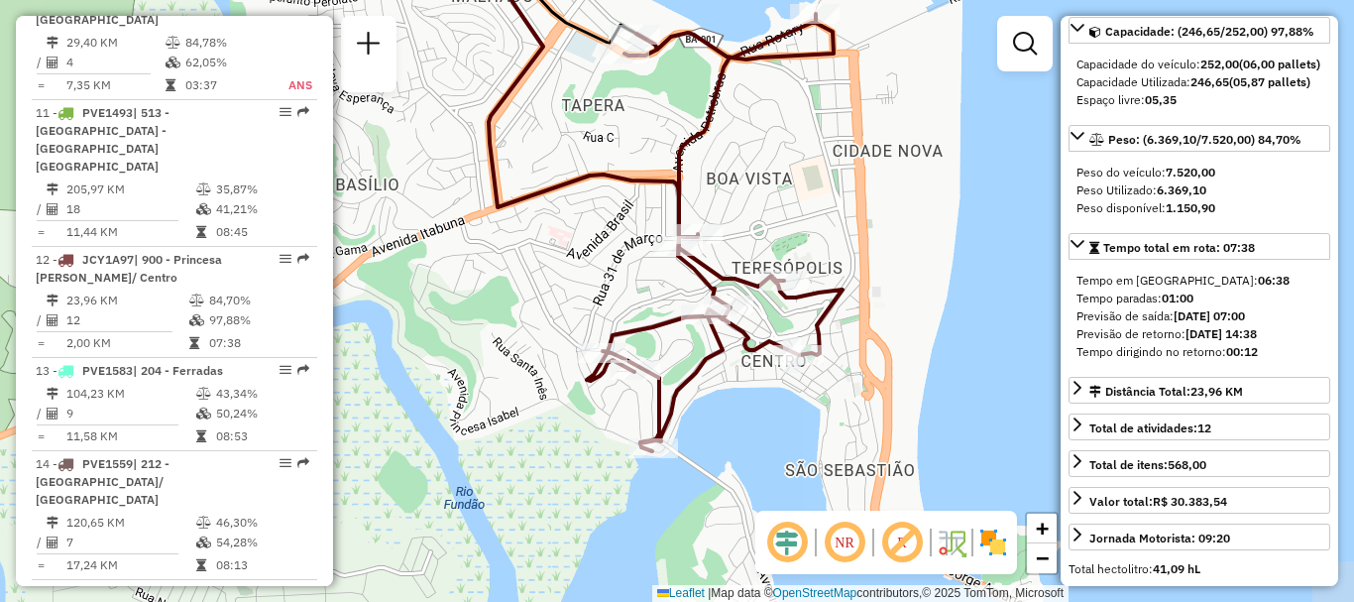
drag, startPoint x: 735, startPoint y: 363, endPoint x: 618, endPoint y: 285, distance: 140.2
click at [618, 285] on div "Janela de atendimento Grade de atendimento Capacidade Transportadoras Veículos …" at bounding box center [677, 301] width 1354 height 602
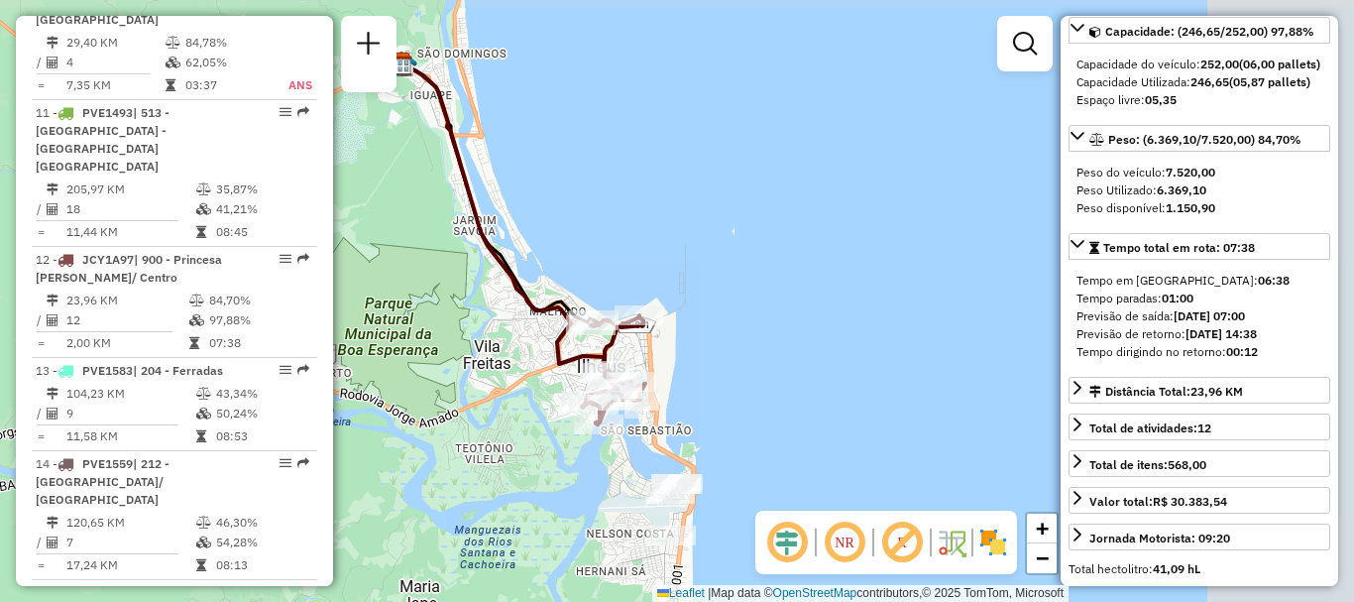
drag, startPoint x: 982, startPoint y: 190, endPoint x: 726, endPoint y: 275, distance: 269.2
click at [703, 310] on div "Janela de atendimento Grade de atendimento Capacidade Transportadoras Veículos …" at bounding box center [677, 301] width 1354 height 602
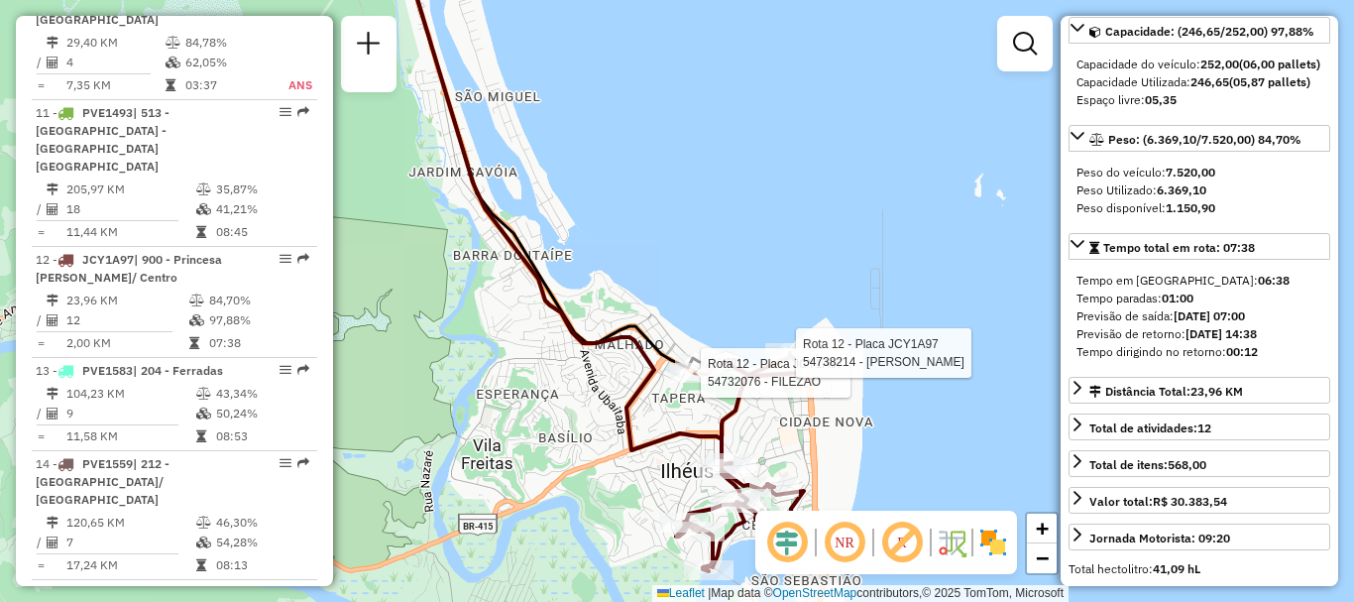
drag, startPoint x: 639, startPoint y: 250, endPoint x: 882, endPoint y: 247, distance: 242.8
click at [882, 247] on div "Rota 12 - Placa JCY1A97 54732076 - FILEZAO Rota 12 - Placa JCY1A97 54738214 - J…" at bounding box center [677, 301] width 1354 height 602
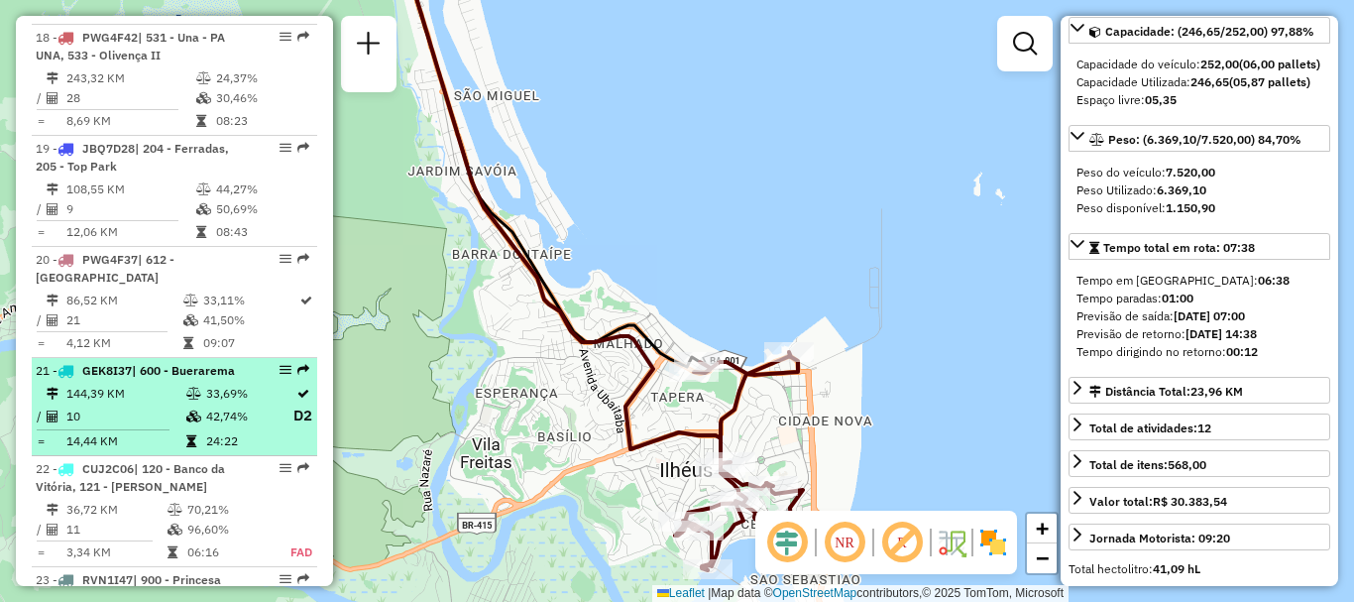
scroll to position [2676, 0]
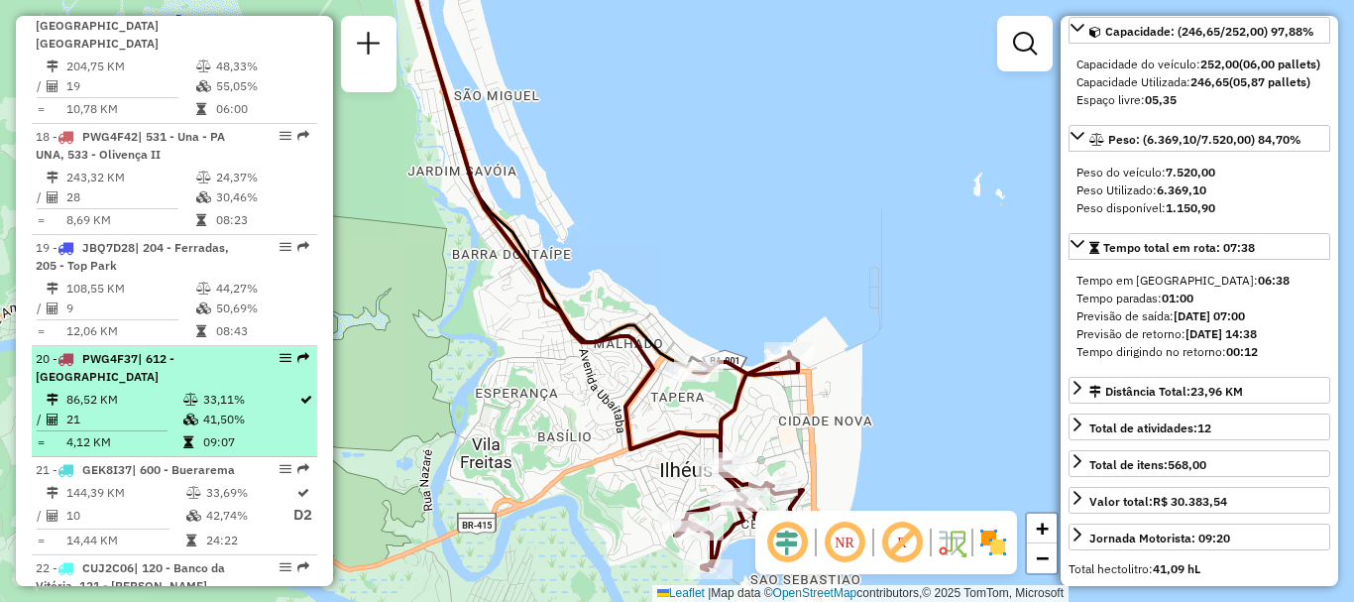
click at [145, 346] on li "20 - PWG4F37 | 612 - Rio do Braço 86,52 KM 33,11% / 21 41,50% = 4,12 KM 09:07" at bounding box center [174, 401] width 285 height 111
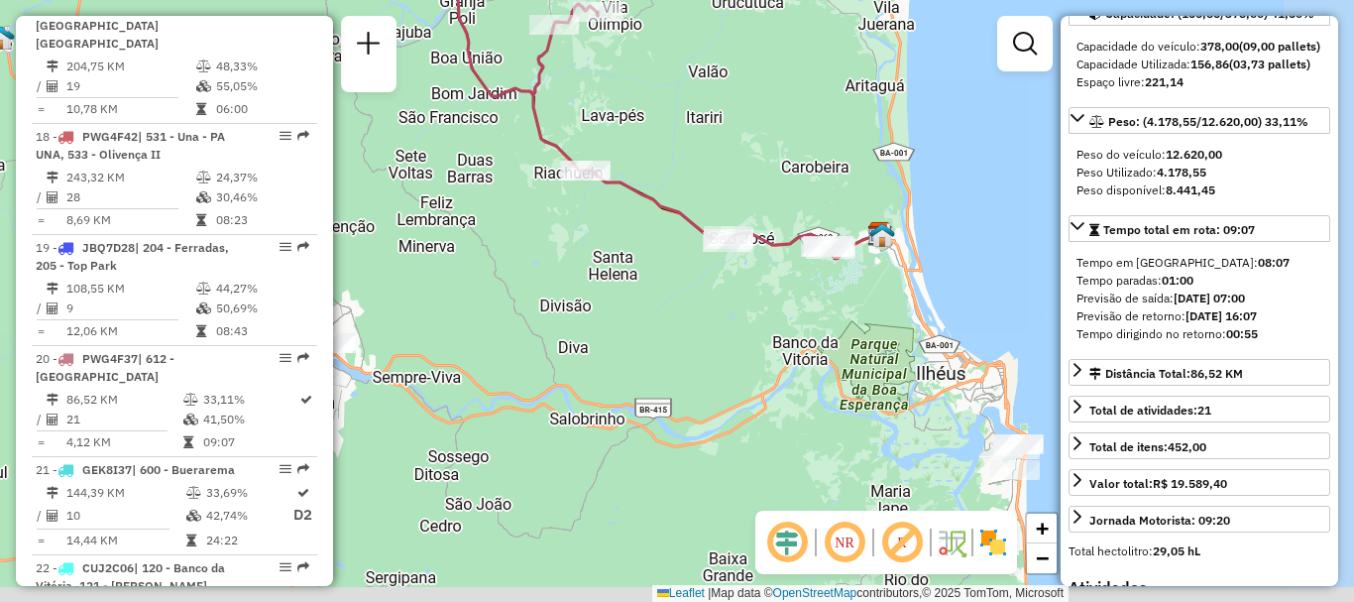
drag, startPoint x: 777, startPoint y: 375, endPoint x: 691, endPoint y: 167, distance: 224.3
click at [691, 167] on div "Janela de atendimento Grade de atendimento Capacidade Transportadoras Veículos …" at bounding box center [677, 301] width 1354 height 602
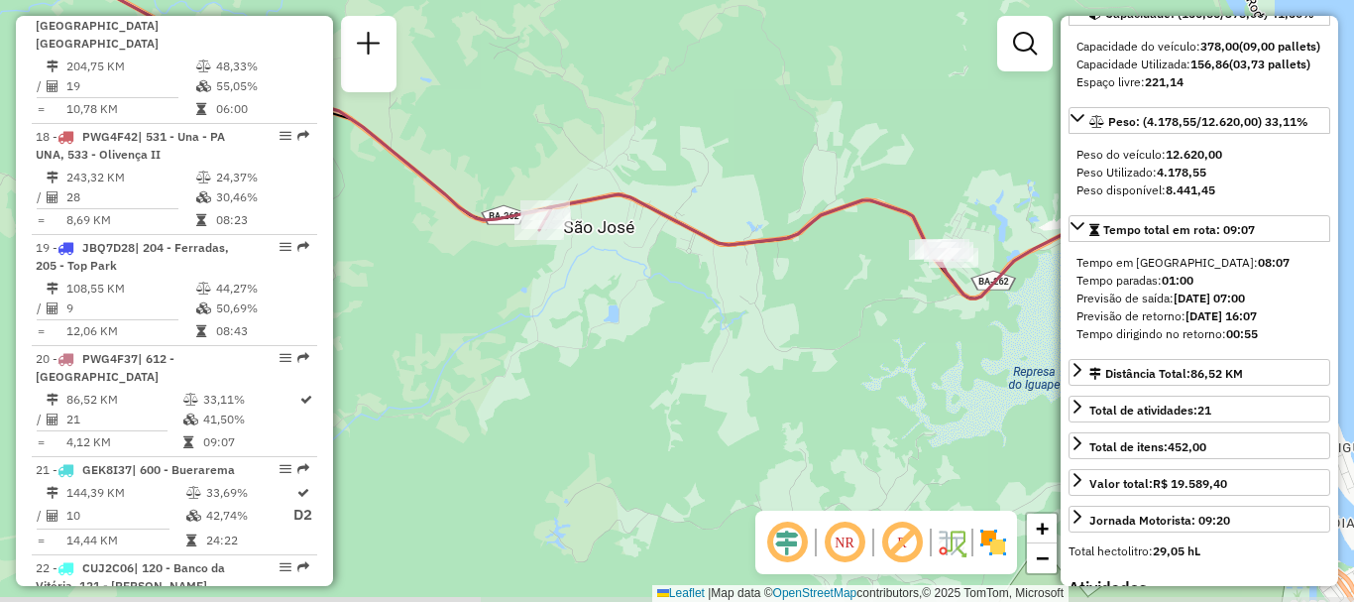
drag, startPoint x: 746, startPoint y: 375, endPoint x: 668, endPoint y: 326, distance: 92.1
click at [668, 326] on div "Janela de atendimento Grade de atendimento Capacidade Transportadoras Veículos …" at bounding box center [677, 301] width 1354 height 602
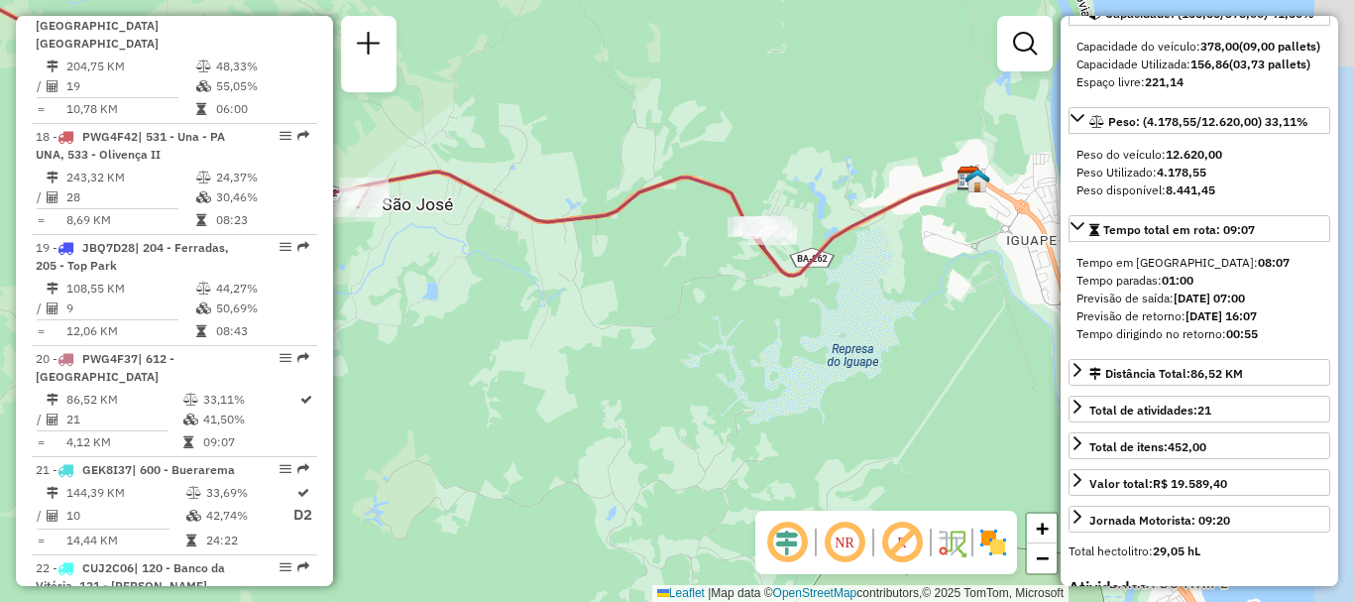
drag, startPoint x: 955, startPoint y: 343, endPoint x: 768, endPoint y: 312, distance: 189.8
click at [771, 320] on div "Janela de atendimento Grade de atendimento Capacidade Transportadoras Veículos …" at bounding box center [677, 301] width 1354 height 602
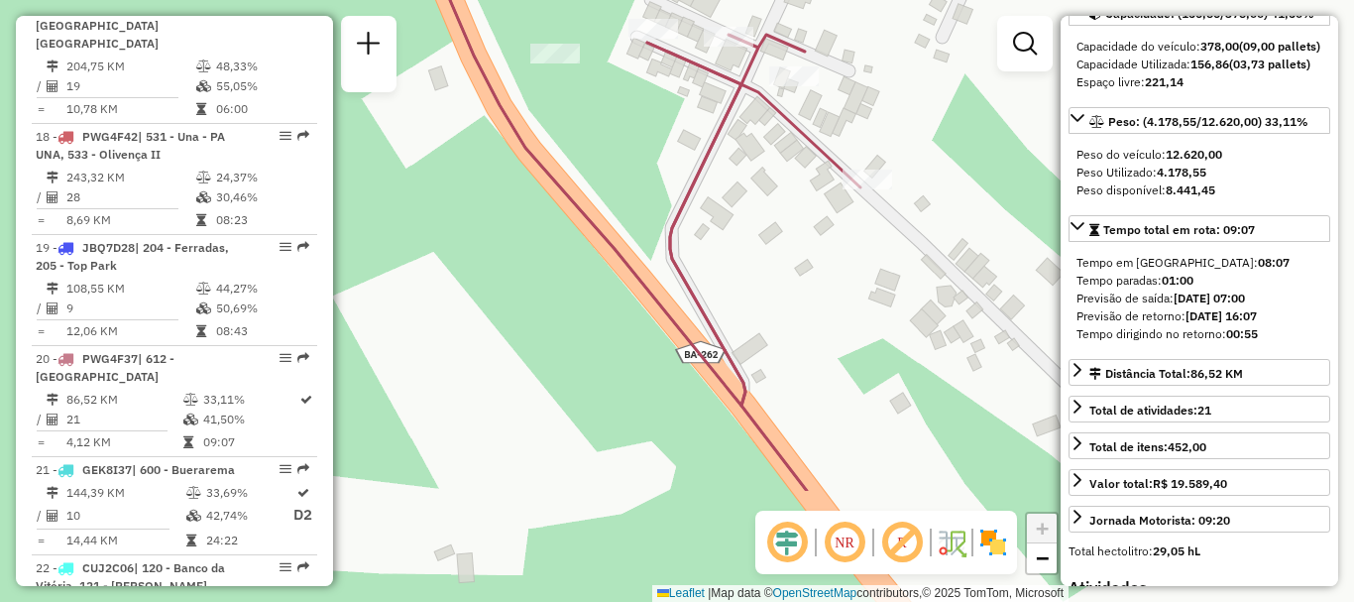
drag, startPoint x: 964, startPoint y: 306, endPoint x: 450, endPoint y: 137, distance: 541.5
click at [435, 135] on div "Janela de atendimento Grade de atendimento Capacidade Transportadoras Veículos …" at bounding box center [677, 301] width 1354 height 602
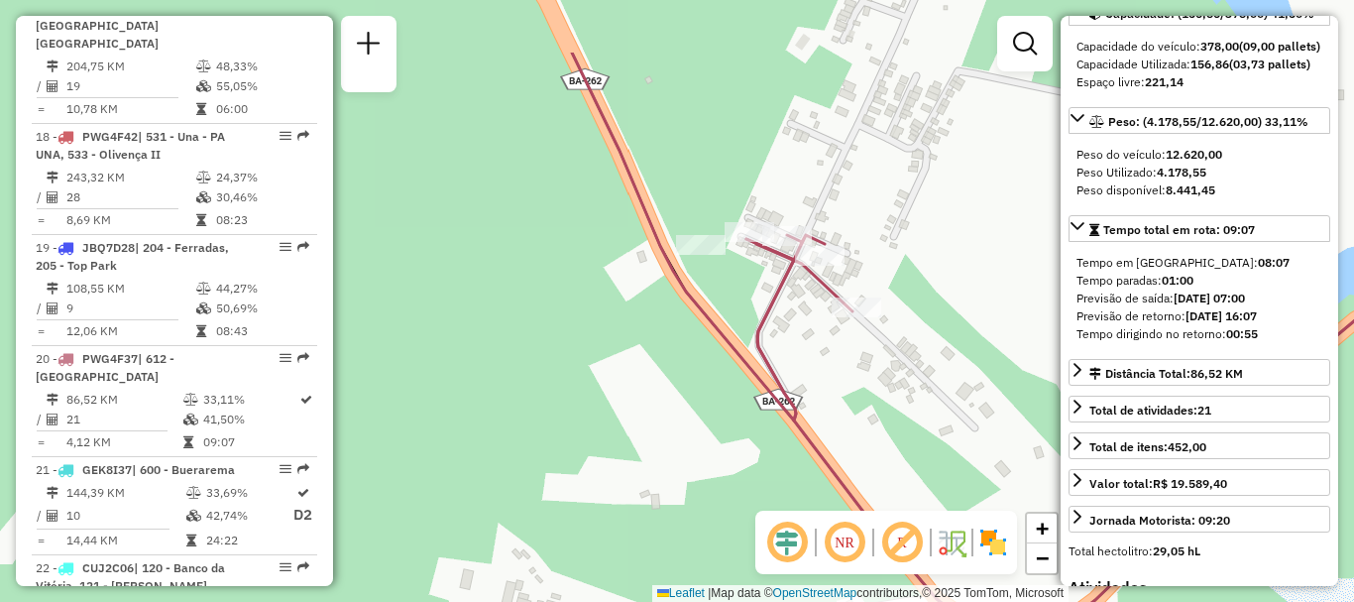
drag, startPoint x: 857, startPoint y: 285, endPoint x: 1009, endPoint y: 398, distance: 189.1
click at [1009, 398] on div "Janela de atendimento Grade de atendimento Capacidade Transportadoras Veículos …" at bounding box center [677, 301] width 1354 height 602
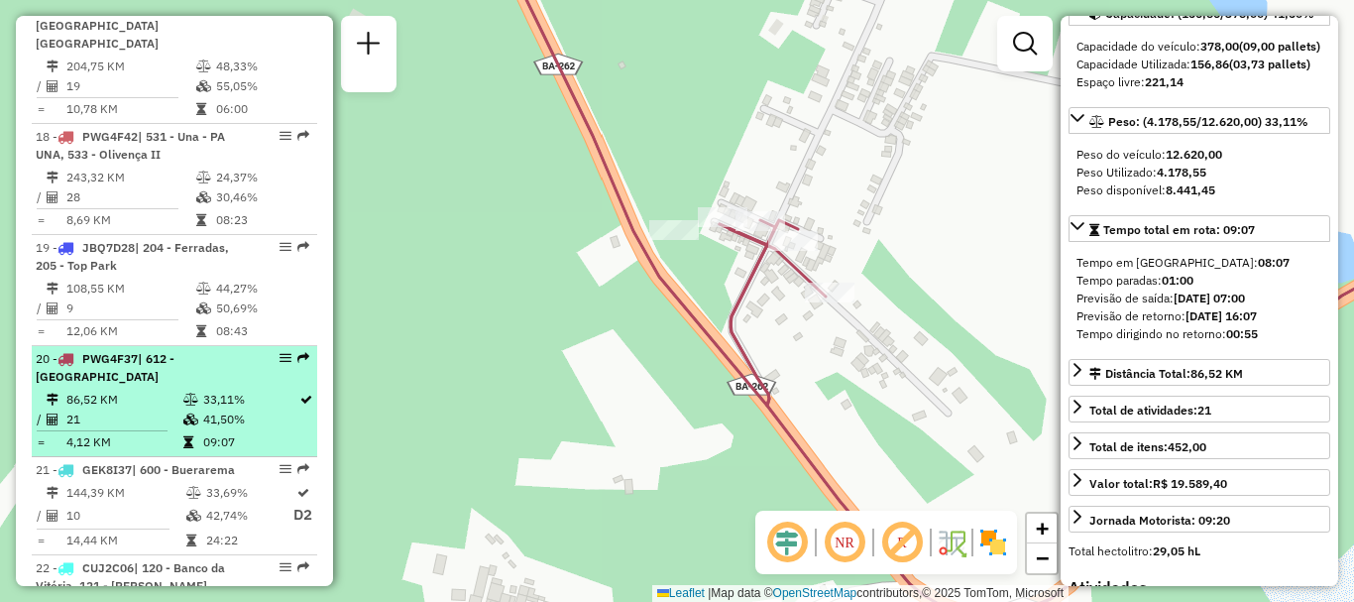
drag, startPoint x: 294, startPoint y: 202, endPoint x: 286, endPoint y: 187, distance: 16.8
drag, startPoint x: 286, startPoint y: 187, endPoint x: 278, endPoint y: 198, distance: 13.5
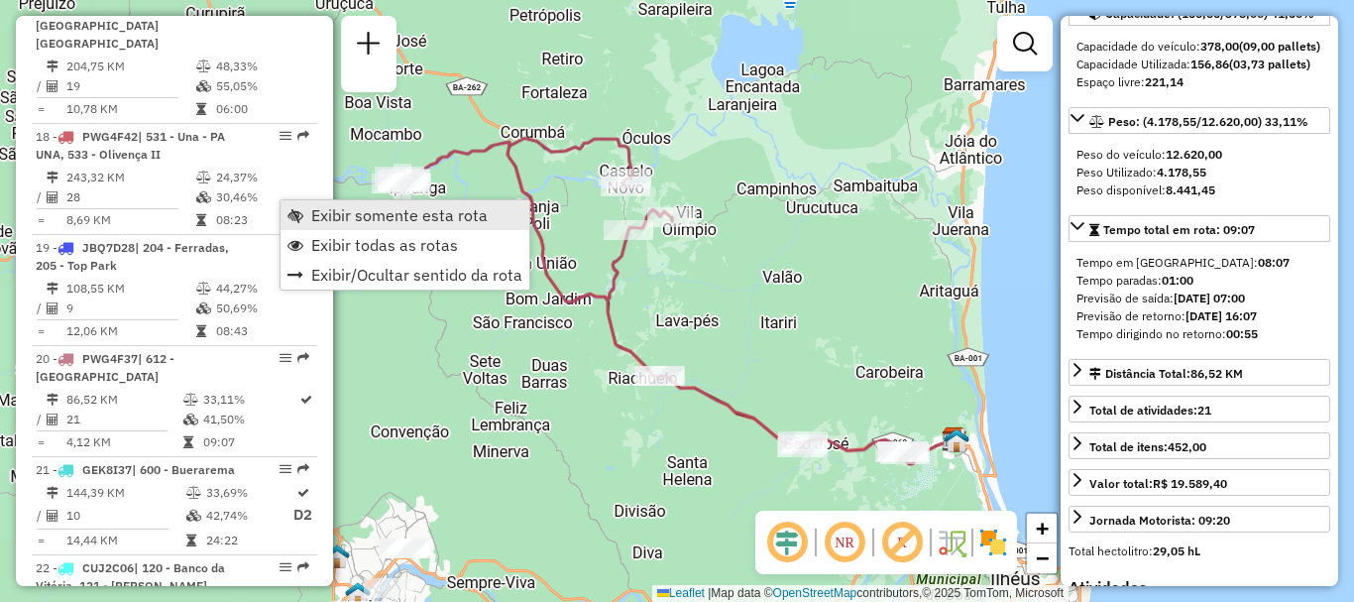
click at [318, 203] on link "Exibir somente esta rota" at bounding box center [404, 215] width 249 height 30
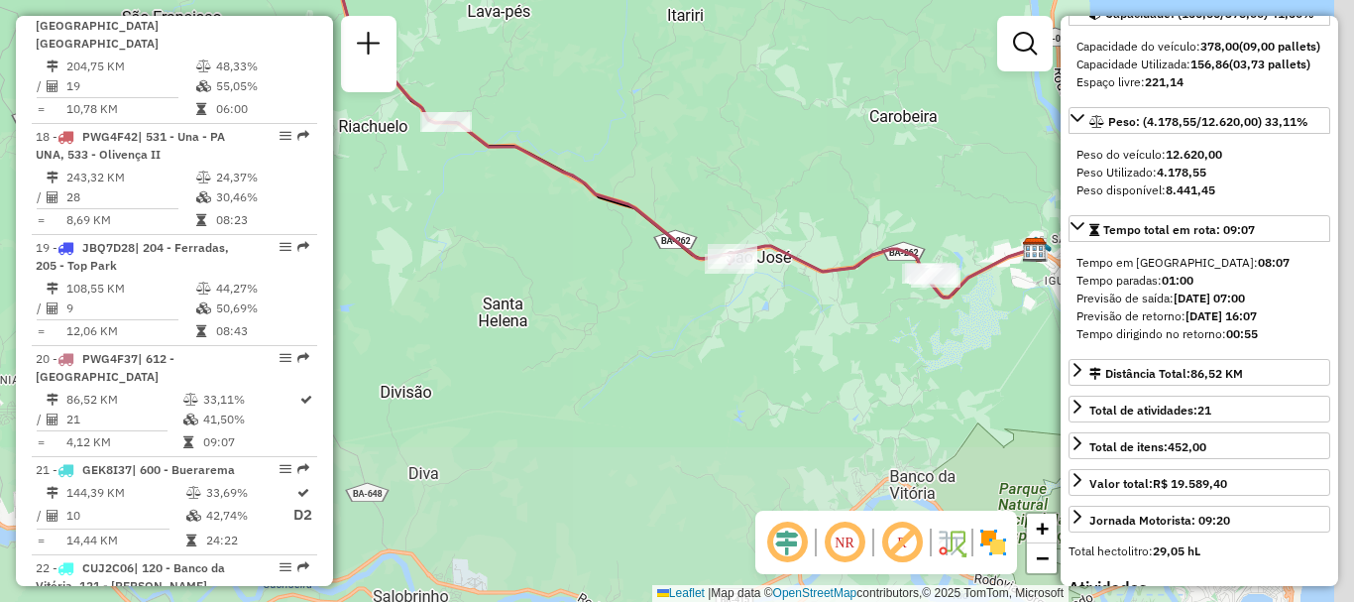
drag, startPoint x: 877, startPoint y: 463, endPoint x: 756, endPoint y: 190, distance: 298.1
click at [756, 190] on div "Janela de atendimento Grade de atendimento Capacidade Transportadoras Veículos …" at bounding box center [677, 301] width 1354 height 602
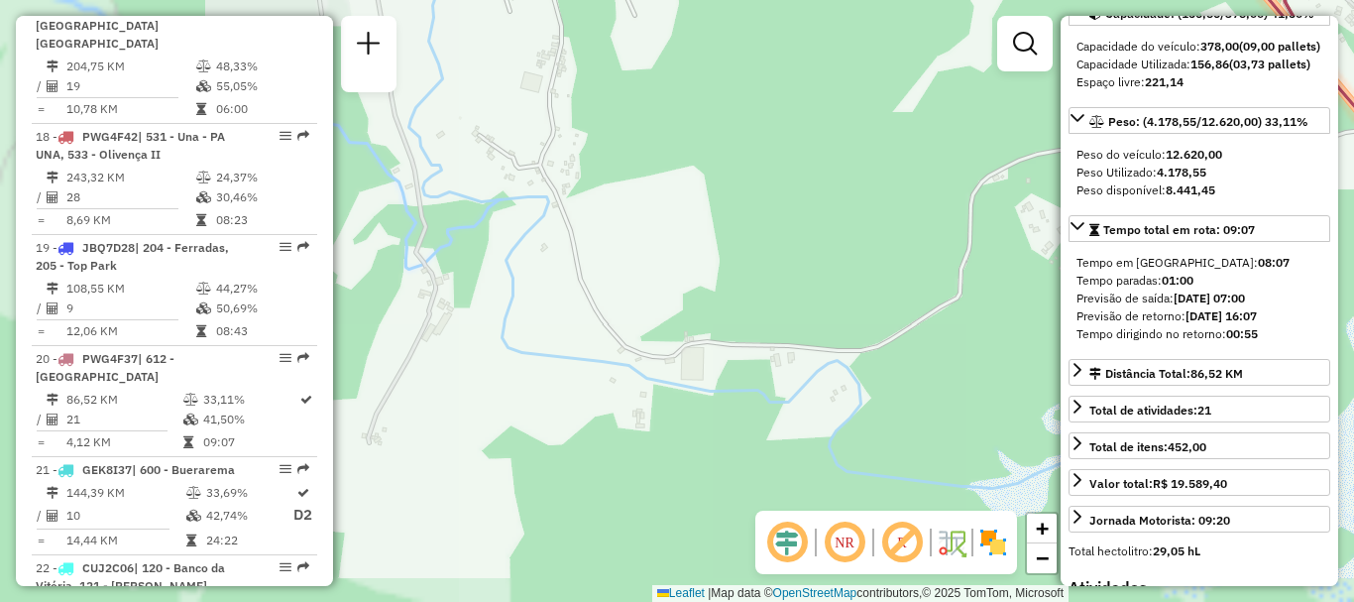
scroll to position [1, 0]
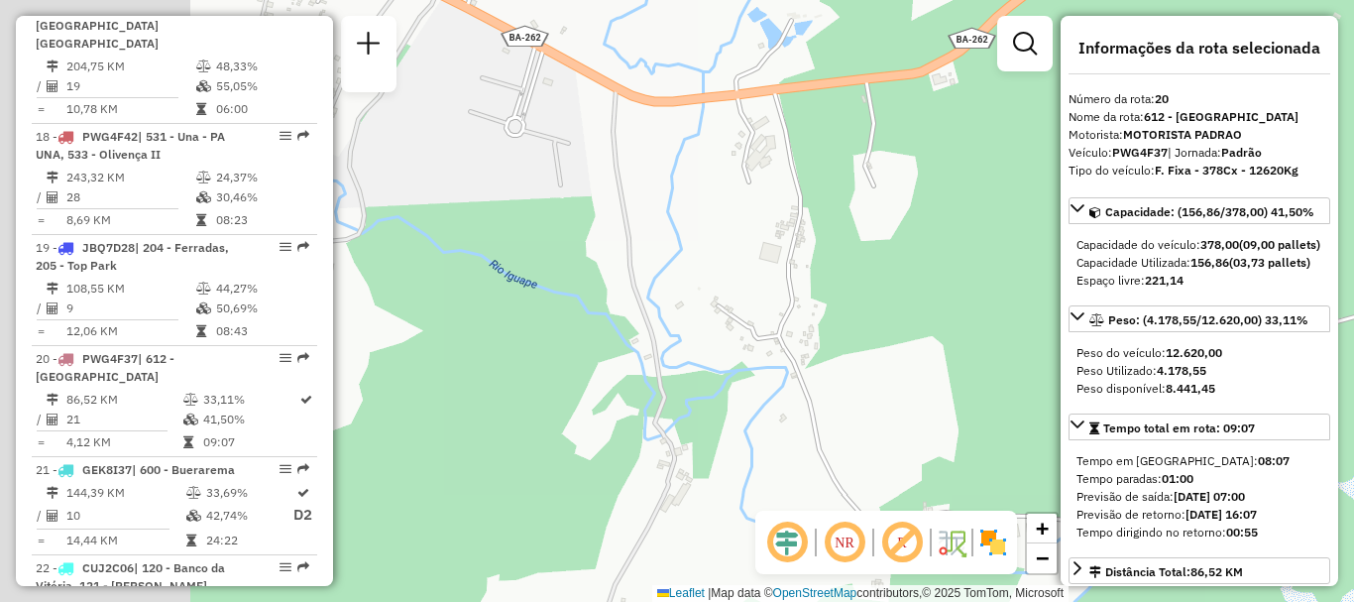
drag, startPoint x: 514, startPoint y: 217, endPoint x: 798, endPoint y: 394, distance: 334.4
click at [797, 400] on div "Janela de atendimento Grade de atendimento Capacidade Transportadoras Veículos …" at bounding box center [677, 301] width 1354 height 602
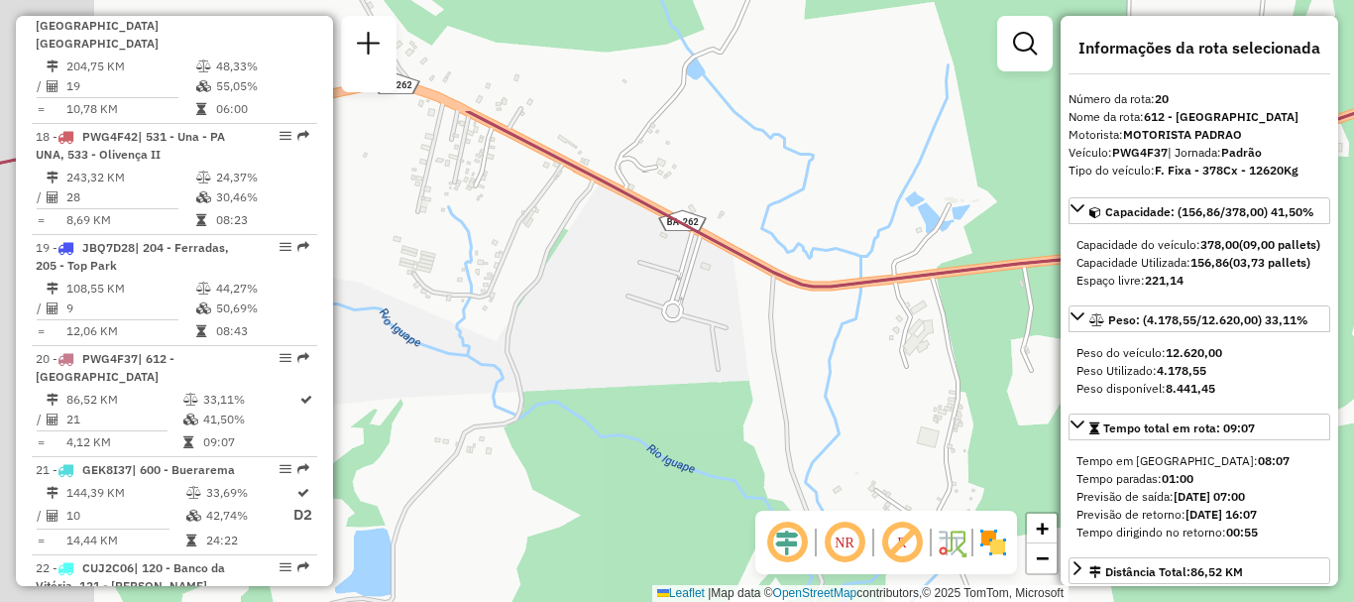
drag, startPoint x: 642, startPoint y: 330, endPoint x: 720, endPoint y: 430, distance: 127.1
click at [720, 430] on div "Janela de atendimento Grade de atendimento Capacidade Transportadoras Veículos …" at bounding box center [677, 301] width 1354 height 602
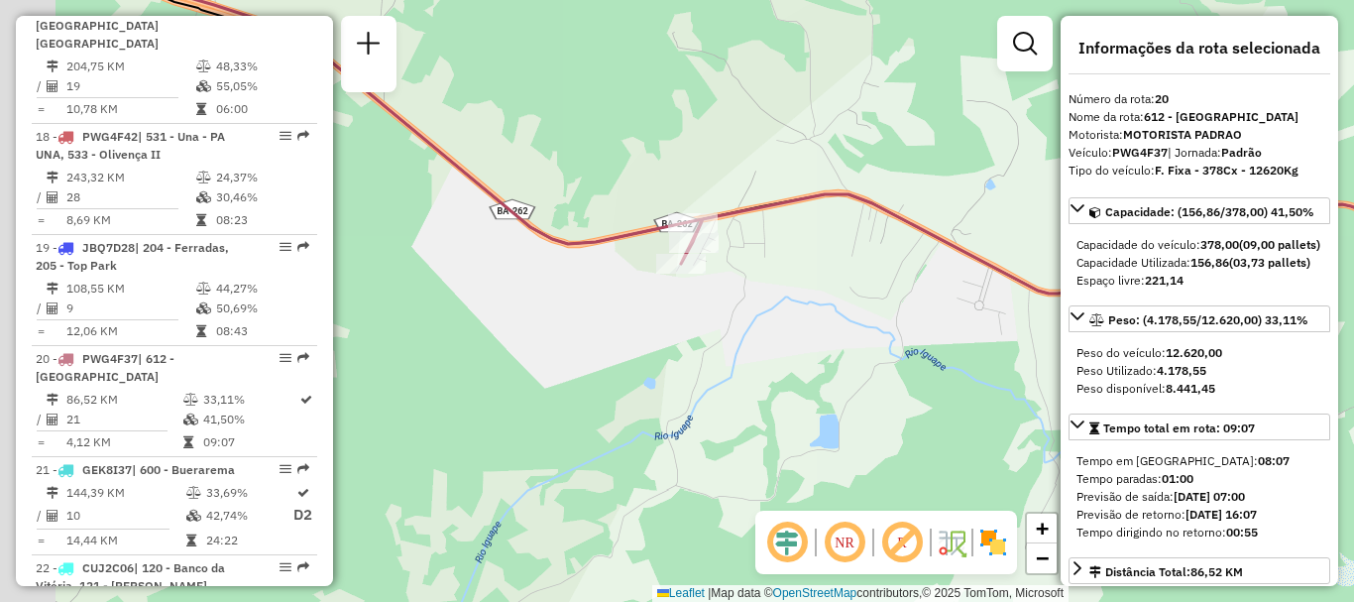
drag, startPoint x: 552, startPoint y: 319, endPoint x: 920, endPoint y: 312, distance: 367.7
click at [920, 312] on div "Janela de atendimento Grade de atendimento Capacidade Transportadoras Veículos …" at bounding box center [677, 301] width 1354 height 602
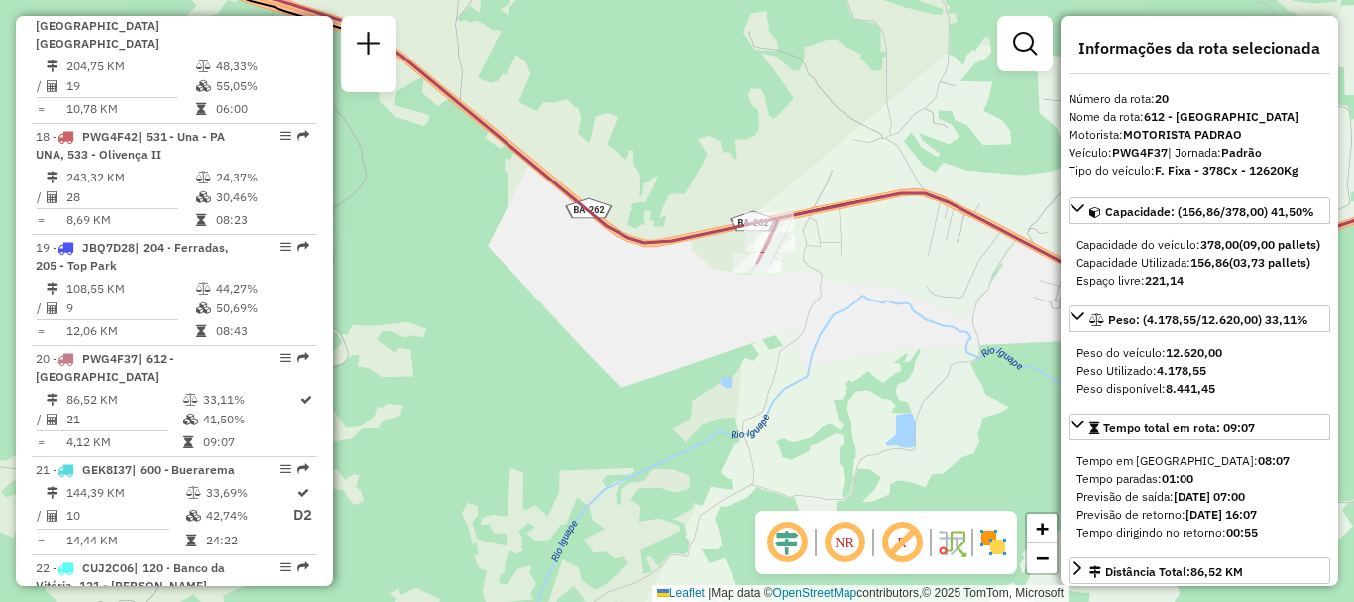
drag, startPoint x: 931, startPoint y: 307, endPoint x: 577, endPoint y: 226, distance: 363.0
click at [560, 229] on div "Janela de atendimento Grade de atendimento Capacidade Transportadoras Veículos …" at bounding box center [677, 301] width 1354 height 602
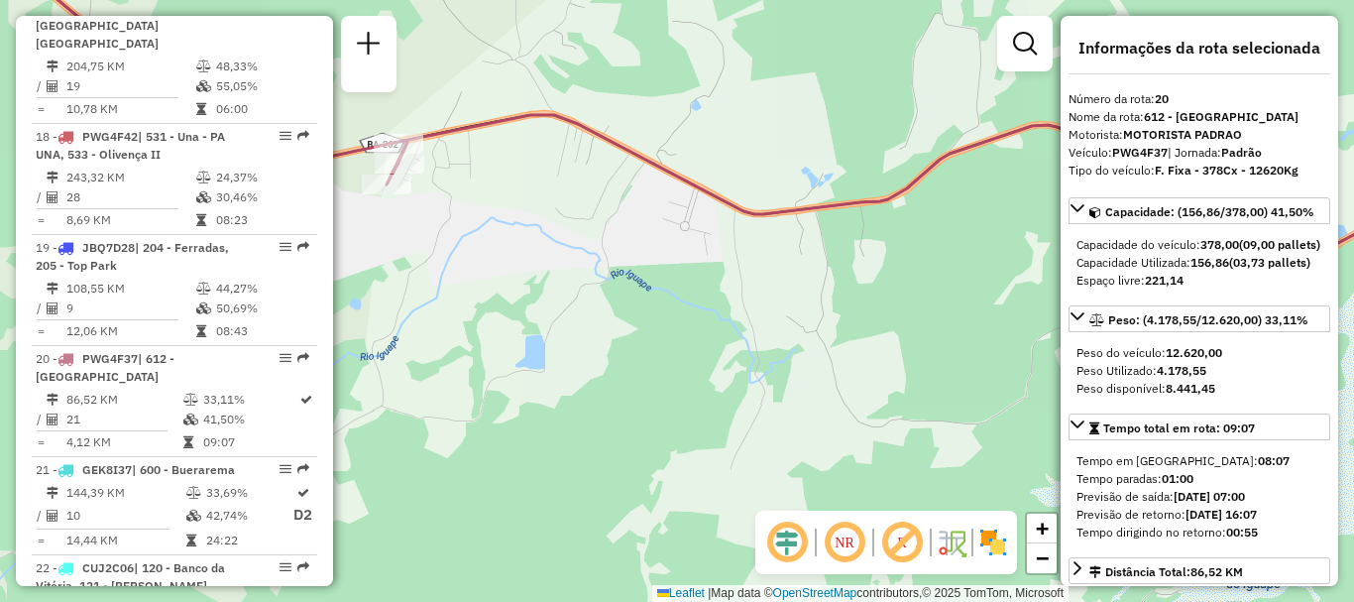
drag, startPoint x: 775, startPoint y: 288, endPoint x: 591, endPoint y: 265, distance: 185.9
click at [611, 271] on div "Janela de atendimento Grade de atendimento Capacidade Transportadoras Veículos …" at bounding box center [677, 301] width 1354 height 602
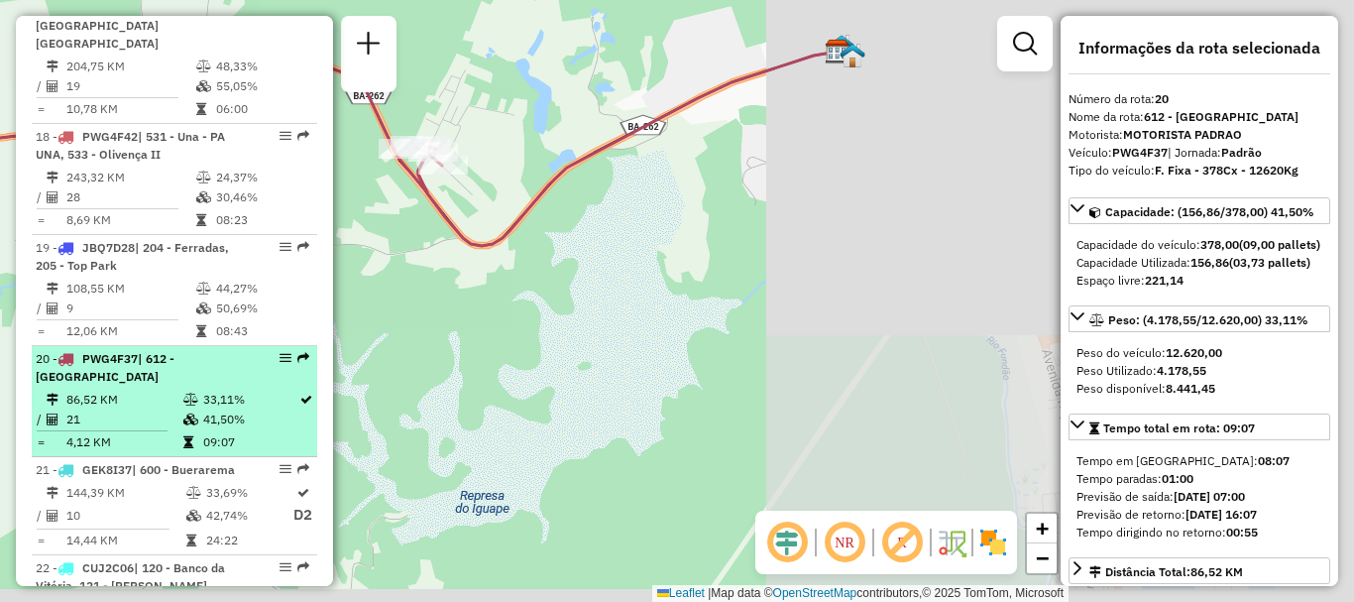
drag, startPoint x: 835, startPoint y: 251, endPoint x: 167, endPoint y: 186, distance: 671.0
click at [168, 186] on hb-router-mapa "Informações da Sessão 1257687 - 02/09/2025 Criação: 01/09/2025 18:49 Depósito: …" at bounding box center [677, 301] width 1354 height 602
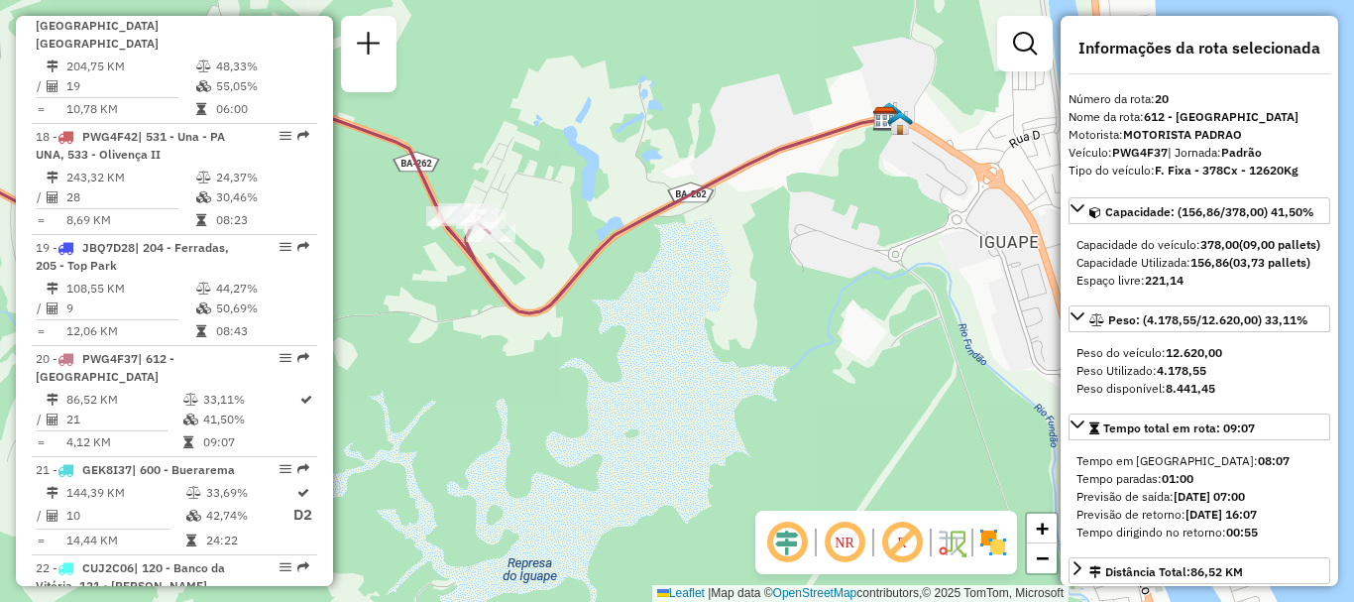
drag, startPoint x: 504, startPoint y: 167, endPoint x: 677, endPoint y: 276, distance: 203.5
click at [677, 276] on icon at bounding box center [674, 216] width 422 height 194
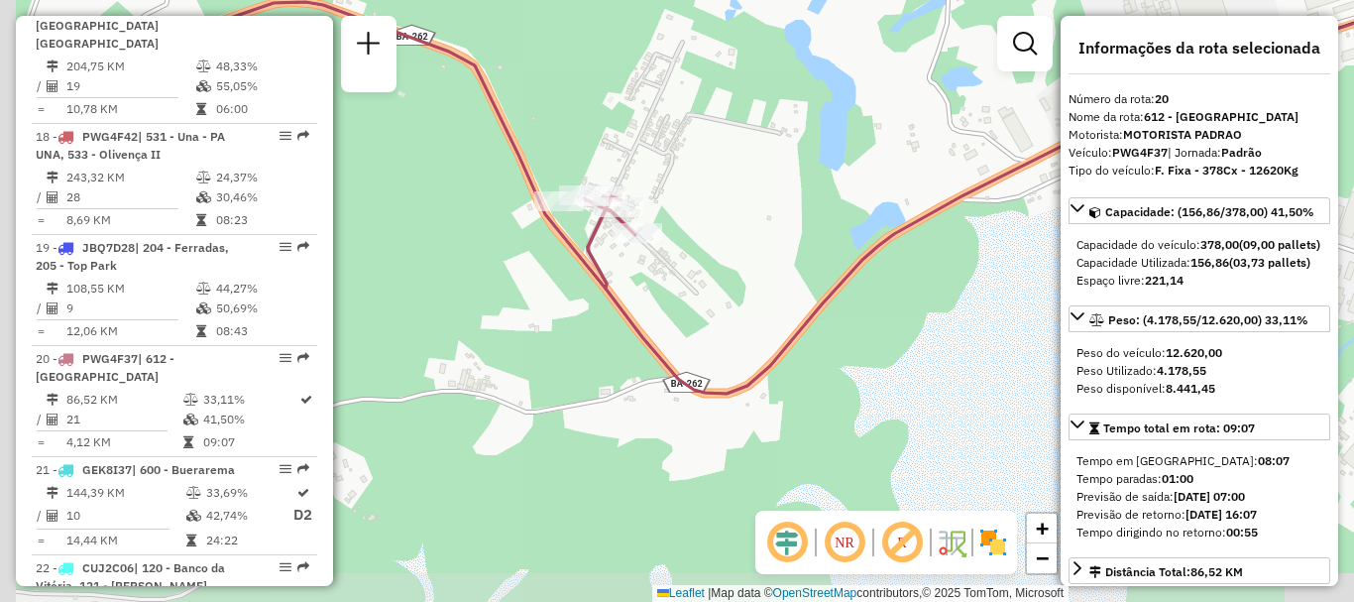
drag, startPoint x: 634, startPoint y: 253, endPoint x: 901, endPoint y: 211, distance: 269.8
click at [901, 211] on div "Janela de atendimento Grade de atendimento Capacidade Transportadoras Veículos …" at bounding box center [677, 301] width 1354 height 602
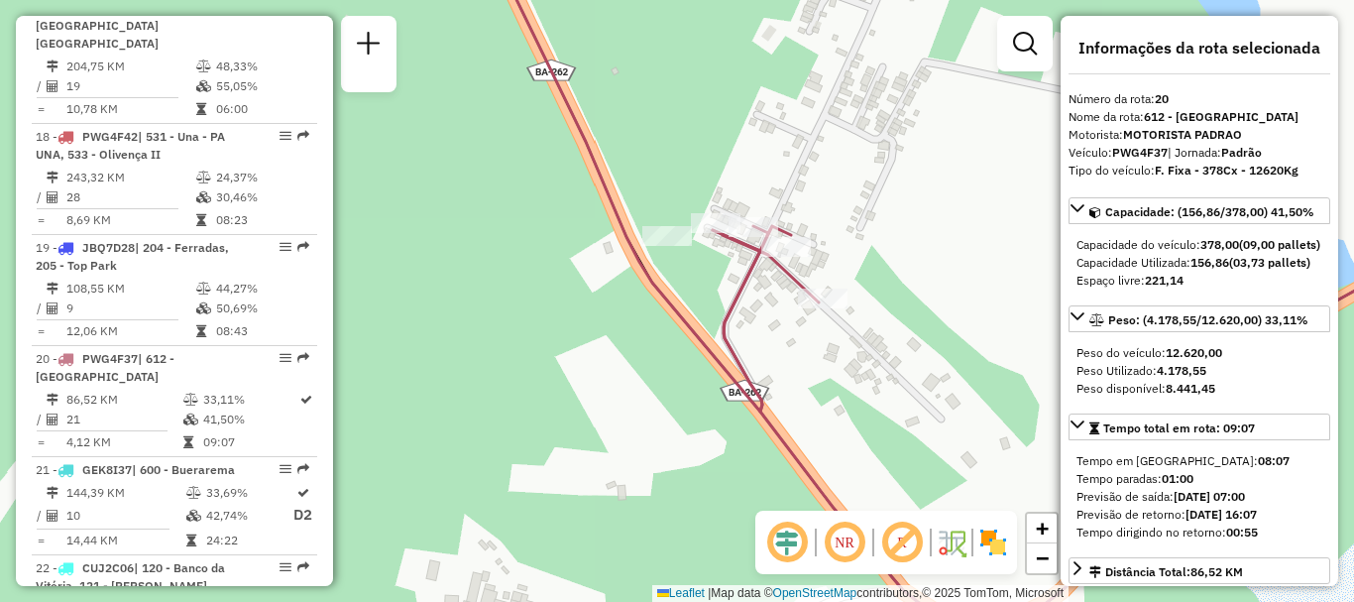
drag, startPoint x: 728, startPoint y: 243, endPoint x: 912, endPoint y: 280, distance: 187.2
click at [912, 280] on div "Janela de atendimento Grade de atendimento Capacidade Transportadoras Veículos …" at bounding box center [677, 301] width 1354 height 602
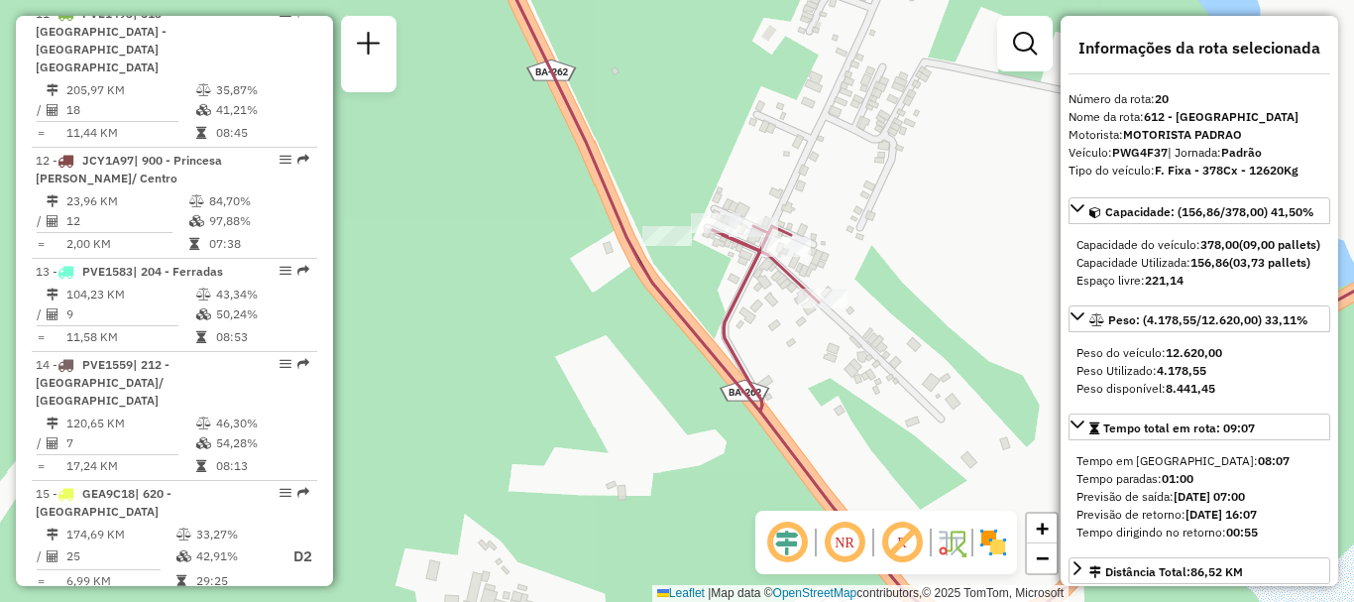
scroll to position [1883, 0]
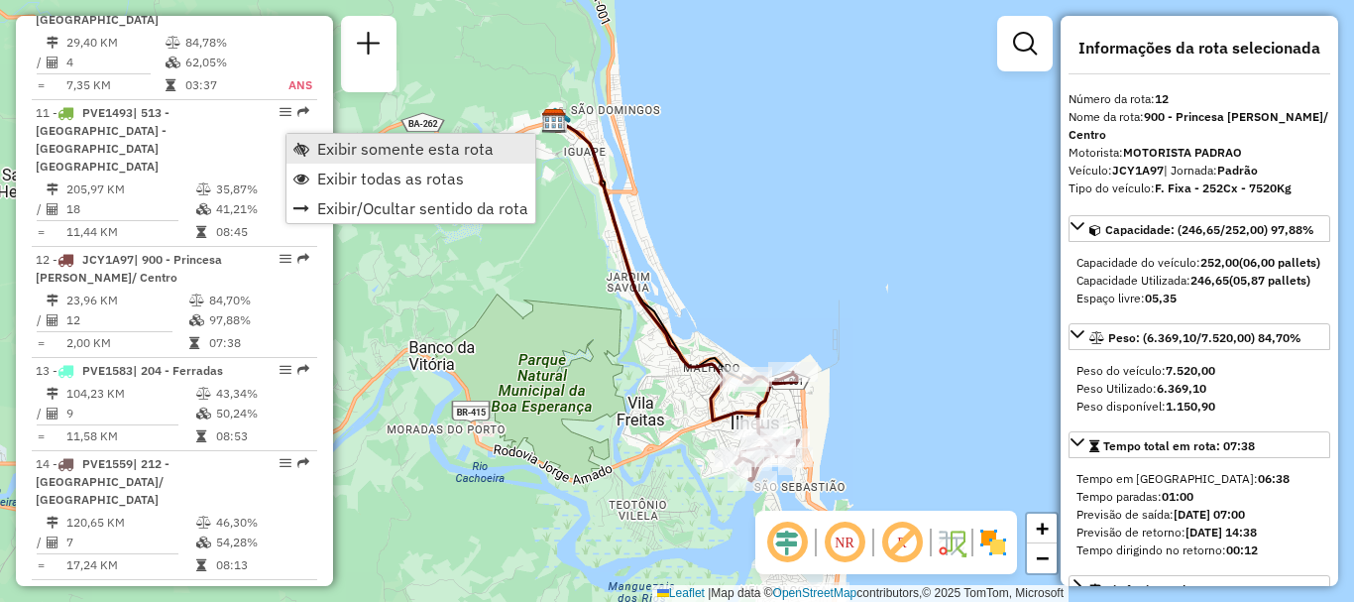
click at [340, 147] on span "Exibir somente esta rota" at bounding box center [405, 149] width 176 height 16
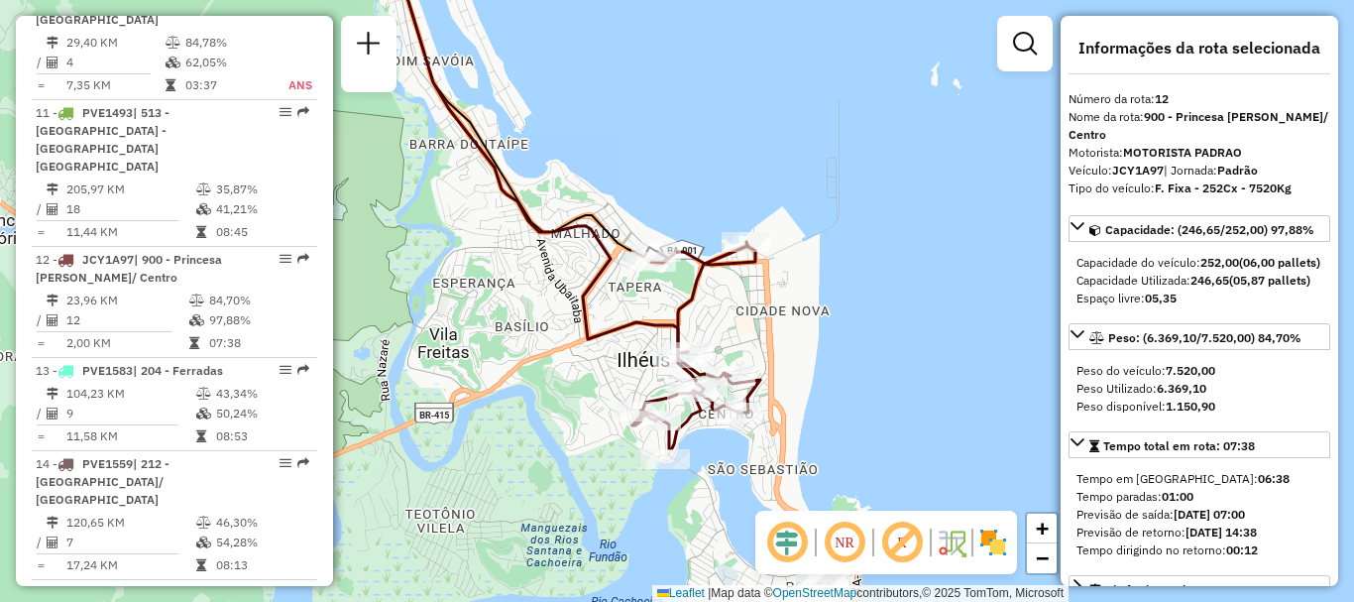
drag, startPoint x: 774, startPoint y: 347, endPoint x: 618, endPoint y: 69, distance: 318.1
click at [618, 69] on div "Janela de atendimento Grade de atendimento Capacidade Transportadoras Veículos …" at bounding box center [677, 301] width 1354 height 602
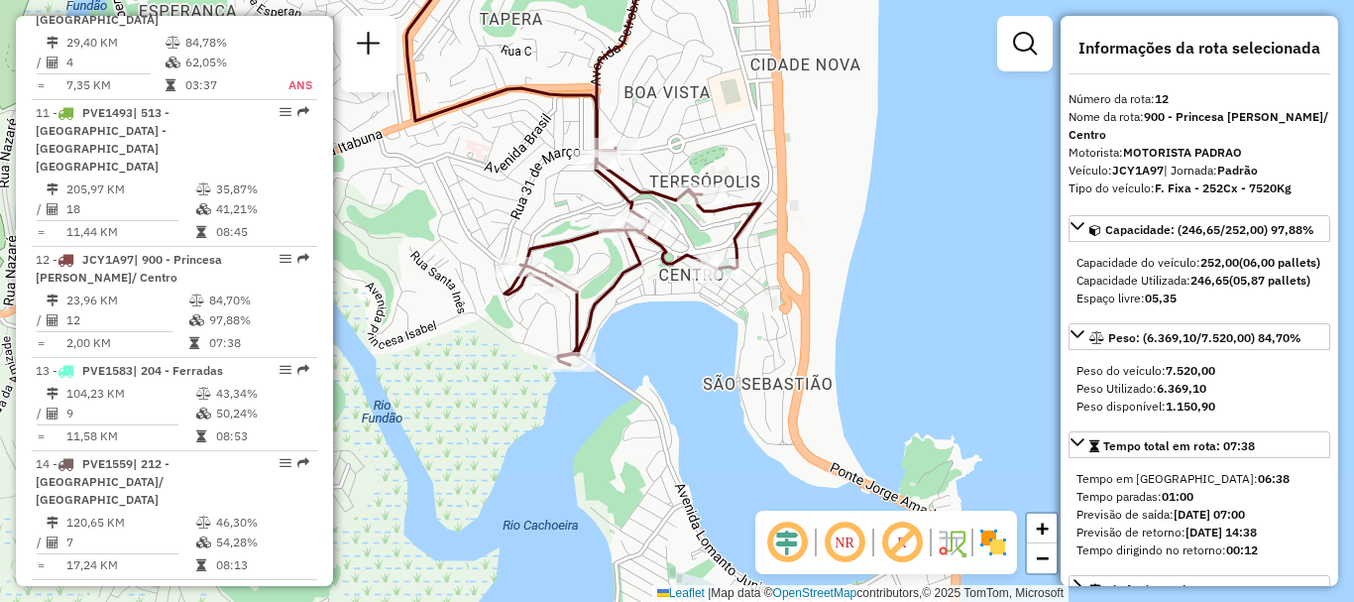
drag, startPoint x: 773, startPoint y: 359, endPoint x: 861, endPoint y: 214, distance: 169.5
click at [861, 214] on div "Janela de atendimento Grade de atendimento Capacidade Transportadoras Veículos …" at bounding box center [677, 301] width 1354 height 602
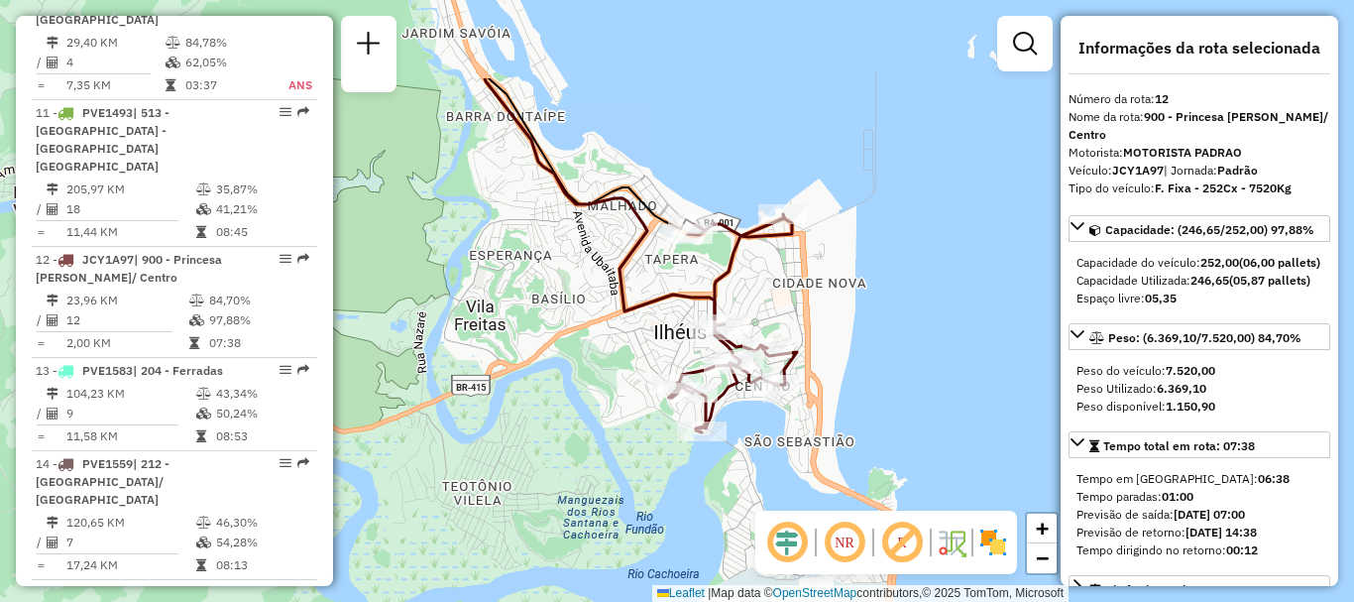
drag, startPoint x: 871, startPoint y: 179, endPoint x: 858, endPoint y: 318, distance: 139.3
click at [858, 318] on div "Janela de atendimento Grade de atendimento Capacidade Transportadoras Veículos …" at bounding box center [677, 301] width 1354 height 602
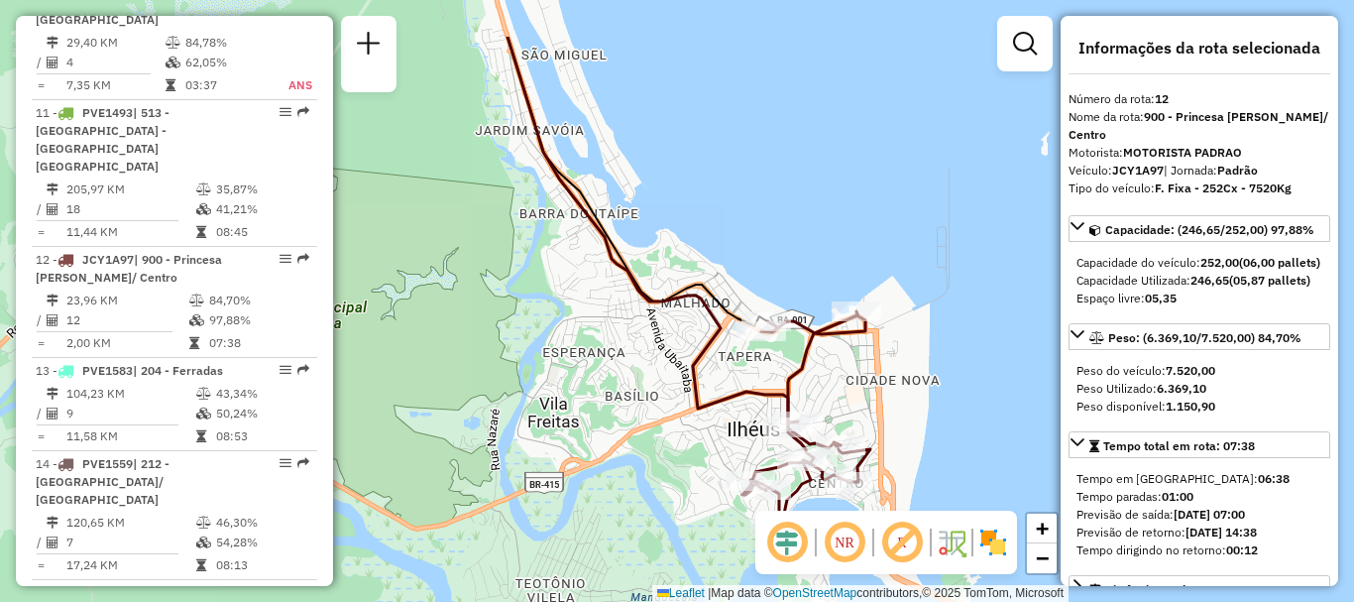
drag, startPoint x: 839, startPoint y: 217, endPoint x: 913, endPoint y: 314, distance: 121.7
click at [913, 314] on div "Janela de atendimento Grade de atendimento Capacidade Transportadoras Veículos …" at bounding box center [677, 301] width 1354 height 602
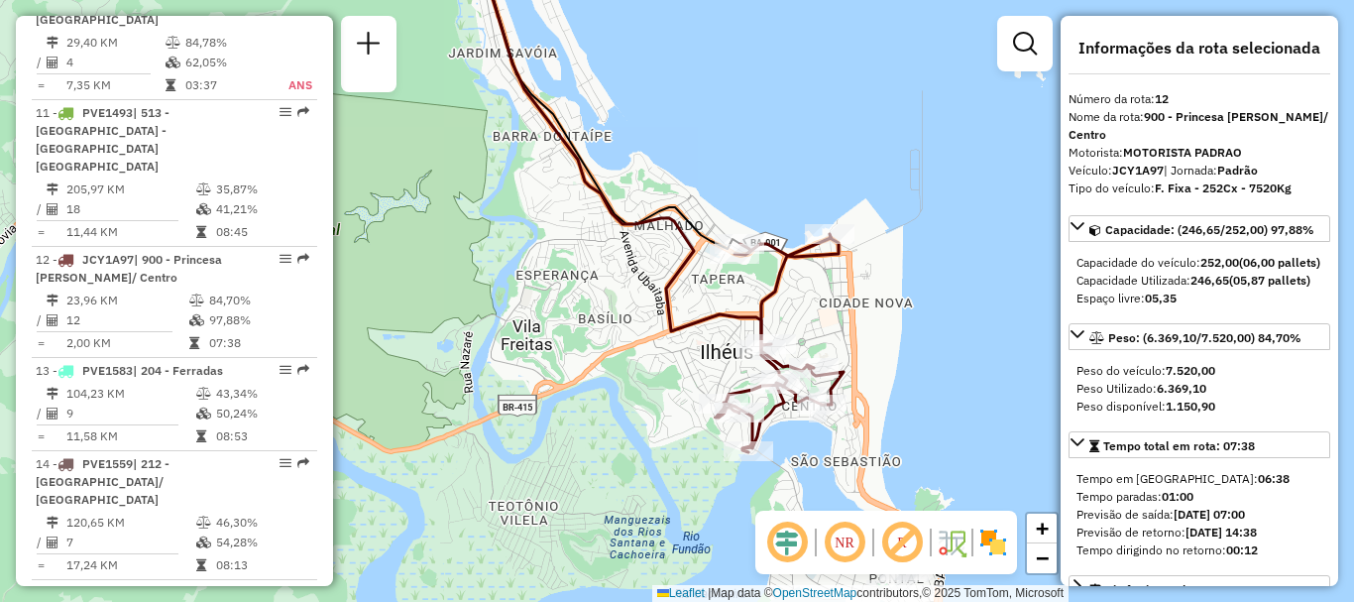
drag, startPoint x: 873, startPoint y: 187, endPoint x: 858, endPoint y: 84, distance: 104.1
click at [858, 84] on div "Janela de atendimento Grade de atendimento Capacidade Transportadoras Veículos …" at bounding box center [677, 301] width 1354 height 602
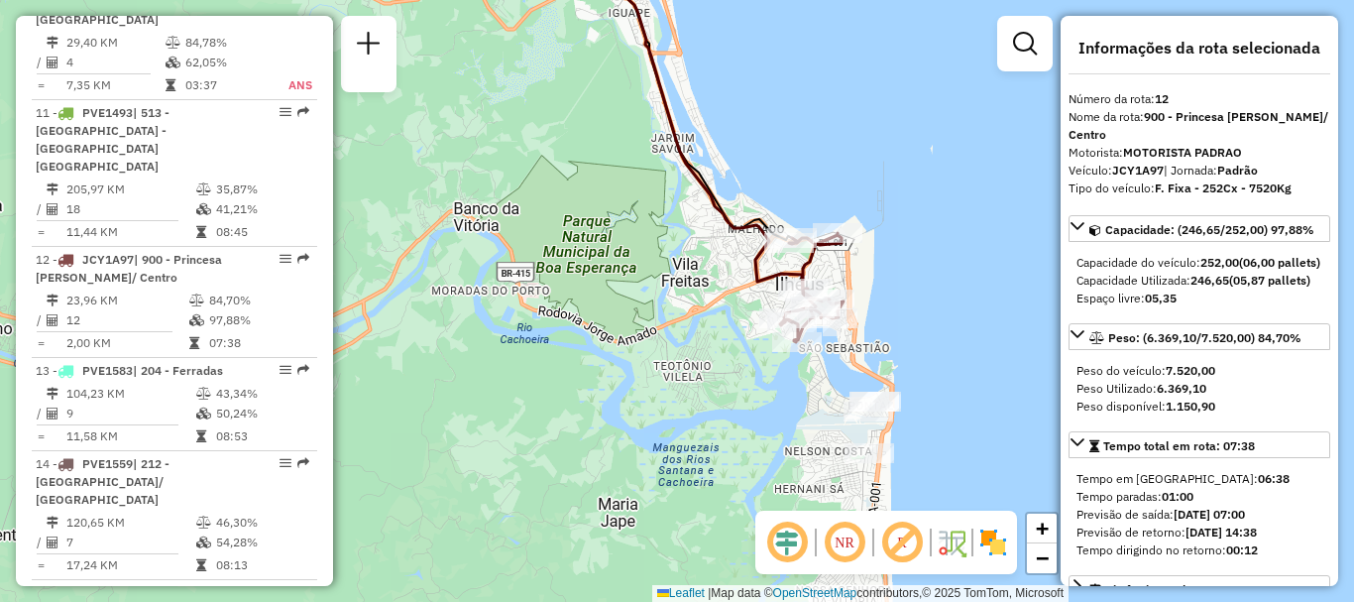
drag, startPoint x: 966, startPoint y: 393, endPoint x: 944, endPoint y: 339, distance: 58.7
click at [944, 339] on div "Janela de atendimento Grade de atendimento Capacidade Transportadoras Veículos …" at bounding box center [677, 301] width 1354 height 602
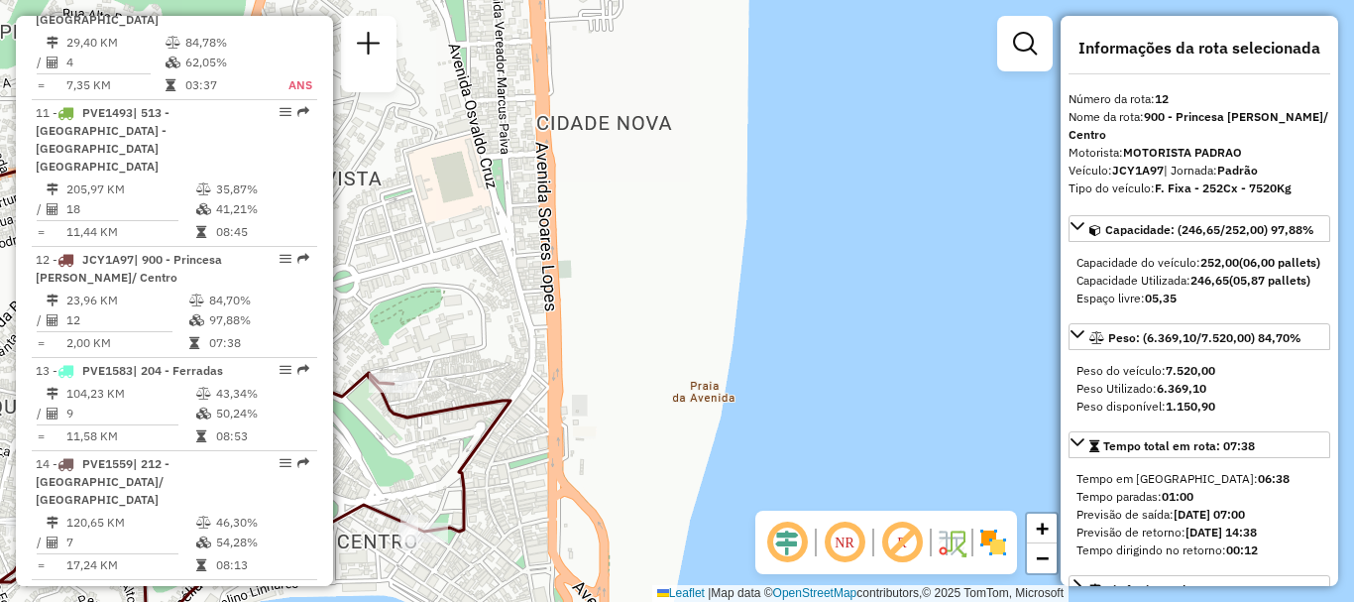
drag, startPoint x: 892, startPoint y: 289, endPoint x: 1021, endPoint y: 478, distance: 228.1
click at [1037, 490] on div "Janela de atendimento Grade de atendimento Capacidade Transportadoras Veículos …" at bounding box center [677, 301] width 1354 height 602
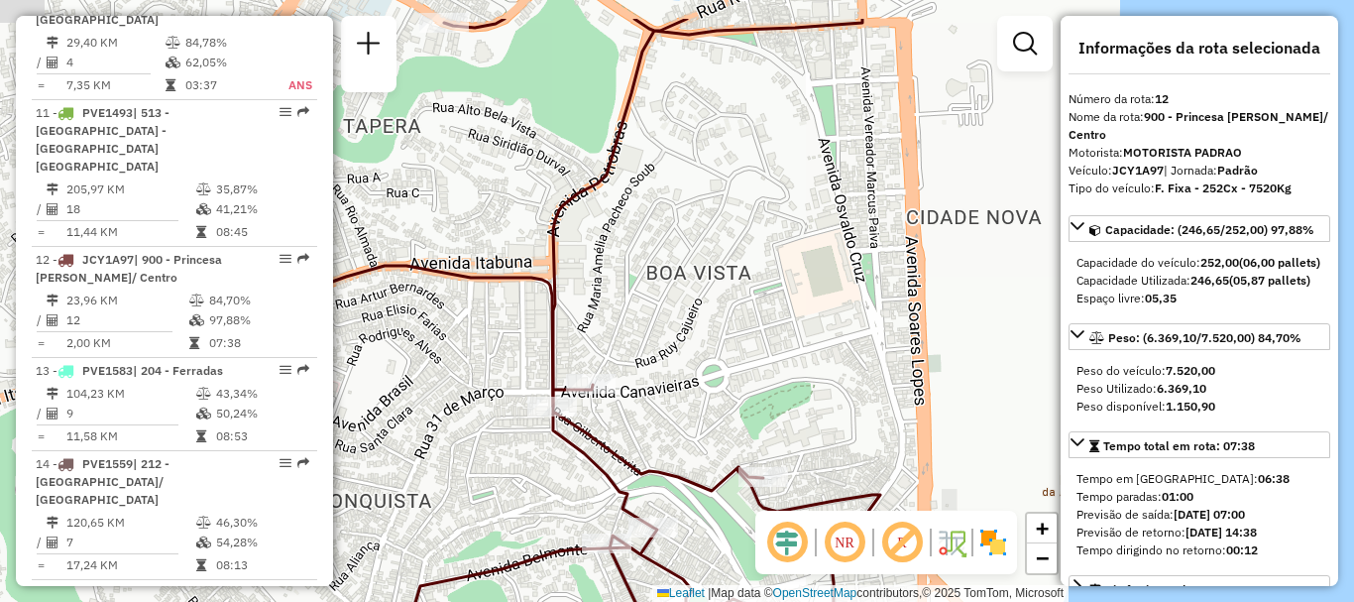
drag, startPoint x: 853, startPoint y: 385, endPoint x: 1060, endPoint y: 381, distance: 207.2
click at [1060, 381] on hb-router-mapa "Informações da Sessão 1257687 - 02/09/2025 Criação: 01/09/2025 18:49 Depósito: …" at bounding box center [677, 301] width 1354 height 602
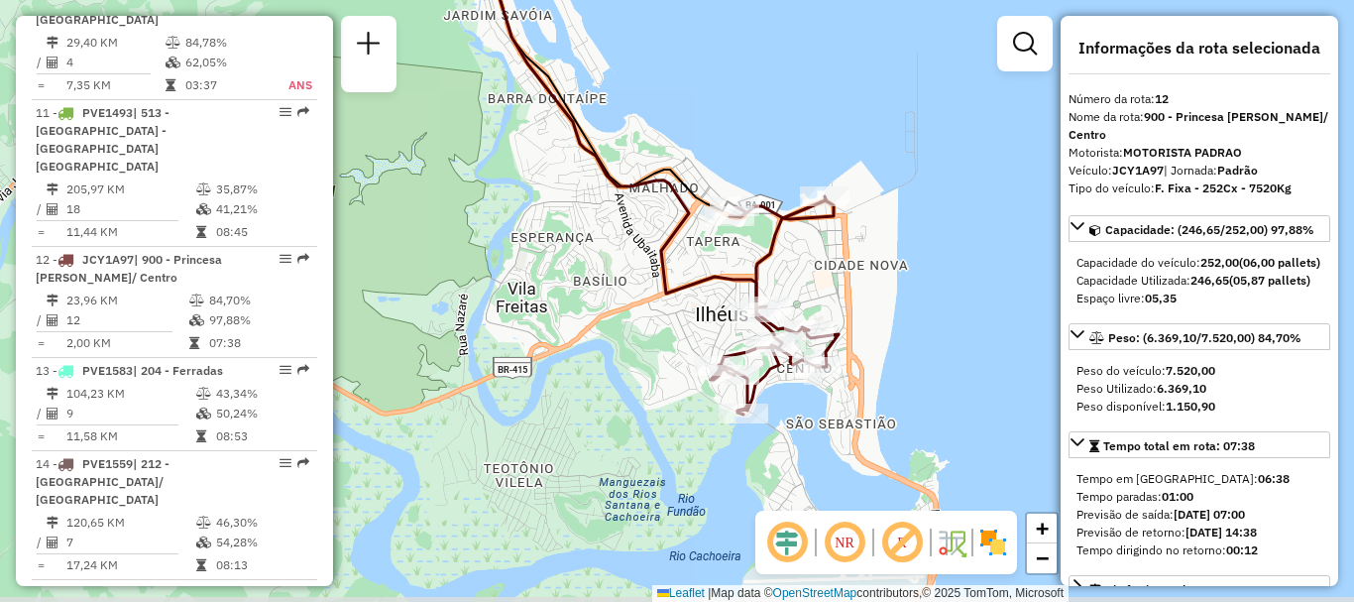
drag, startPoint x: 885, startPoint y: 355, endPoint x: 886, endPoint y: 321, distance: 33.7
click at [886, 321] on div "Janela de atendimento Grade de atendimento Capacidade Transportadoras Veículos …" at bounding box center [677, 301] width 1354 height 602
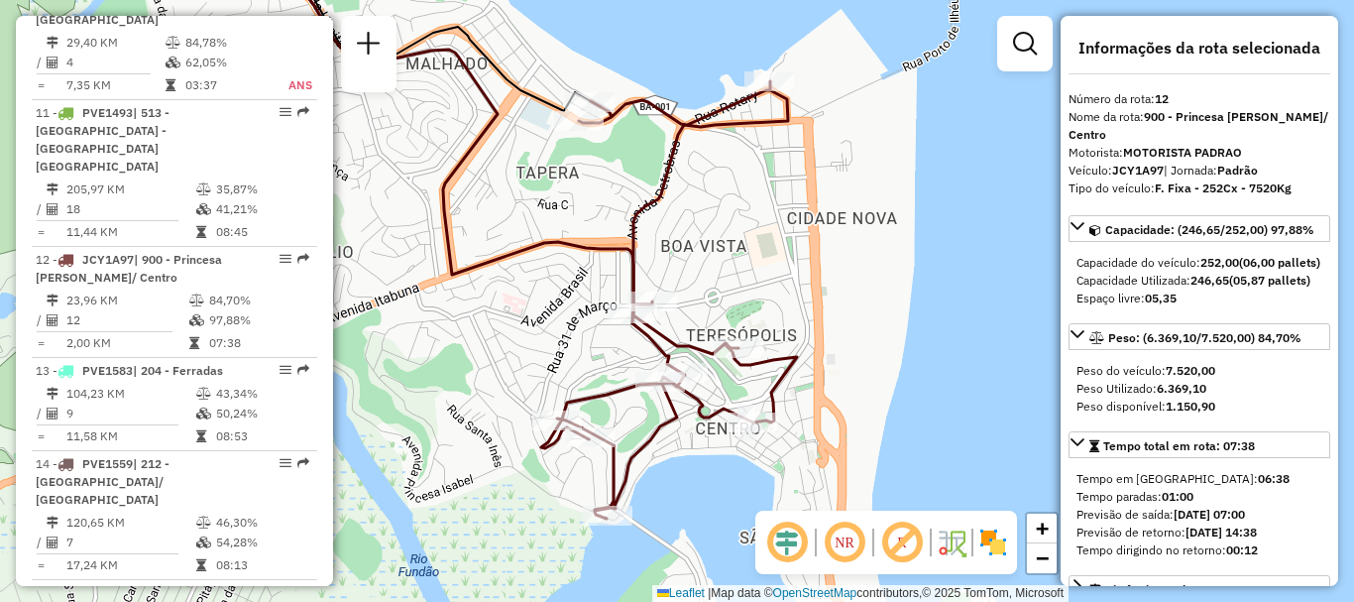
drag, startPoint x: 890, startPoint y: 326, endPoint x: 898, endPoint y: 334, distance: 11.2
click at [898, 334] on div "Janela de atendimento Grade de atendimento Capacidade Transportadoras Veículos …" at bounding box center [677, 301] width 1354 height 602
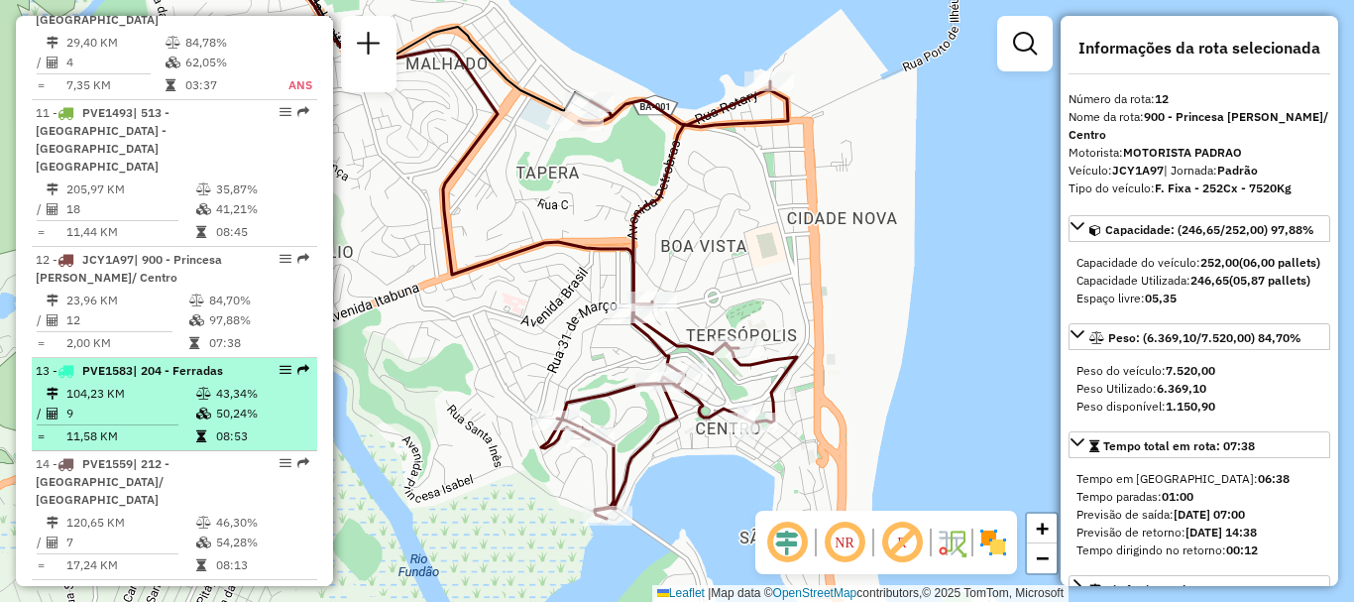
scroll to position [1784, 0]
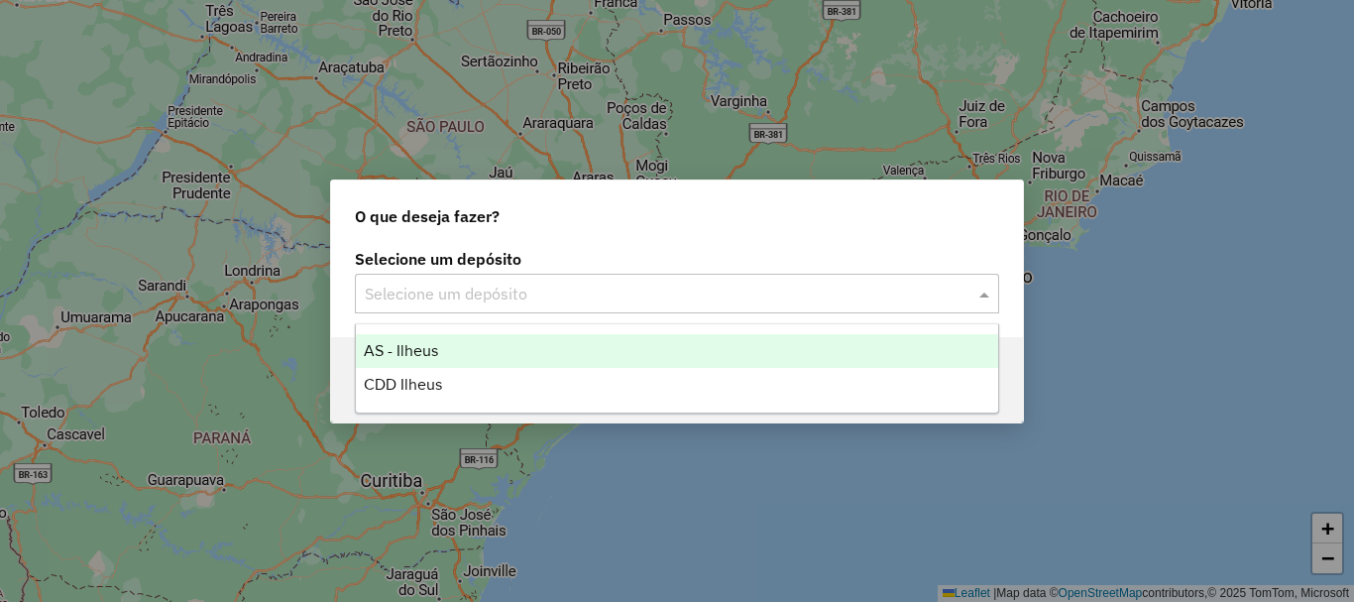
click at [574, 312] on div "Selecione um depósito" at bounding box center [677, 294] width 644 height 40
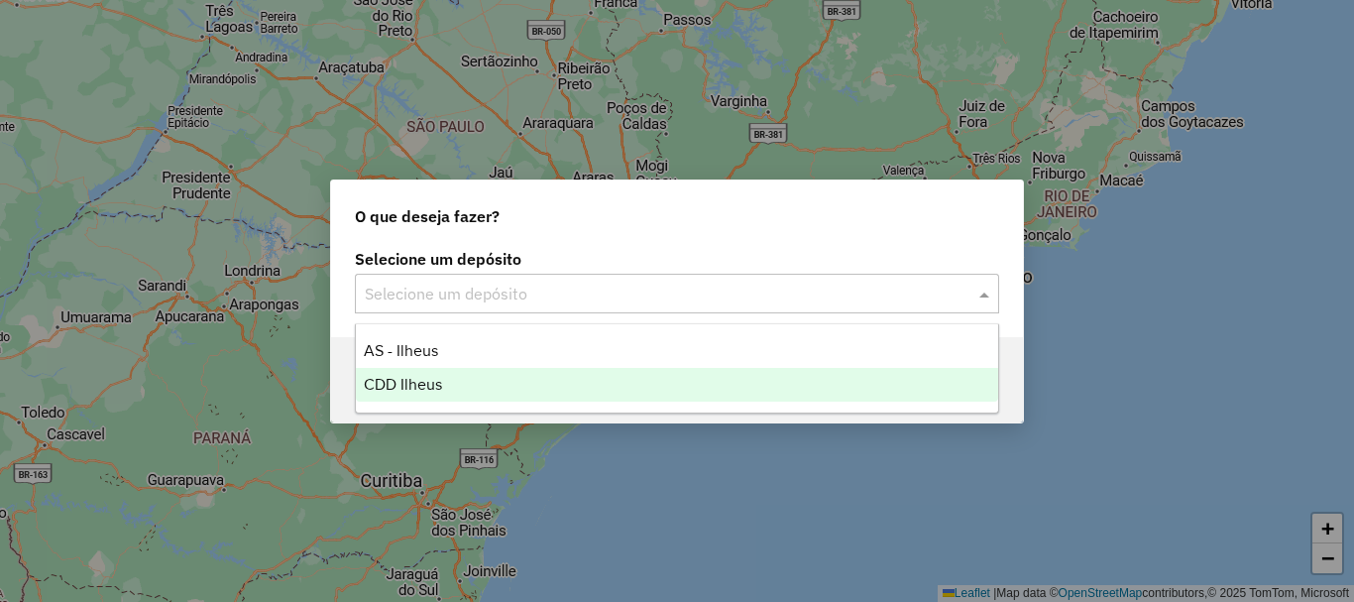
click at [395, 388] on span "CDD Ilheus" at bounding box center [403, 384] width 78 height 17
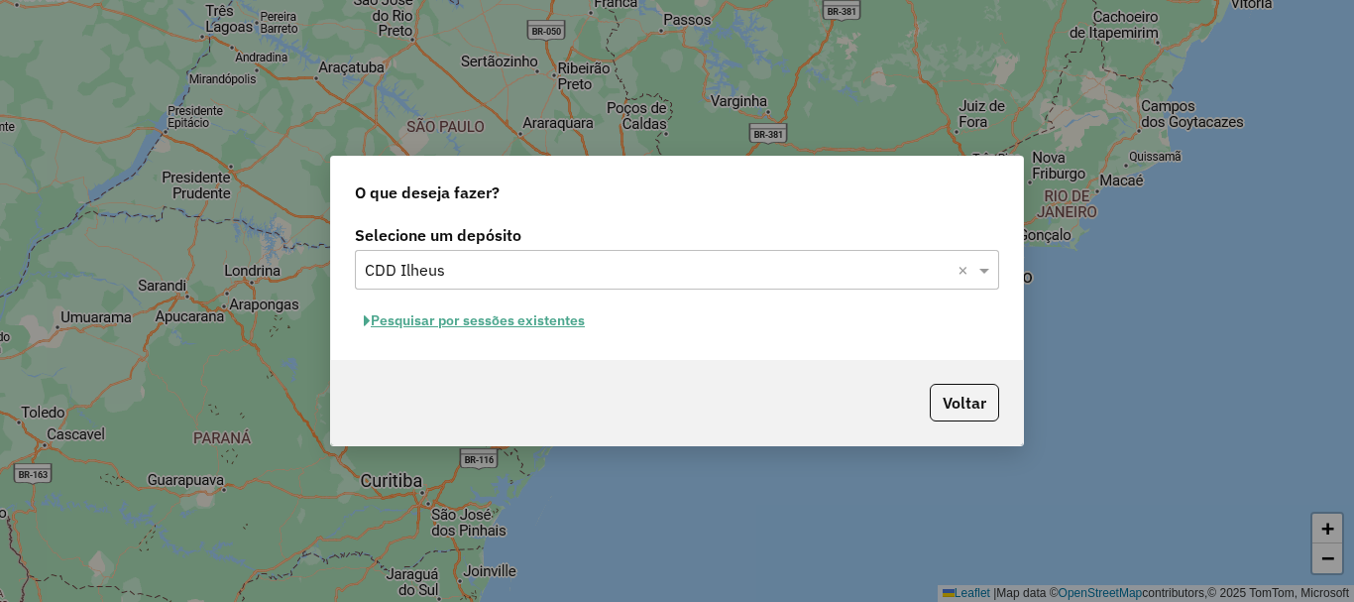
click at [482, 327] on button "Pesquisar por sessões existentes" at bounding box center [474, 320] width 239 height 31
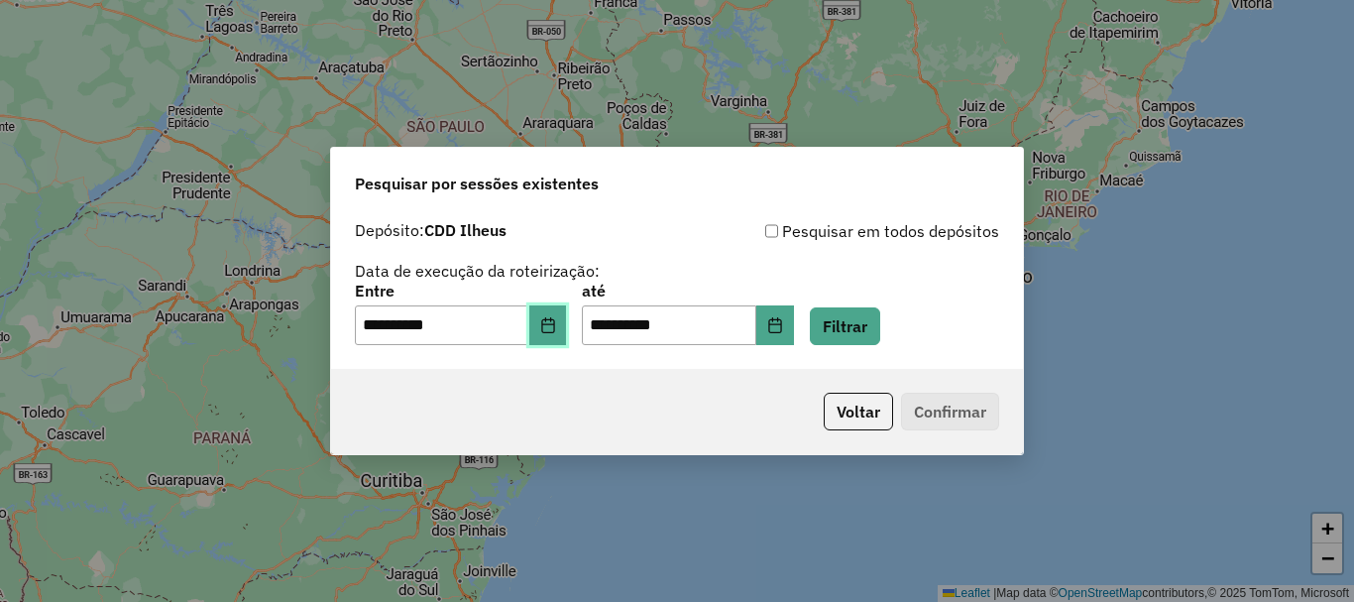
click at [556, 323] on icon "Choose Date" at bounding box center [548, 325] width 16 height 16
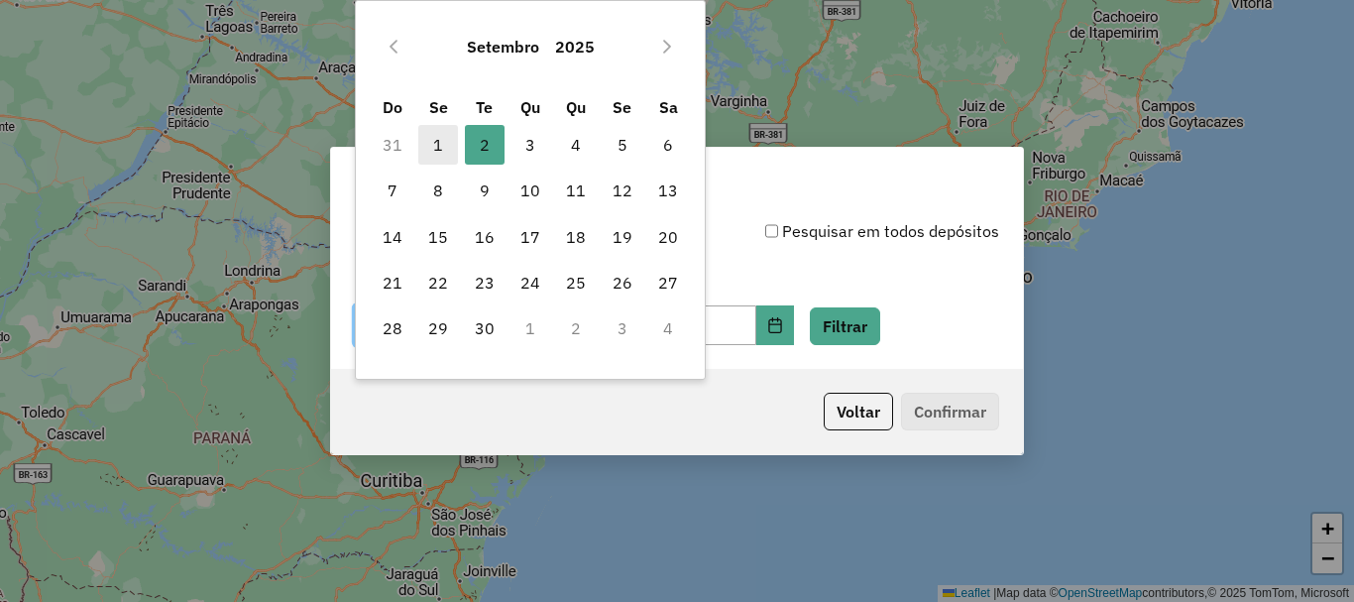
click at [436, 152] on span "1" at bounding box center [438, 145] width 40 height 40
type input "**********"
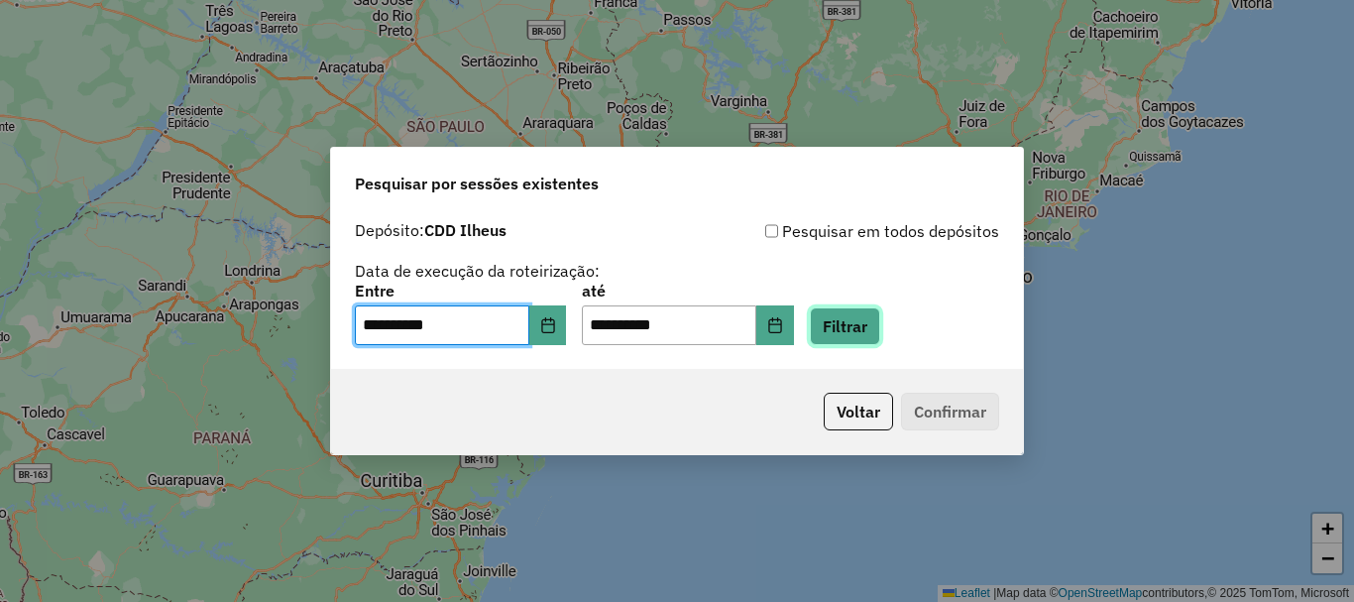
click at [880, 337] on button "Filtrar" at bounding box center [845, 326] width 70 height 38
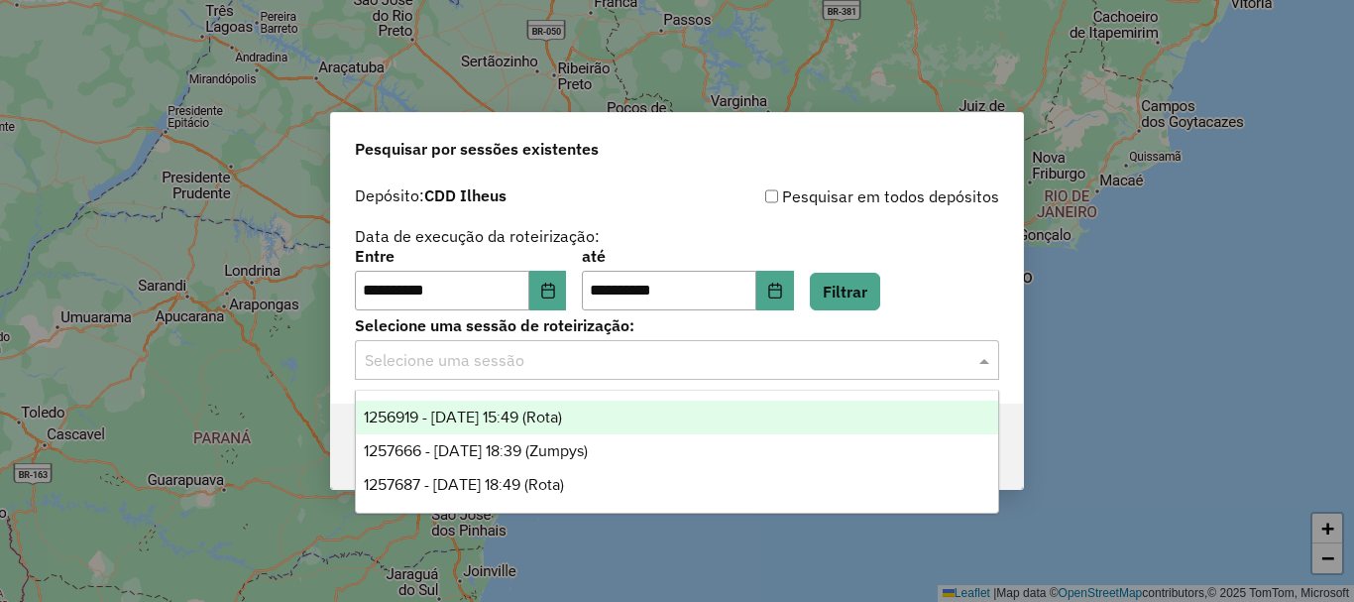
click at [532, 370] on input "text" at bounding box center [657, 361] width 585 height 24
click at [541, 419] on span "1256919 - 01/09/2025 15:49 (Rota)" at bounding box center [463, 416] width 198 height 17
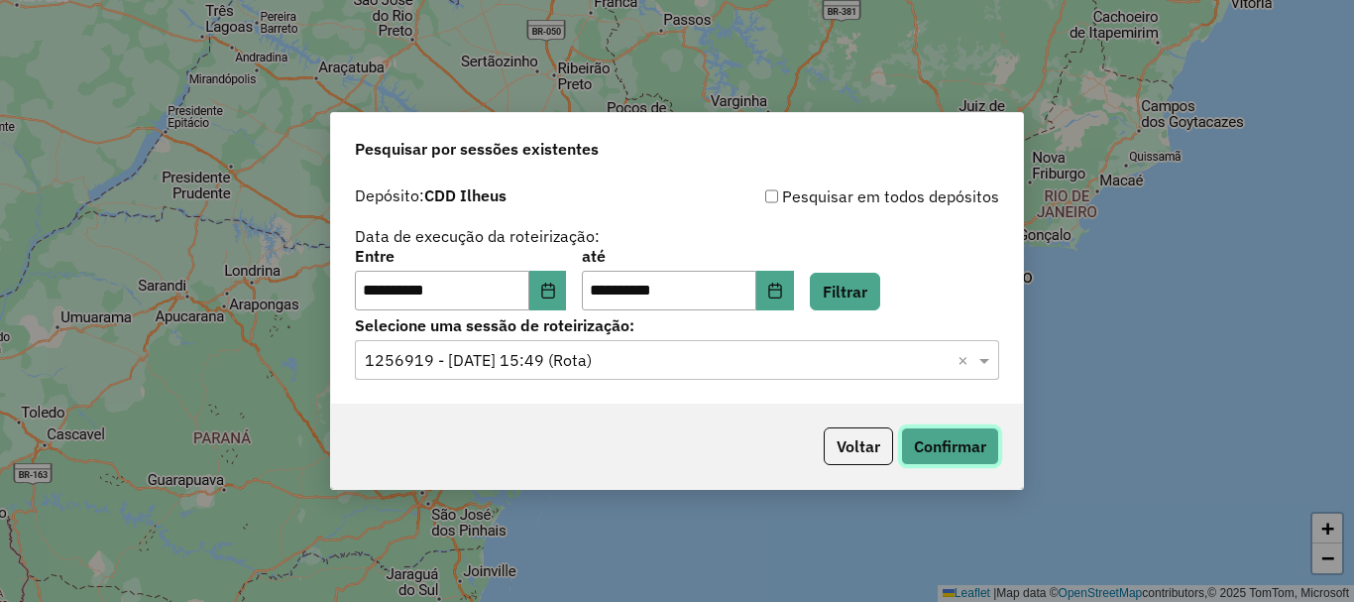
click at [948, 445] on button "Confirmar" at bounding box center [950, 446] width 98 height 38
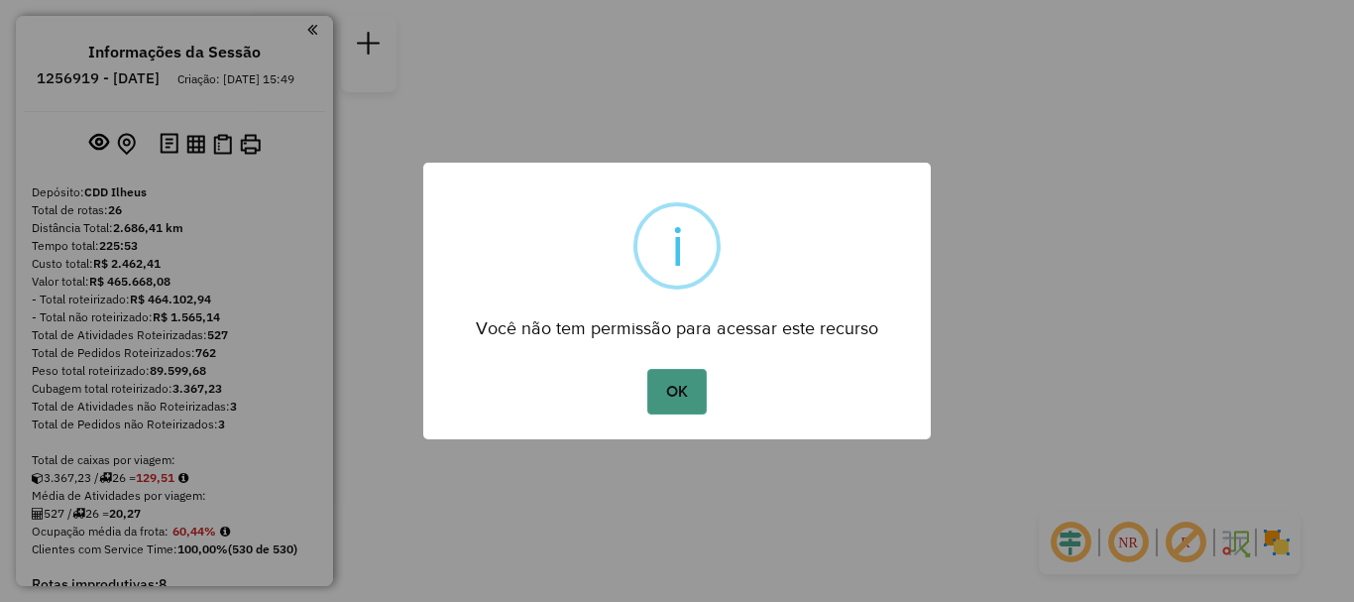
click at [680, 390] on button "OK" at bounding box center [676, 392] width 58 height 46
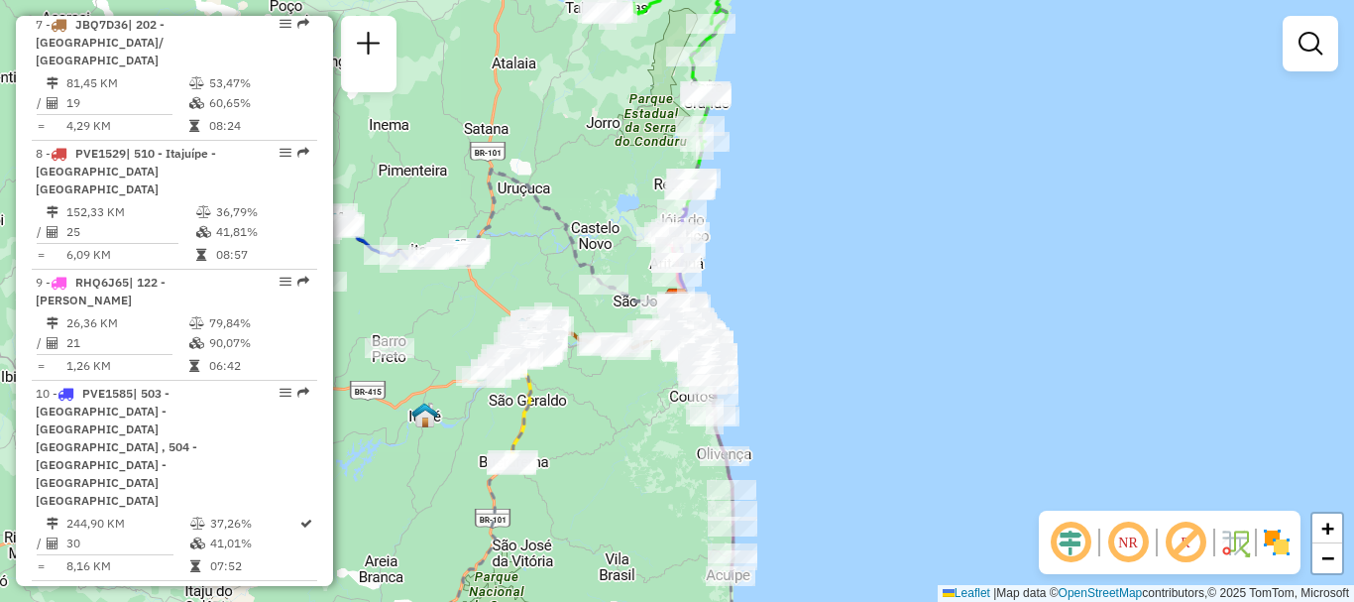
scroll to position [1586, 0]
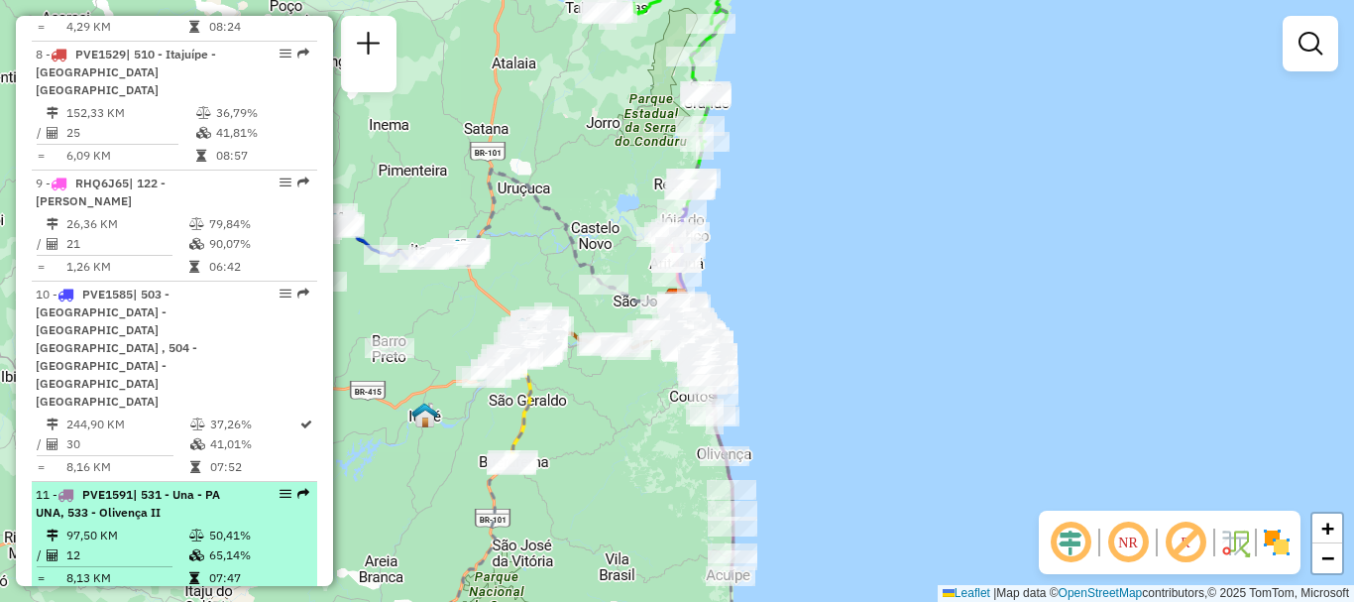
drag, startPoint x: 179, startPoint y: 333, endPoint x: 293, endPoint y: 334, distance: 114.0
drag, startPoint x: 293, startPoint y: 334, endPoint x: 278, endPoint y: 328, distance: 16.0
select select "**********"
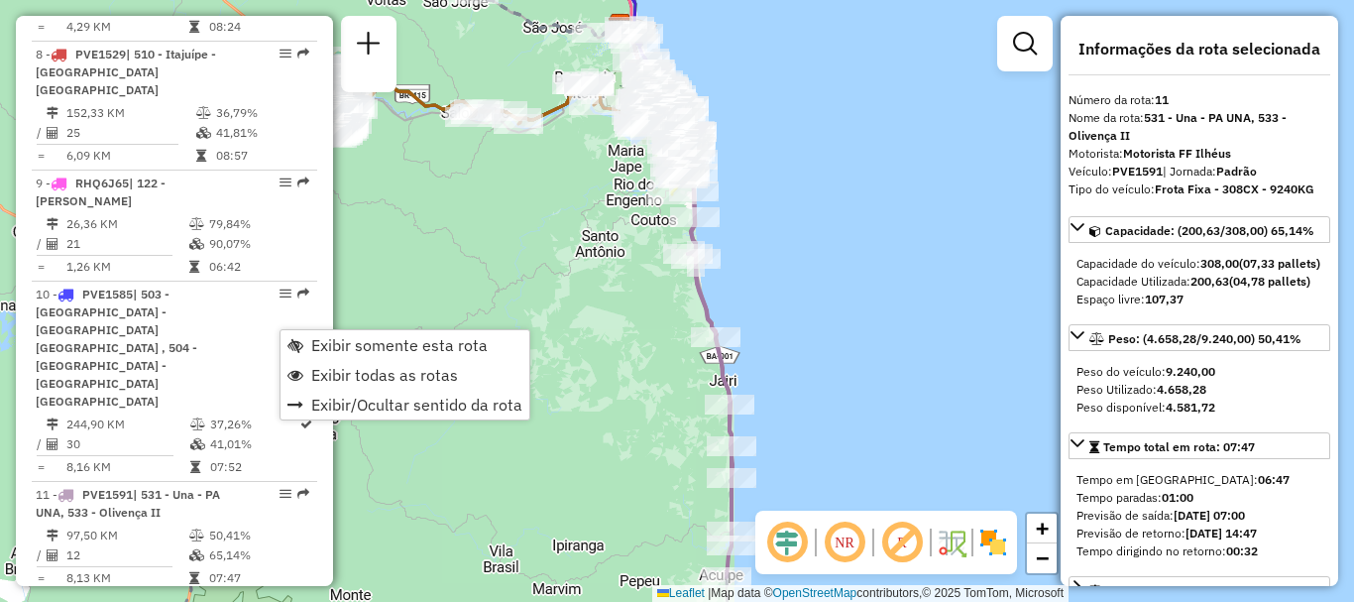
click at [316, 327] on div "Depósito: CDD Ilheus Total de rotas: 26 Distância Total: 2.686,41 km Tempo tota…" at bounding box center [174, 525] width 301 height 3854
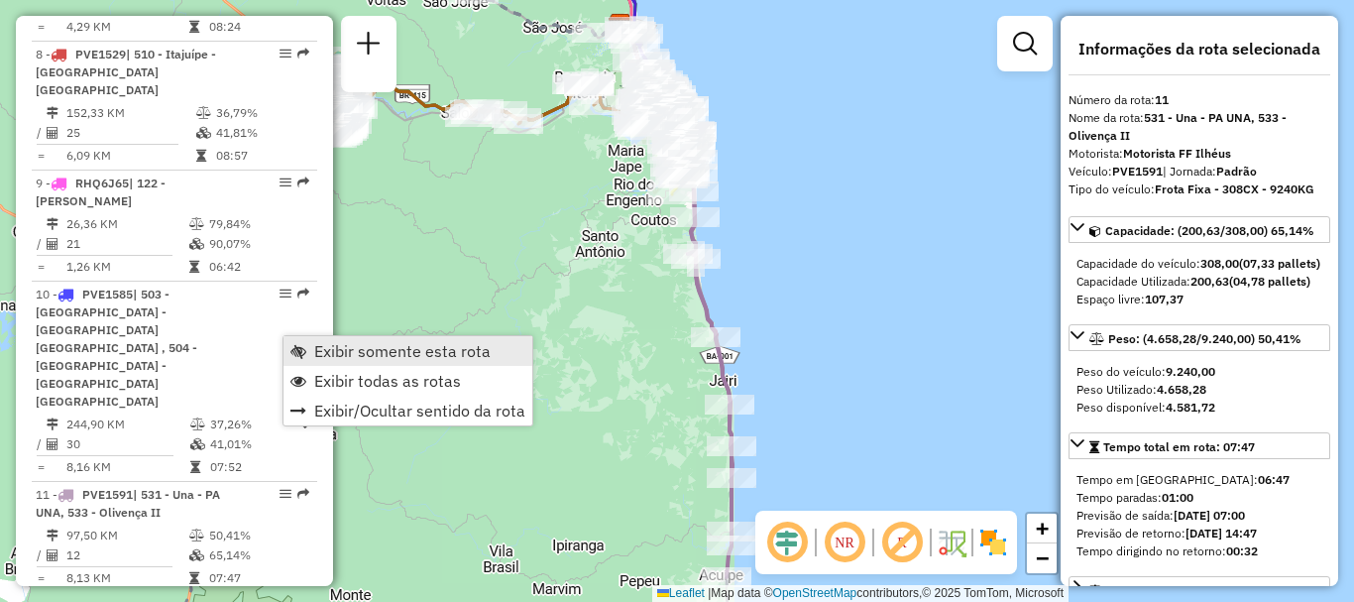
click at [326, 343] on span "Exibir somente esta rota" at bounding box center [402, 351] width 176 height 16
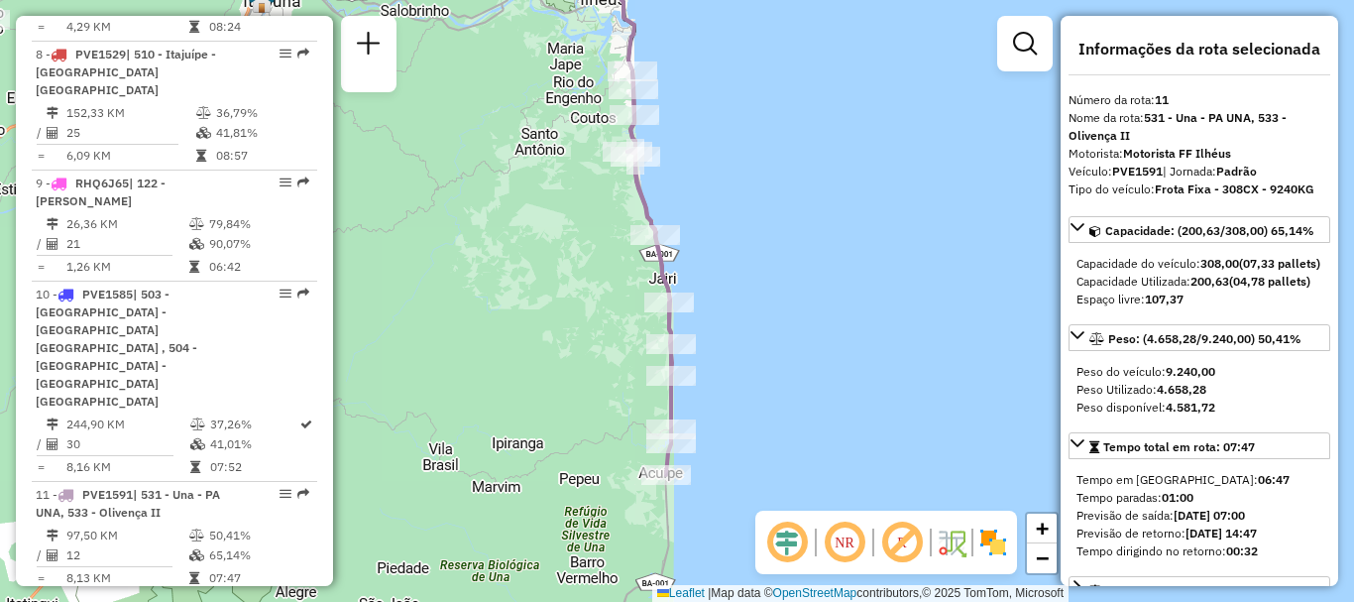
drag, startPoint x: 558, startPoint y: 369, endPoint x: 497, endPoint y: 265, distance: 120.3
click at [497, 265] on div "Janela de atendimento Grade de atendimento Capacidade Transportadoras Veículos …" at bounding box center [677, 301] width 1354 height 602
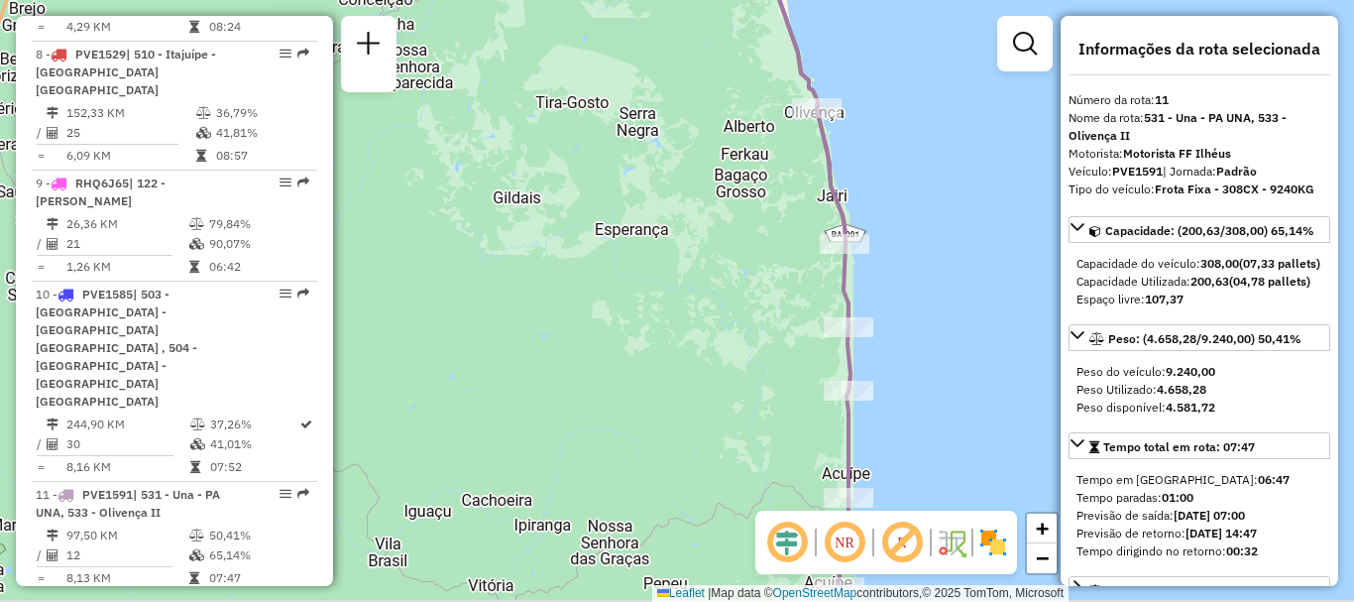
drag, startPoint x: 566, startPoint y: 370, endPoint x: 353, endPoint y: 154, distance: 303.4
click at [353, 154] on div "Janela de atendimento Grade de atendimento Capacidade Transportadoras Veículos …" at bounding box center [677, 301] width 1354 height 602
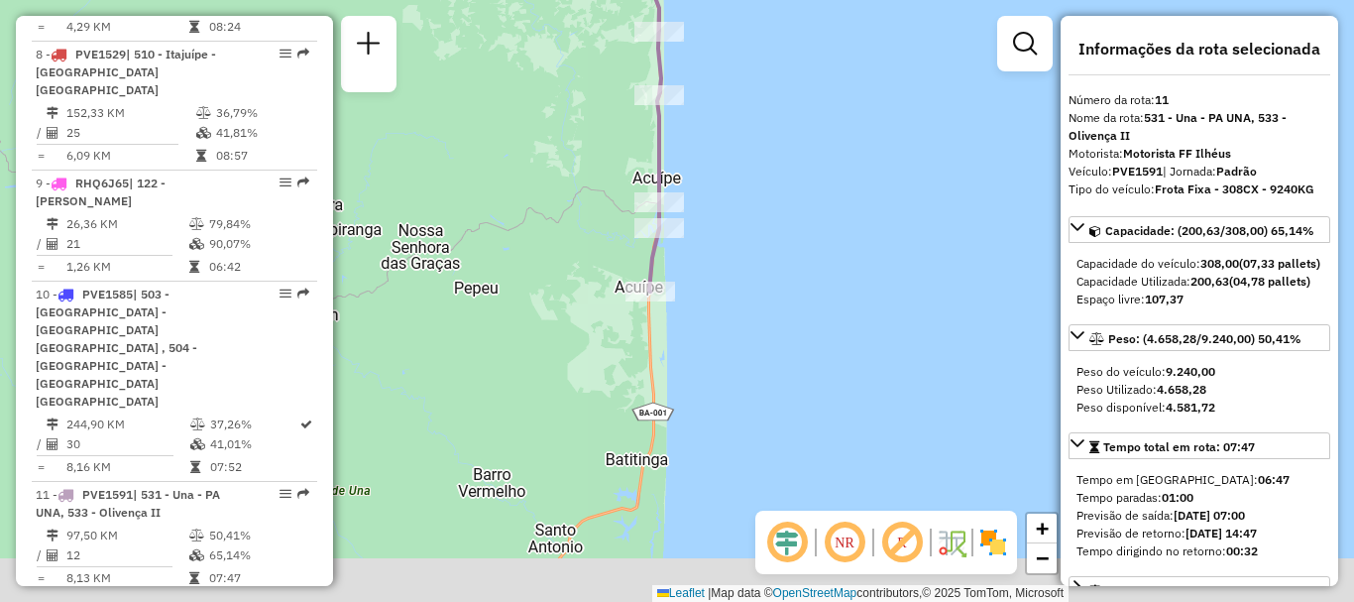
drag, startPoint x: 477, startPoint y: 320, endPoint x: 500, endPoint y: 218, distance: 104.8
click at [500, 218] on div "Janela de atendimento Grade de atendimento Capacidade Transportadoras Veículos …" at bounding box center [677, 301] width 1354 height 602
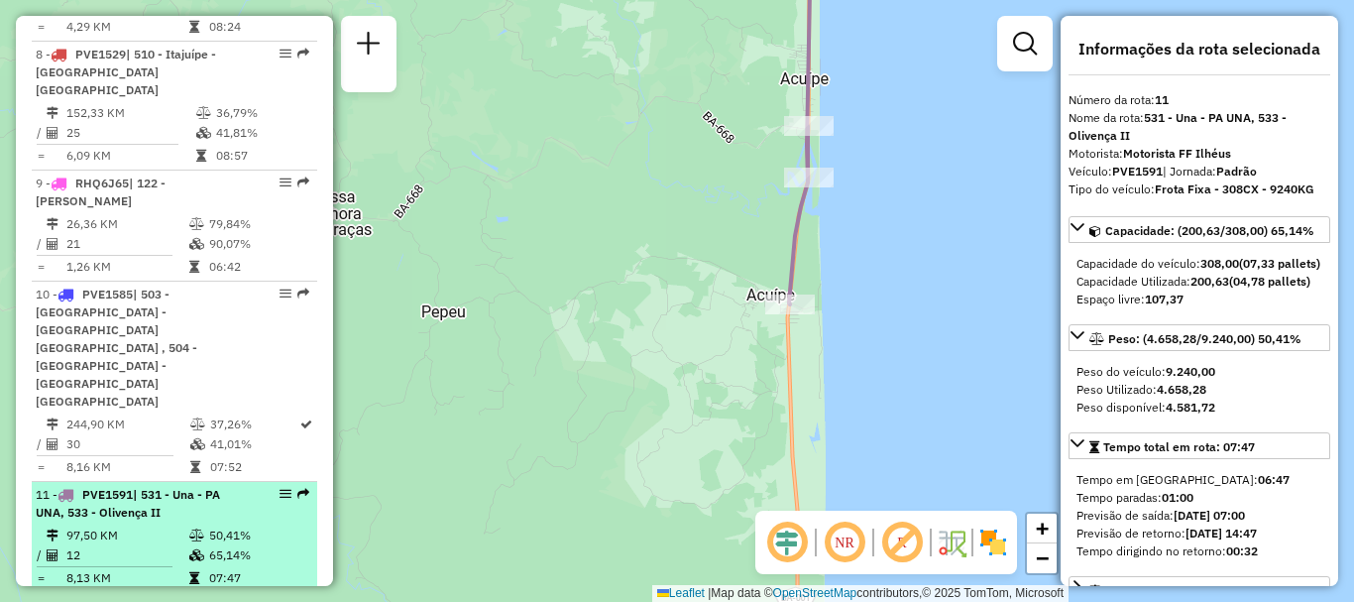
drag, startPoint x: 291, startPoint y: 322, endPoint x: 283, endPoint y: 330, distance: 11.2
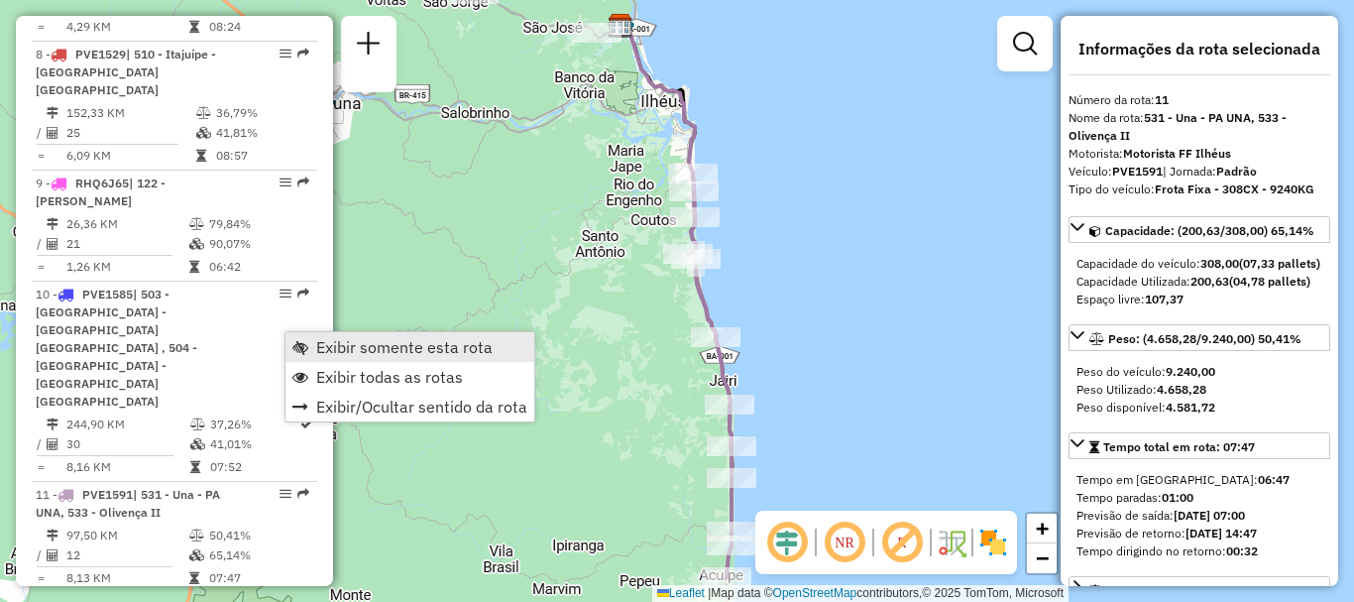
click at [386, 358] on link "Exibir somente esta rota" at bounding box center [409, 347] width 249 height 30
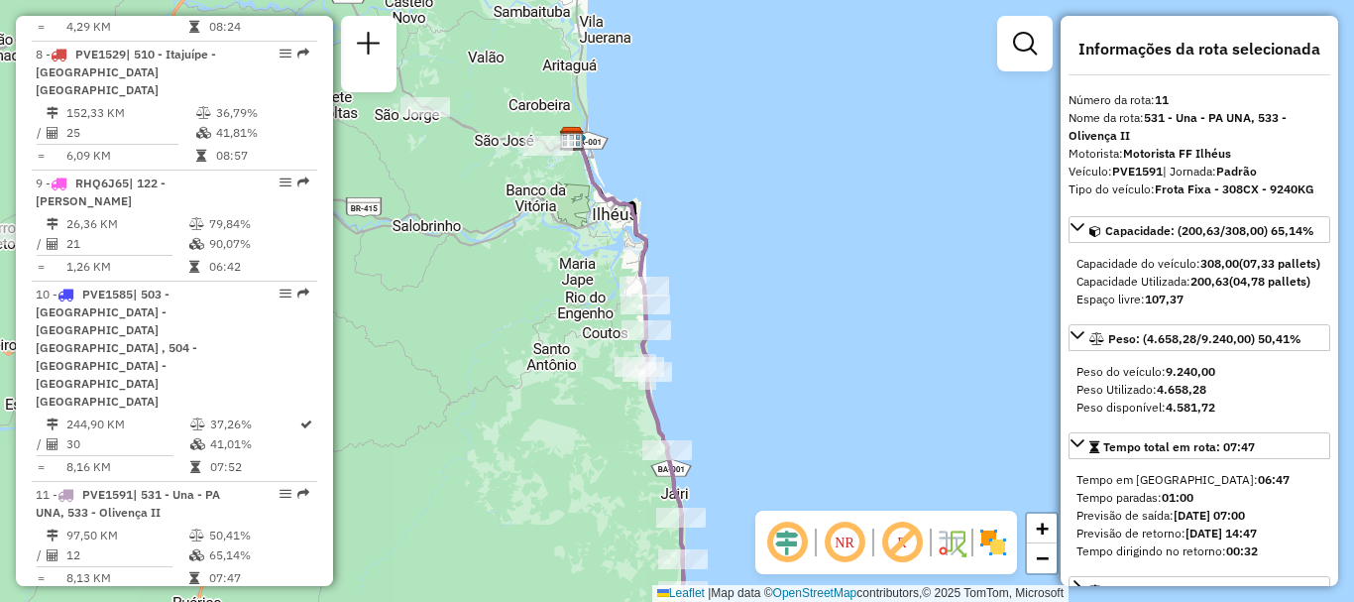
drag, startPoint x: 589, startPoint y: 320, endPoint x: 533, endPoint y: 461, distance: 151.3
click at [533, 461] on div "Janela de atendimento Grade de atendimento Capacidade Transportadoras Veículos …" at bounding box center [677, 301] width 1354 height 602
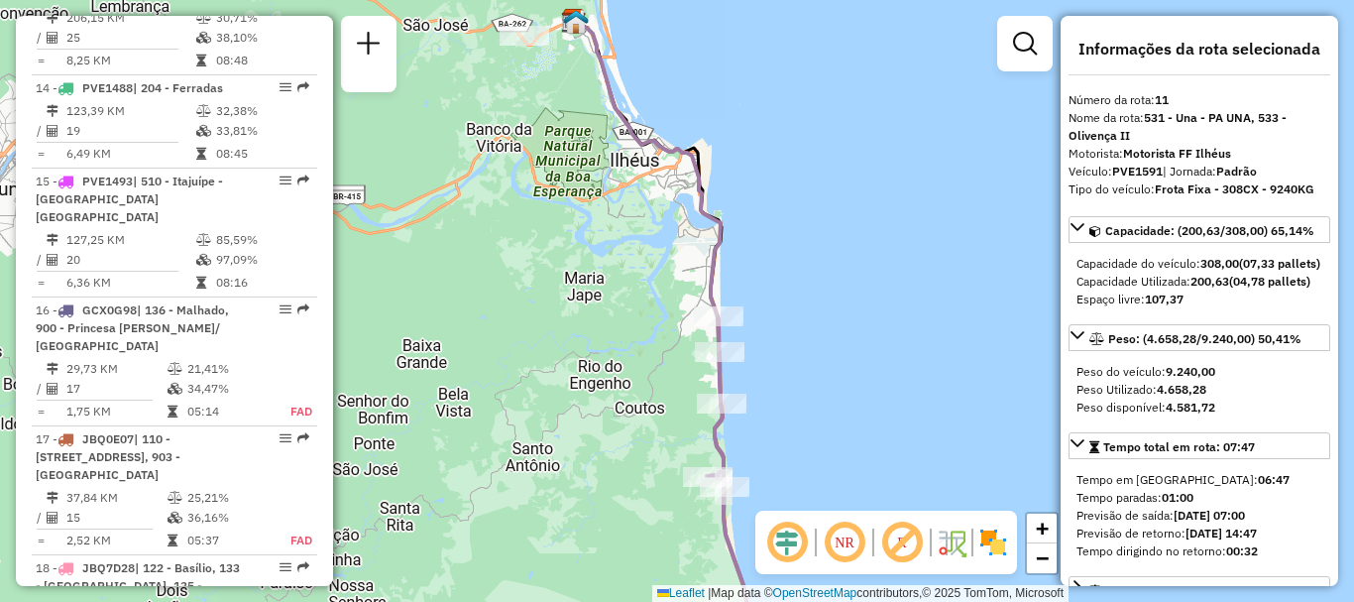
scroll to position [2478, 0]
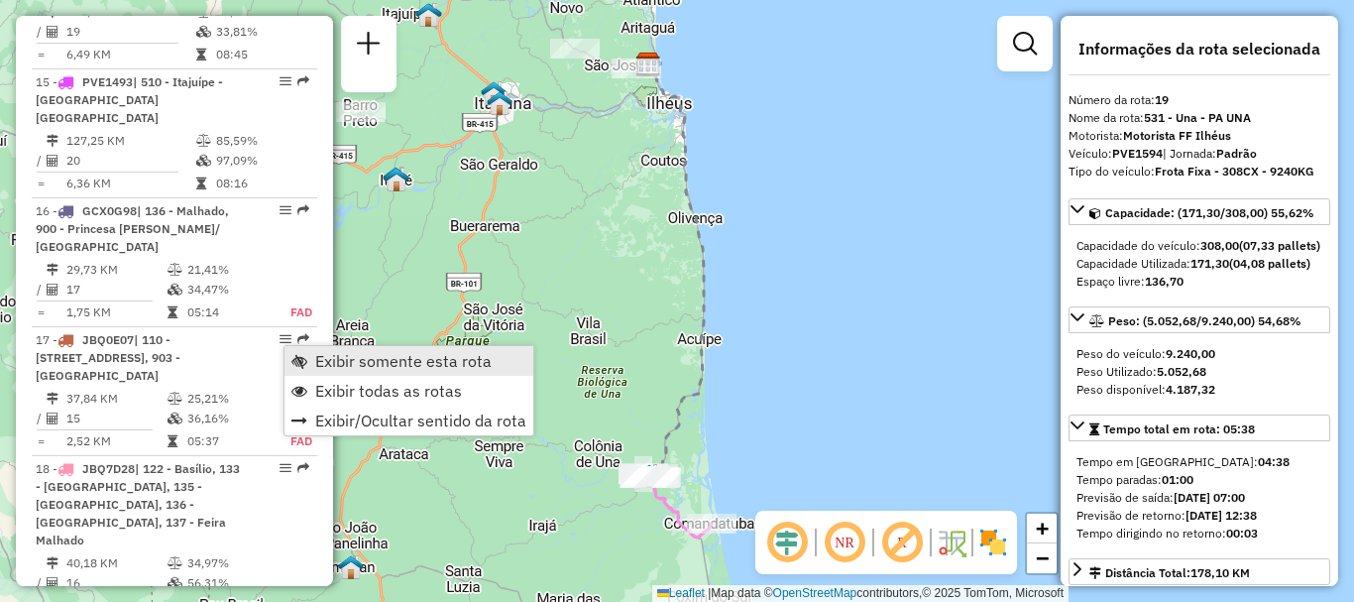
click at [316, 356] on span "Exibir somente esta rota" at bounding box center [403, 361] width 176 height 16
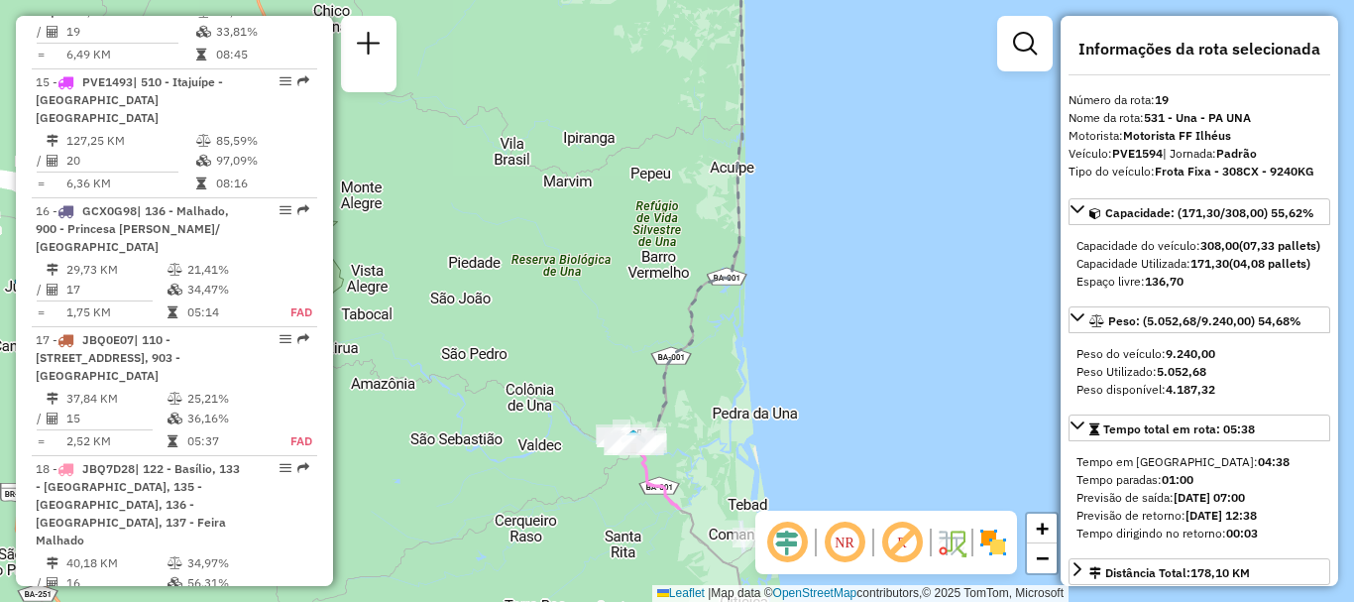
drag, startPoint x: 640, startPoint y: 416, endPoint x: 551, endPoint y: 197, distance: 236.5
click at [551, 198] on div "Janela de atendimento Grade de atendimento Capacidade Transportadoras Veículos …" at bounding box center [677, 301] width 1354 height 602
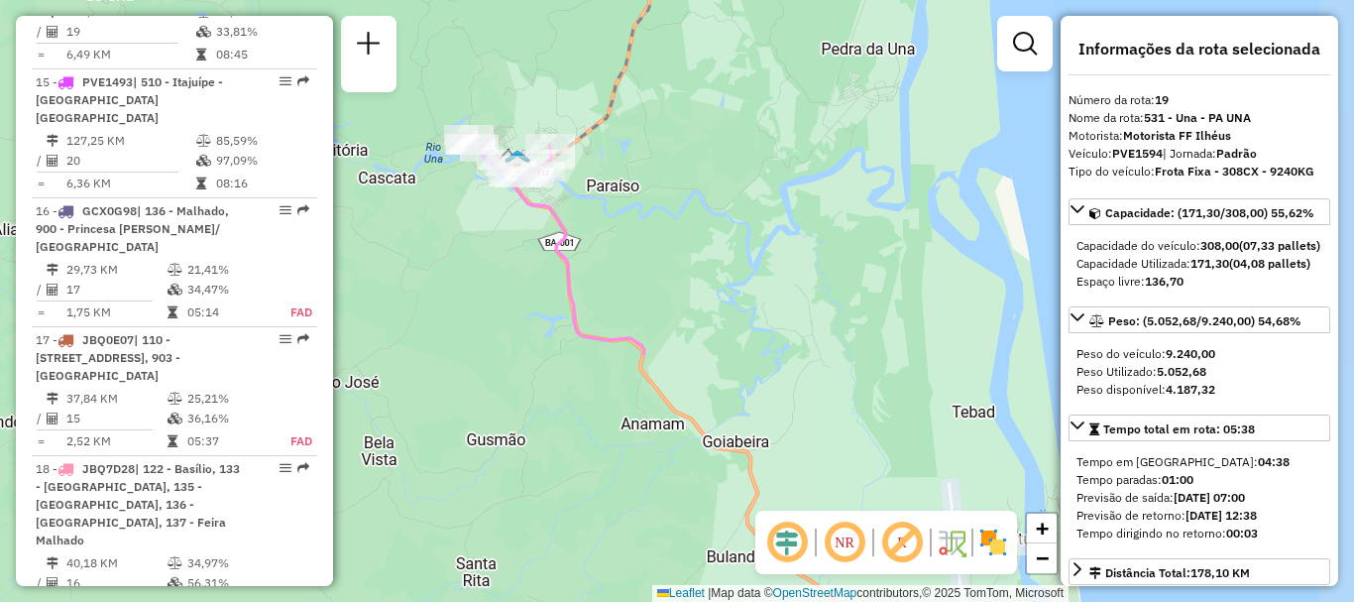
drag, startPoint x: 639, startPoint y: 507, endPoint x: 427, endPoint y: 201, distance: 372.5
click at [427, 201] on div "Janela de atendimento Grade de atendimento Capacidade Transportadoras Veículos …" at bounding box center [677, 301] width 1354 height 602
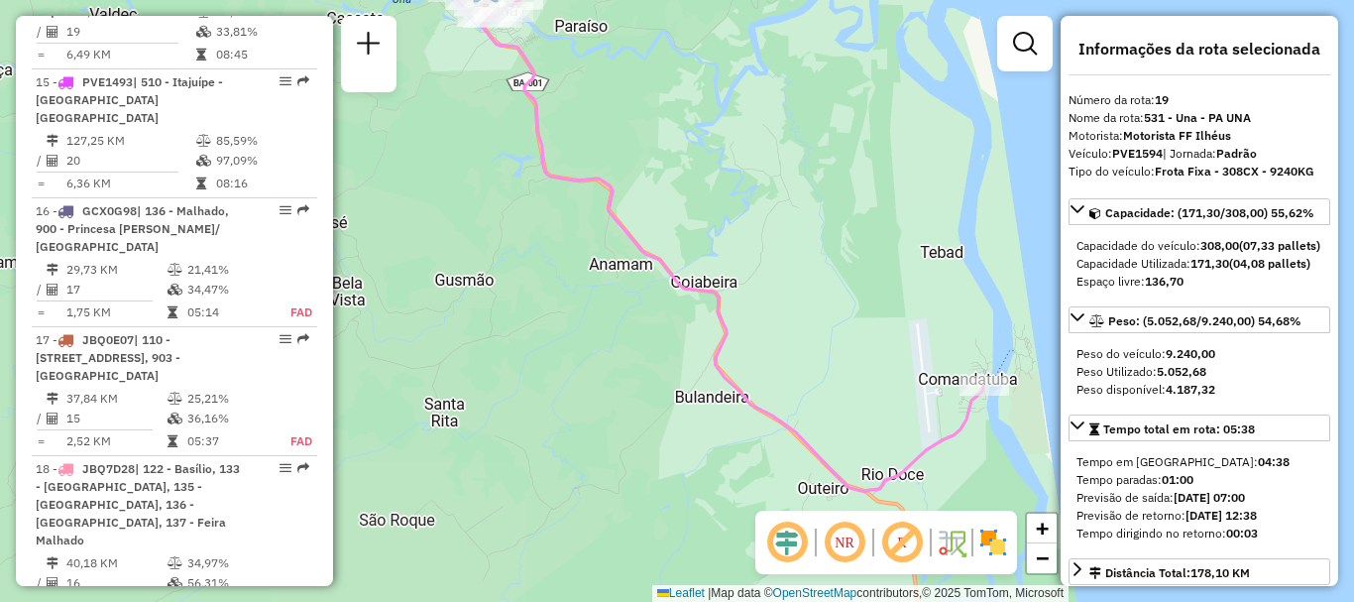
drag, startPoint x: 726, startPoint y: 393, endPoint x: 694, endPoint y: 233, distance: 163.8
click at [694, 233] on div "Janela de atendimento Grade de atendimento Capacidade Transportadoras Veículos …" at bounding box center [677, 301] width 1354 height 602
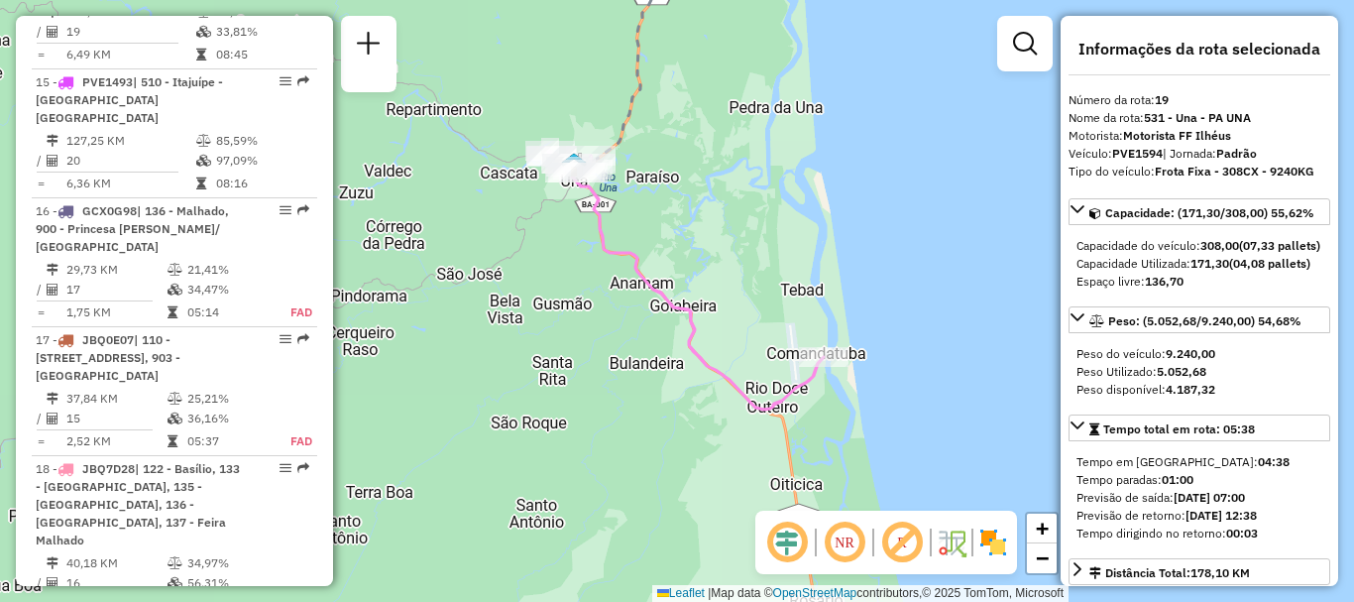
drag, startPoint x: 693, startPoint y: 215, endPoint x: 678, endPoint y: 272, distance: 58.4
click at [678, 272] on div "Janela de atendimento Grade de atendimento Capacidade Transportadoras Veículos …" at bounding box center [677, 301] width 1354 height 602
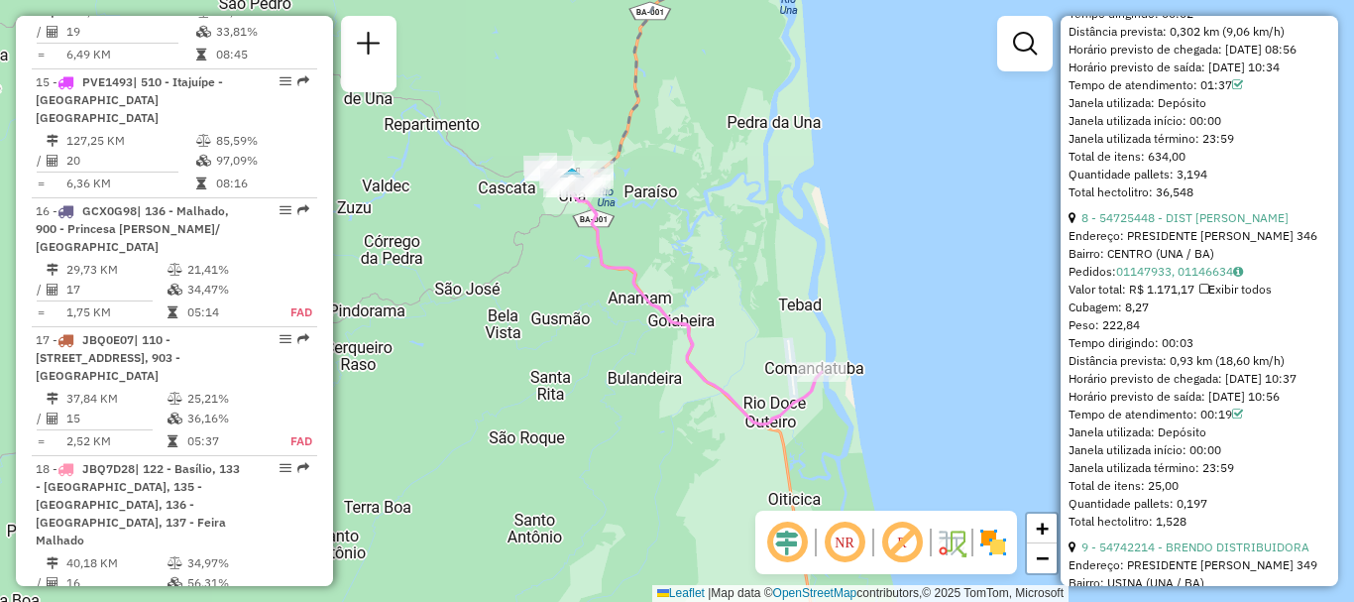
scroll to position [2973, 0]
